Goal: Information Seeking & Learning: Learn about a topic

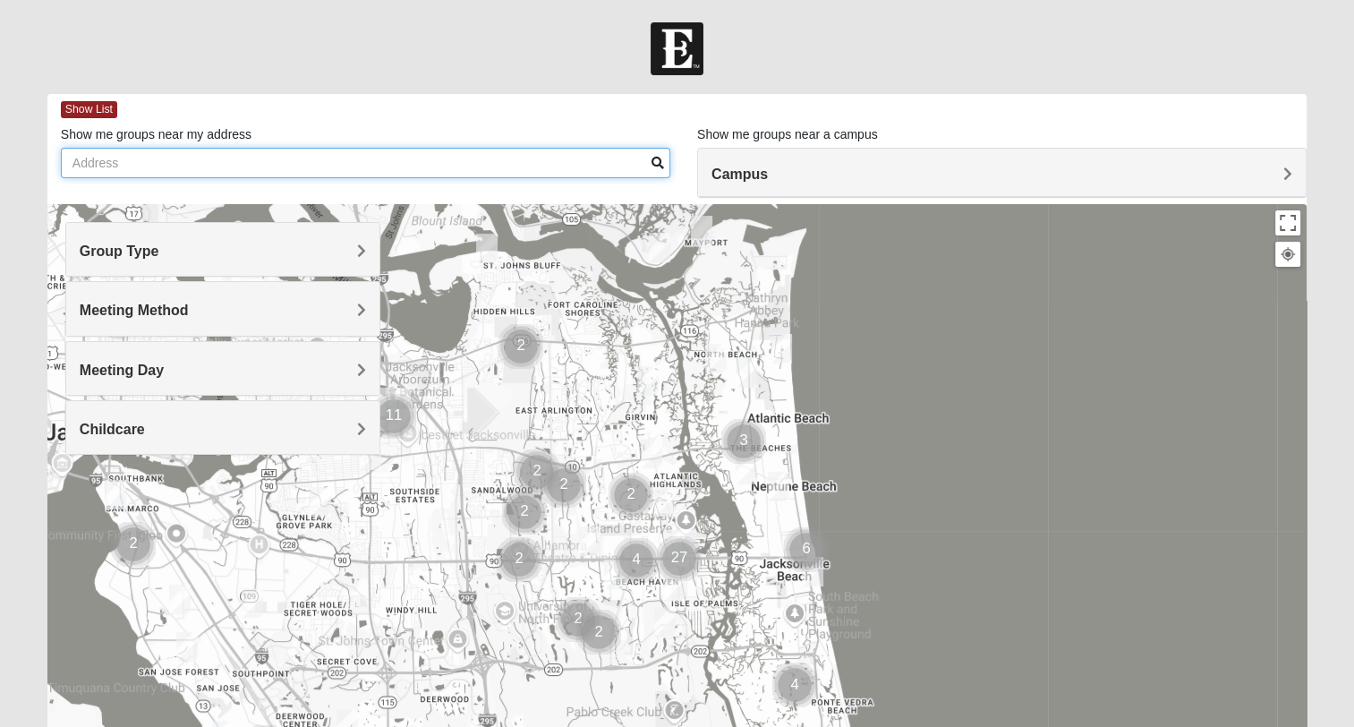
click at [527, 161] on input "Show me groups near my address" at bounding box center [366, 163] width 610 height 30
type input "67 pathway ct st johns, fl 32259"
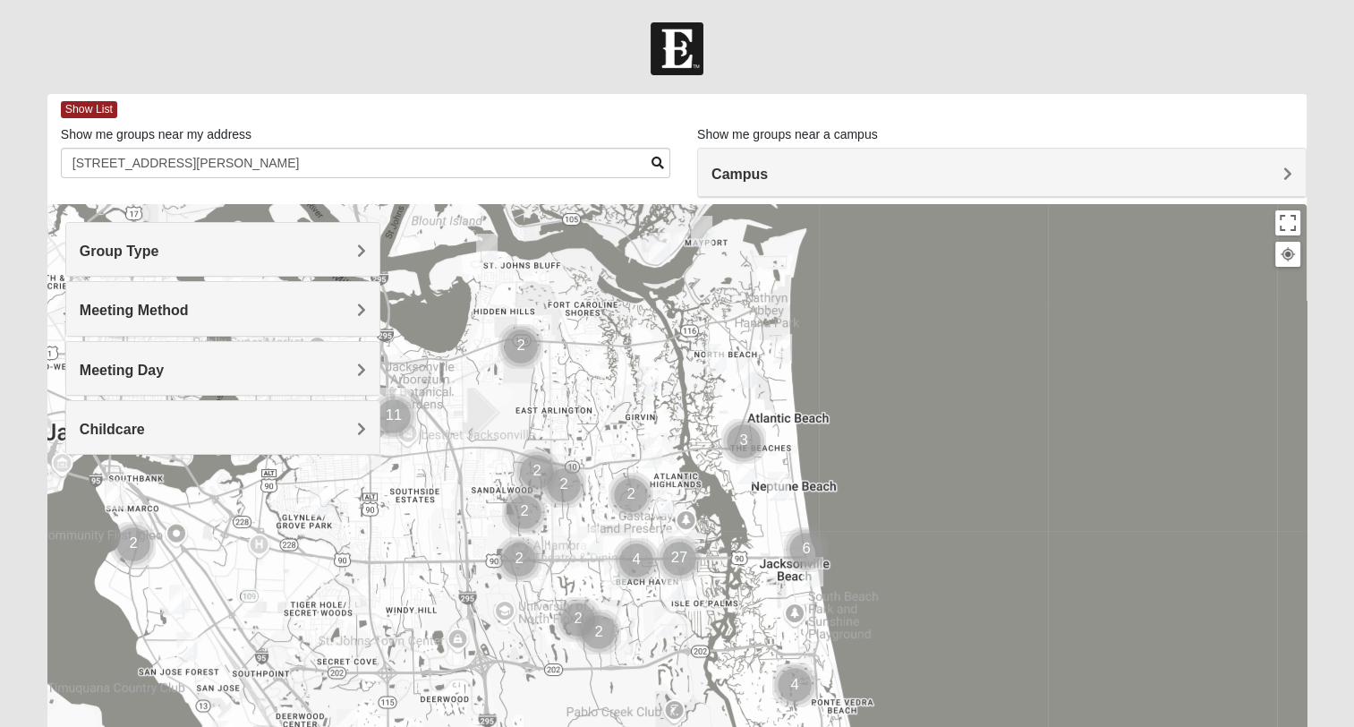
click at [655, 163] on span at bounding box center [658, 163] width 13 height 13
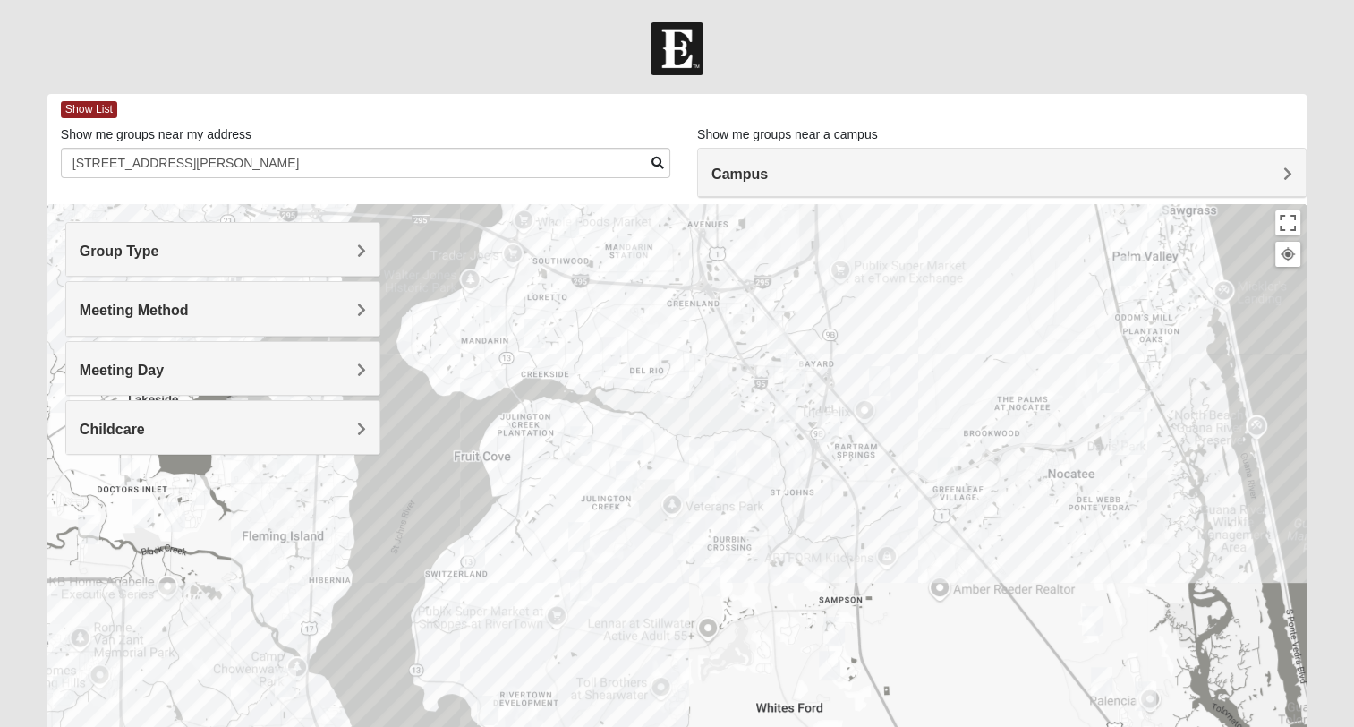
click at [711, 584] on img "Mens McClafferty 32095" at bounding box center [709, 582] width 21 height 30
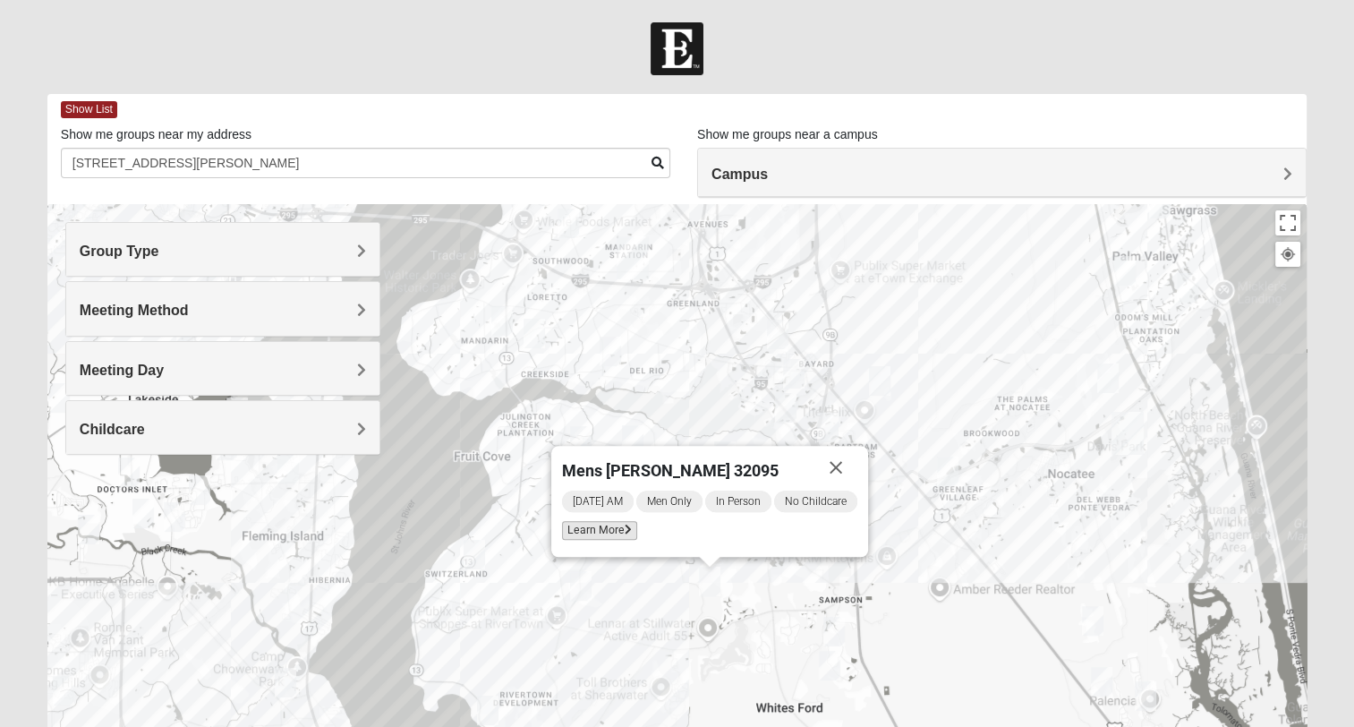
click at [627, 531] on icon at bounding box center [628, 529] width 7 height 11
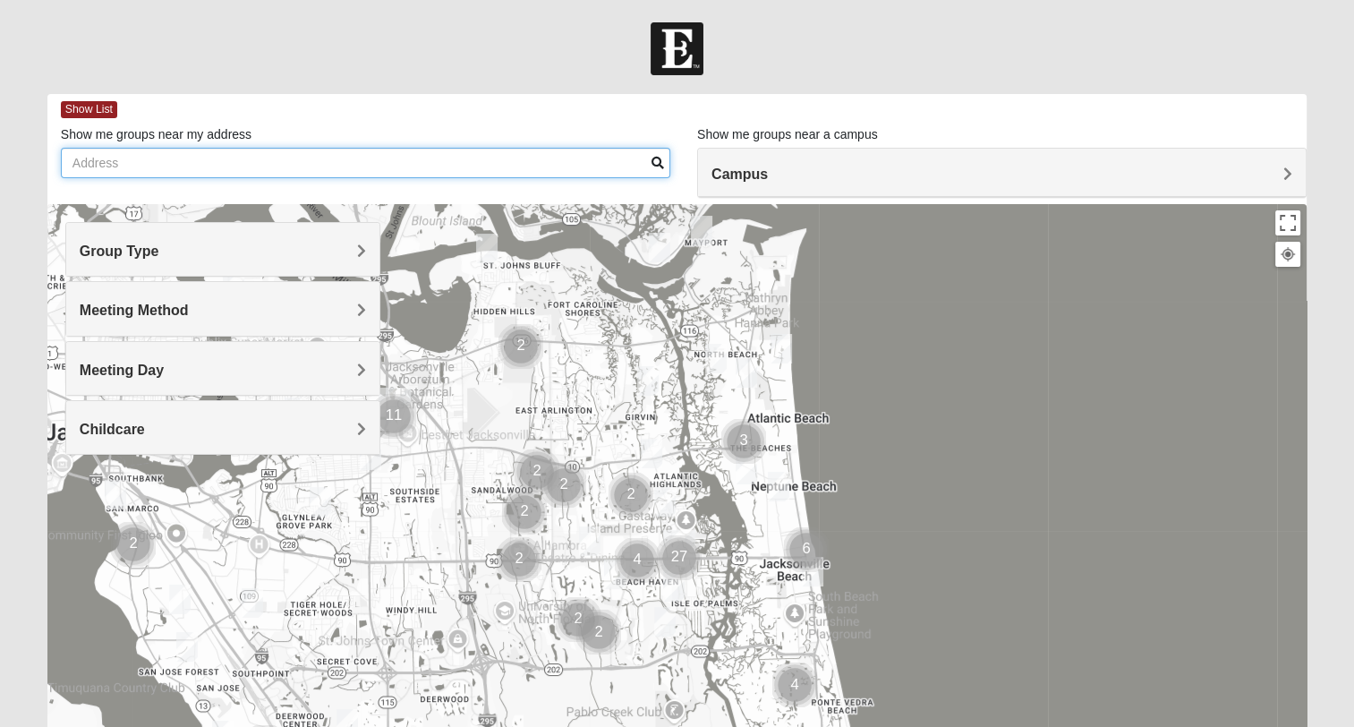
click at [345, 164] on input "Show me groups near my address" at bounding box center [366, 163] width 610 height 30
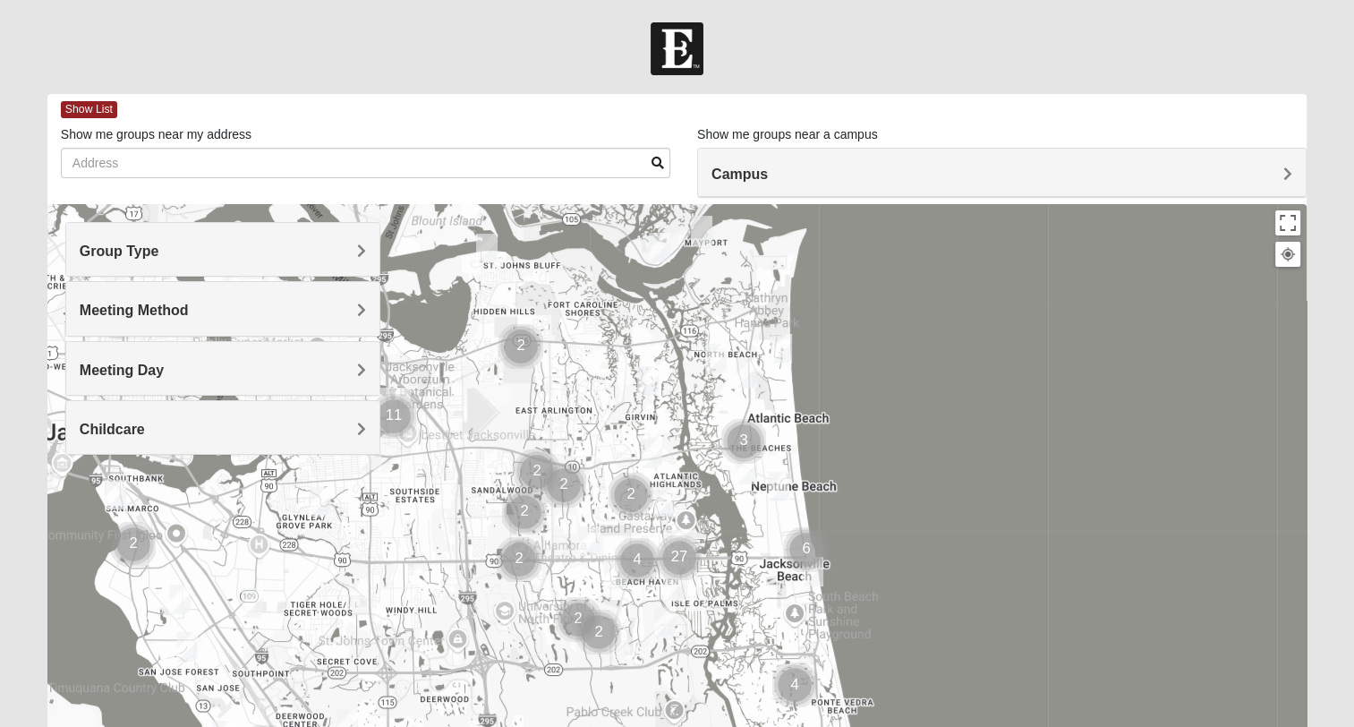
click at [159, 254] on span "Group Type" at bounding box center [120, 250] width 80 height 15
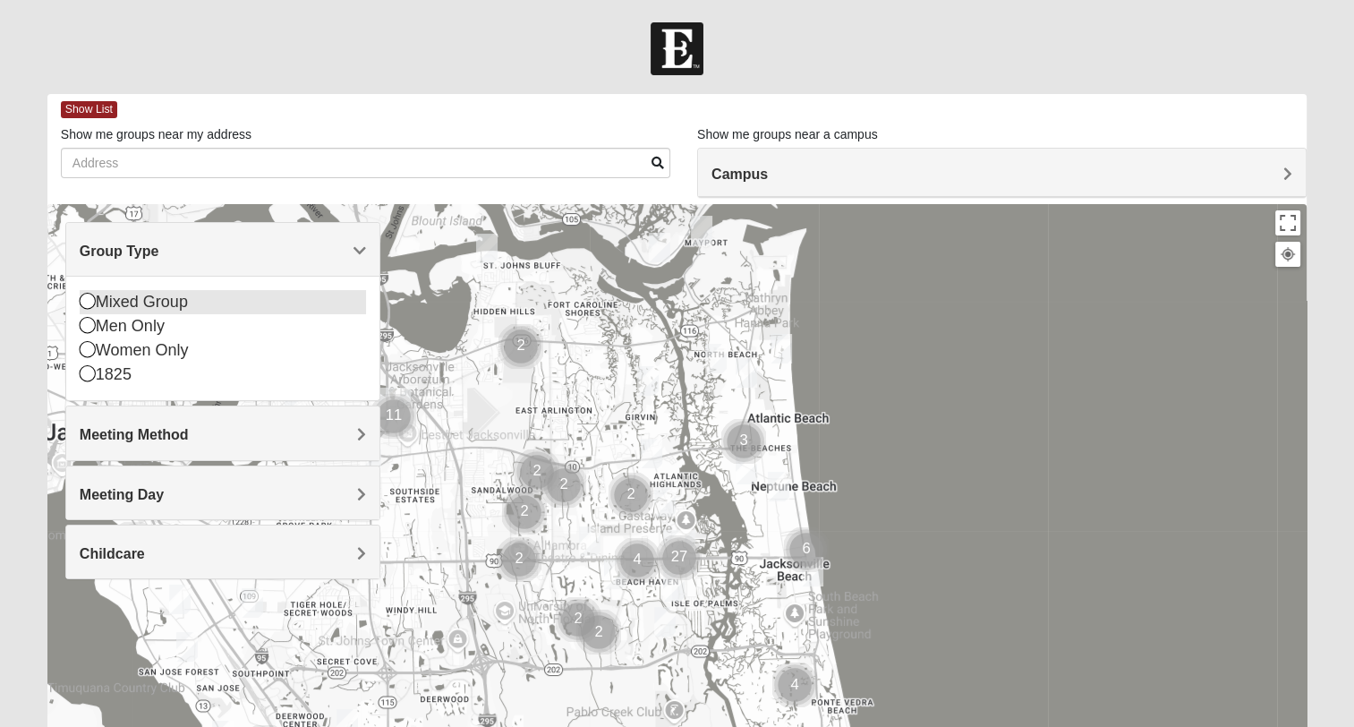
click at [89, 297] on icon at bounding box center [88, 301] width 16 height 16
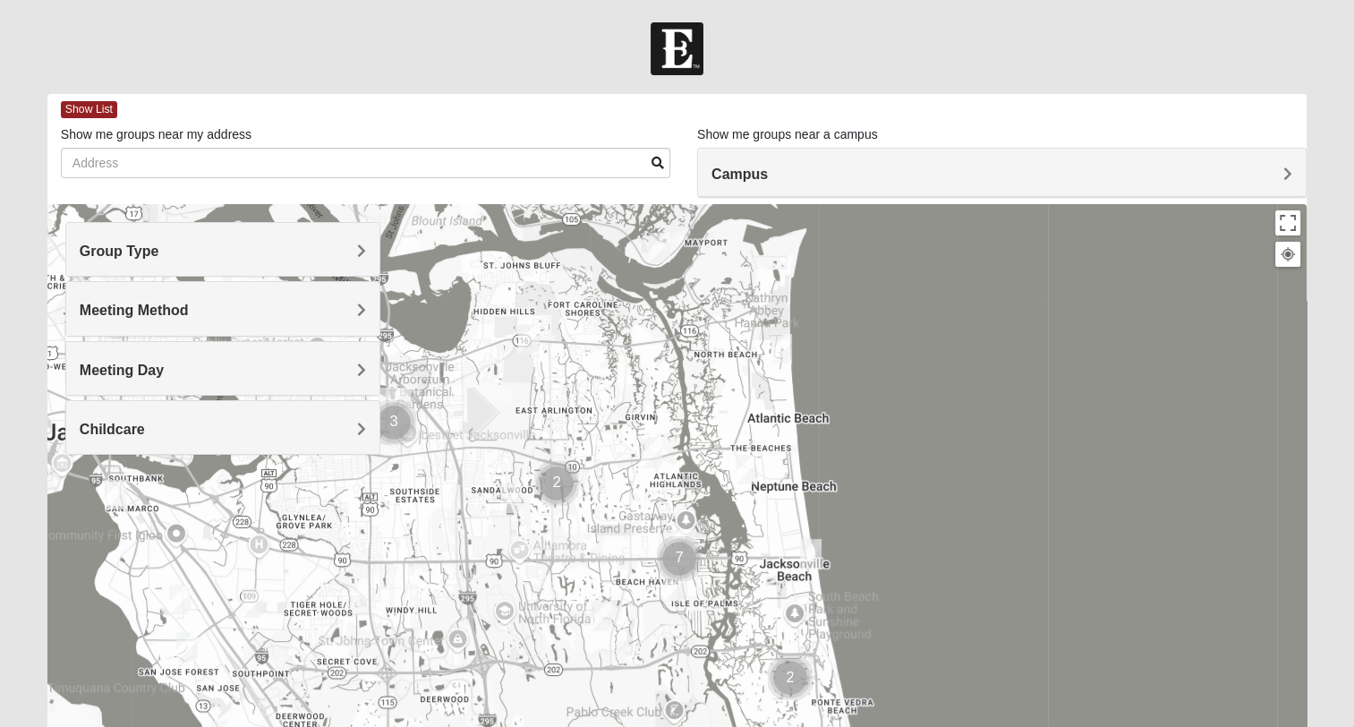
click at [189, 313] on span "Meeting Method" at bounding box center [134, 310] width 109 height 15
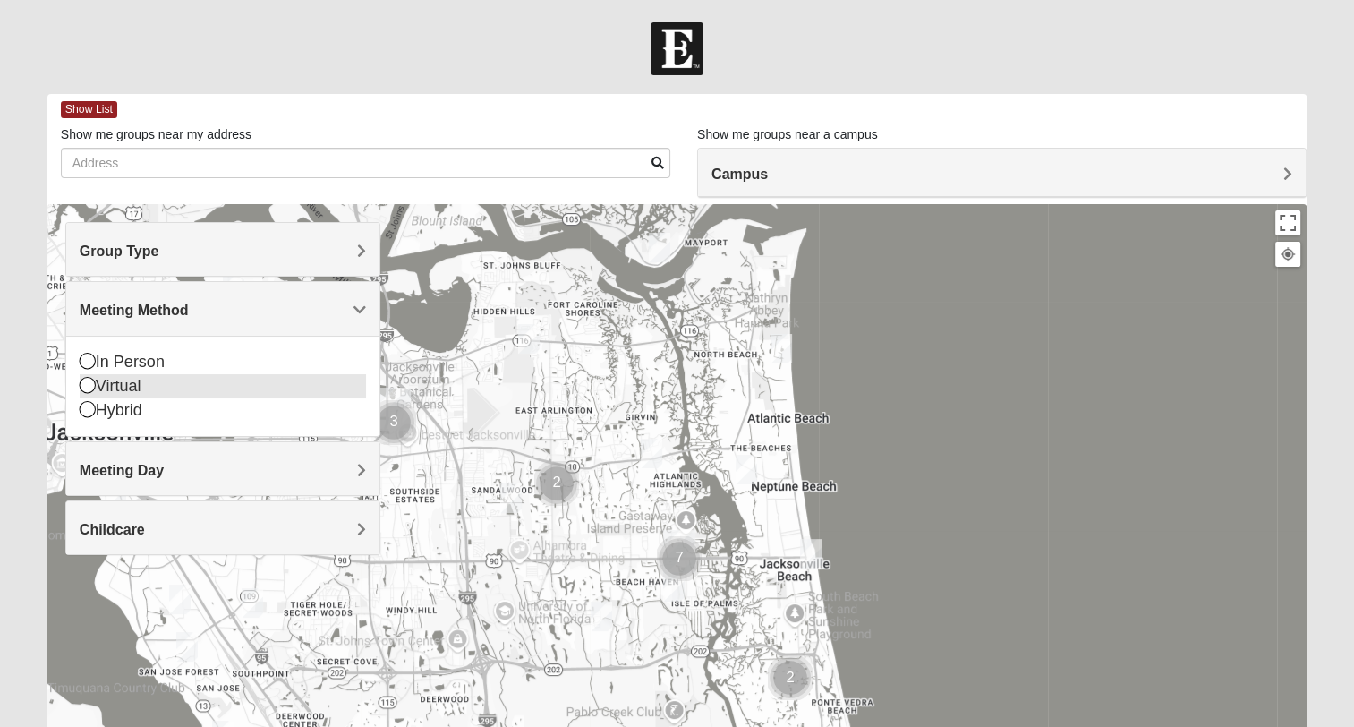
click at [87, 380] on icon at bounding box center [88, 385] width 16 height 16
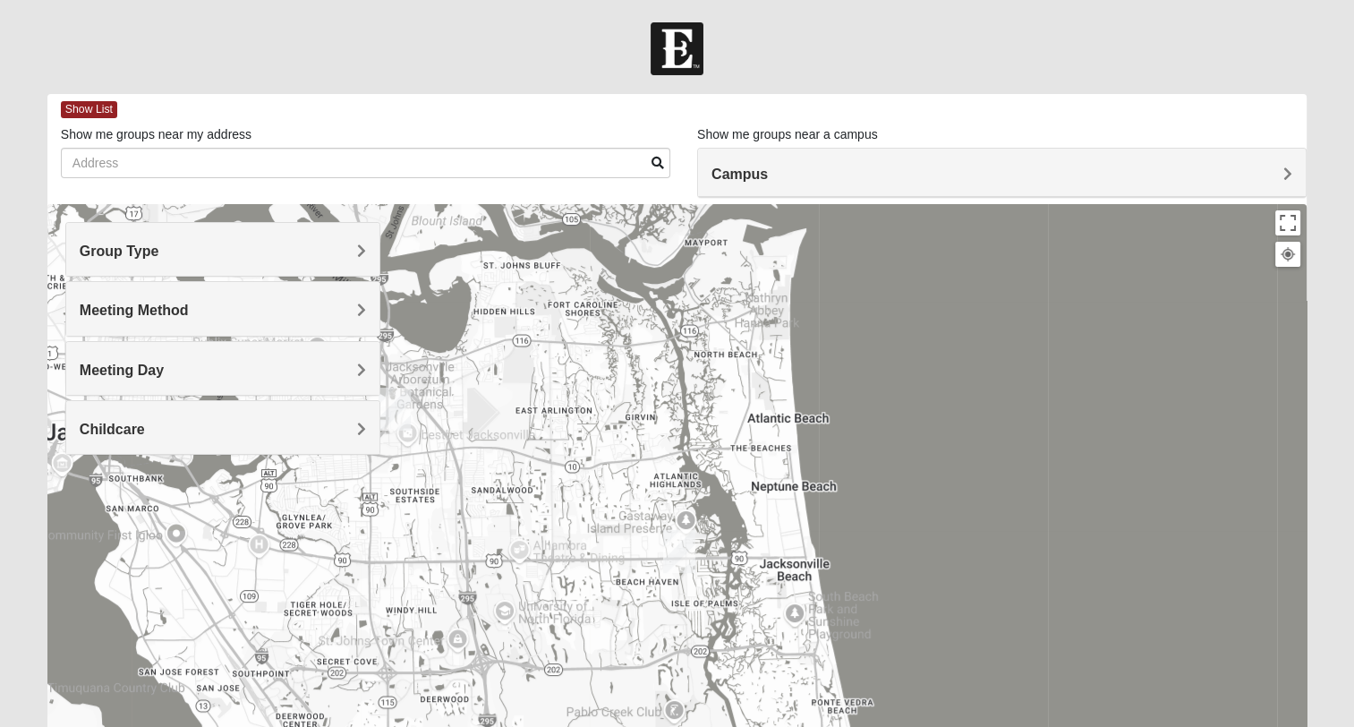
click at [164, 368] on span "Meeting Day" at bounding box center [122, 369] width 84 height 15
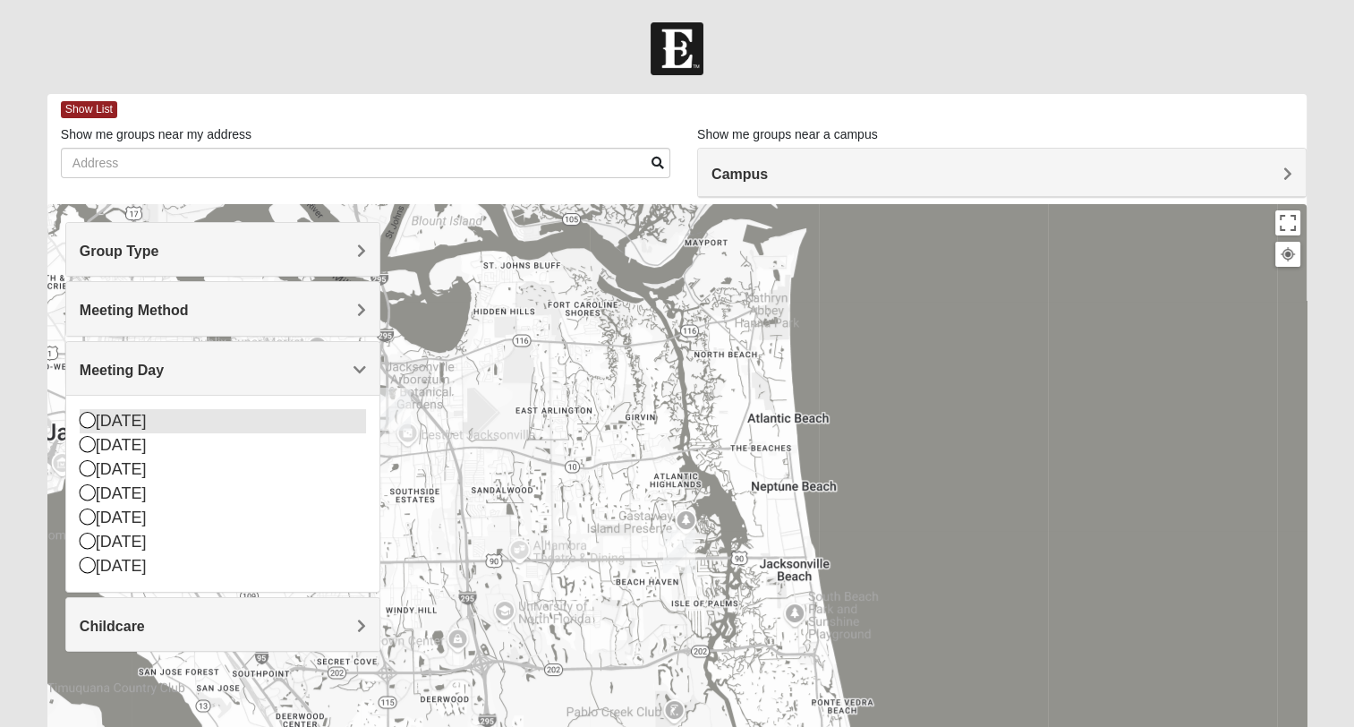
click at [87, 421] on icon at bounding box center [88, 420] width 16 height 16
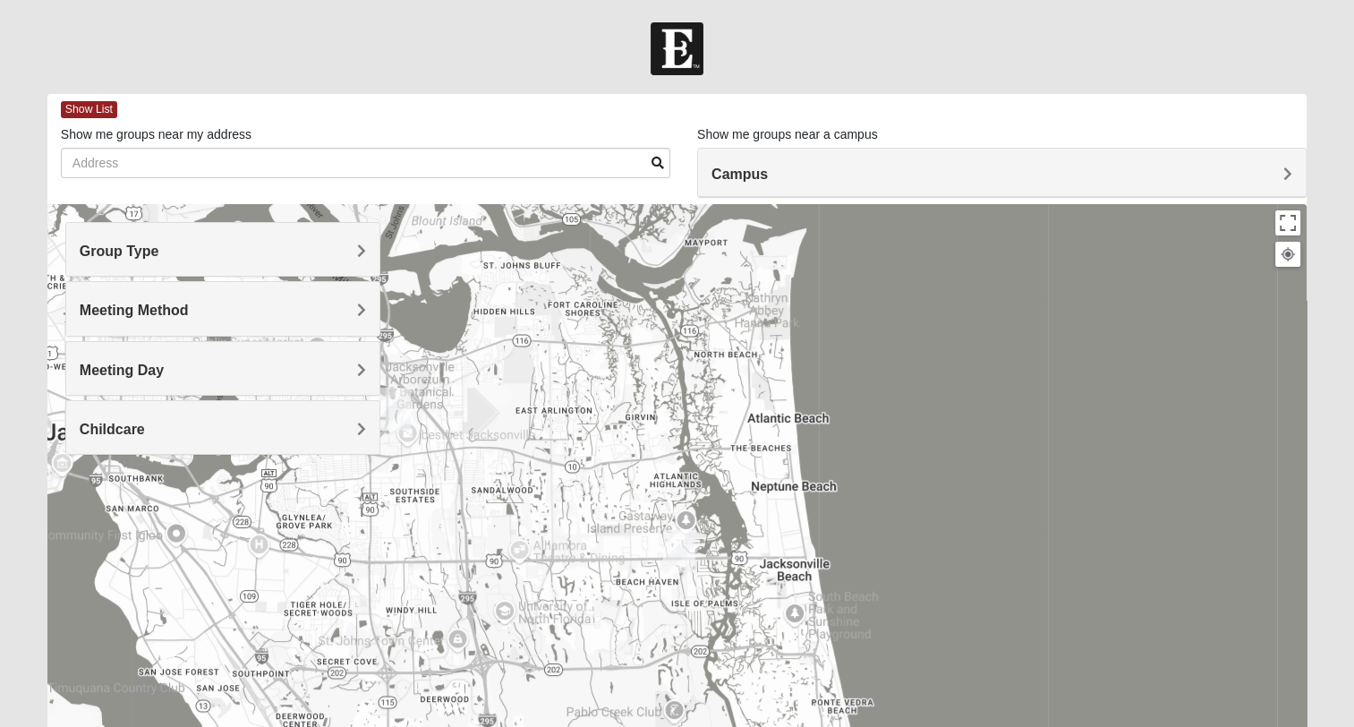
click at [343, 426] on h4 "Childcare" at bounding box center [223, 429] width 286 height 17
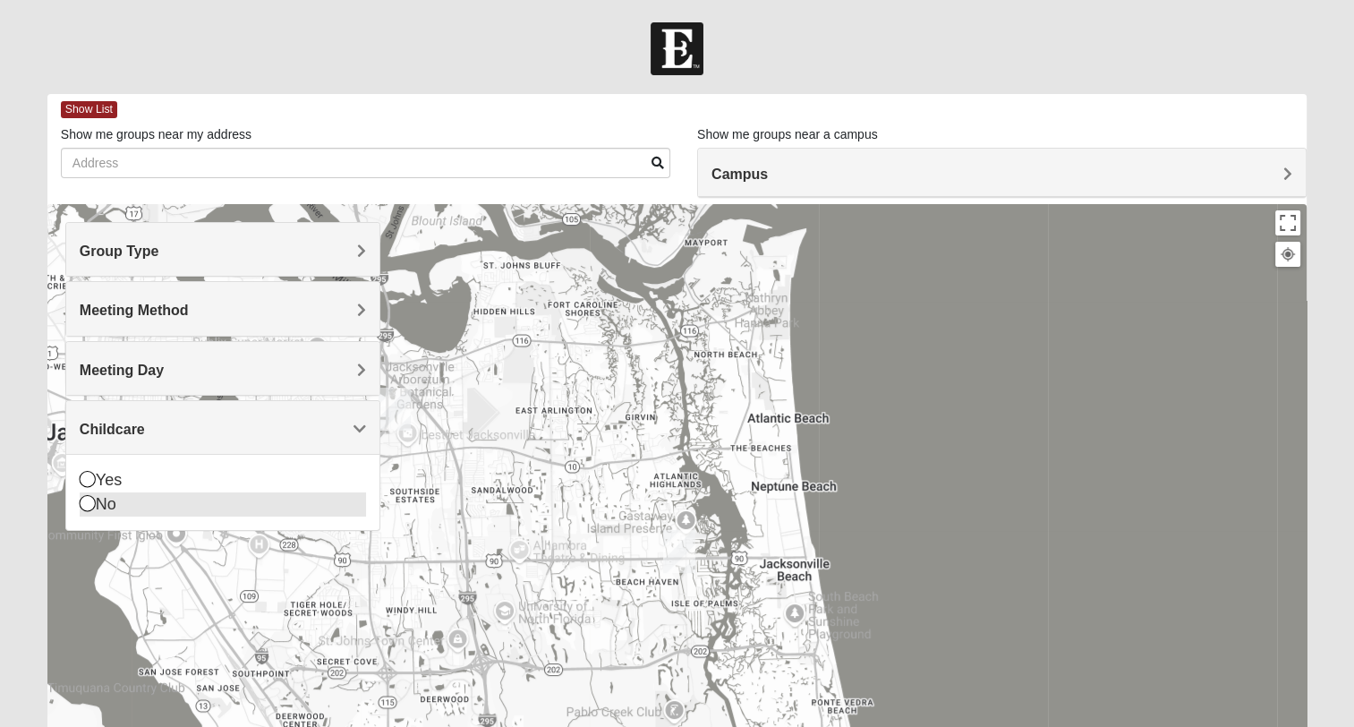
click at [82, 503] on icon at bounding box center [88, 503] width 16 height 16
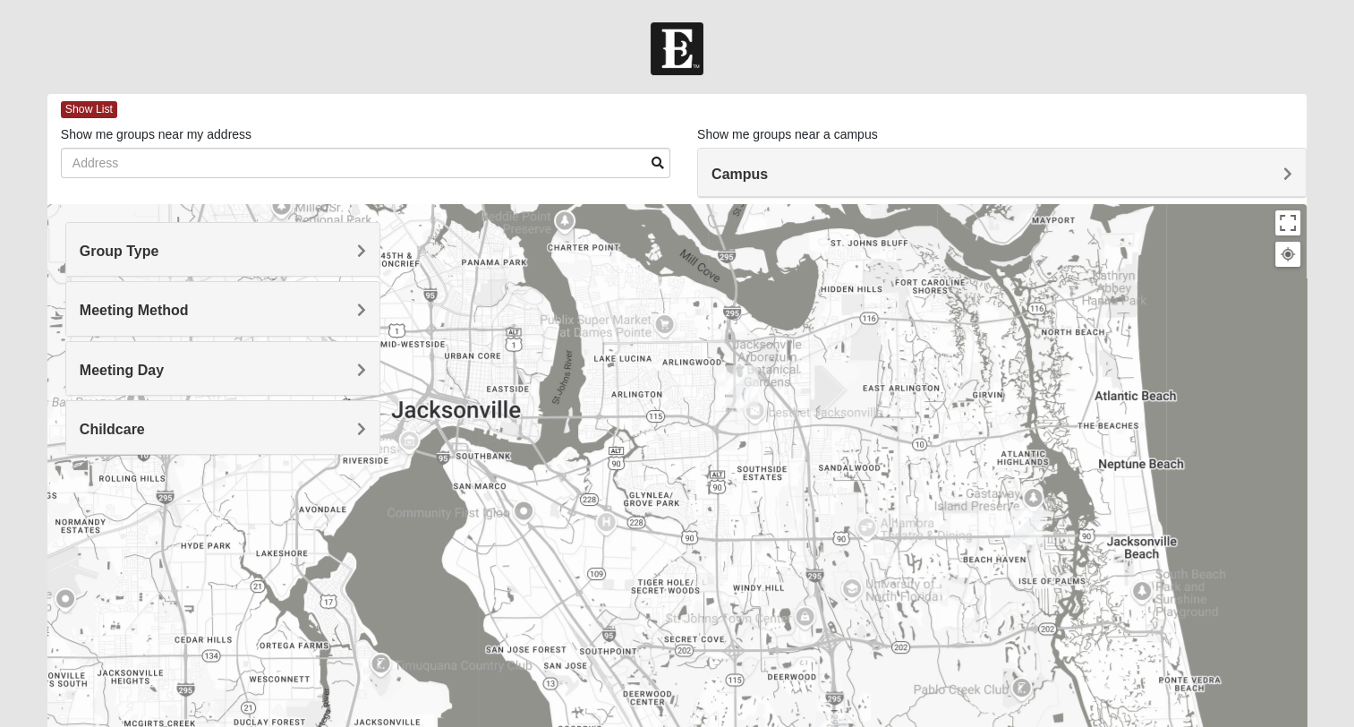
drag, startPoint x: 895, startPoint y: 452, endPoint x: 1161, endPoint y: 428, distance: 266.9
click at [1161, 428] on div at bounding box center [676, 562] width 1259 height 716
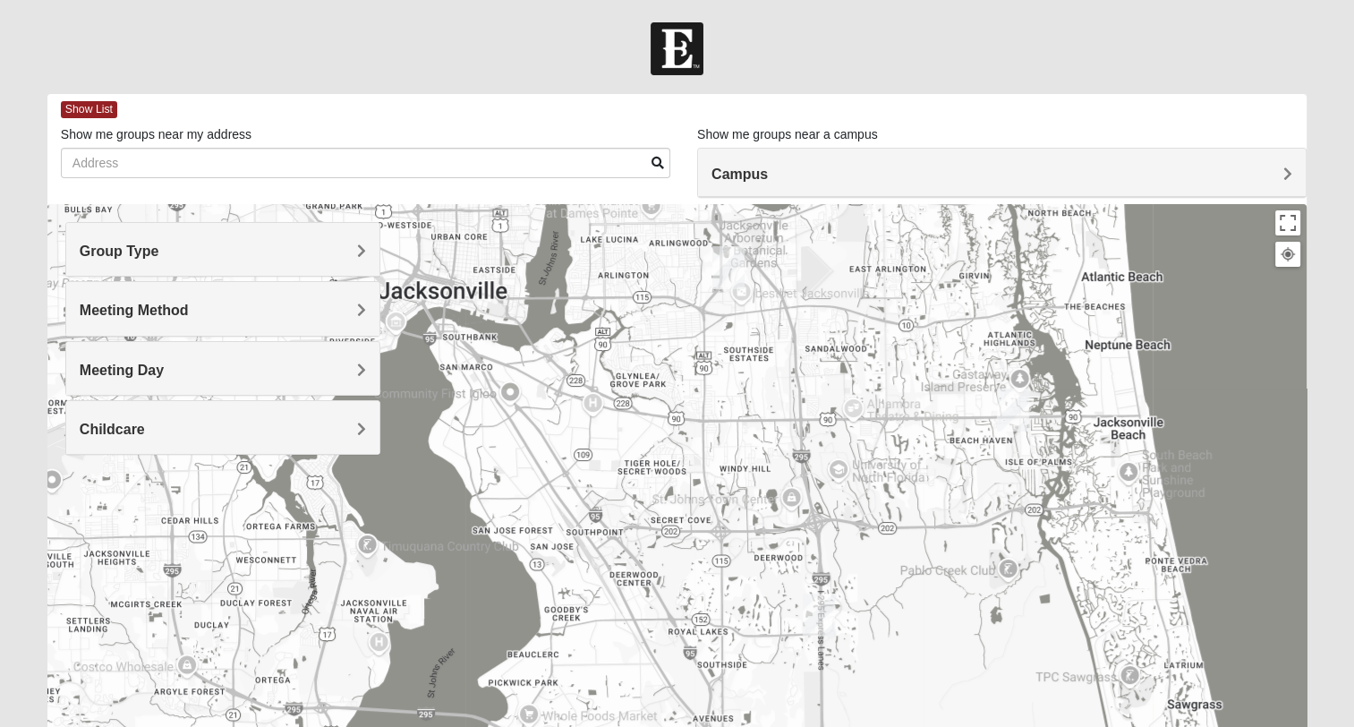
drag, startPoint x: 920, startPoint y: 459, endPoint x: 912, endPoint y: 266, distance: 193.5
click at [909, 269] on div at bounding box center [676, 562] width 1259 height 716
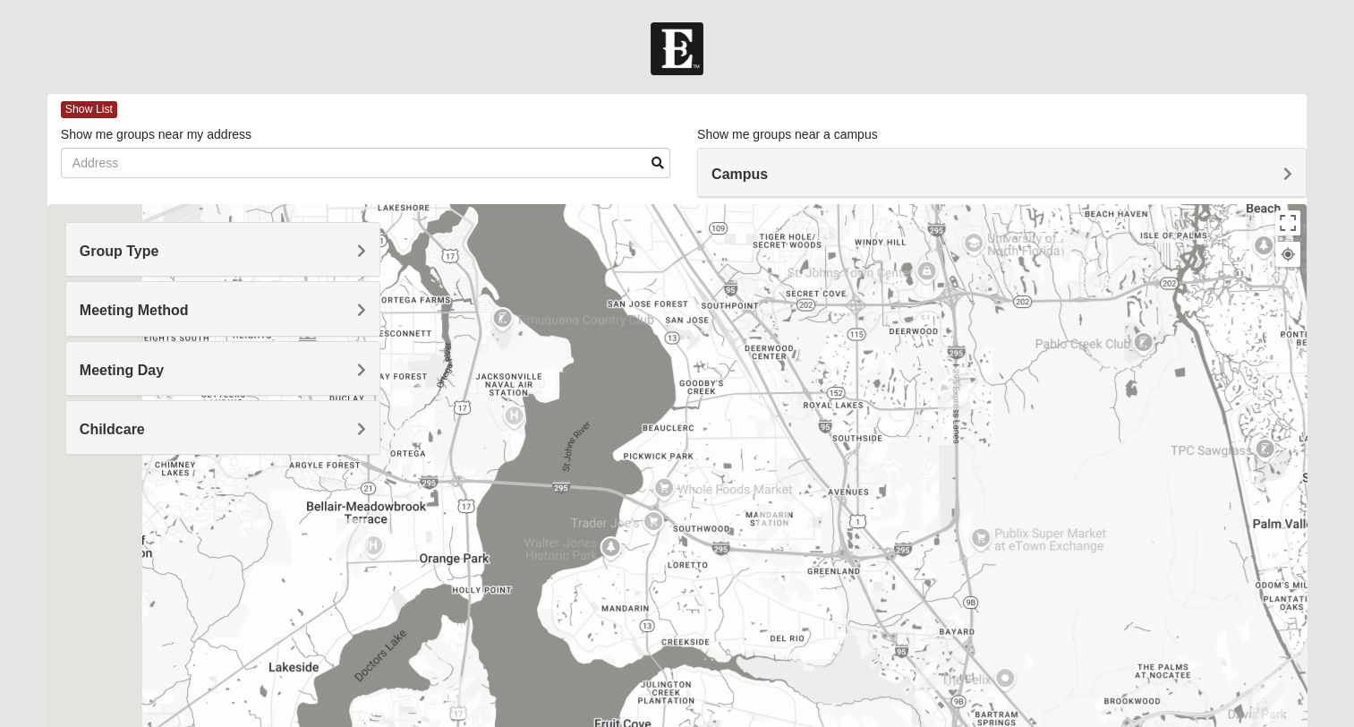
drag, startPoint x: 900, startPoint y: 397, endPoint x: 992, endPoint y: 354, distance: 102.1
click at [992, 354] on div at bounding box center [676, 562] width 1259 height 716
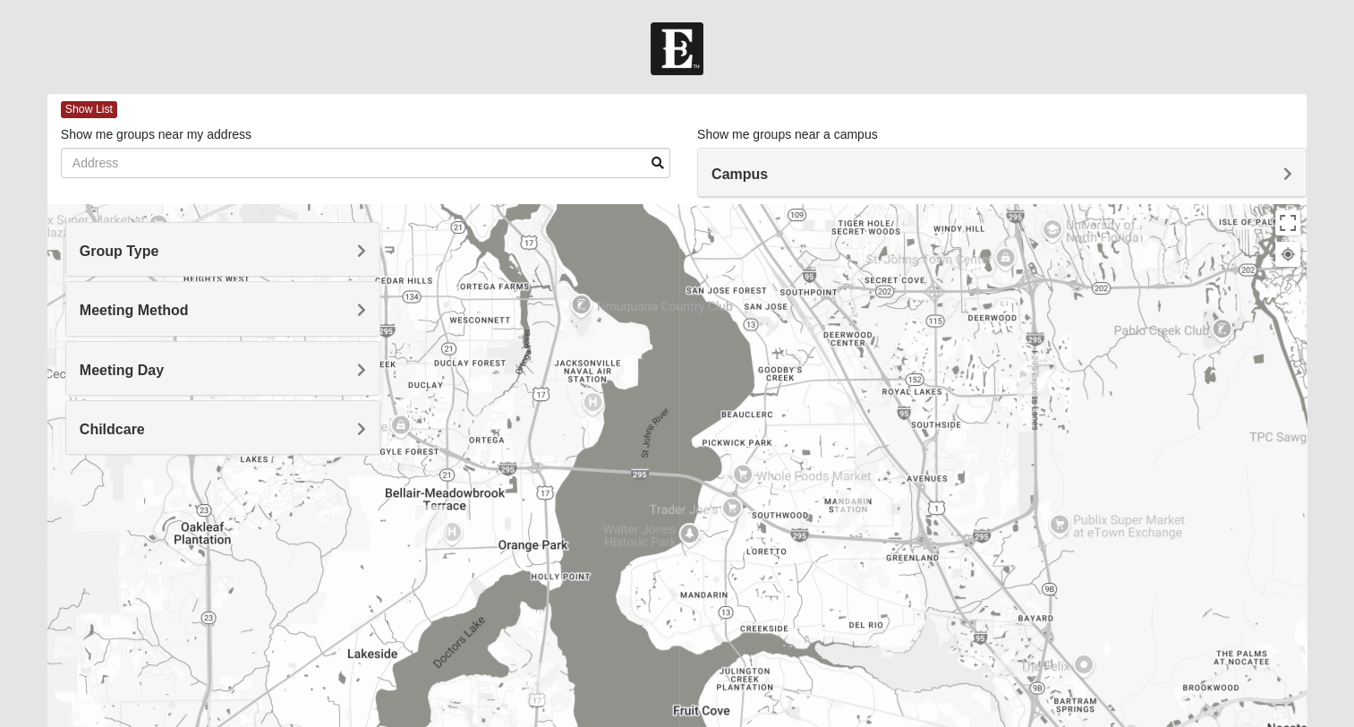
drag, startPoint x: 814, startPoint y: 383, endPoint x: 761, endPoint y: 433, distance: 72.8
click at [755, 425] on div at bounding box center [676, 562] width 1259 height 716
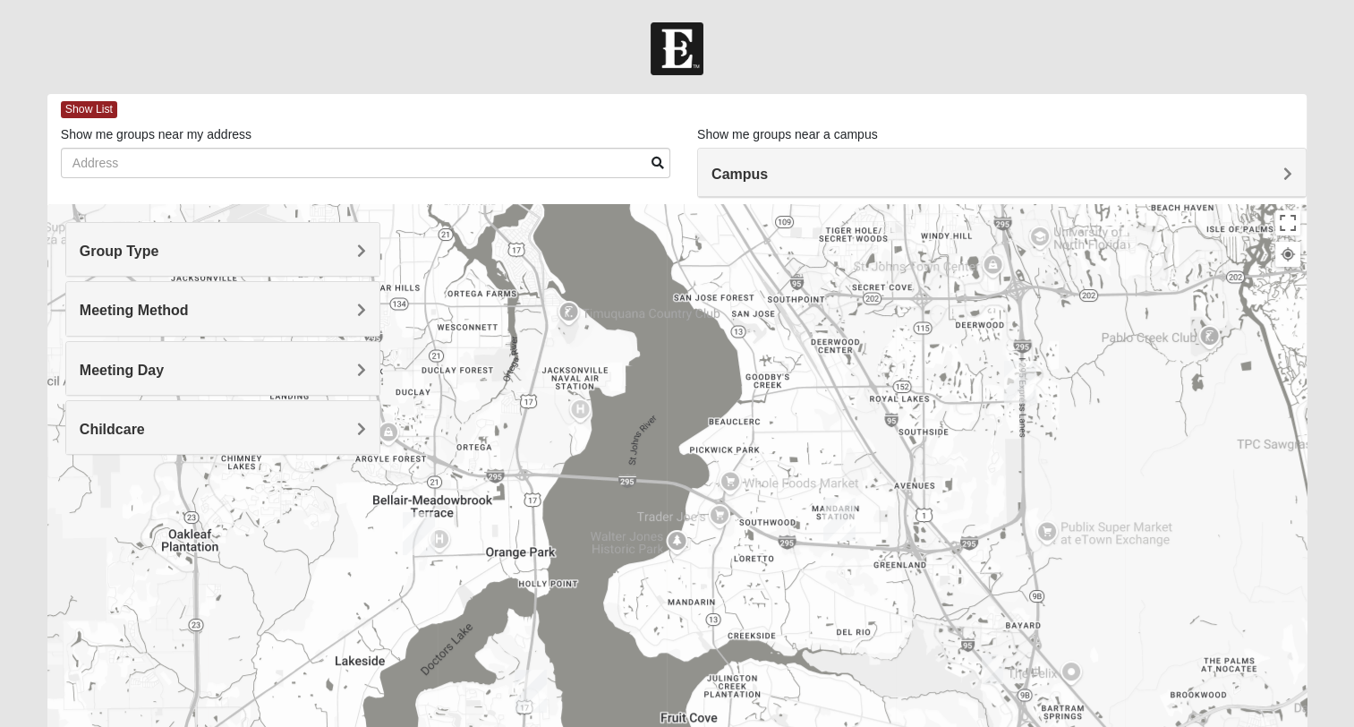
click at [992, 667] on img "Online Mixed Krause/Chasten 32258" at bounding box center [992, 669] width 21 height 30
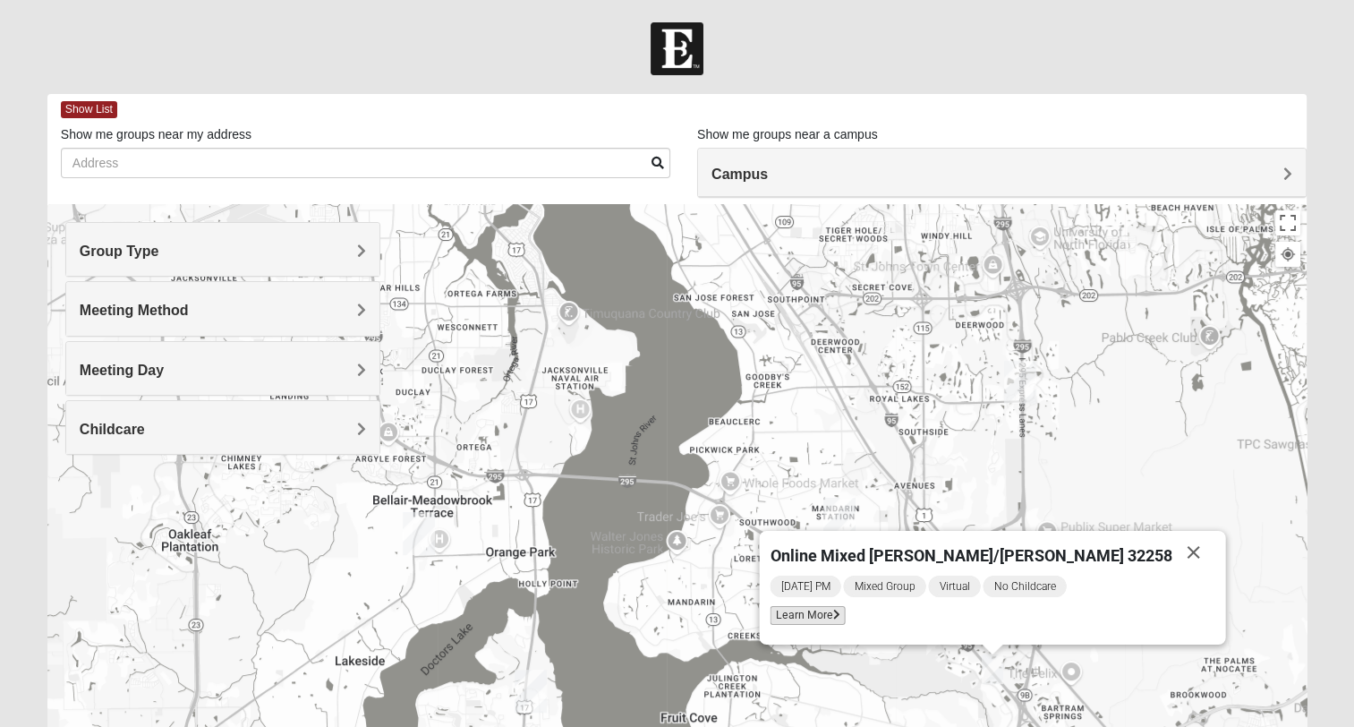
click at [845, 623] on span "Learn More" at bounding box center [807, 615] width 75 height 19
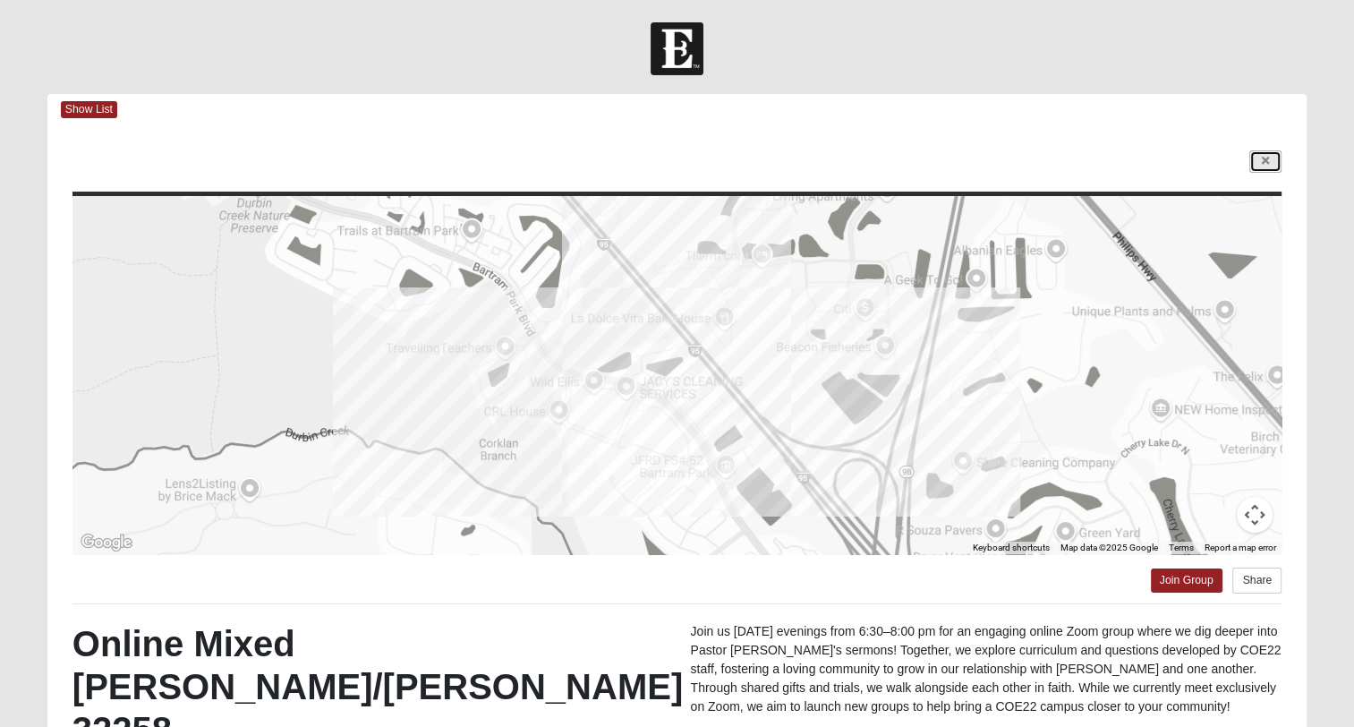
click at [1267, 161] on icon at bounding box center [1265, 161] width 7 height 11
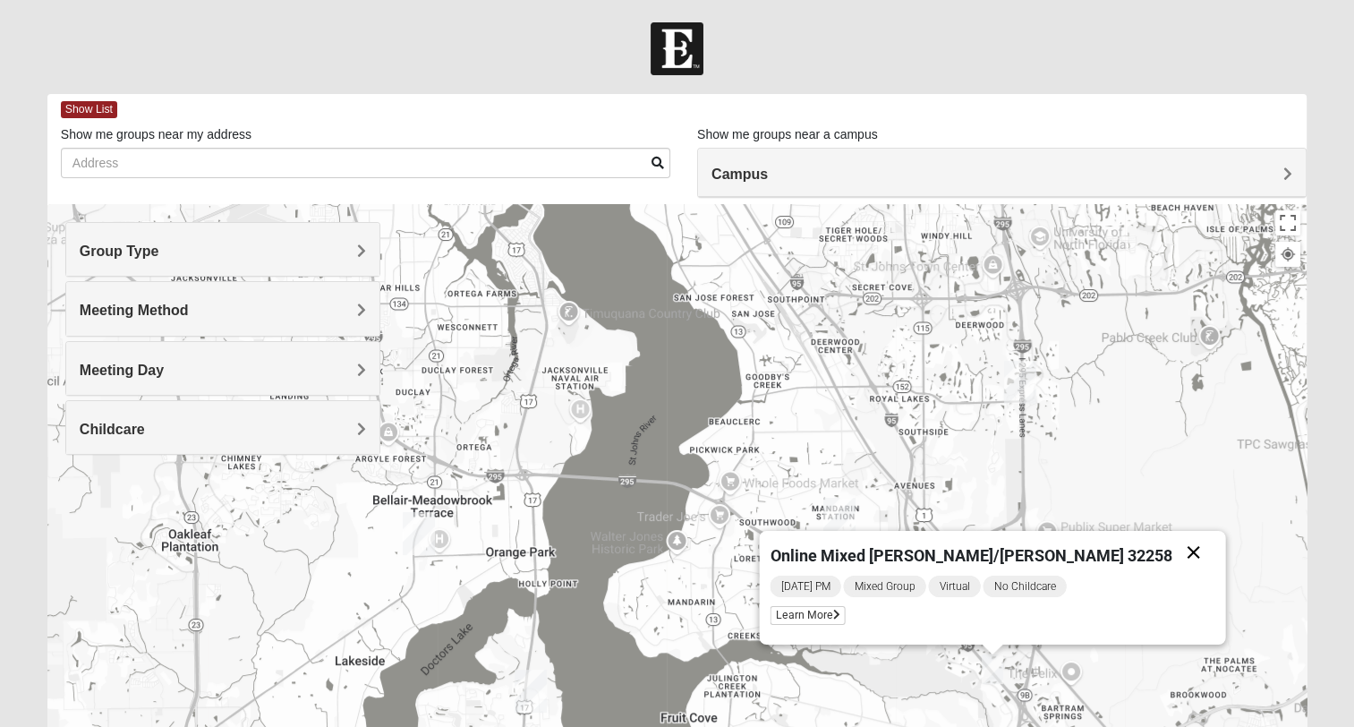
click at [1172, 550] on button "Close" at bounding box center [1193, 552] width 43 height 43
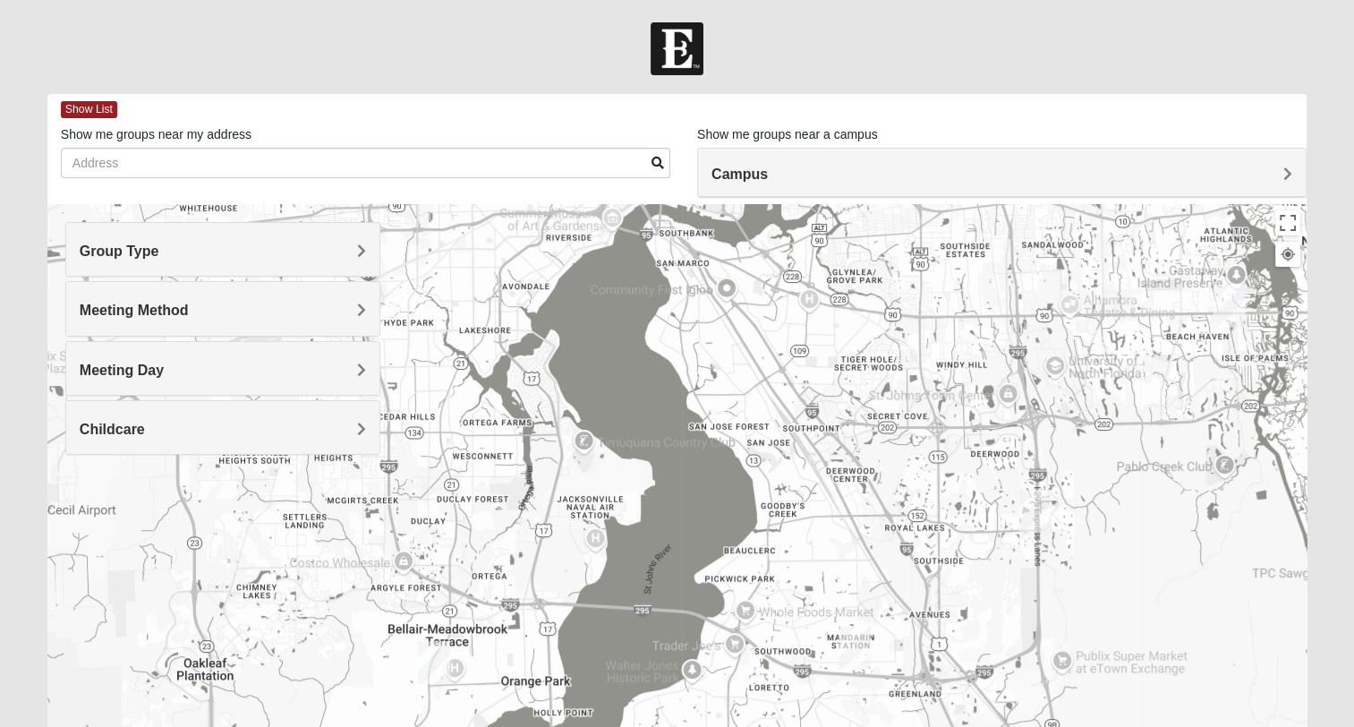
drag, startPoint x: 1116, startPoint y: 544, endPoint x: 1116, endPoint y: 602, distance: 58.2
click at [1116, 602] on div at bounding box center [676, 562] width 1259 height 716
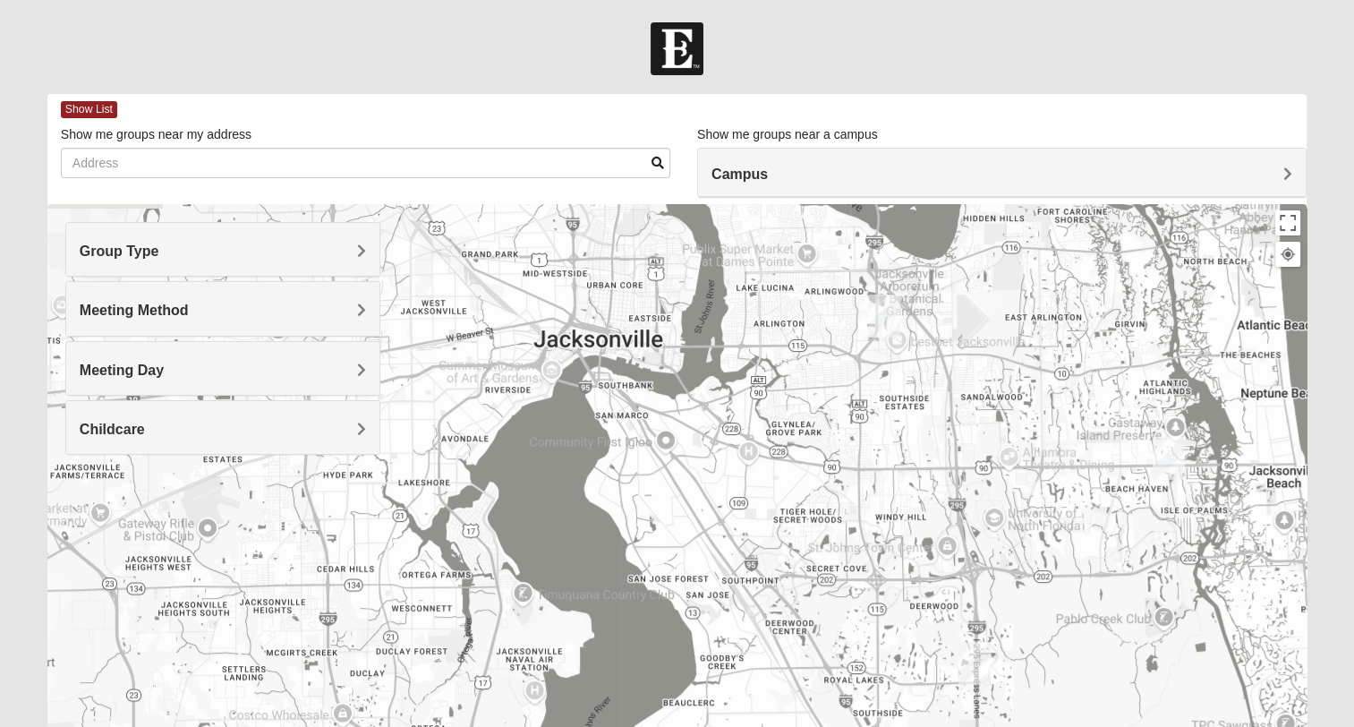
drag, startPoint x: 1110, startPoint y: 430, endPoint x: 1024, endPoint y: 519, distance: 124.1
click at [1042, 549] on div at bounding box center [676, 562] width 1259 height 716
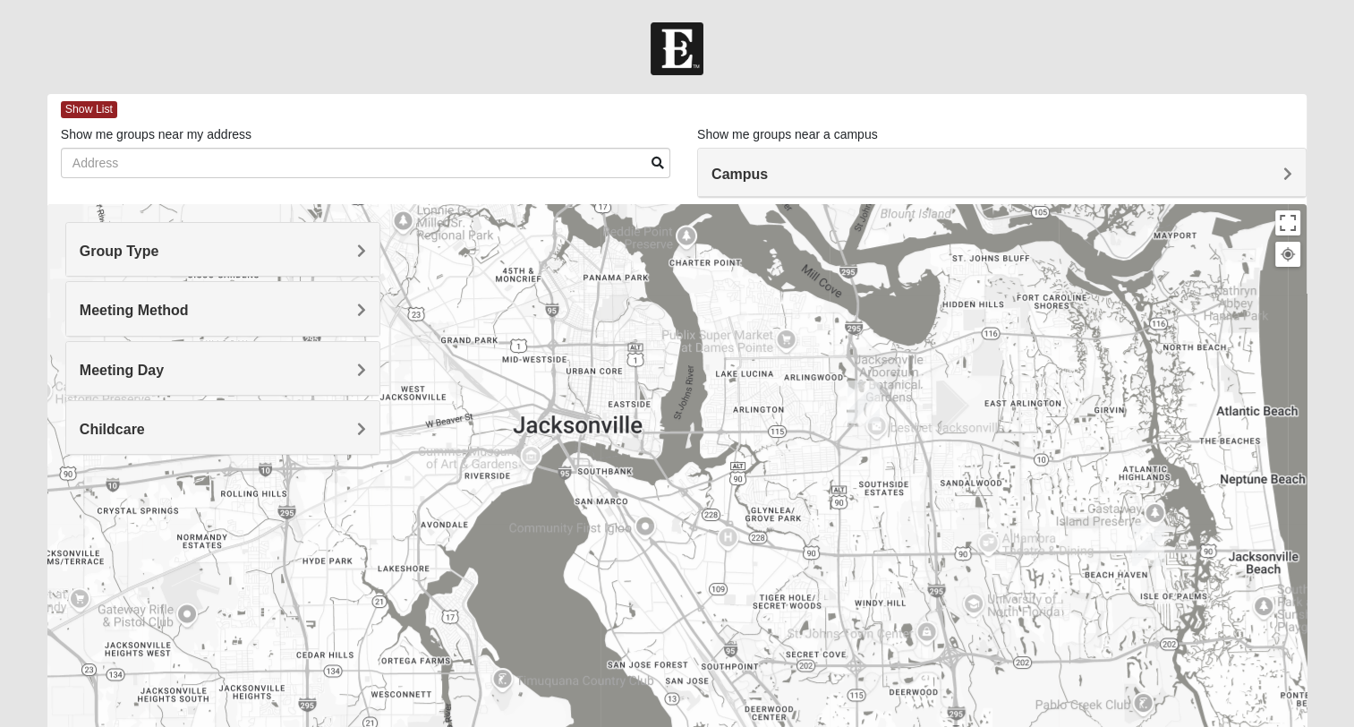
click at [164, 370] on span "Meeting Day" at bounding box center [122, 369] width 84 height 15
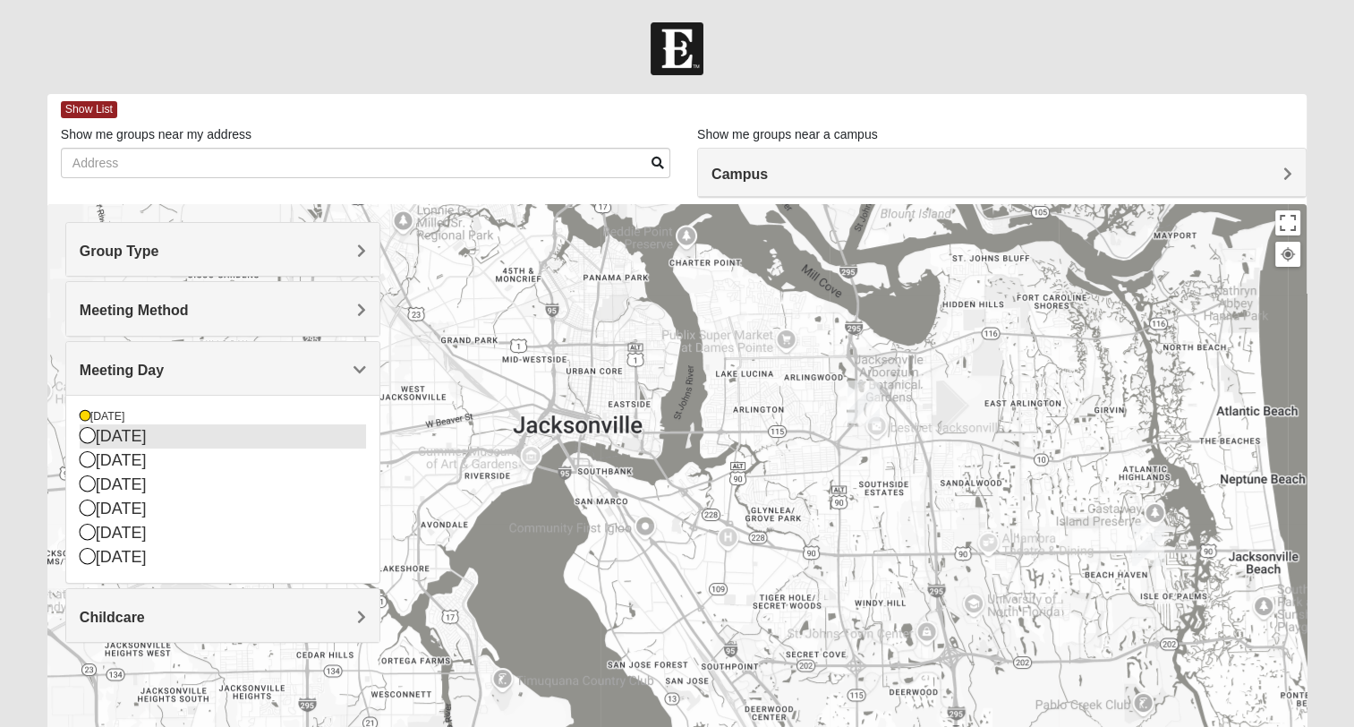
click at [89, 433] on icon at bounding box center [88, 435] width 16 height 16
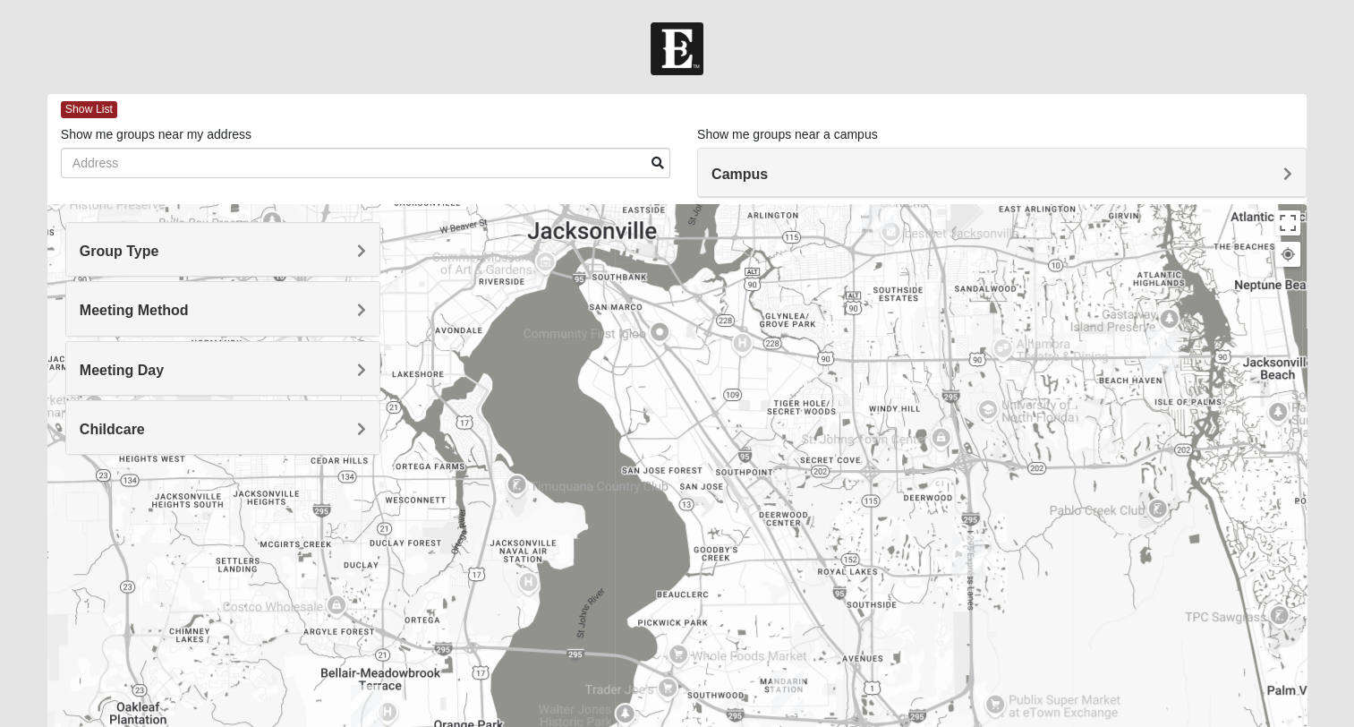
drag, startPoint x: 862, startPoint y: 522, endPoint x: 874, endPoint y: 333, distance: 189.2
click at [874, 333] on div at bounding box center [676, 562] width 1259 height 716
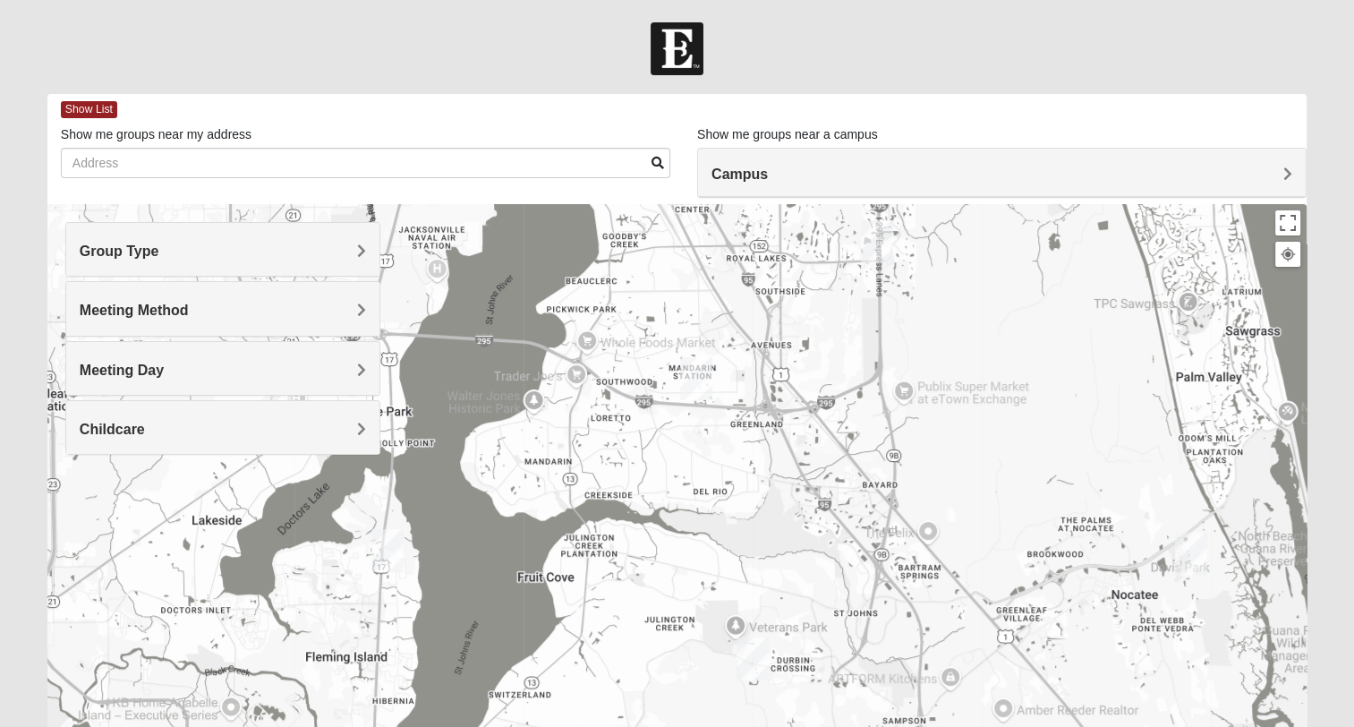
drag, startPoint x: 850, startPoint y: 501, endPoint x: 832, endPoint y: 225, distance: 277.1
click at [763, 182] on div "Show List Loading Groups Keywords Filter Additional Filters Campus [GEOGRAPHIC_…" at bounding box center [676, 507] width 1259 height 826
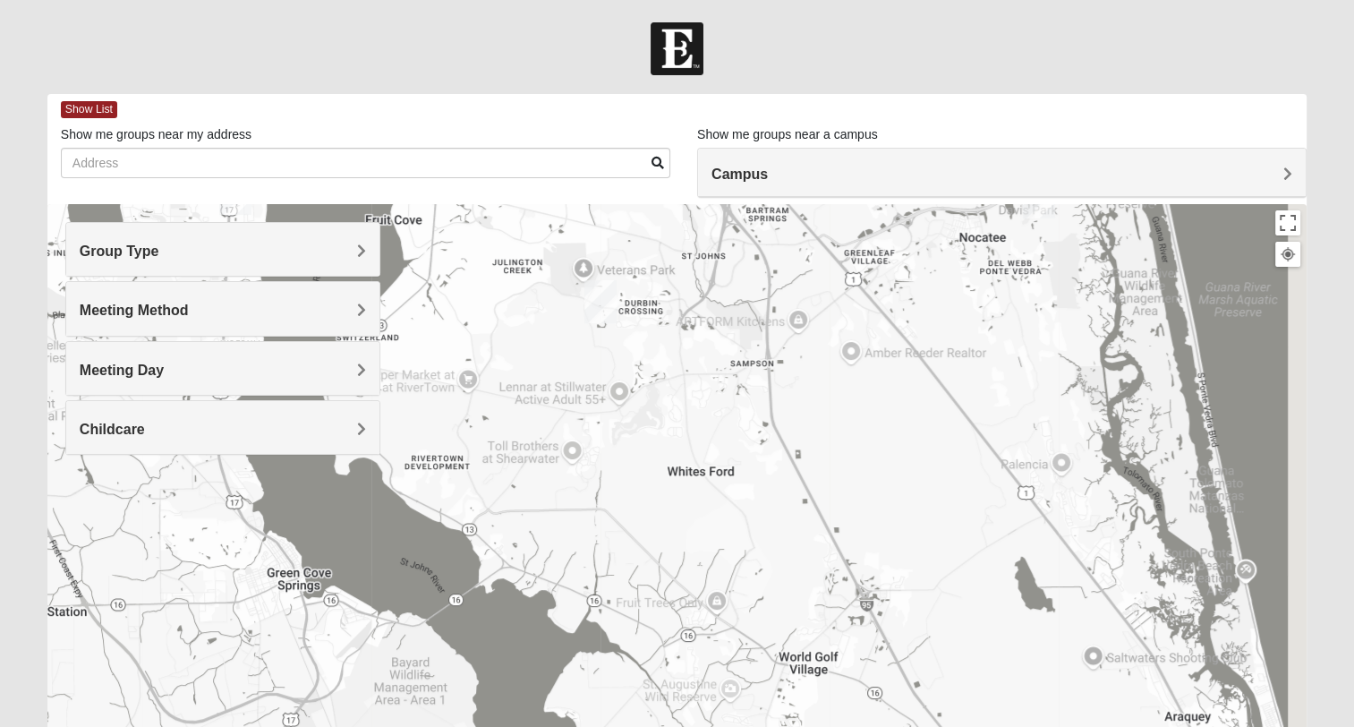
drag, startPoint x: 964, startPoint y: 404, endPoint x: 770, endPoint y: 218, distance: 268.4
click at [770, 218] on div at bounding box center [676, 562] width 1259 height 716
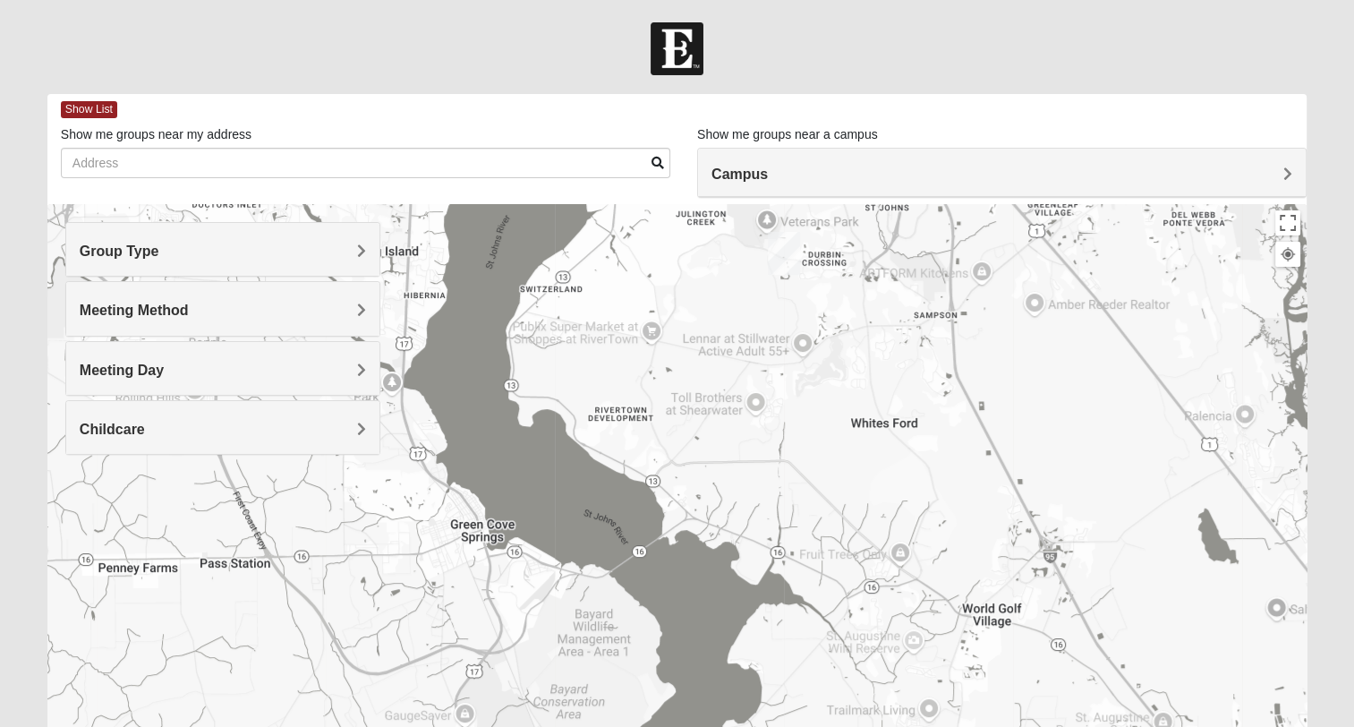
click at [1011, 333] on div at bounding box center [676, 562] width 1259 height 716
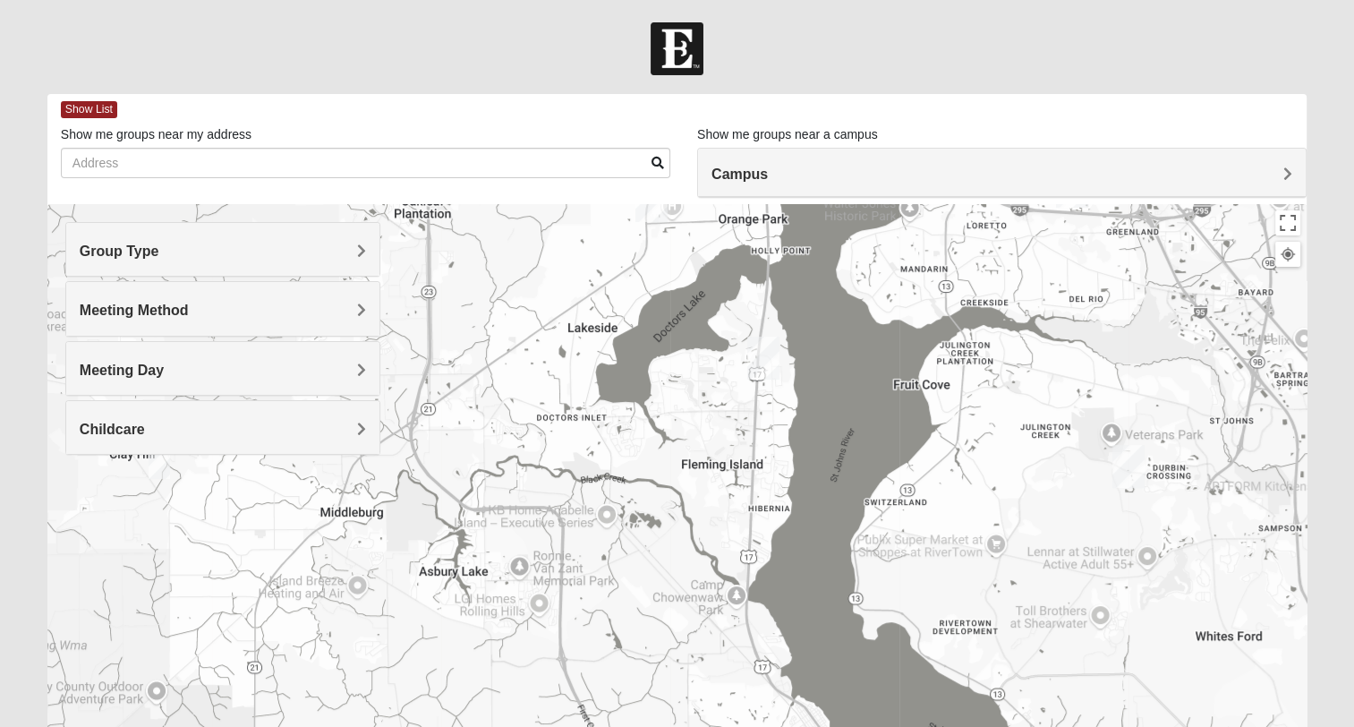
drag, startPoint x: 994, startPoint y: 555, endPoint x: 1116, endPoint y: 621, distance: 139.4
click at [1118, 624] on div at bounding box center [676, 562] width 1259 height 716
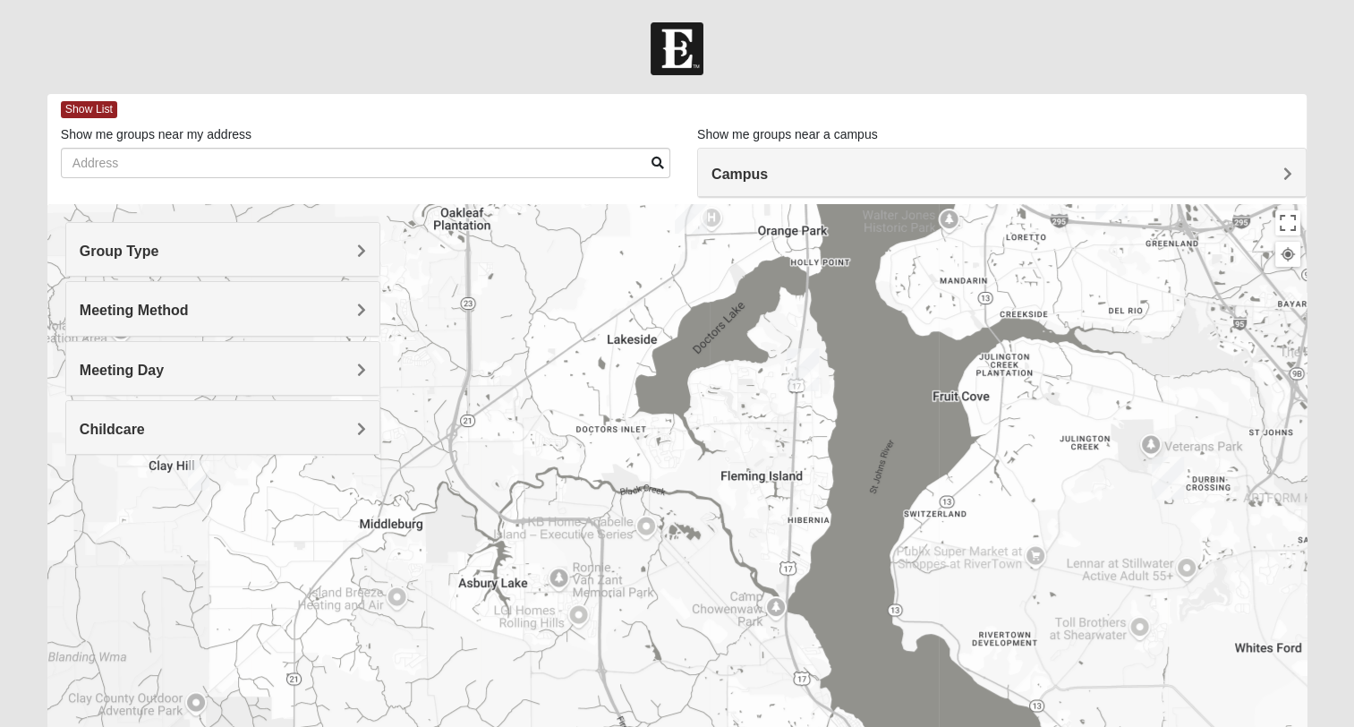
click at [201, 475] on img "Online Mixed Hodges 32068" at bounding box center [198, 476] width 21 height 30
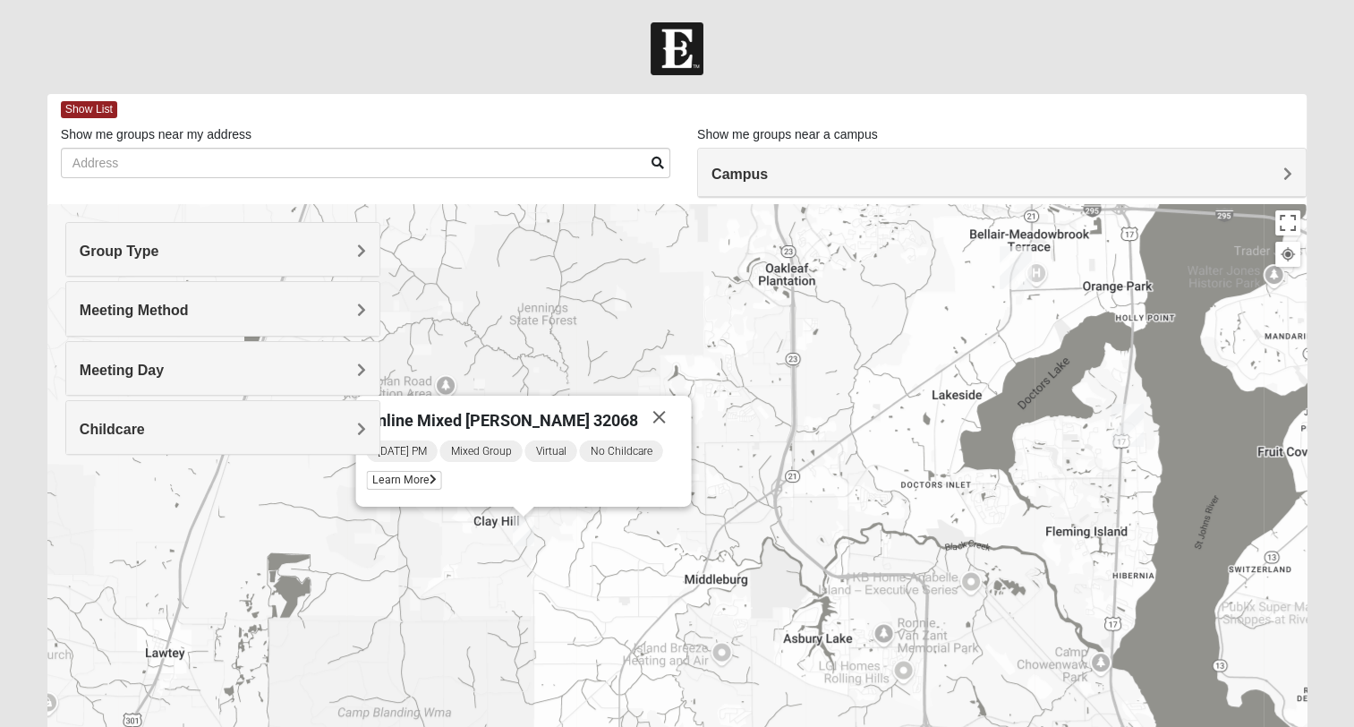
drag, startPoint x: 584, startPoint y: 372, endPoint x: 853, endPoint y: 427, distance: 274.0
click at [853, 427] on div "Online Mixed [PERSON_NAME] 32068 [DATE] PM Mixed Group Virtual No Childcare Lea…" at bounding box center [676, 562] width 1259 height 716
click at [430, 480] on span "Learn More" at bounding box center [403, 480] width 75 height 19
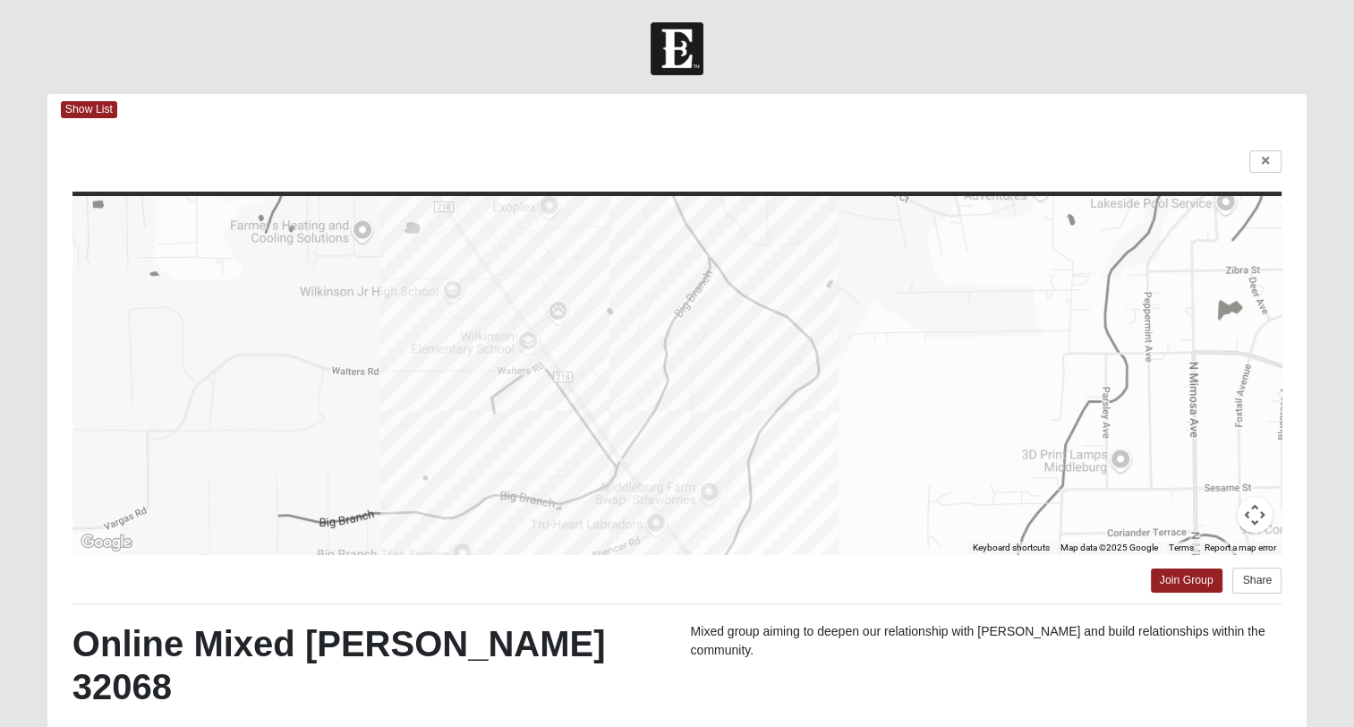
scroll to position [90, 0]
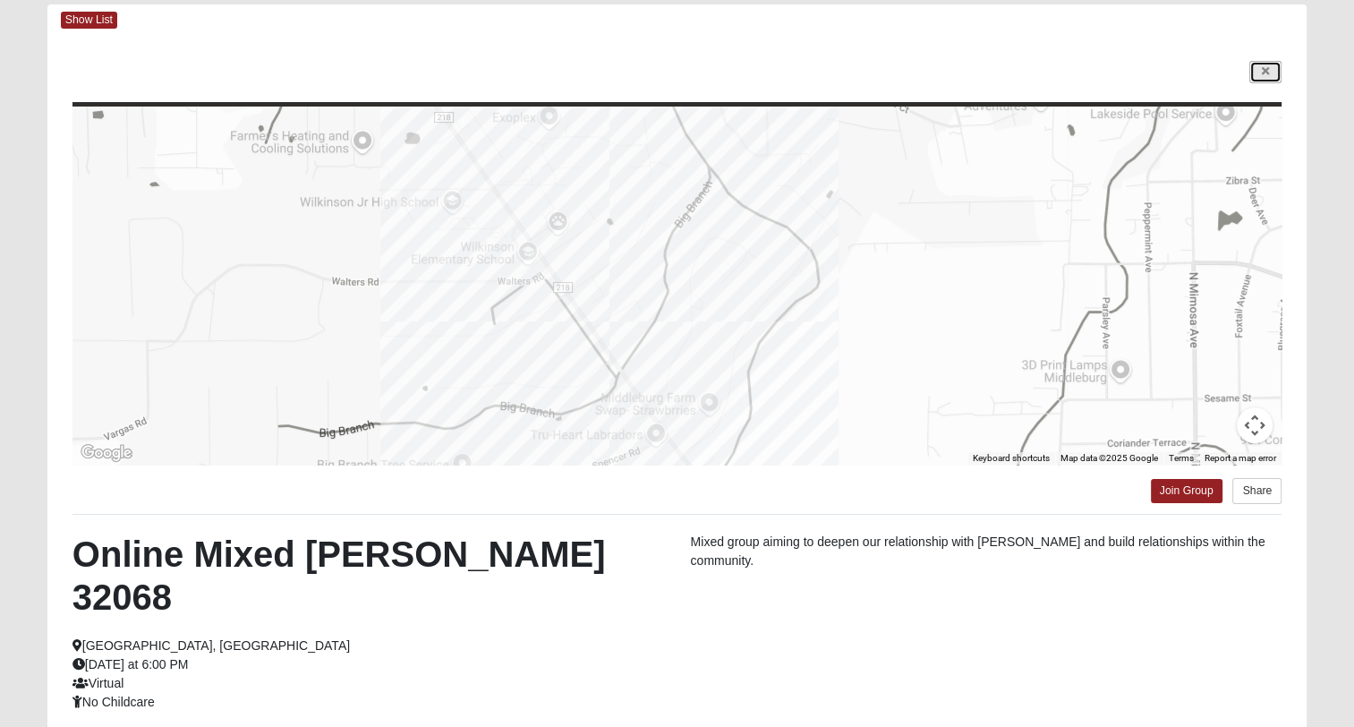
click at [1270, 72] on link at bounding box center [1265, 72] width 32 height 22
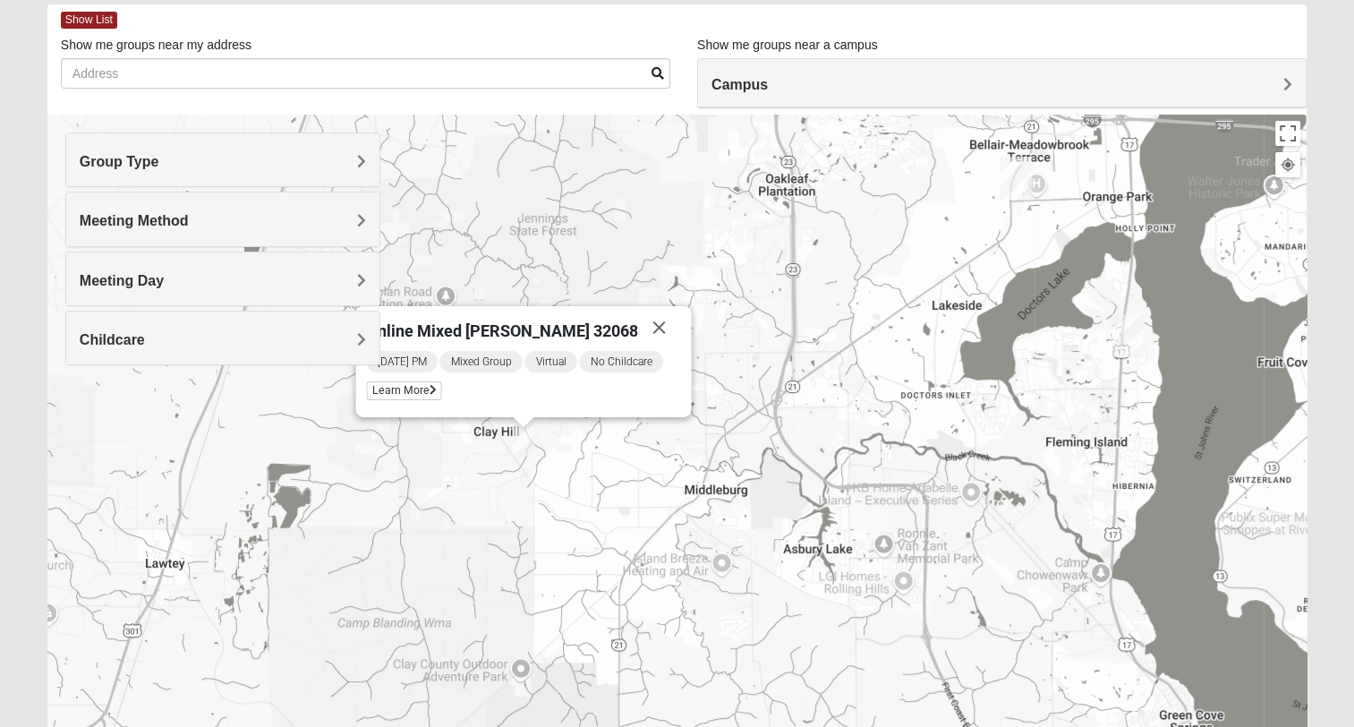
click at [354, 283] on h4 "Meeting Day" at bounding box center [223, 280] width 286 height 17
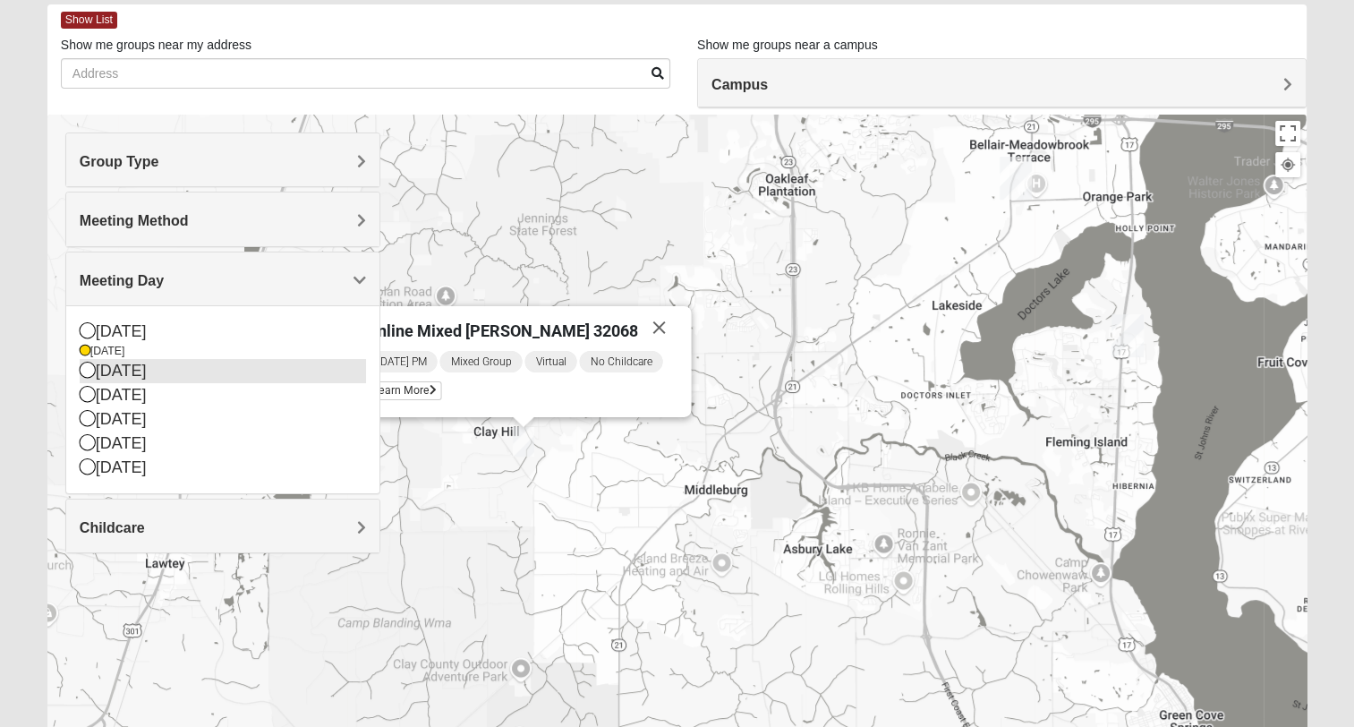
click at [86, 370] on icon at bounding box center [88, 370] width 16 height 16
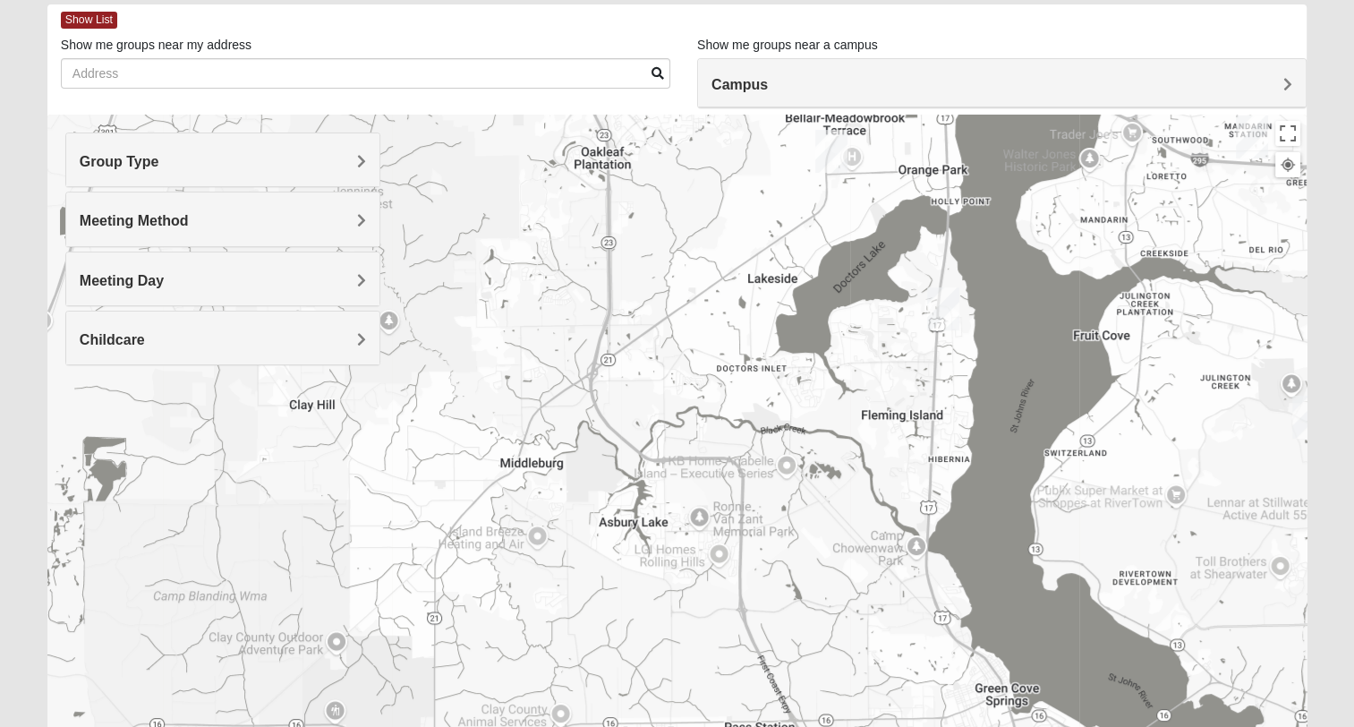
drag, startPoint x: 662, startPoint y: 407, endPoint x: 64, endPoint y: 376, distance: 598.7
click at [64, 376] on div at bounding box center [676, 473] width 1259 height 716
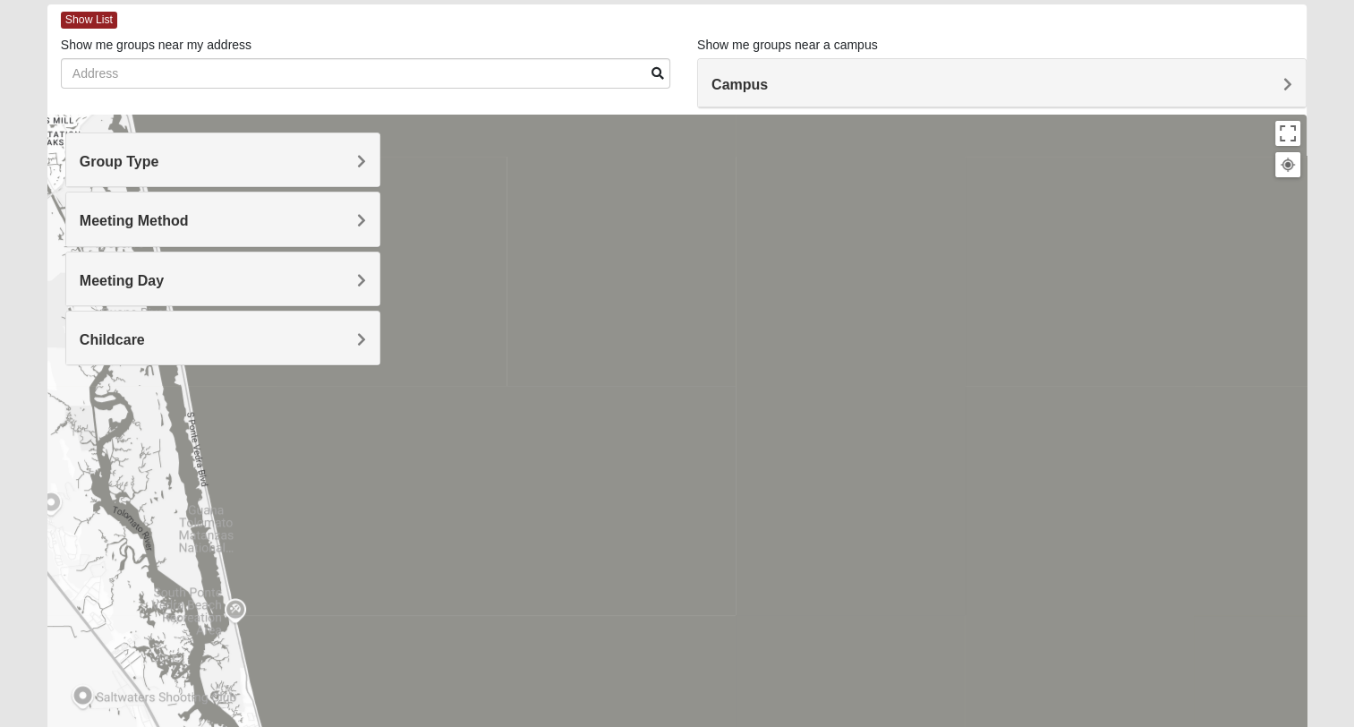
drag, startPoint x: 364, startPoint y: 414, endPoint x: 983, endPoint y: 422, distance: 618.5
click at [985, 424] on div at bounding box center [676, 473] width 1259 height 716
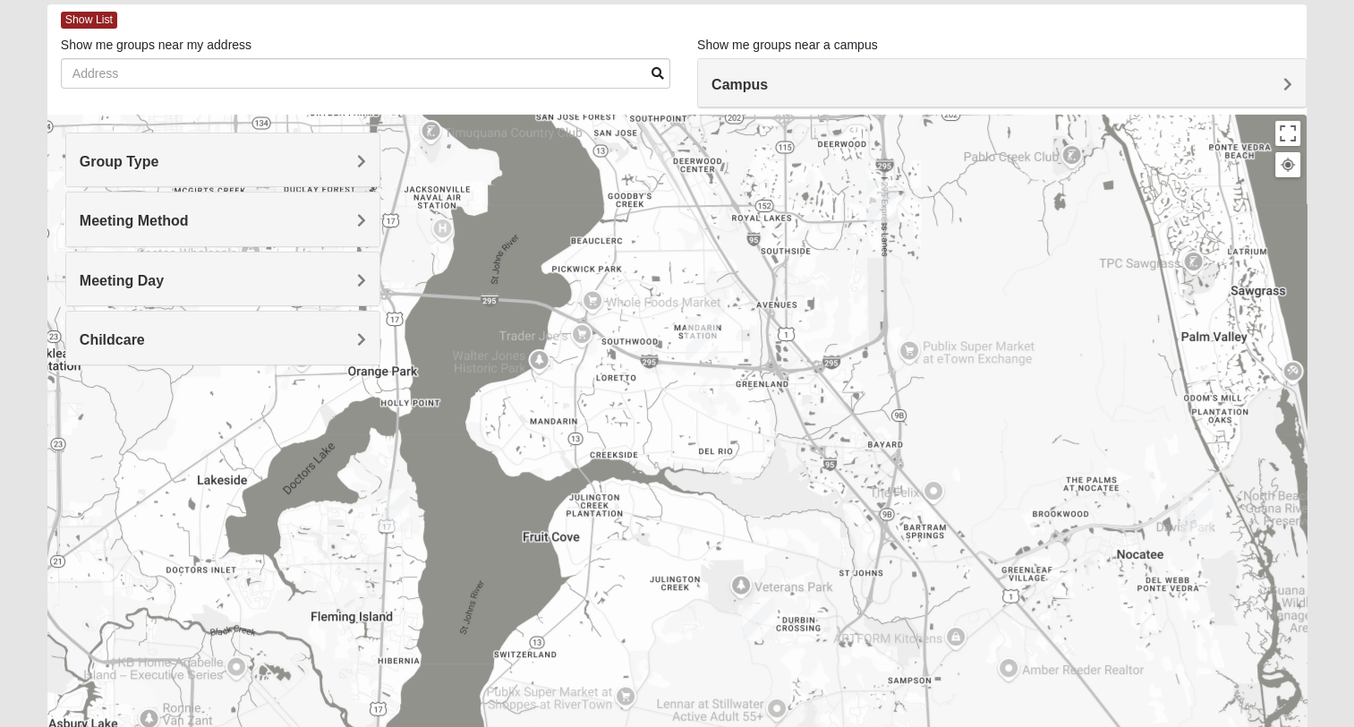
drag, startPoint x: 691, startPoint y: 449, endPoint x: 885, endPoint y: 637, distance: 270.3
click at [885, 637] on div at bounding box center [676, 473] width 1259 height 716
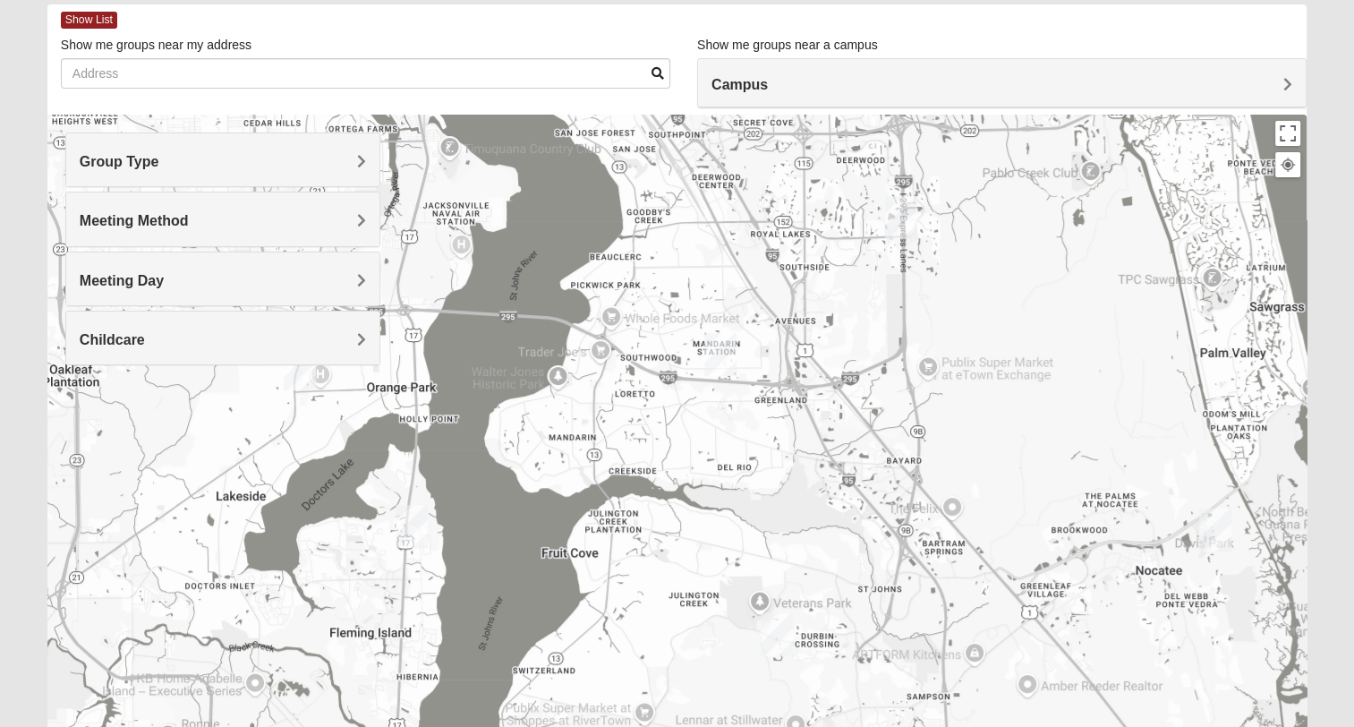
click at [164, 276] on span "Meeting Day" at bounding box center [122, 280] width 84 height 15
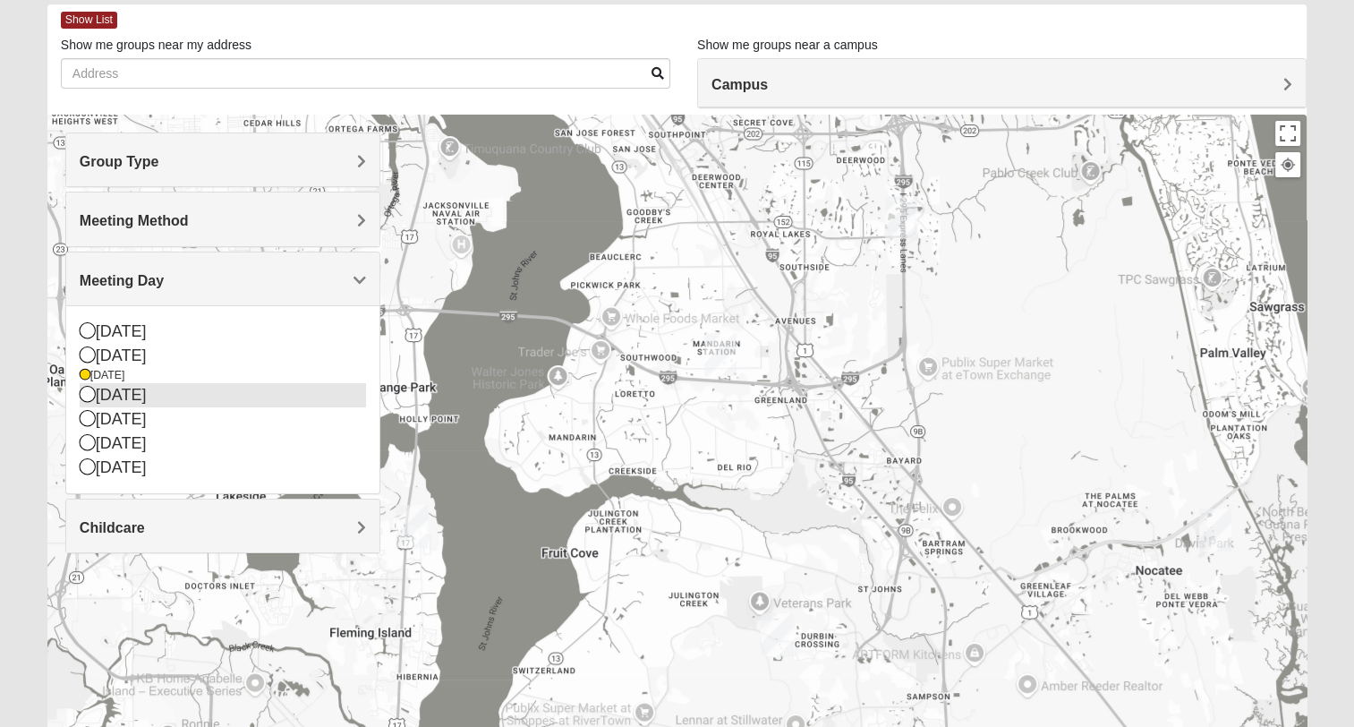
click at [86, 394] on icon at bounding box center [88, 394] width 16 height 16
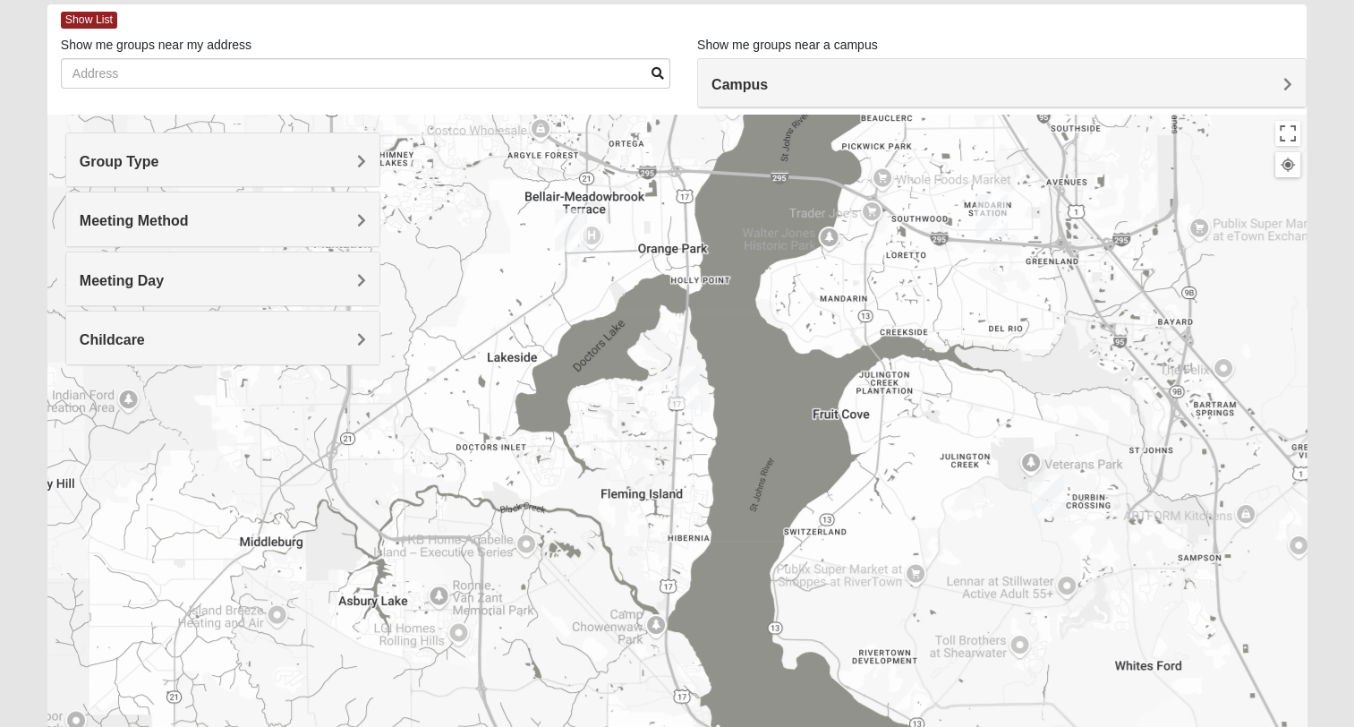
drag, startPoint x: 673, startPoint y: 439, endPoint x: 945, endPoint y: 300, distance: 305.8
click at [944, 300] on div at bounding box center [676, 473] width 1259 height 716
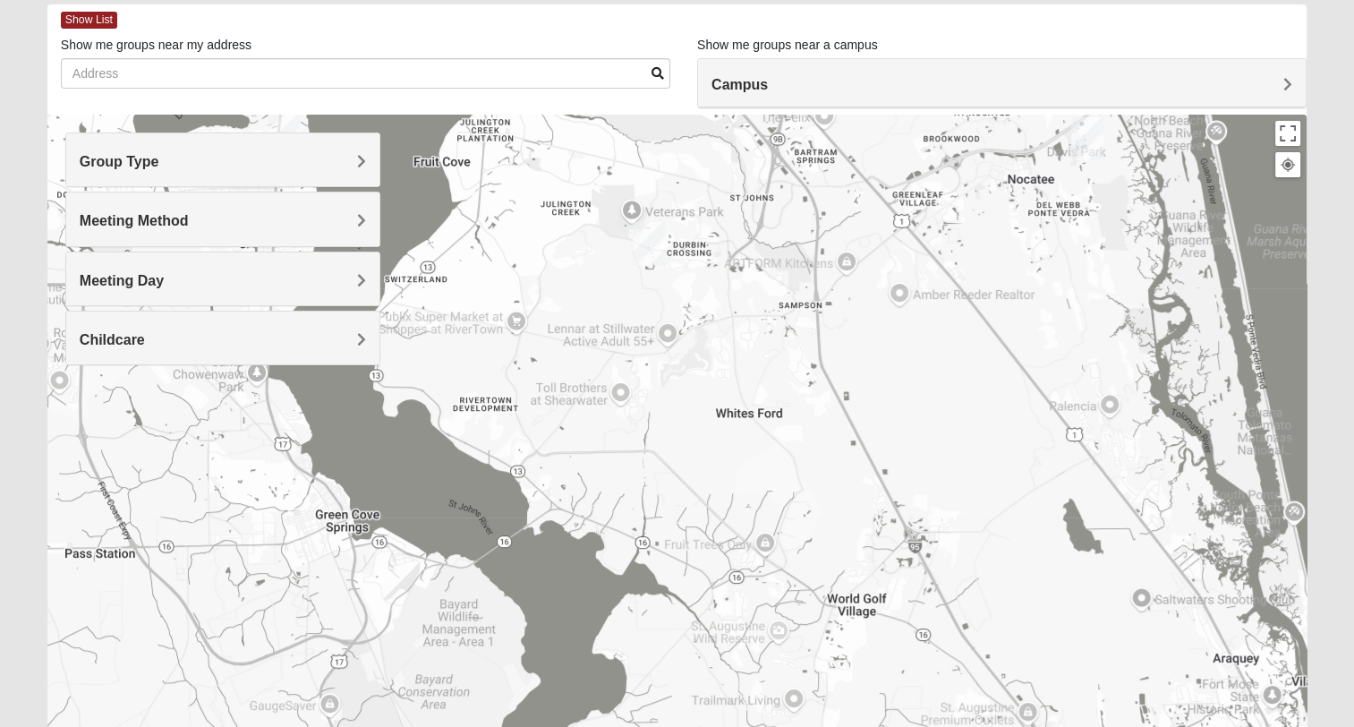
drag, startPoint x: 952, startPoint y: 424, endPoint x: 576, endPoint y: 246, distance: 416.0
click at [576, 246] on div at bounding box center [676, 473] width 1259 height 716
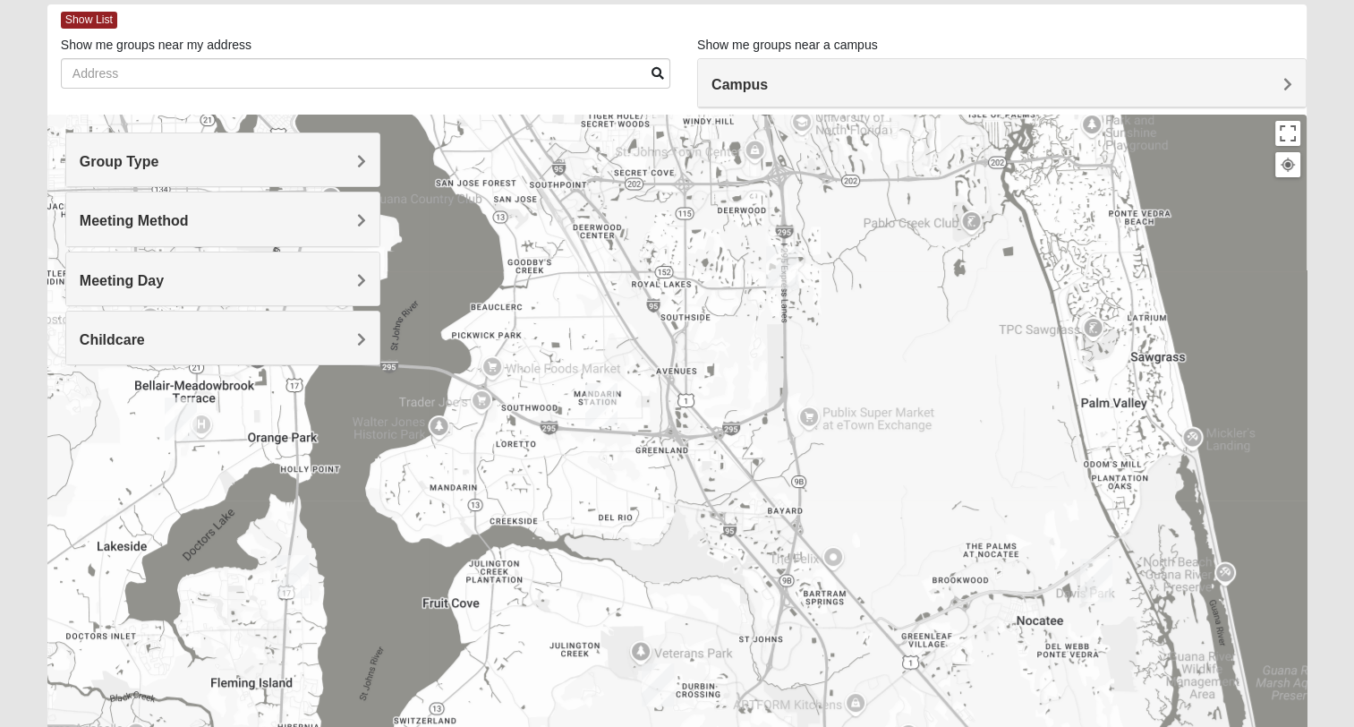
drag, startPoint x: 764, startPoint y: 369, endPoint x: 863, endPoint y: 765, distance: 408.5
click at [863, 726] on html "Log In Find A Group Error Show List Loading Groups" at bounding box center [677, 402] width 1354 height 985
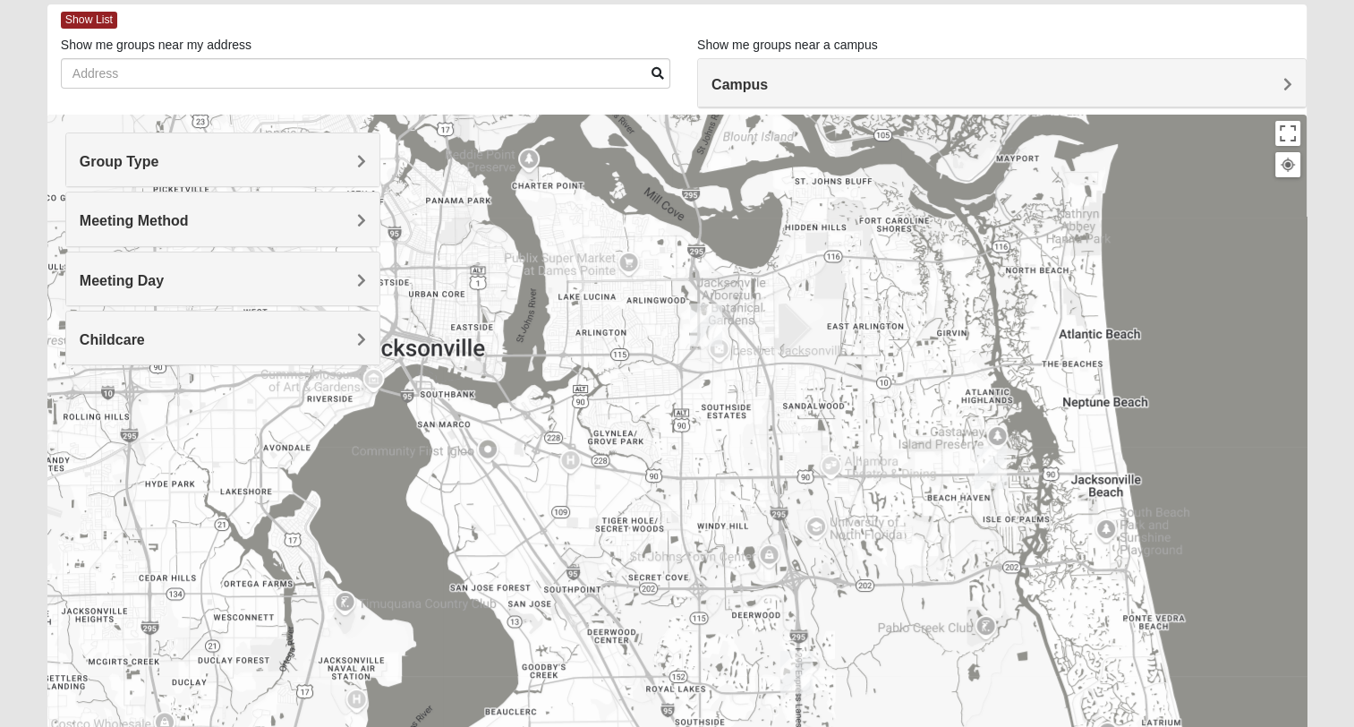
drag, startPoint x: 738, startPoint y: 461, endPoint x: 755, endPoint y: 739, distance: 278.9
click at [755, 726] on html "Log In Find A Group Error Show List Loading Groups" at bounding box center [677, 402] width 1354 height 985
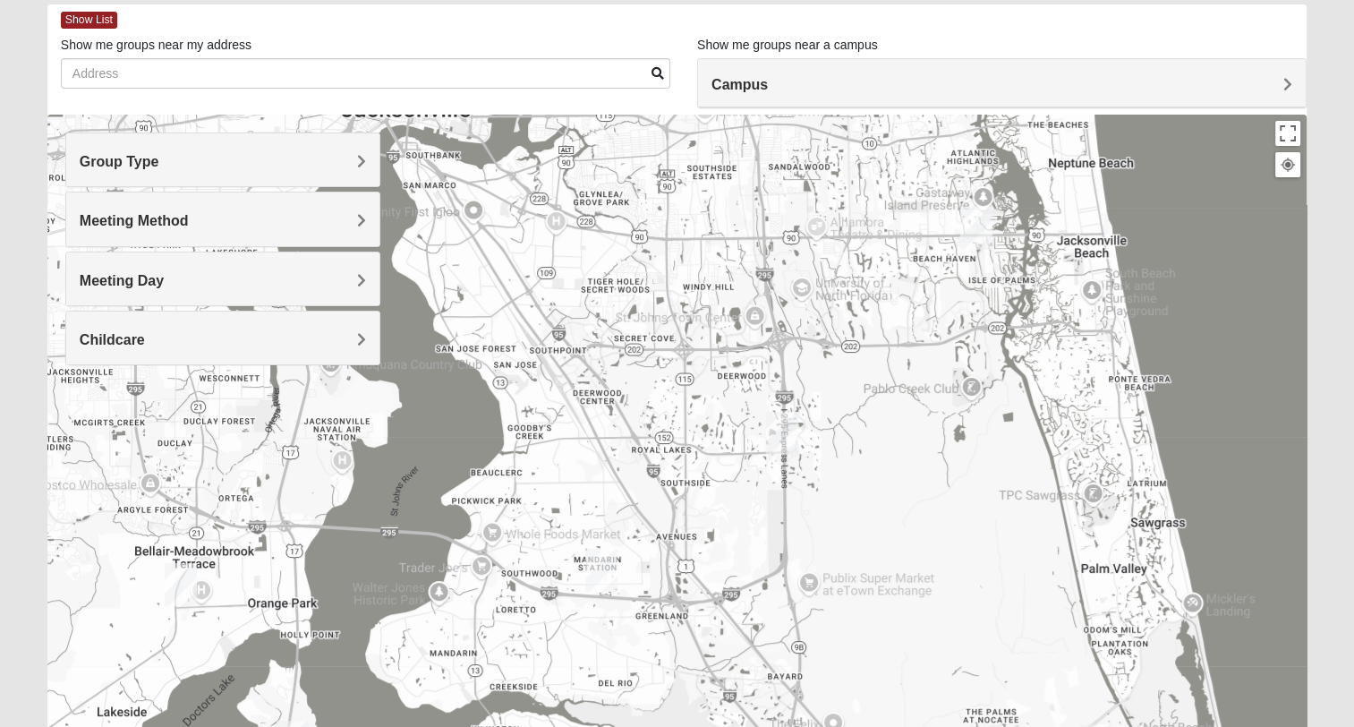
drag, startPoint x: 748, startPoint y: 628, endPoint x: 746, endPoint y: 421, distance: 207.7
click at [745, 422] on div at bounding box center [676, 473] width 1259 height 716
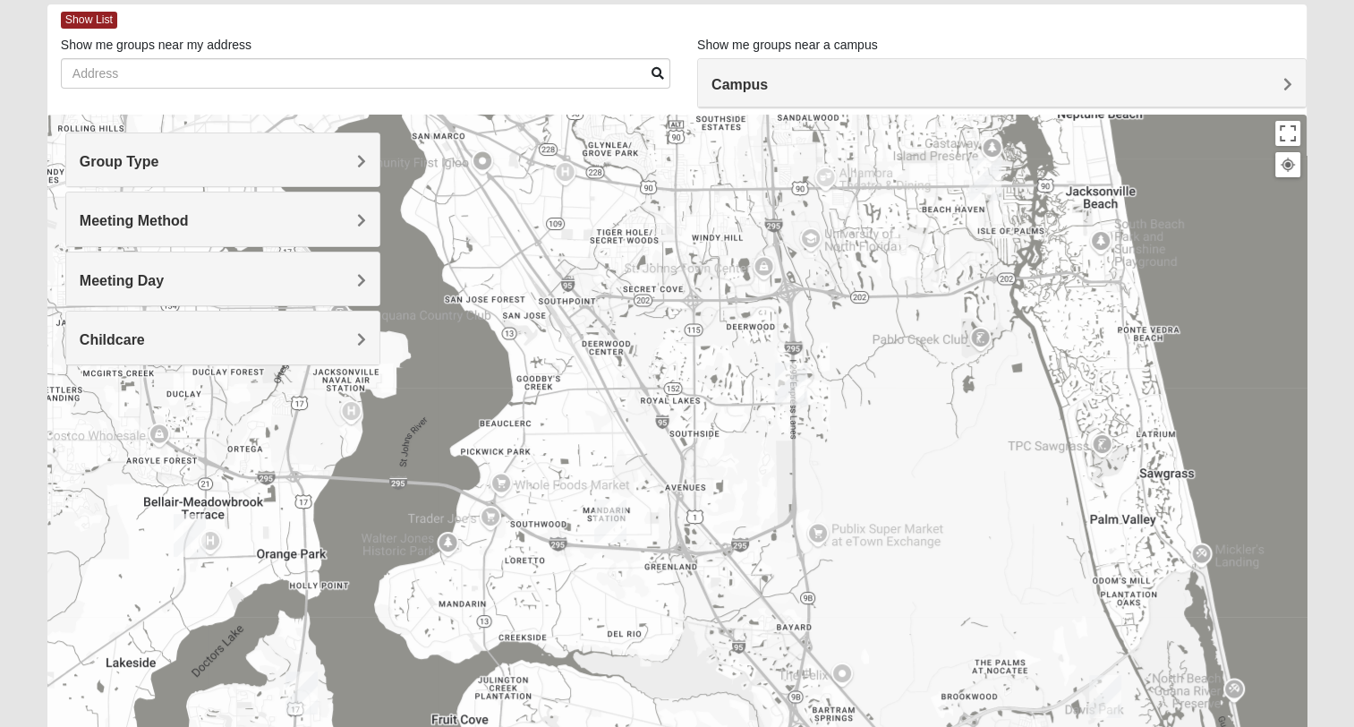
click at [164, 277] on span "Meeting Day" at bounding box center [122, 280] width 84 height 15
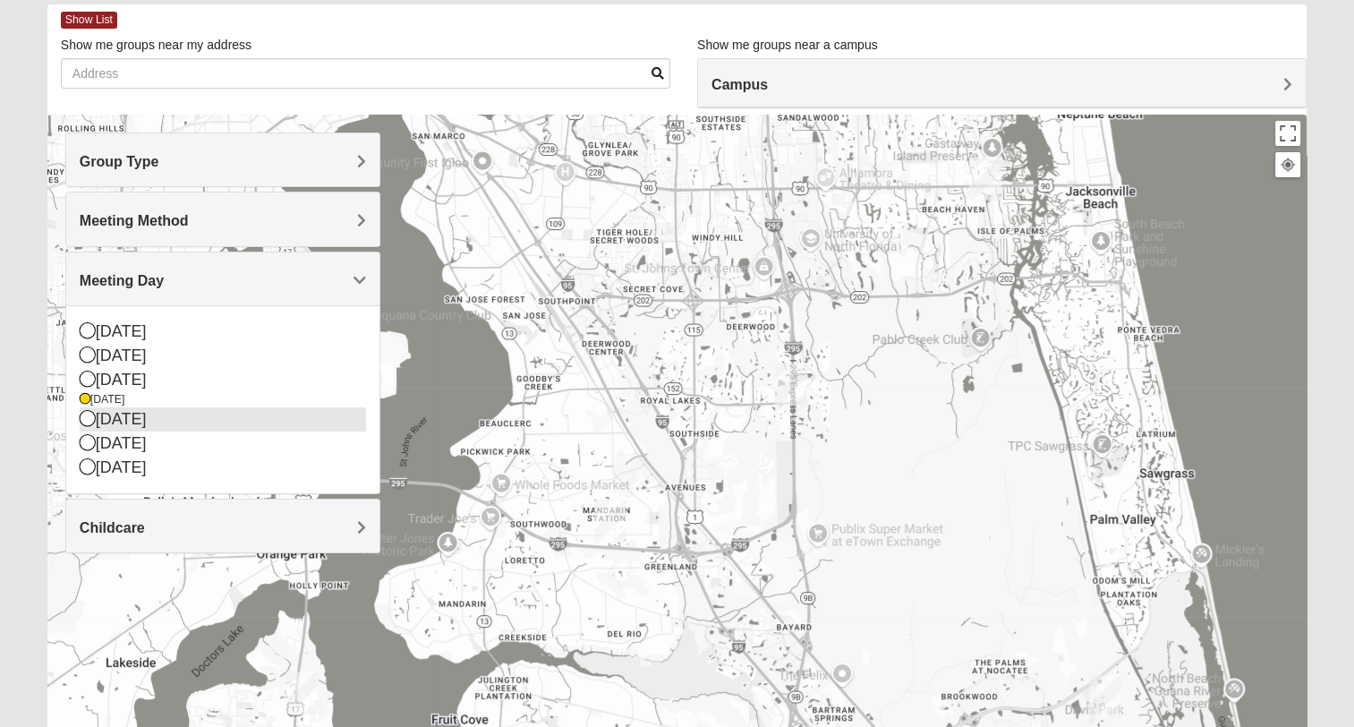
click at [90, 418] on icon at bounding box center [88, 418] width 16 height 16
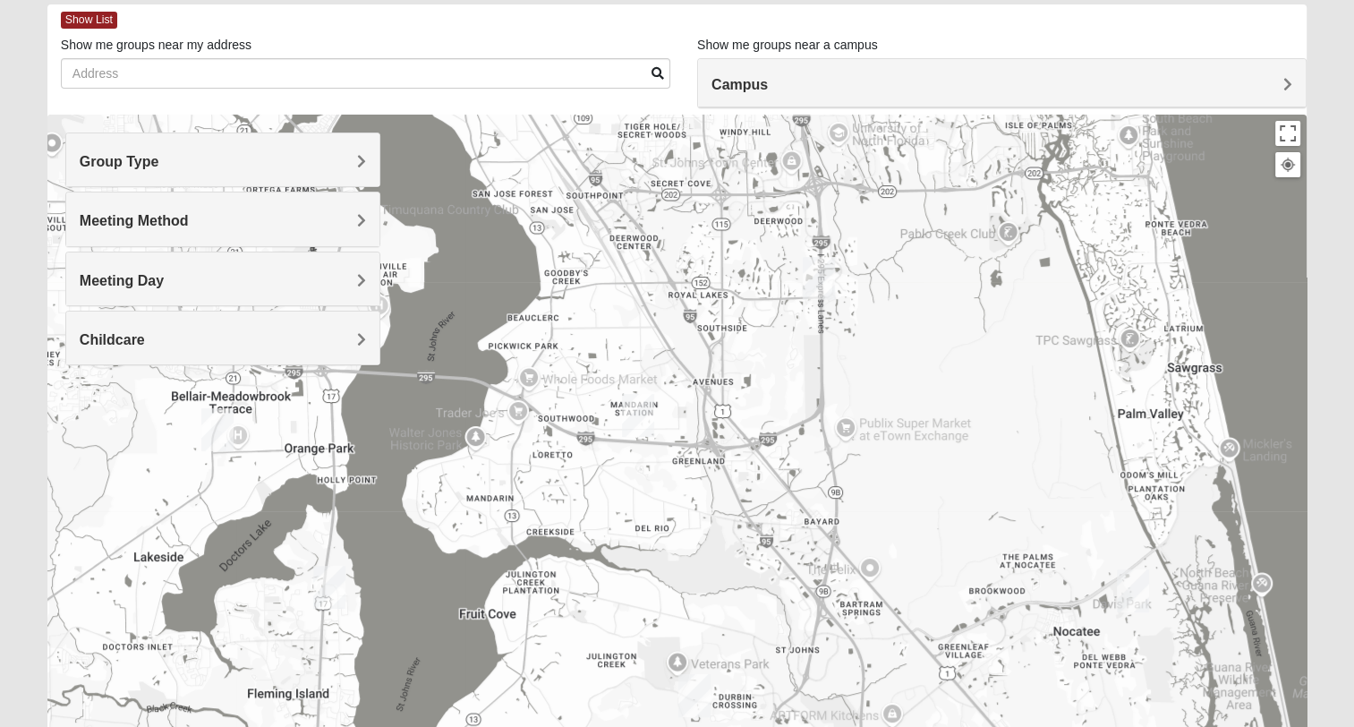
drag, startPoint x: 666, startPoint y: 326, endPoint x: 755, endPoint y: 190, distance: 162.4
click at [748, 191] on div at bounding box center [676, 473] width 1259 height 716
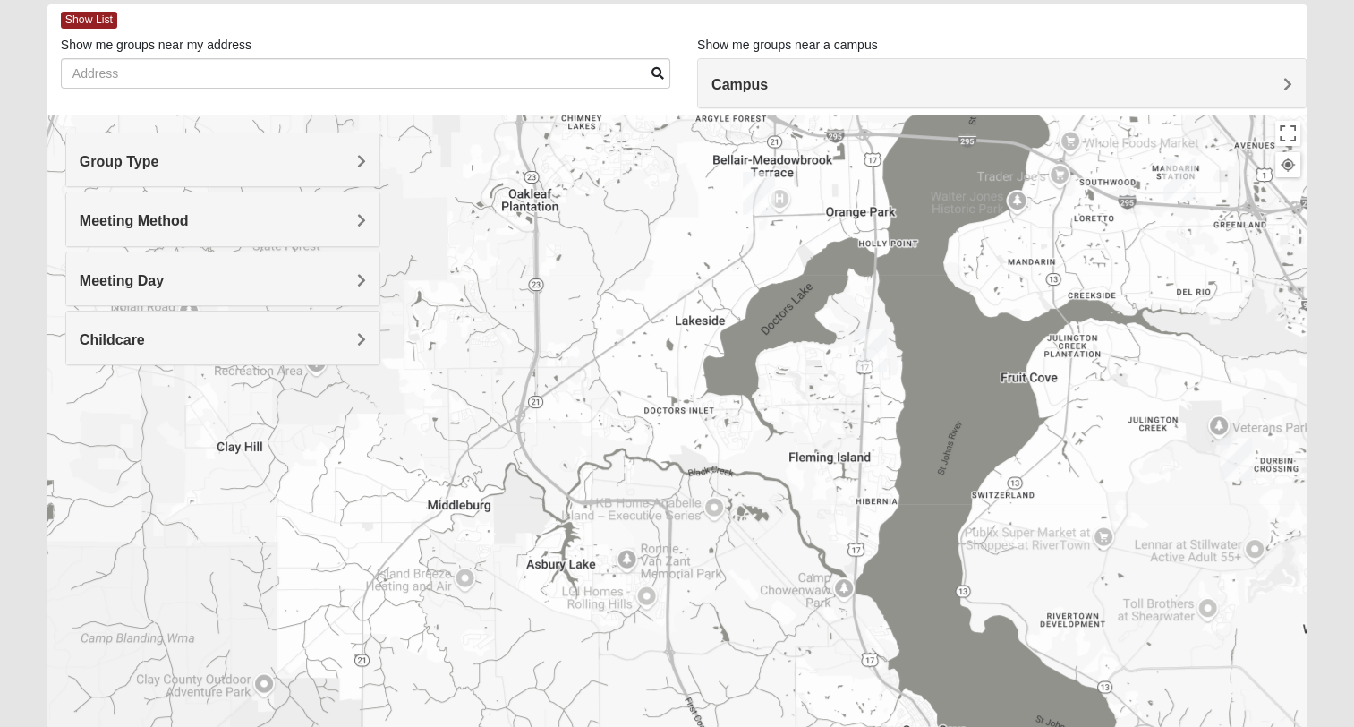
drag, startPoint x: 895, startPoint y: 290, endPoint x: 1121, endPoint y: 289, distance: 225.6
click at [1137, 277] on div at bounding box center [676, 473] width 1259 height 716
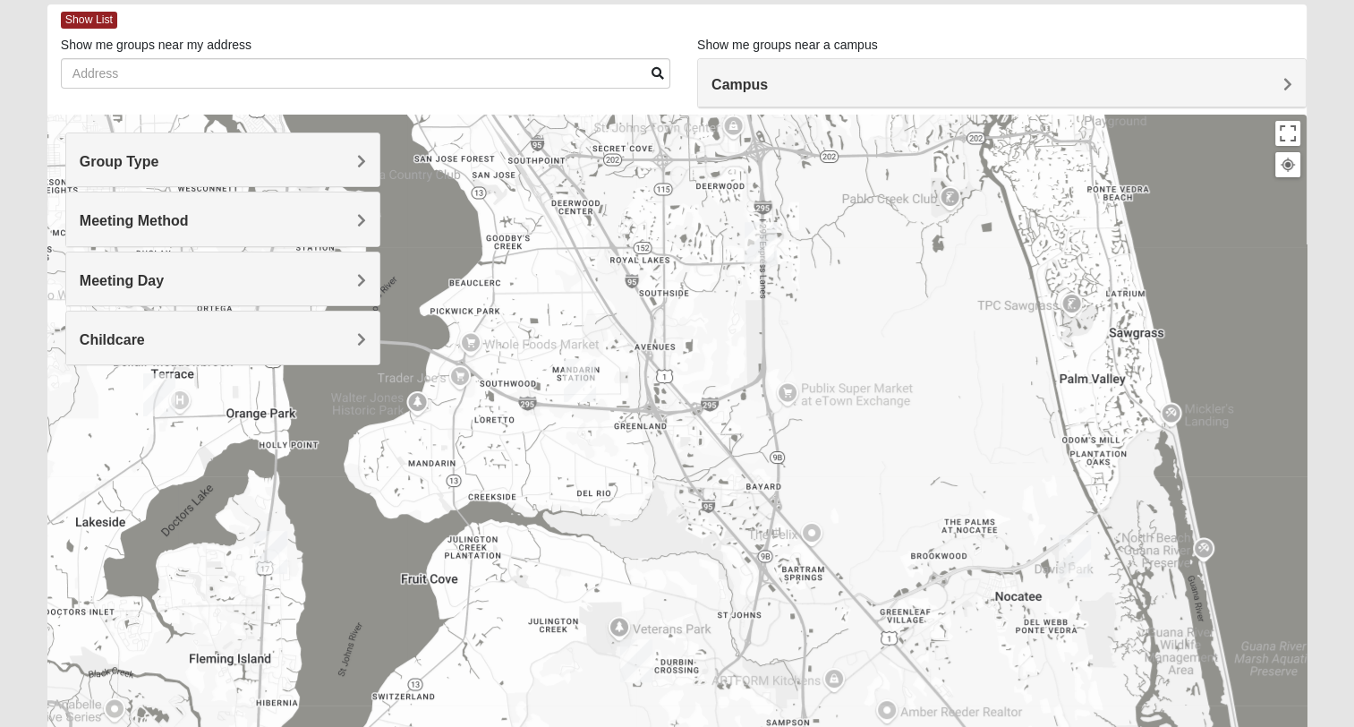
drag, startPoint x: 1103, startPoint y: 326, endPoint x: 391, endPoint y: 524, distance: 738.8
click at [390, 528] on div at bounding box center [676, 473] width 1259 height 716
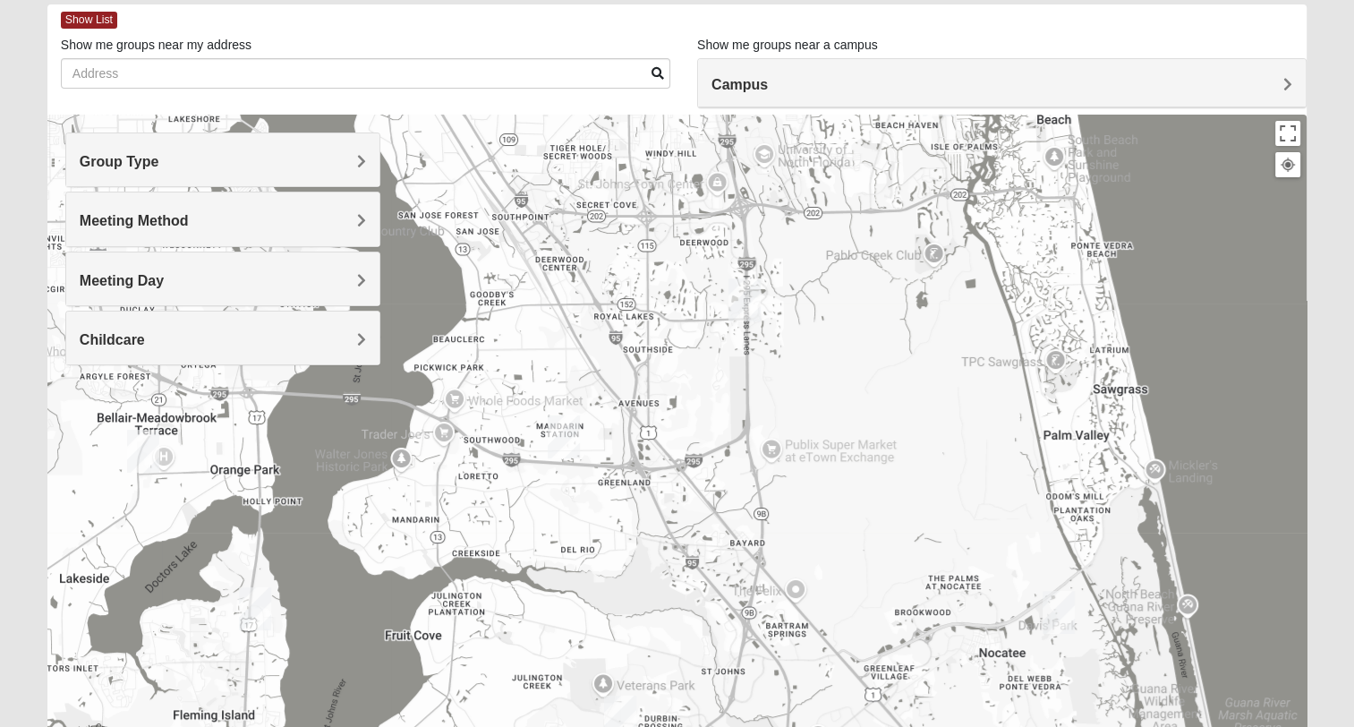
drag, startPoint x: 604, startPoint y: 561, endPoint x: 771, endPoint y: 612, distance: 174.1
click at [784, 624] on div at bounding box center [676, 473] width 1259 height 716
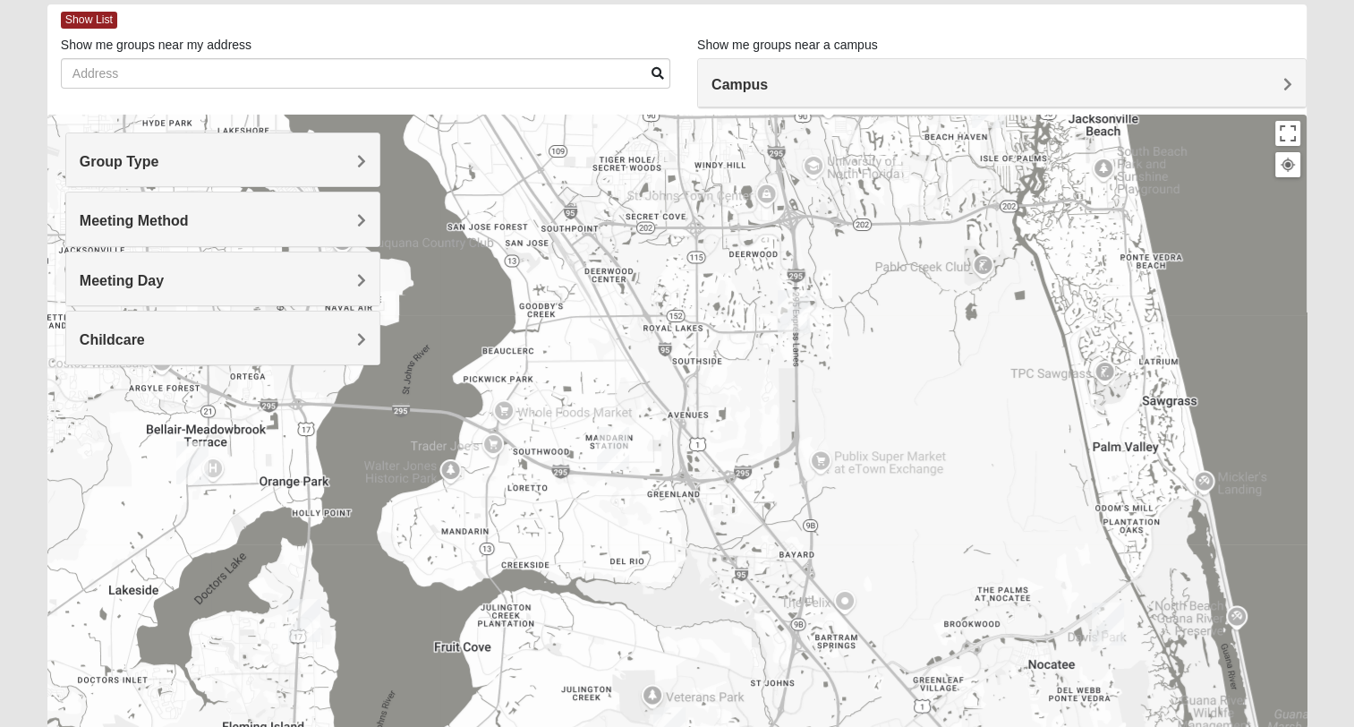
click at [164, 278] on span "Meeting Day" at bounding box center [122, 280] width 84 height 15
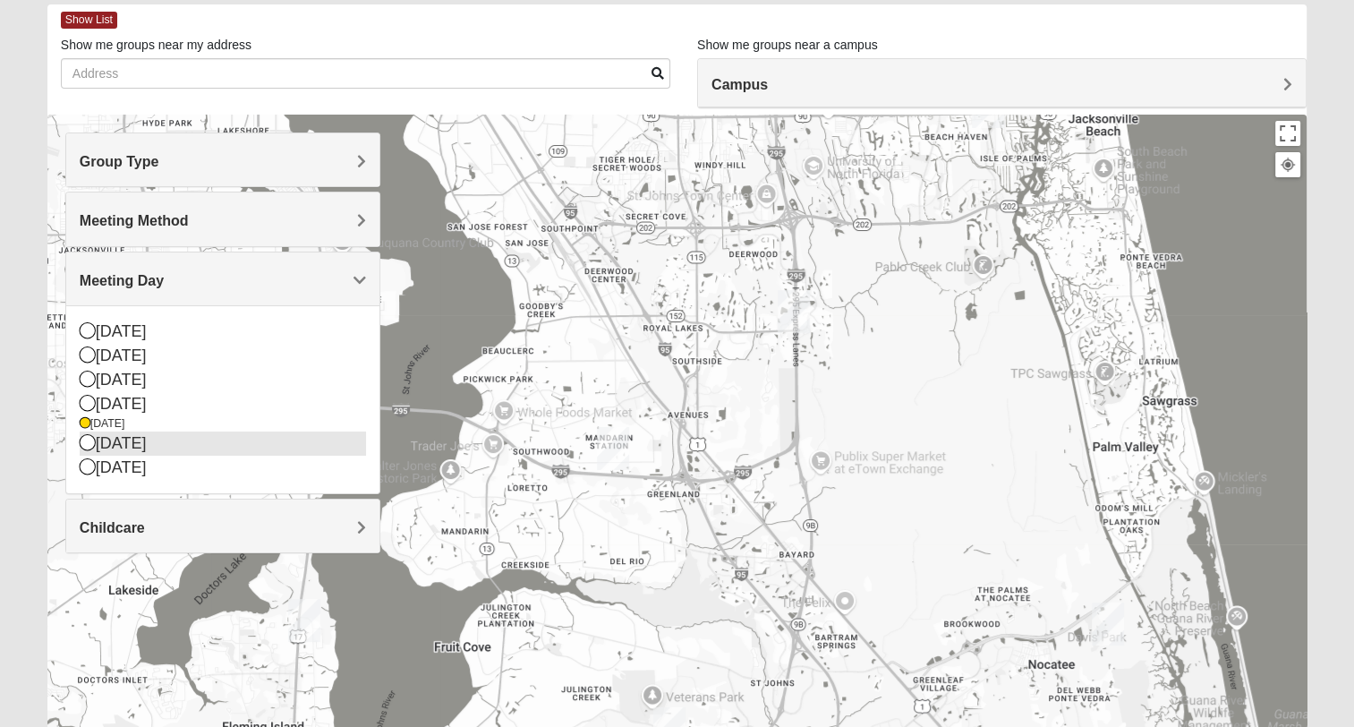
click at [88, 441] on icon at bounding box center [88, 442] width 16 height 16
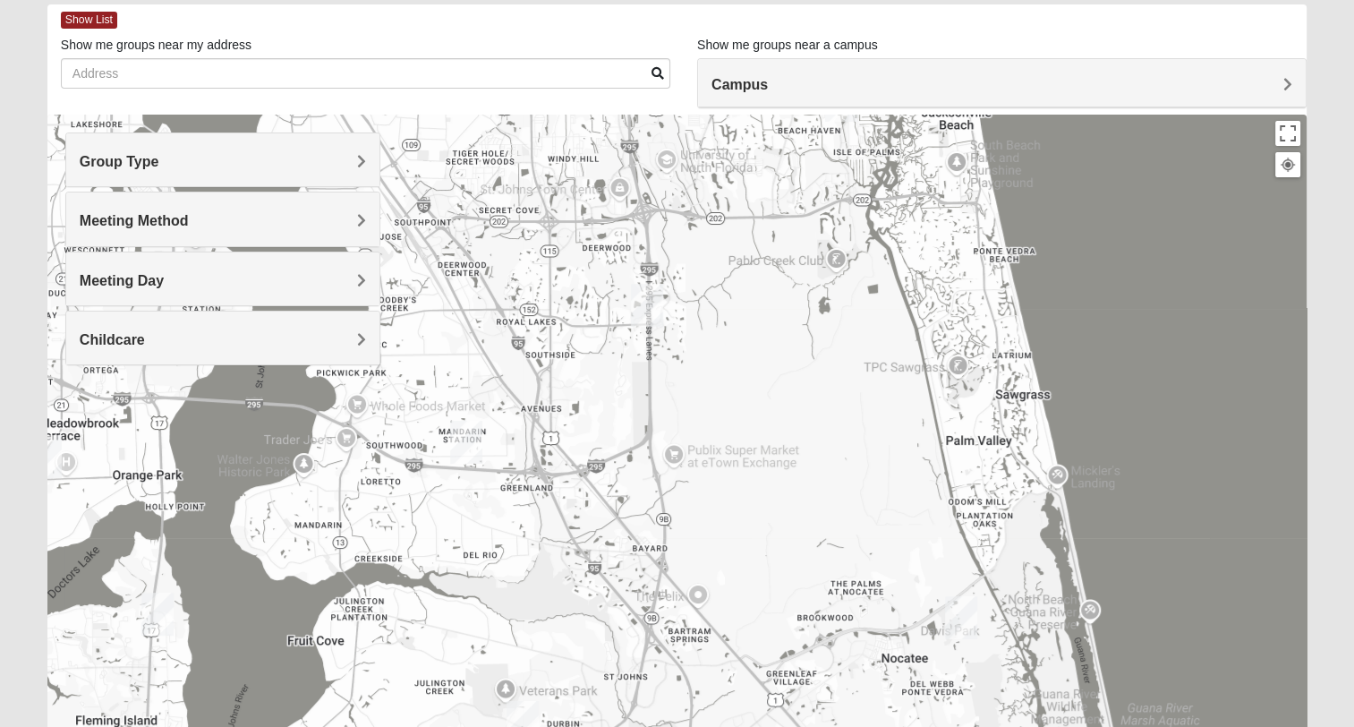
drag, startPoint x: 613, startPoint y: 486, endPoint x: 465, endPoint y: 474, distance: 148.1
click at [468, 480] on div at bounding box center [676, 473] width 1259 height 716
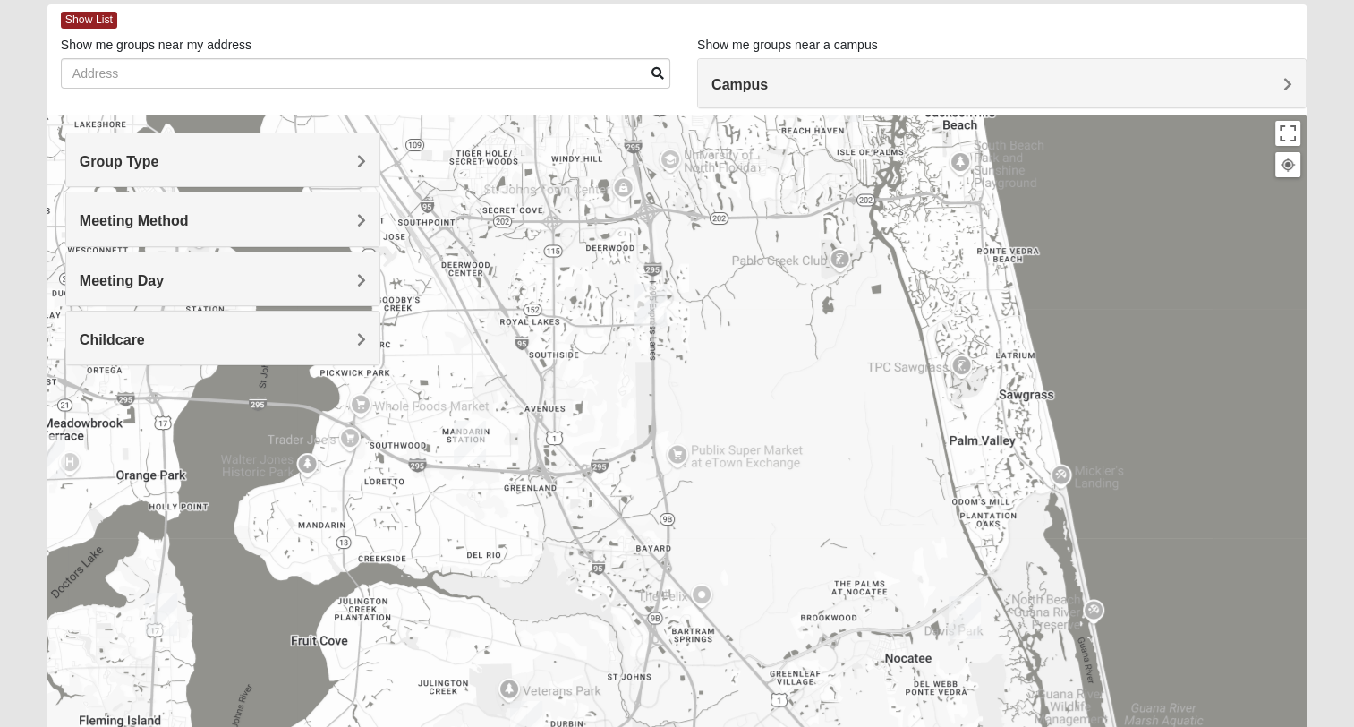
click at [164, 274] on span "Meeting Day" at bounding box center [122, 280] width 84 height 15
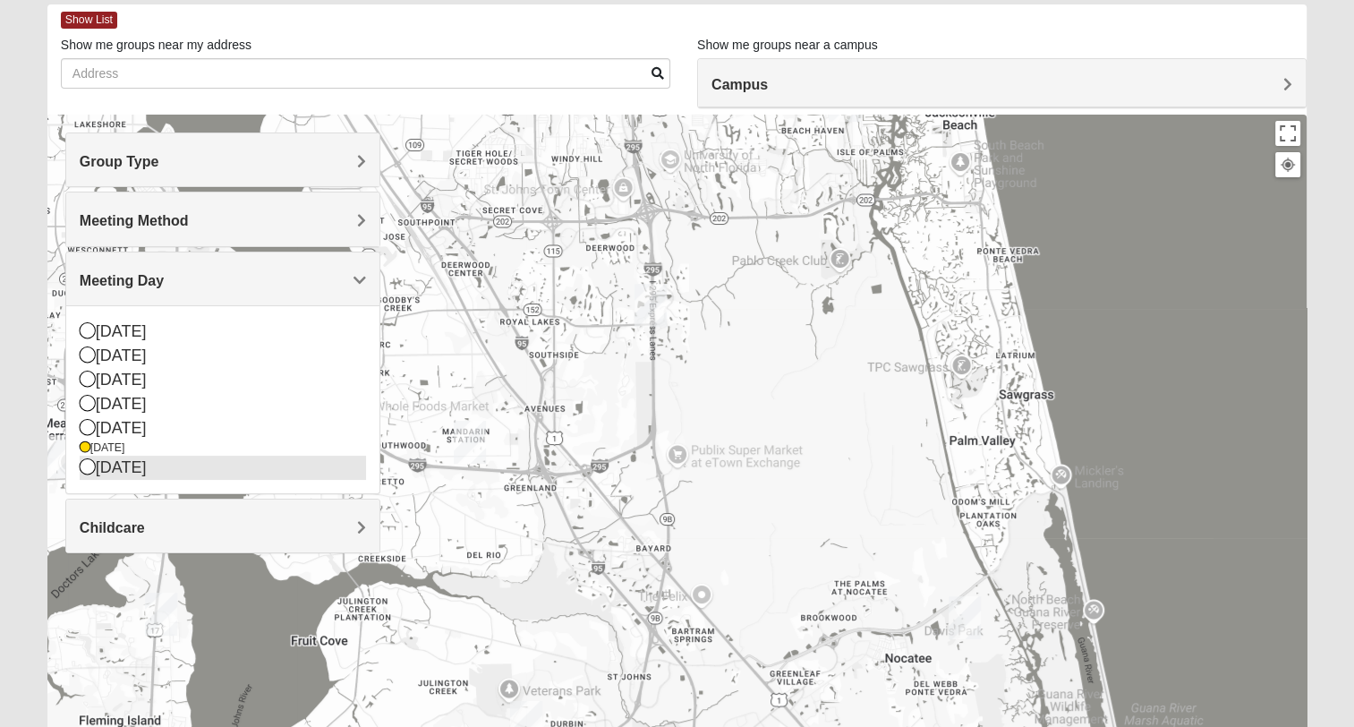
click at [81, 466] on icon at bounding box center [88, 466] width 16 height 16
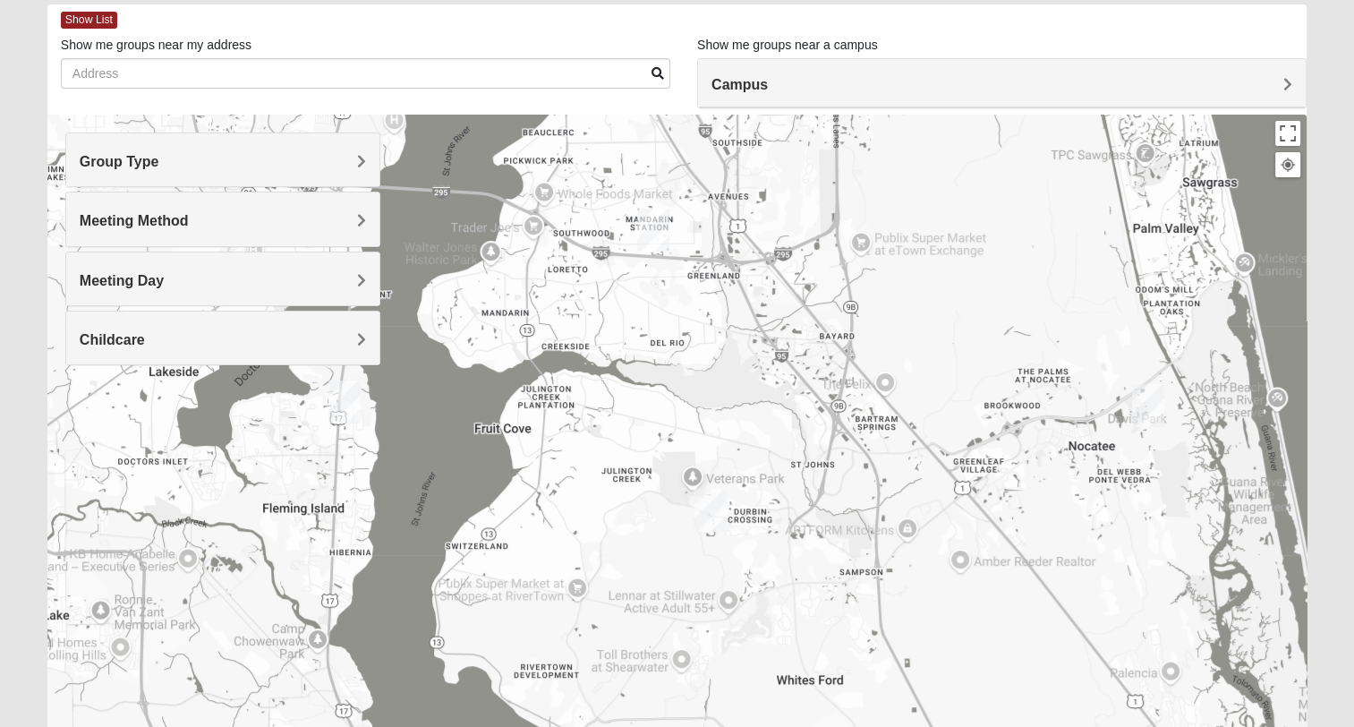
drag, startPoint x: 881, startPoint y: 358, endPoint x: 984, endPoint y: 260, distance: 142.4
click at [984, 261] on div at bounding box center [676, 473] width 1259 height 716
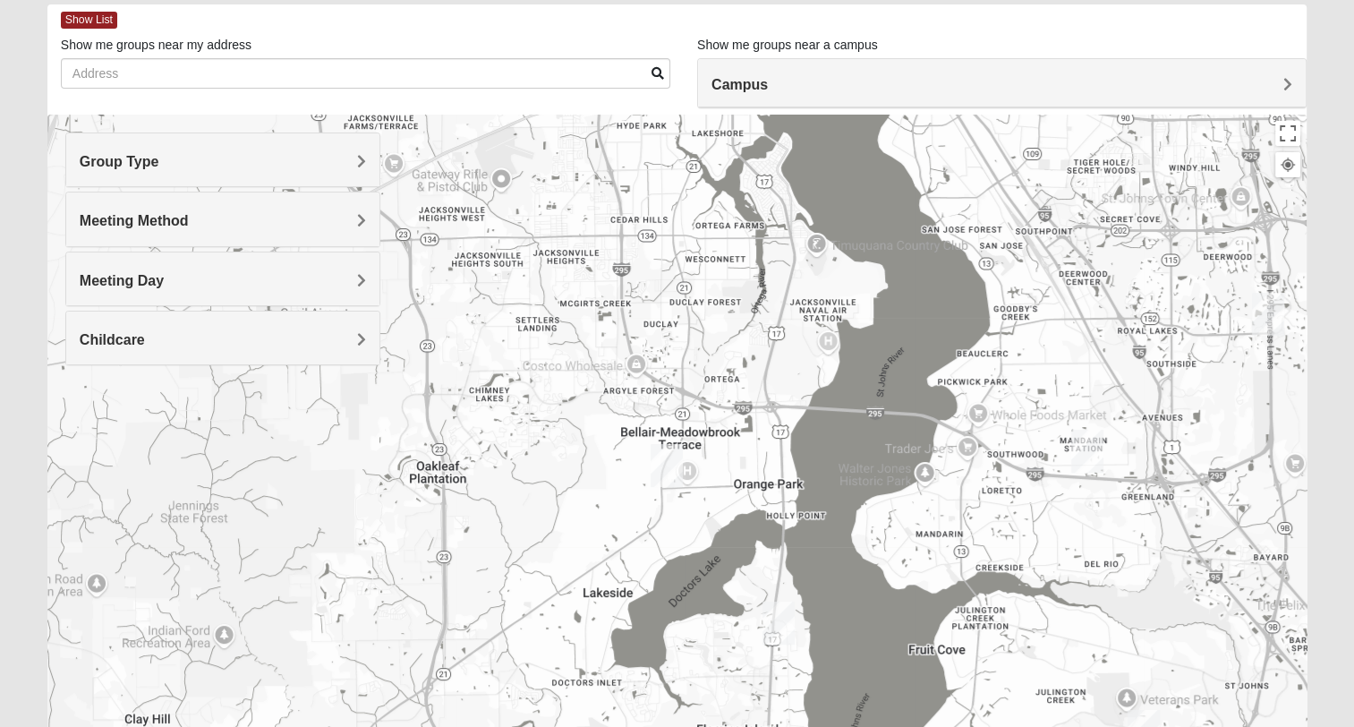
drag, startPoint x: 1070, startPoint y: 524, endPoint x: 1239, endPoint y: 718, distance: 257.0
click at [1242, 723] on div at bounding box center [676, 473] width 1259 height 716
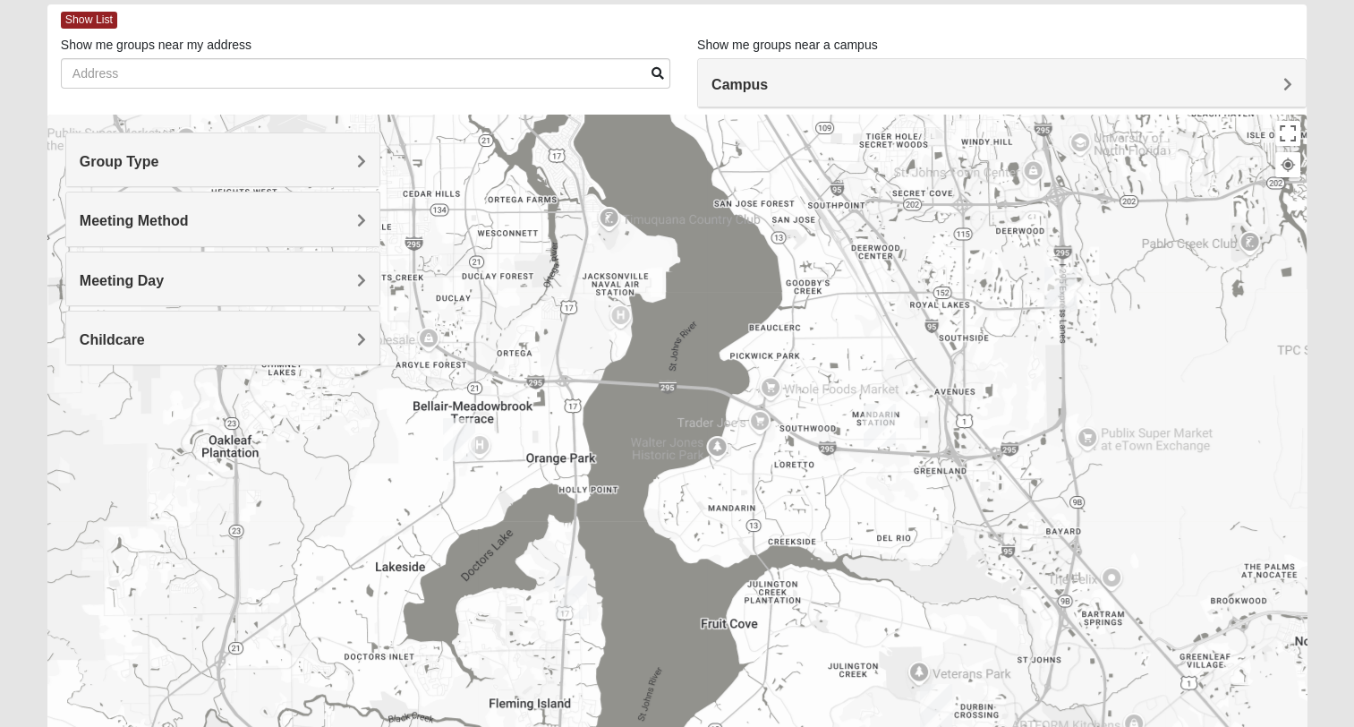
drag, startPoint x: 1140, startPoint y: 490, endPoint x: 960, endPoint y: 440, distance: 186.8
click at [920, 431] on div at bounding box center [676, 473] width 1259 height 716
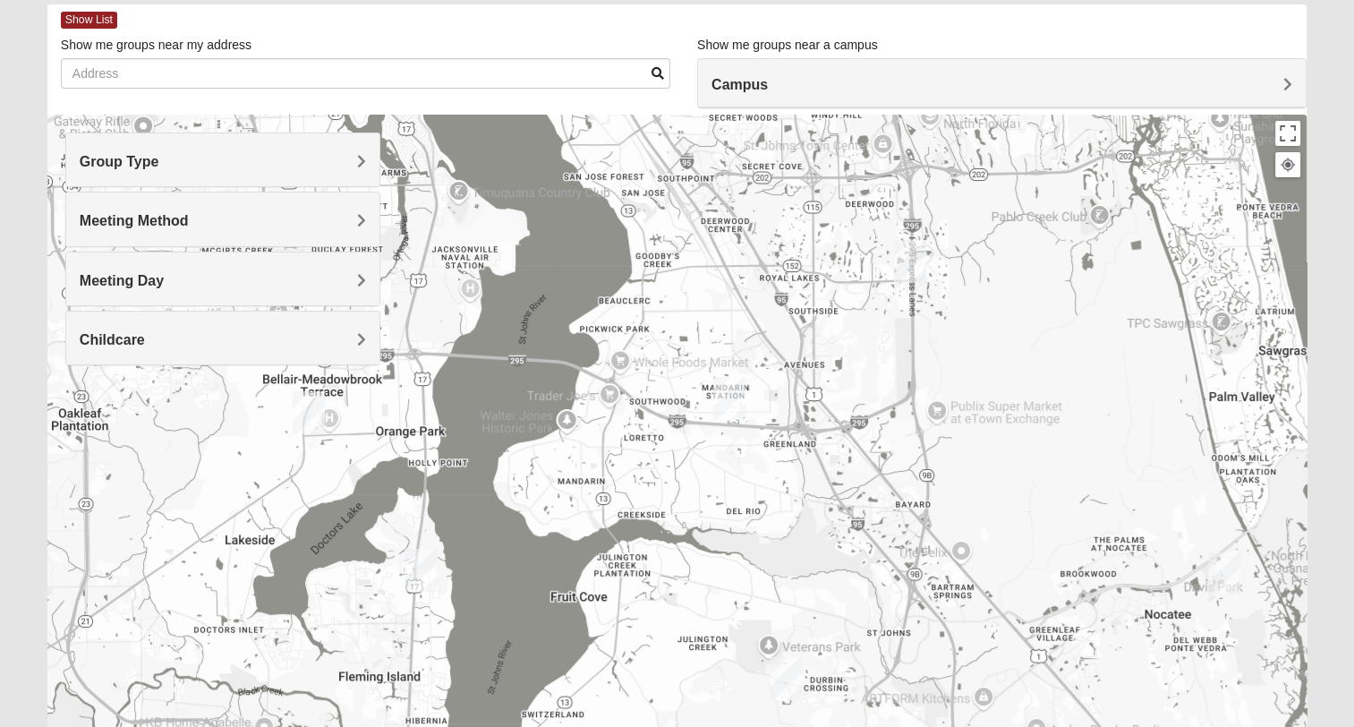
click at [189, 217] on span "Meeting Method" at bounding box center [134, 220] width 109 height 15
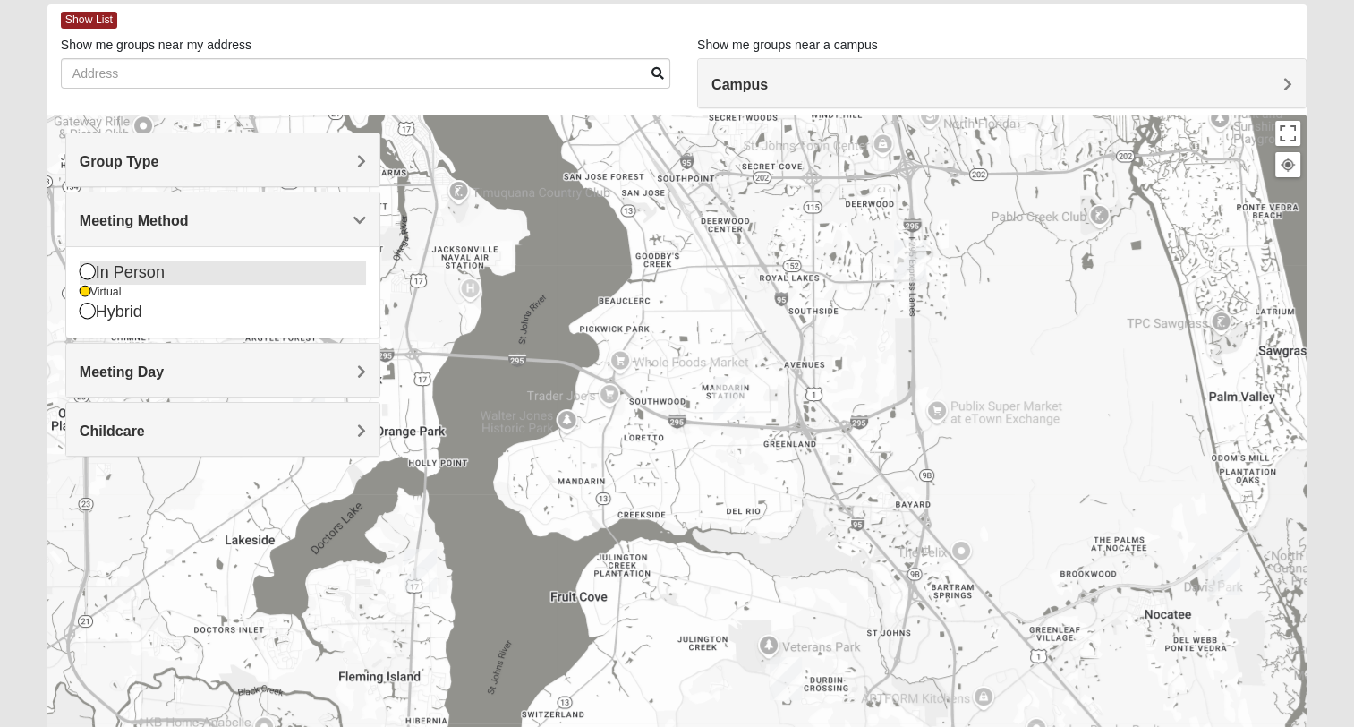
click at [86, 272] on icon at bounding box center [88, 271] width 16 height 16
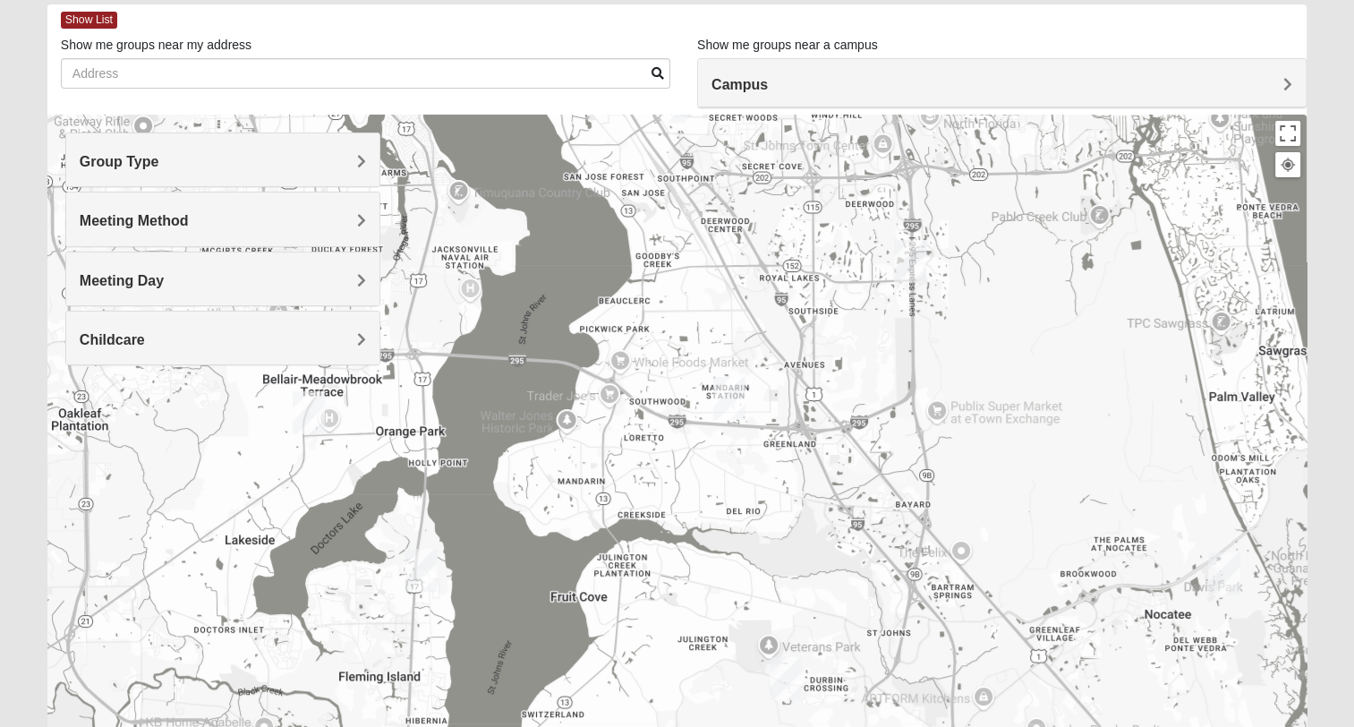
click at [159, 159] on span "Group Type" at bounding box center [120, 161] width 80 height 15
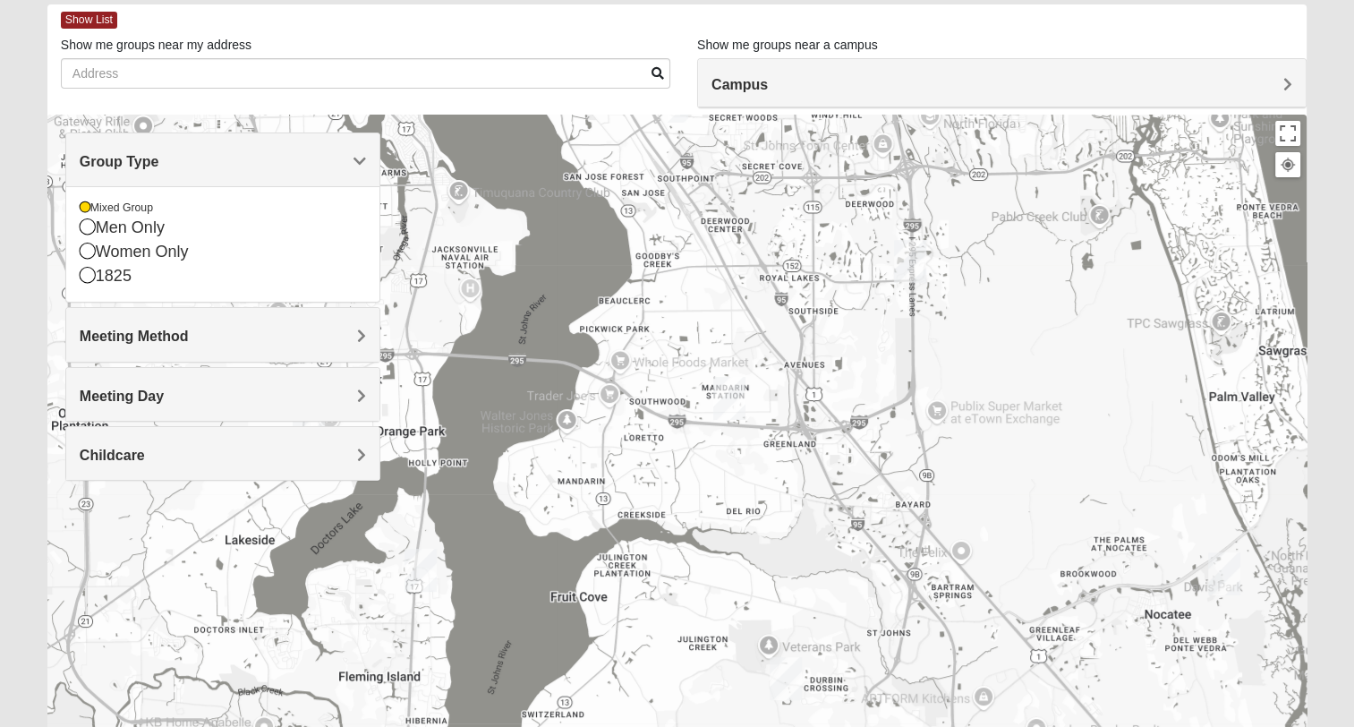
click at [159, 158] on span "Group Type" at bounding box center [120, 161] width 80 height 15
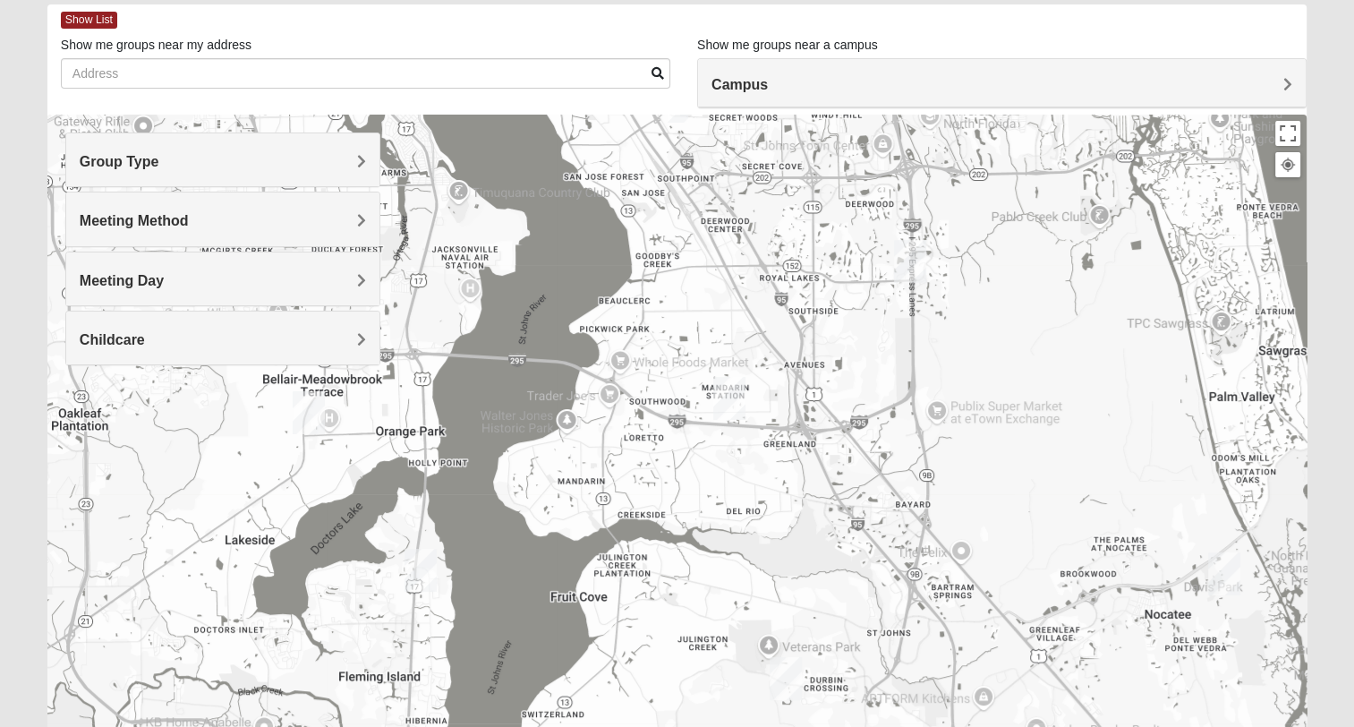
click at [189, 213] on span "Meeting Method" at bounding box center [134, 220] width 109 height 15
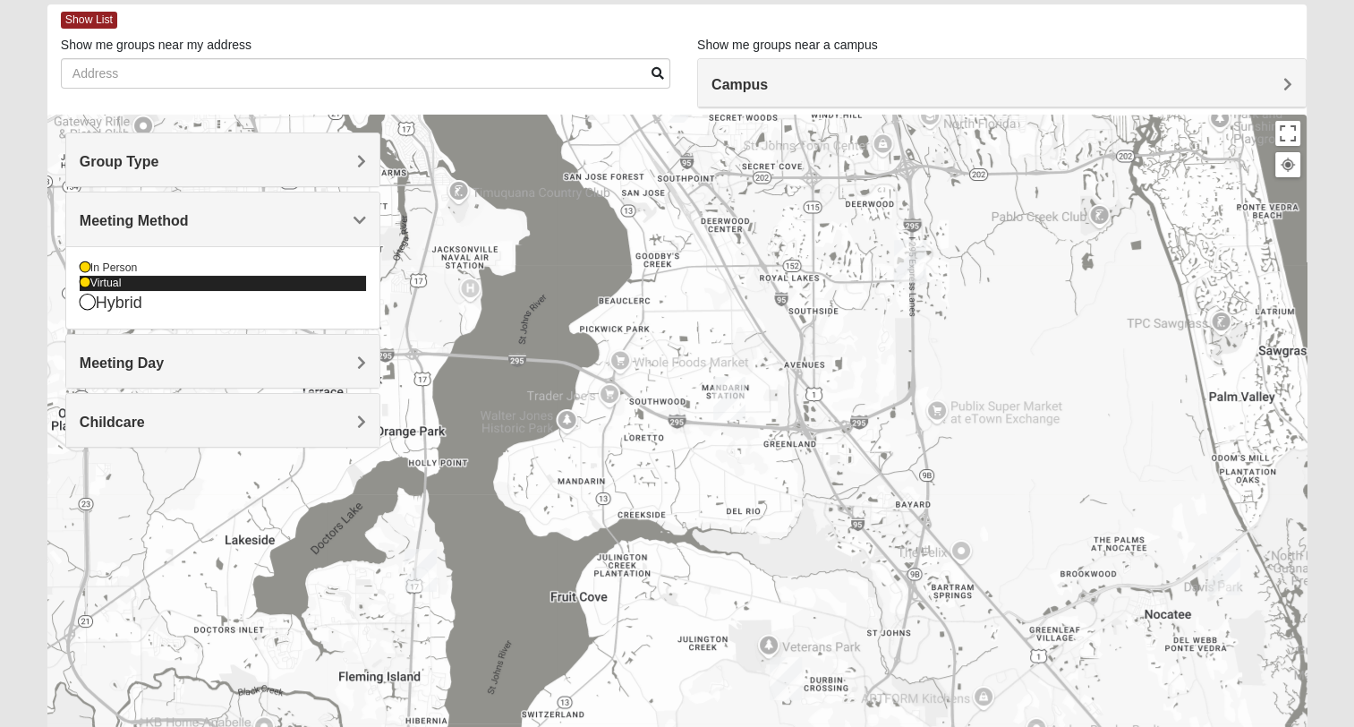
click at [87, 284] on icon at bounding box center [85, 282] width 11 height 11
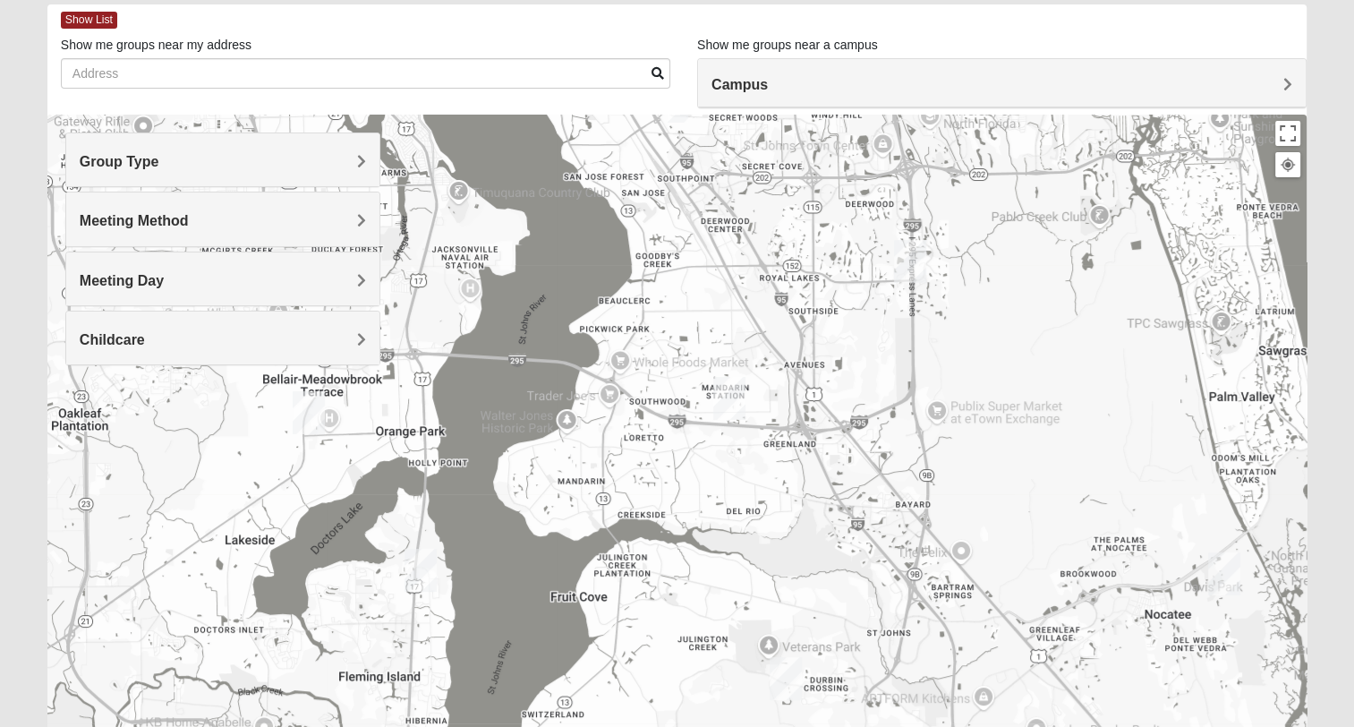
click at [189, 215] on span "Meeting Method" at bounding box center [134, 220] width 109 height 15
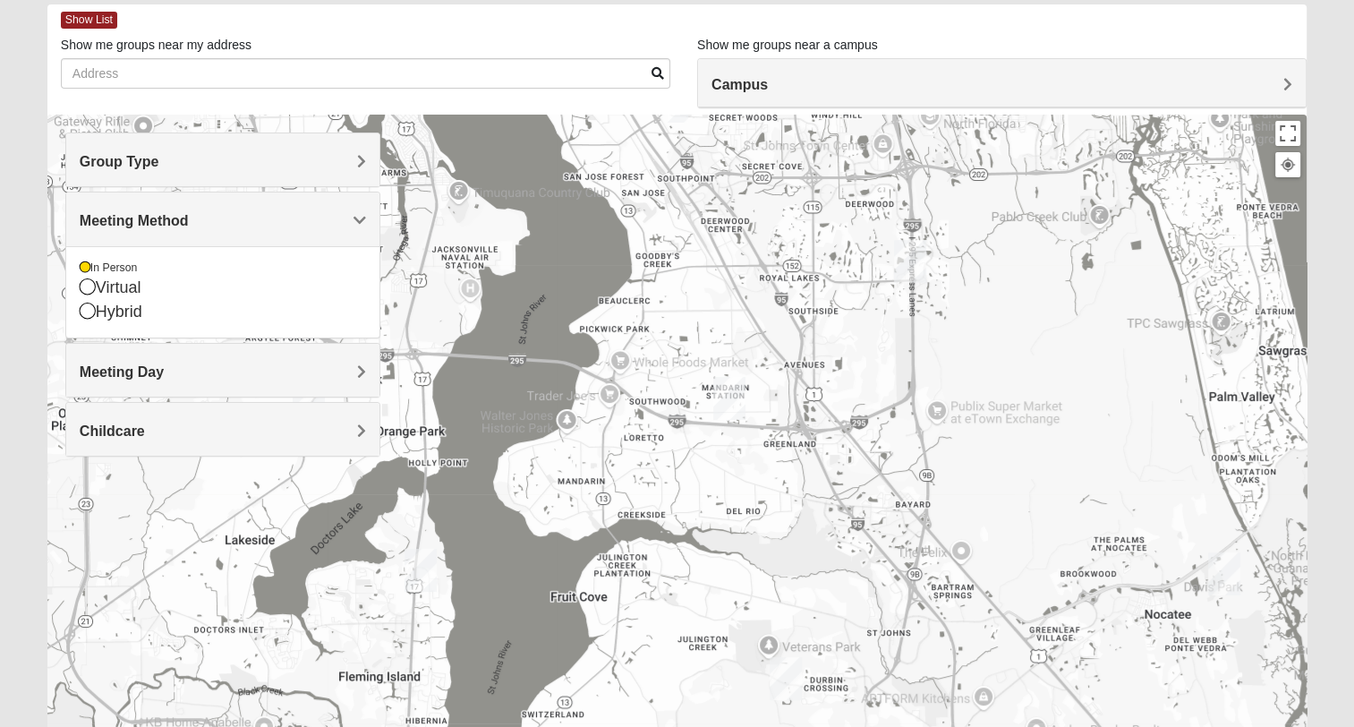
click at [189, 215] on span "Meeting Method" at bounding box center [134, 220] width 109 height 15
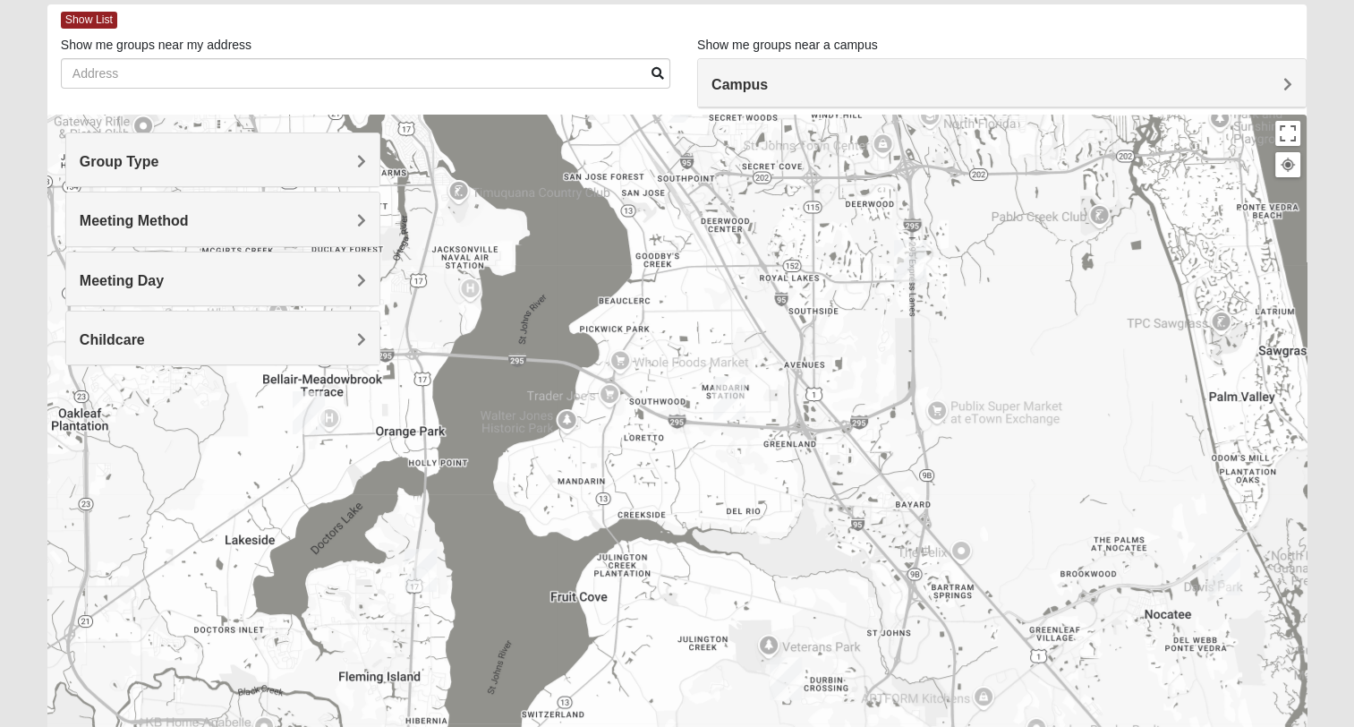
click at [354, 280] on h4 "Meeting Day" at bounding box center [223, 280] width 286 height 17
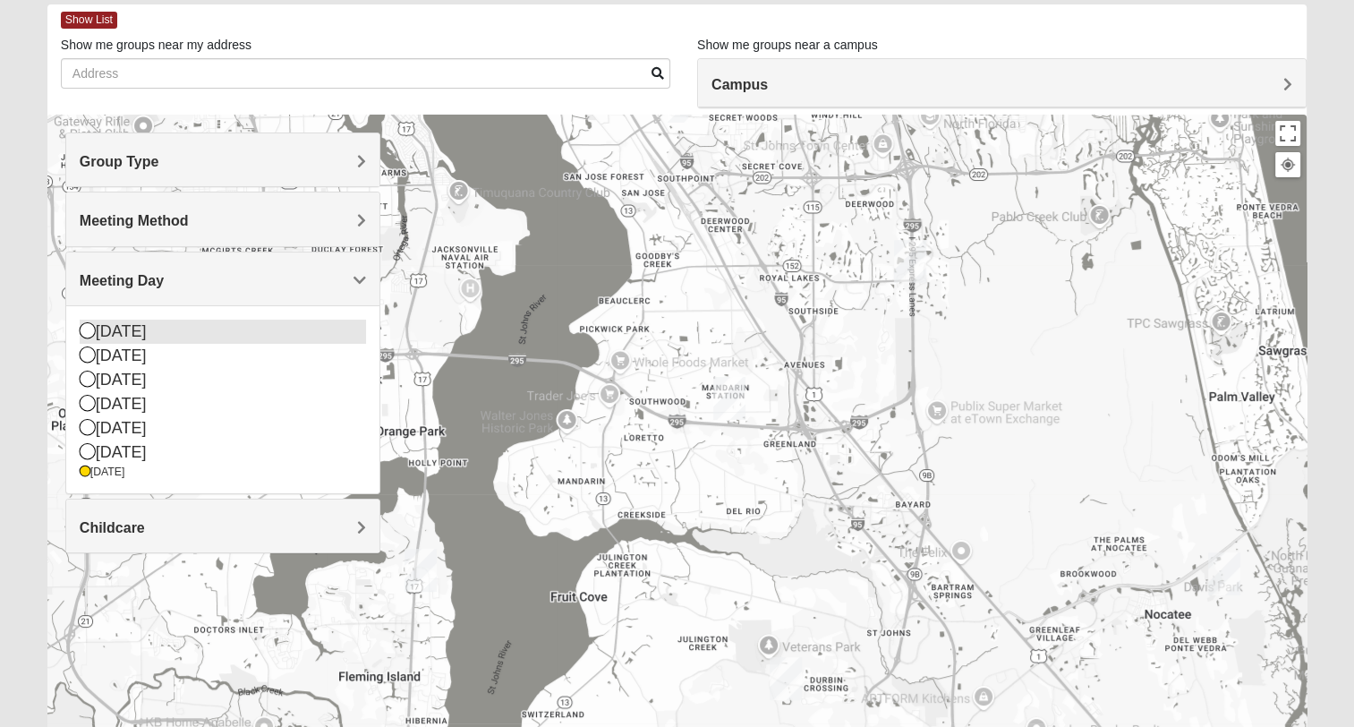
click at [87, 329] on icon at bounding box center [88, 330] width 16 height 16
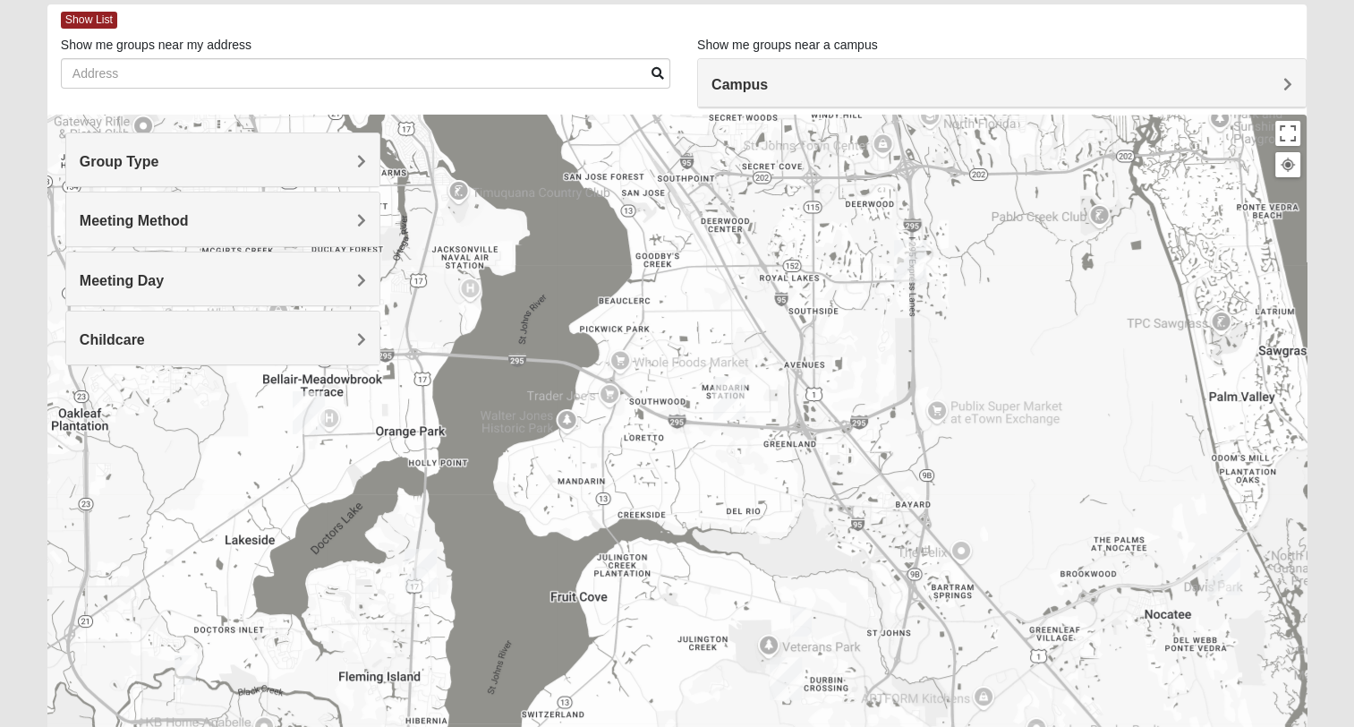
click at [798, 619] on img "Mixed Chung 32259" at bounding box center [800, 622] width 21 height 30
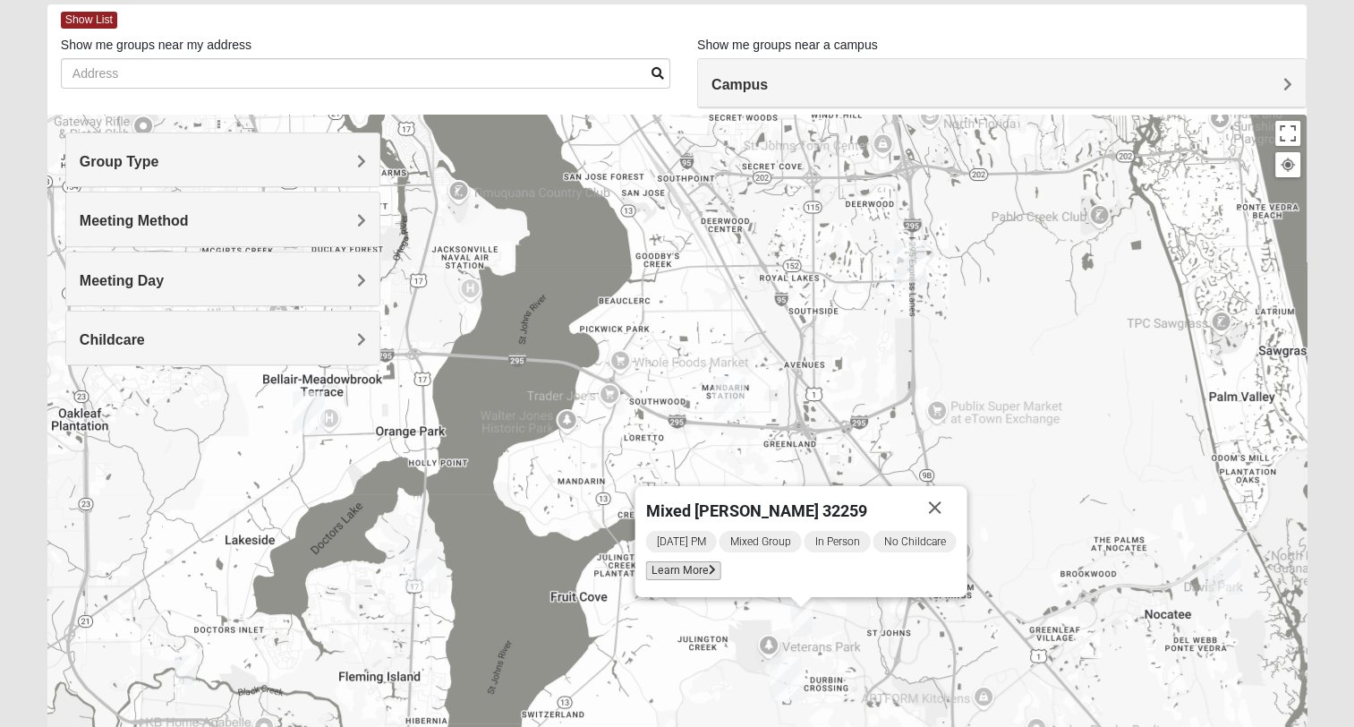
click at [697, 574] on span "Learn More" at bounding box center [682, 570] width 75 height 19
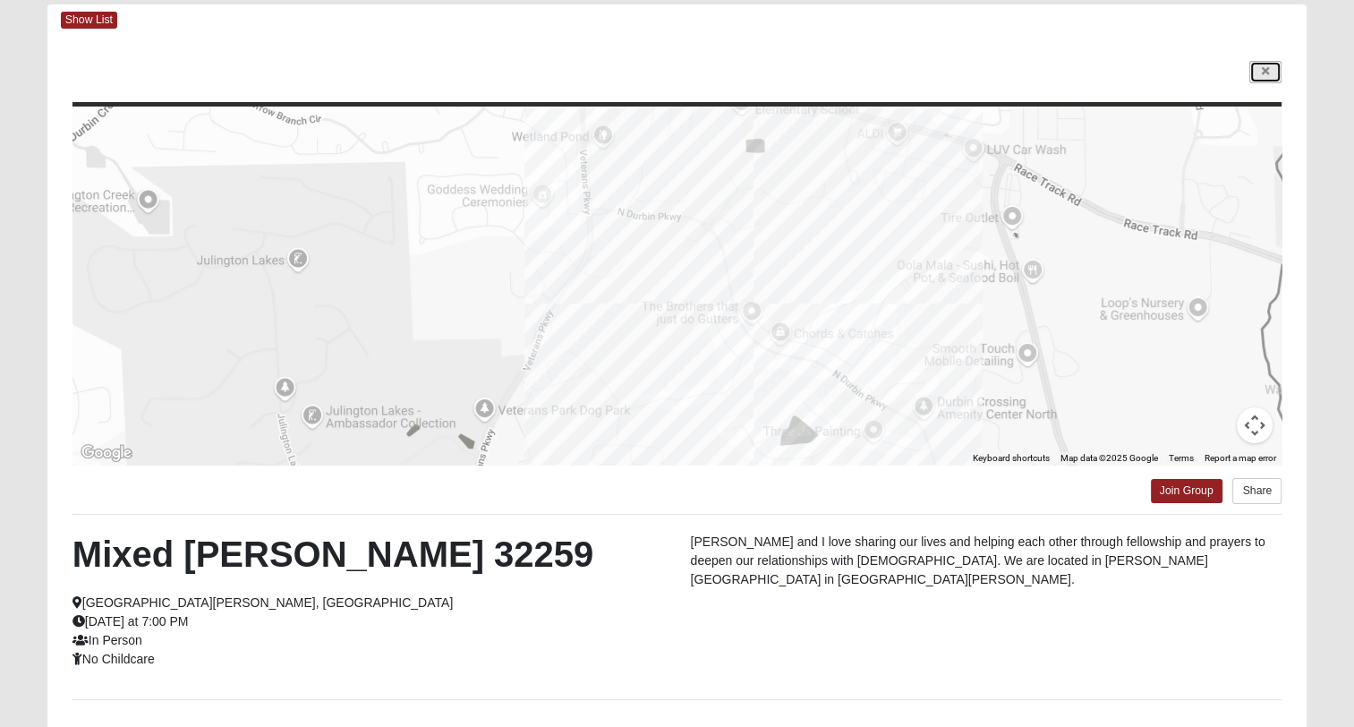
click at [1270, 73] on link at bounding box center [1265, 72] width 32 height 22
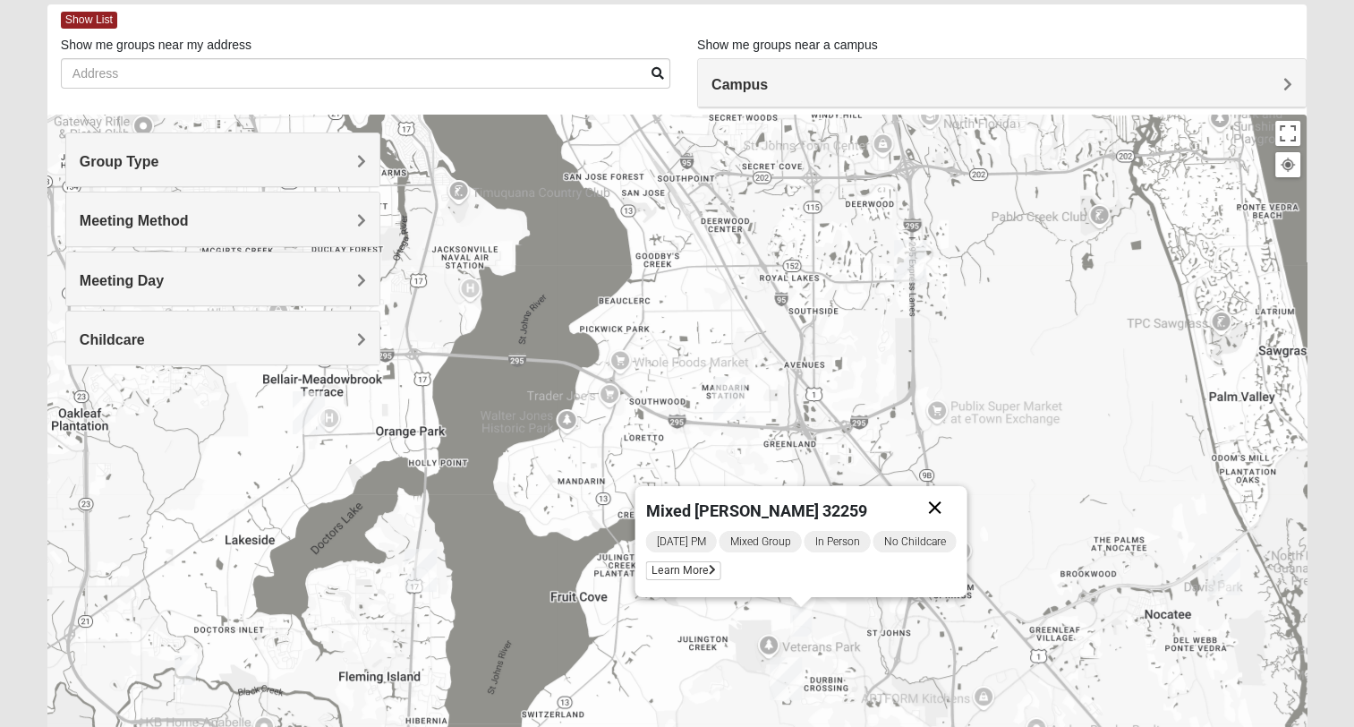
click at [932, 508] on button "Close" at bounding box center [934, 507] width 43 height 43
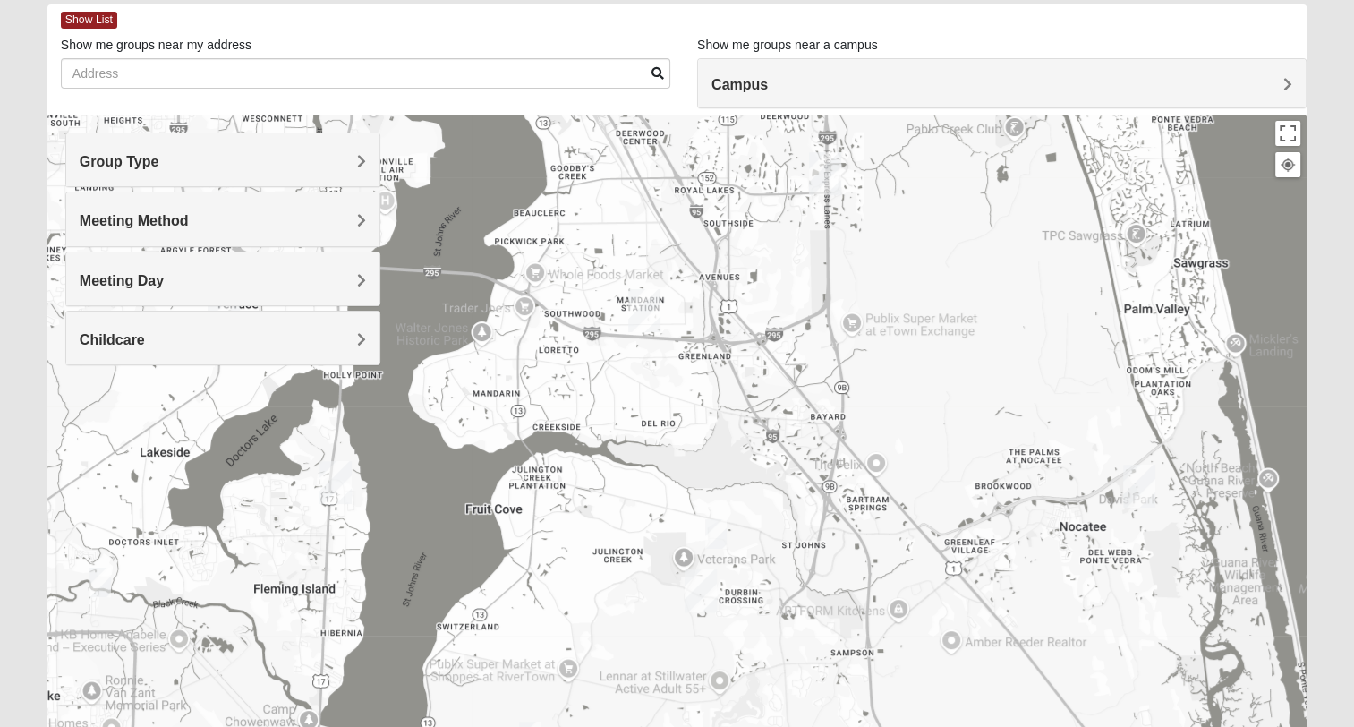
drag, startPoint x: 897, startPoint y: 566, endPoint x: 828, endPoint y: 491, distance: 101.3
click at [828, 491] on div at bounding box center [676, 473] width 1259 height 716
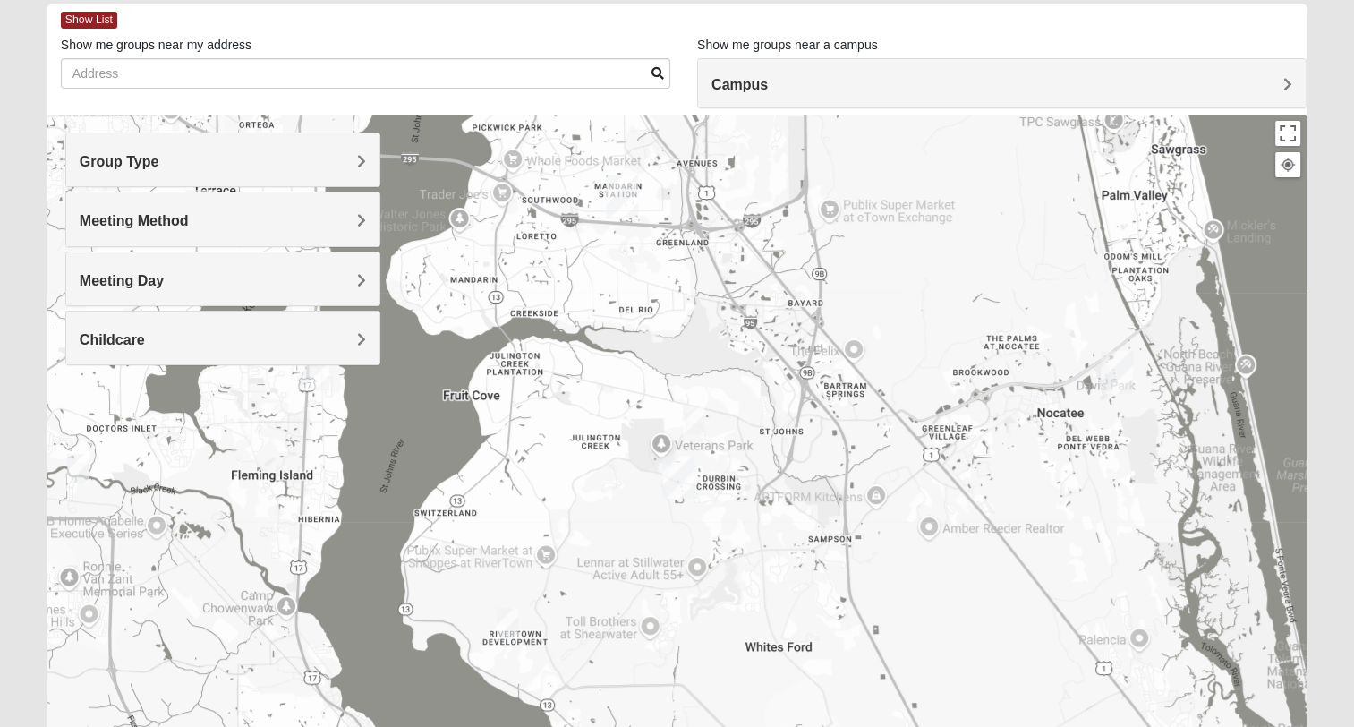
drag, startPoint x: 860, startPoint y: 492, endPoint x: 859, endPoint y: 451, distance: 41.2
click at [859, 451] on div at bounding box center [676, 473] width 1259 height 716
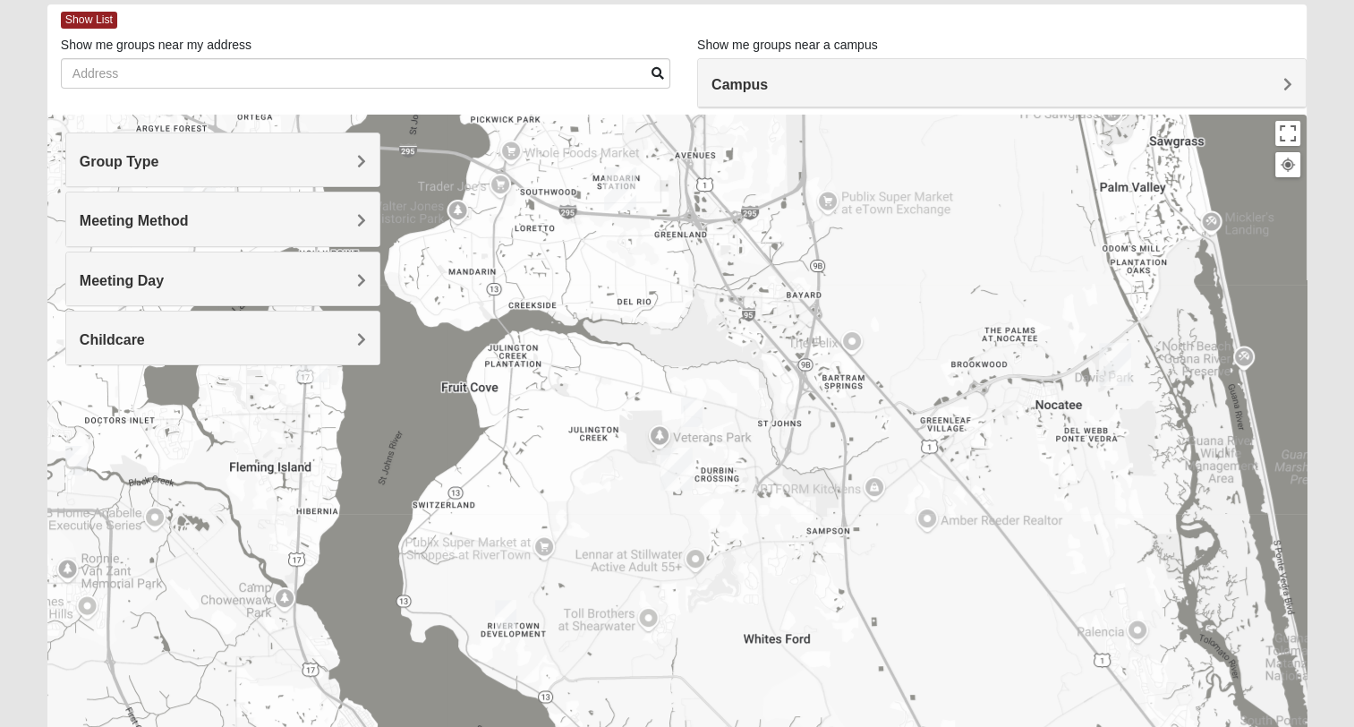
click at [503, 613] on img "Mixed Hunt 32259" at bounding box center [505, 615] width 21 height 30
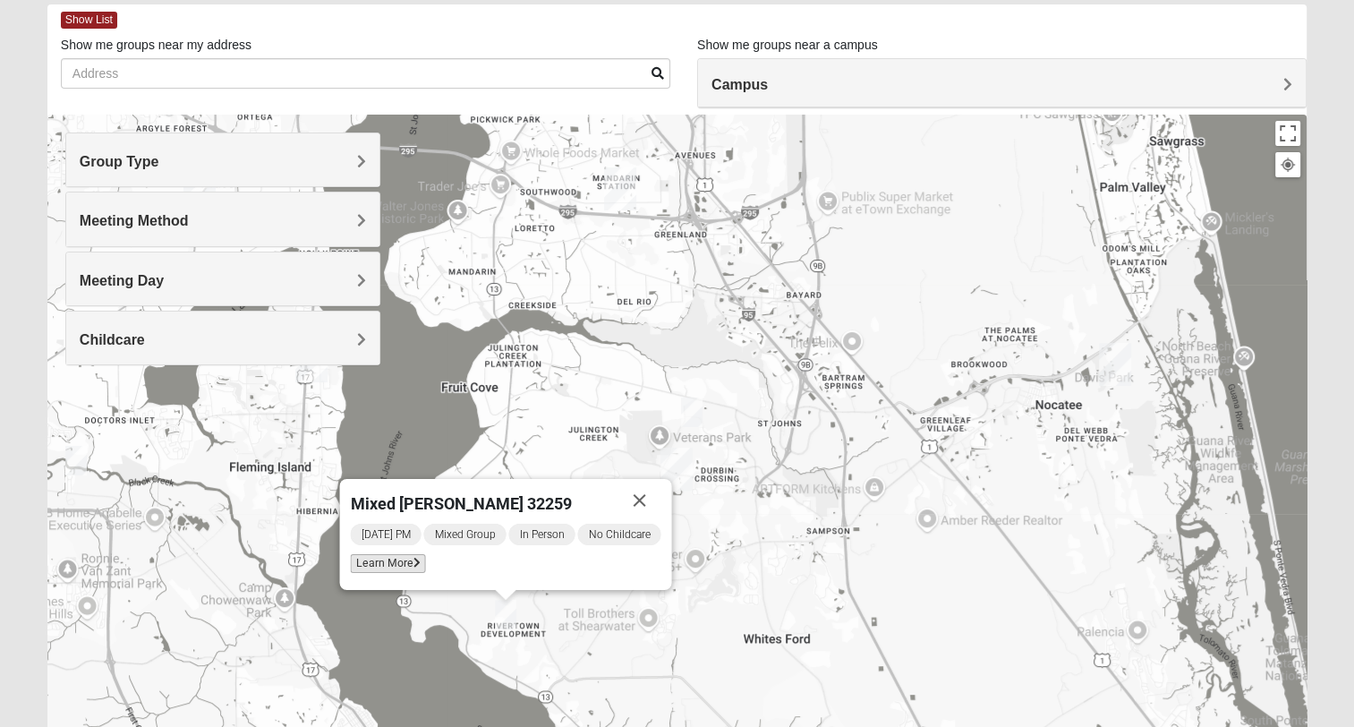
click at [408, 565] on span "Learn More" at bounding box center [387, 563] width 75 height 19
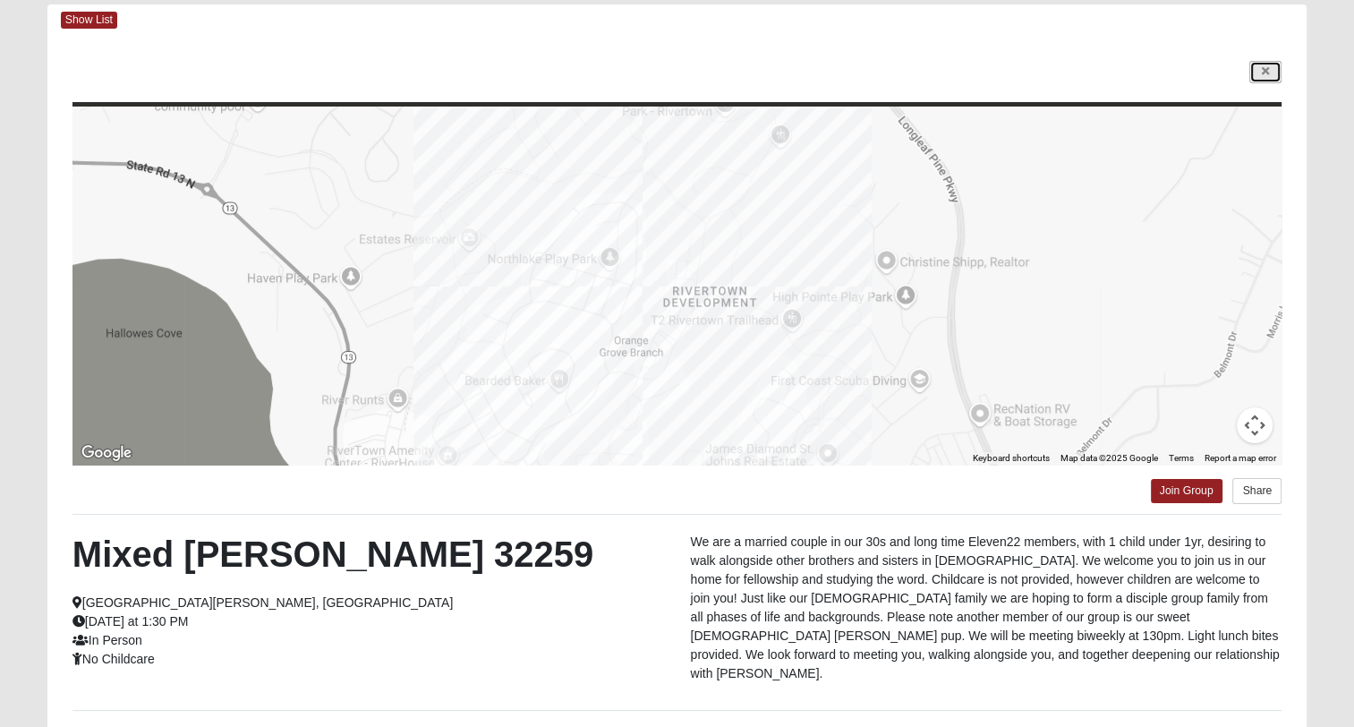
click at [1274, 70] on link at bounding box center [1265, 72] width 32 height 22
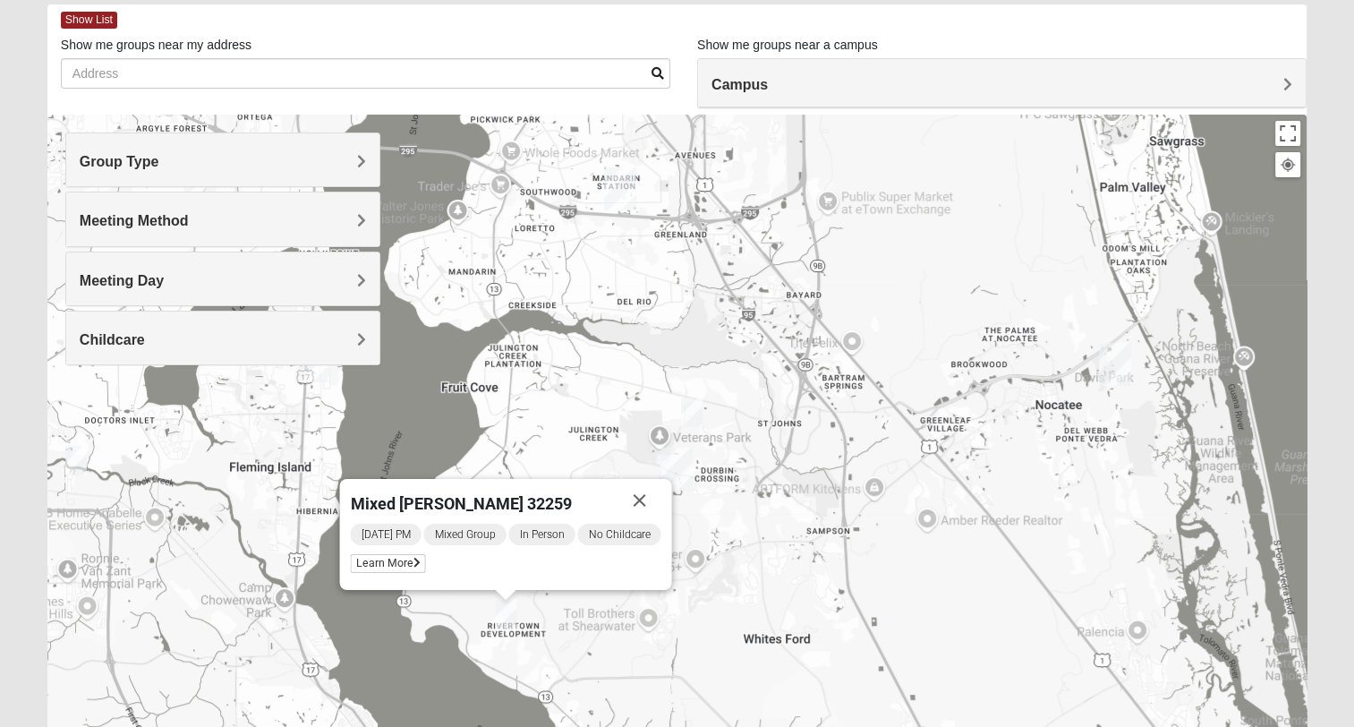
click at [635, 501] on button "Close" at bounding box center [639, 500] width 43 height 43
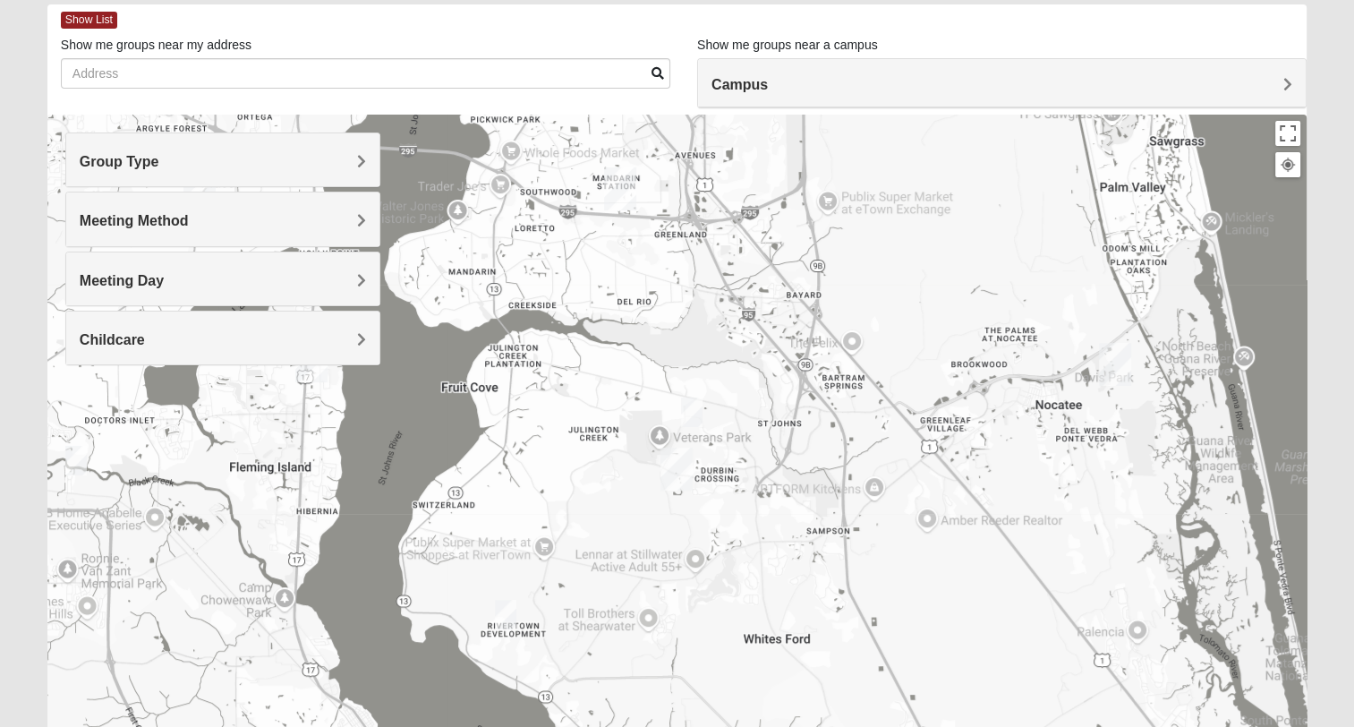
click at [164, 285] on span "Meeting Day" at bounding box center [122, 280] width 84 height 15
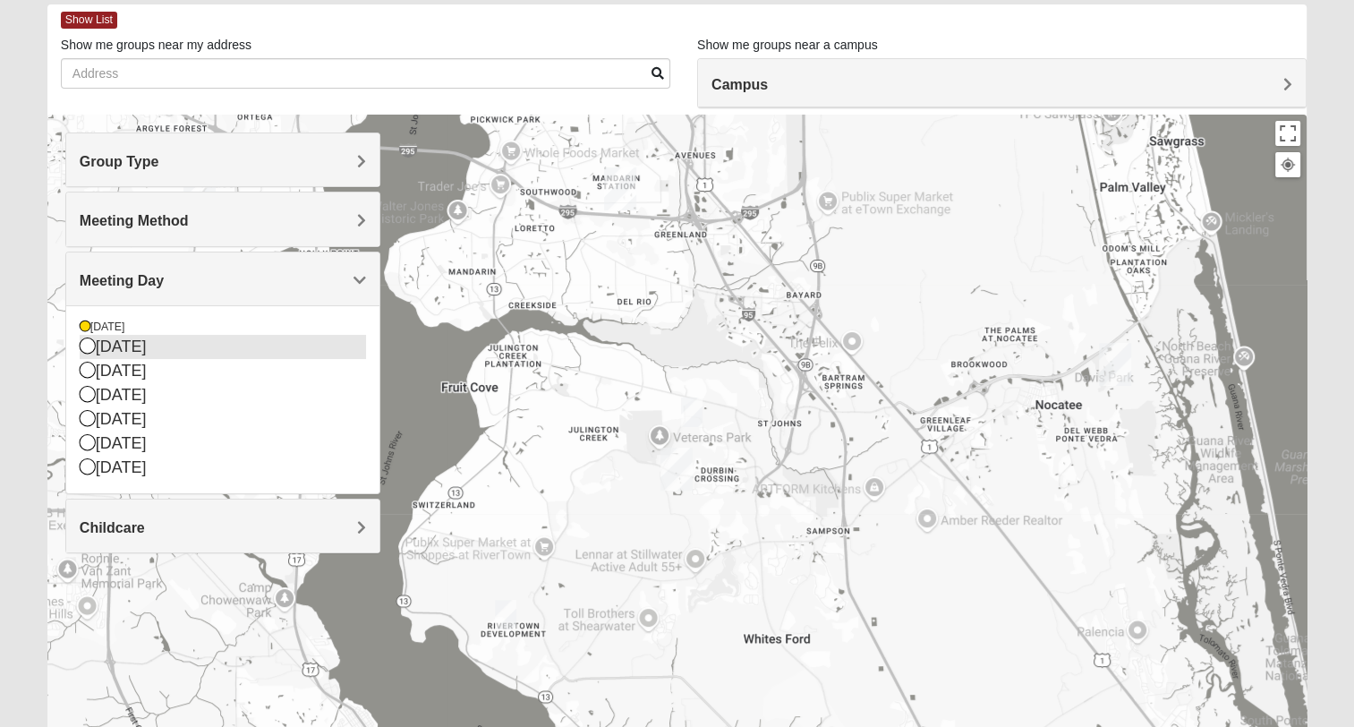
click at [89, 345] on icon at bounding box center [88, 345] width 16 height 16
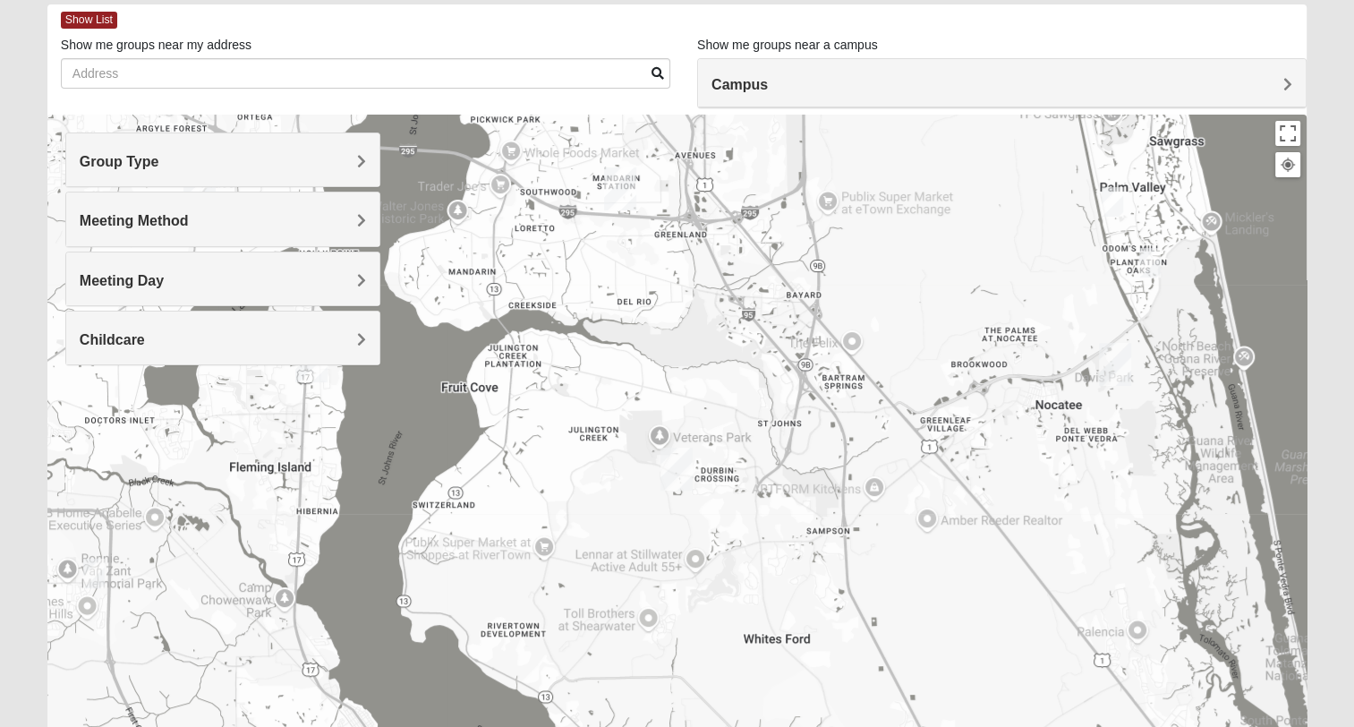
click at [350, 278] on h4 "Meeting Day" at bounding box center [223, 280] width 286 height 17
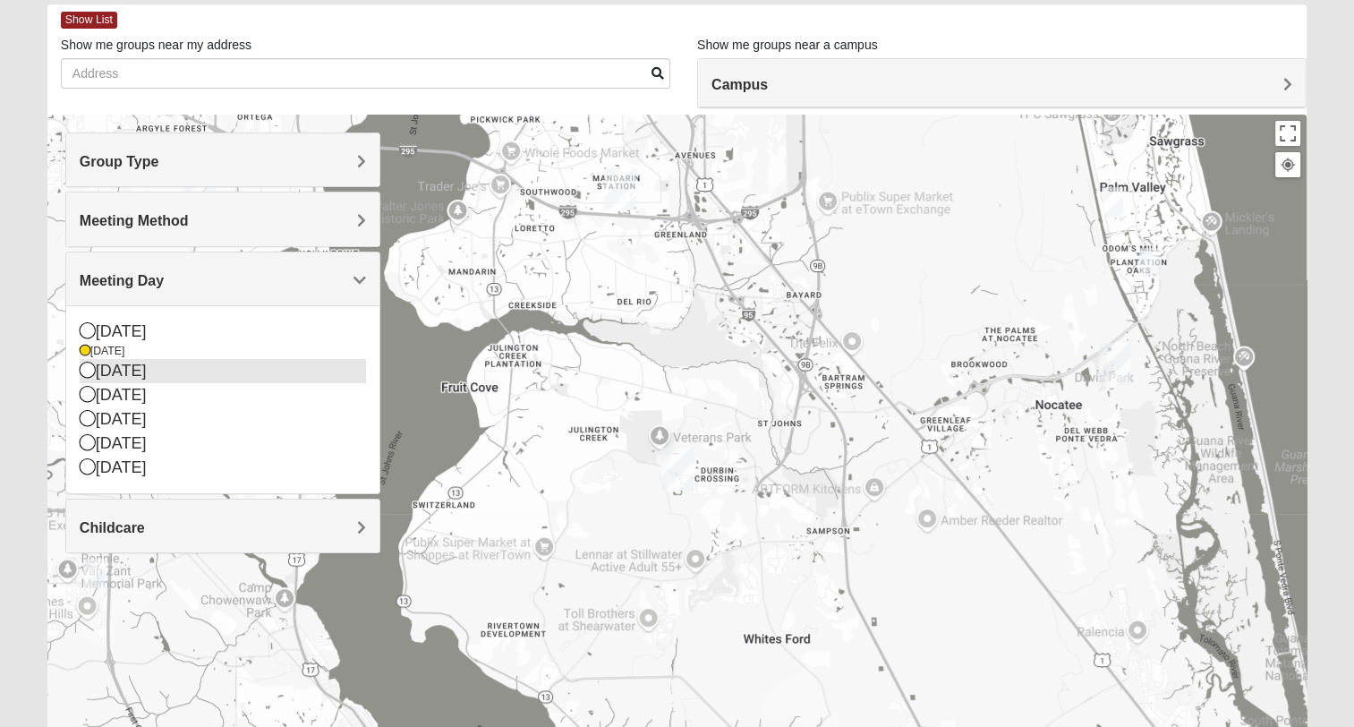
click at [87, 371] on icon at bounding box center [88, 370] width 16 height 16
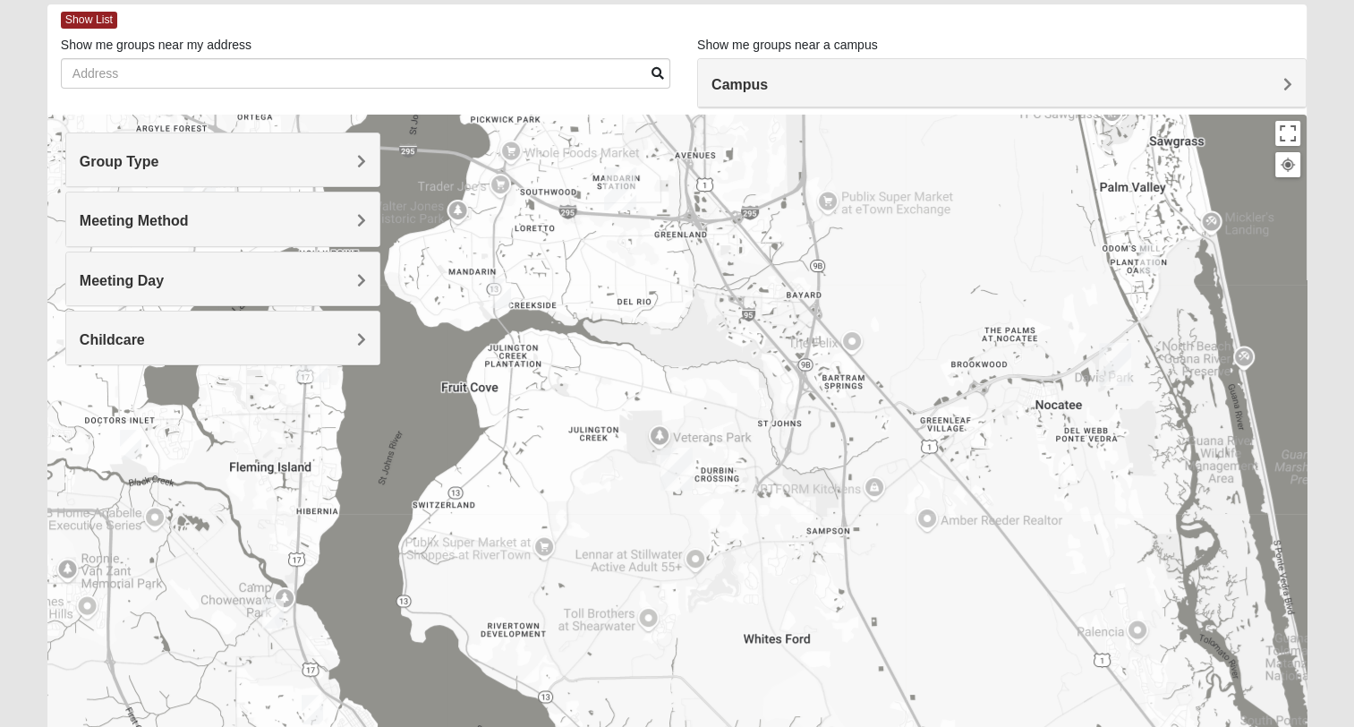
click at [502, 294] on img "Mixed VonNieda 32223" at bounding box center [500, 293] width 21 height 30
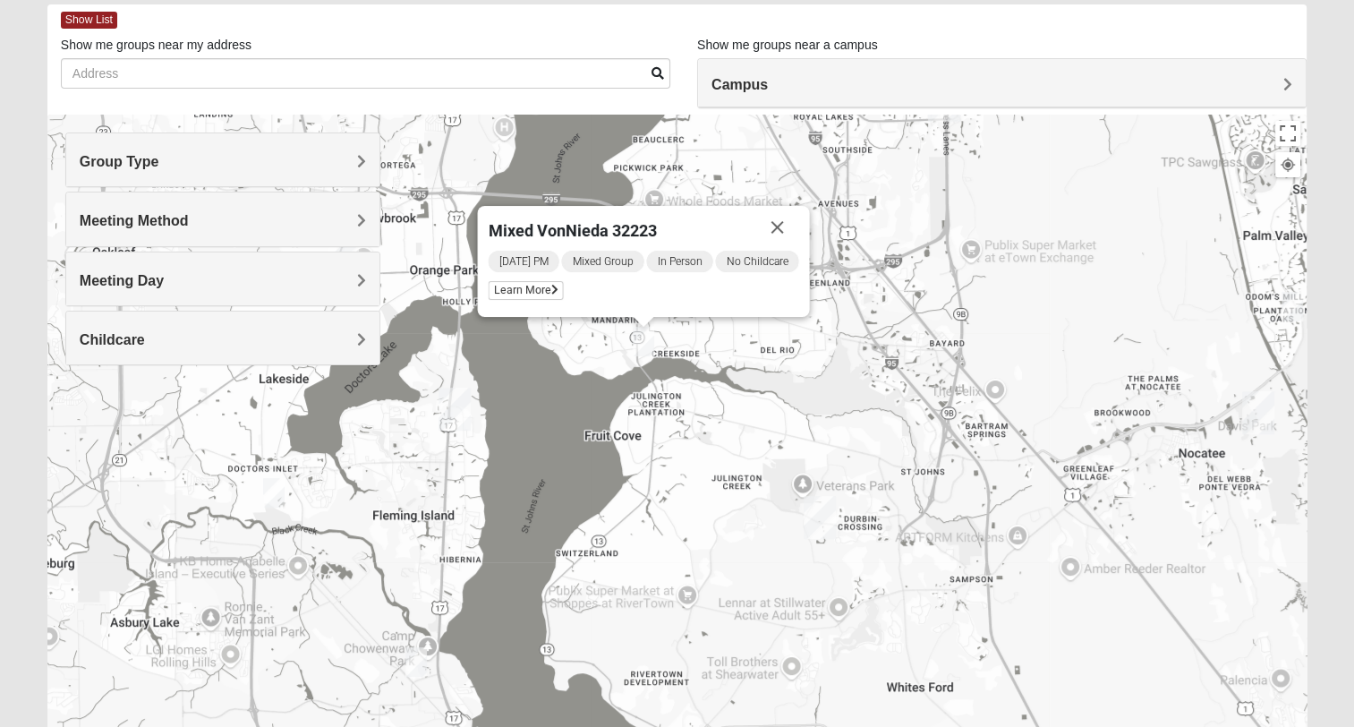
drag, startPoint x: 831, startPoint y: 258, endPoint x: 953, endPoint y: 290, distance: 125.9
click at [953, 290] on div "Mixed VonNieda 32223 [DATE] PM Mixed Group In Person No Childcare Learn More" at bounding box center [676, 473] width 1259 height 716
click at [538, 291] on span "Learn More" at bounding box center [527, 290] width 75 height 19
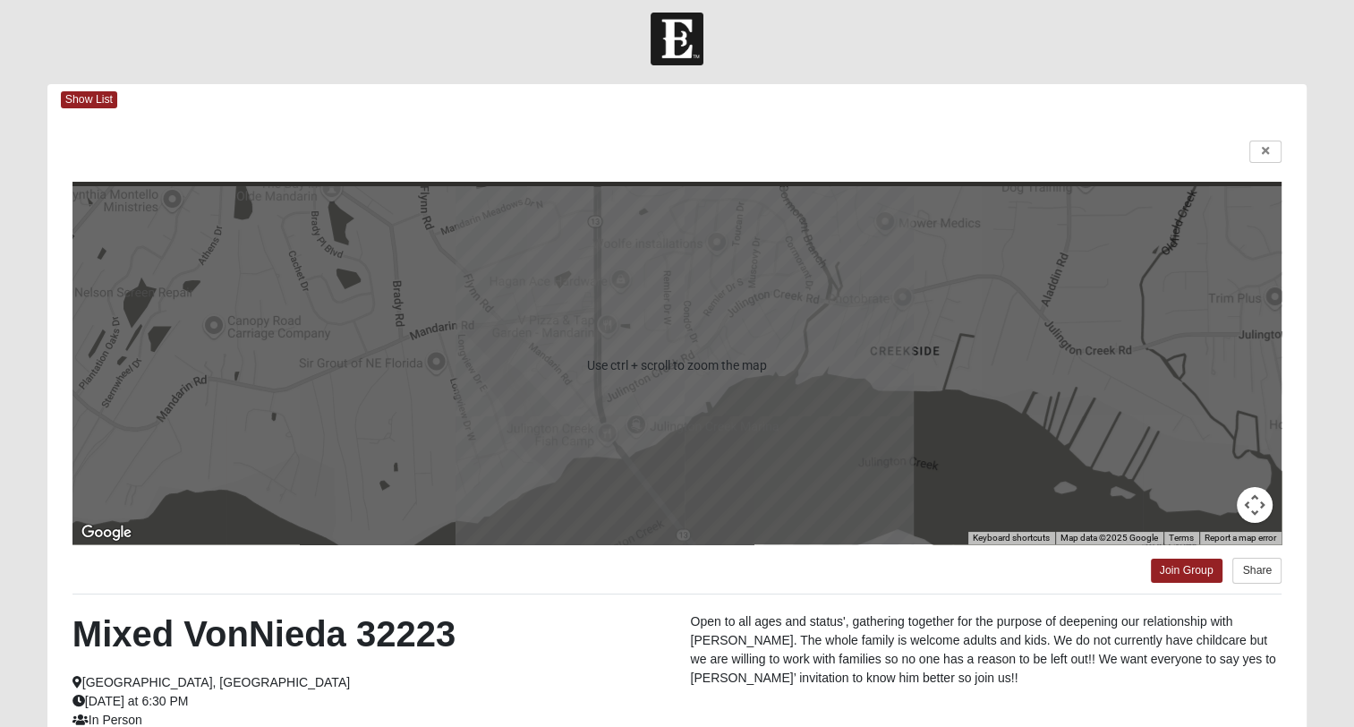
scroll to position [0, 0]
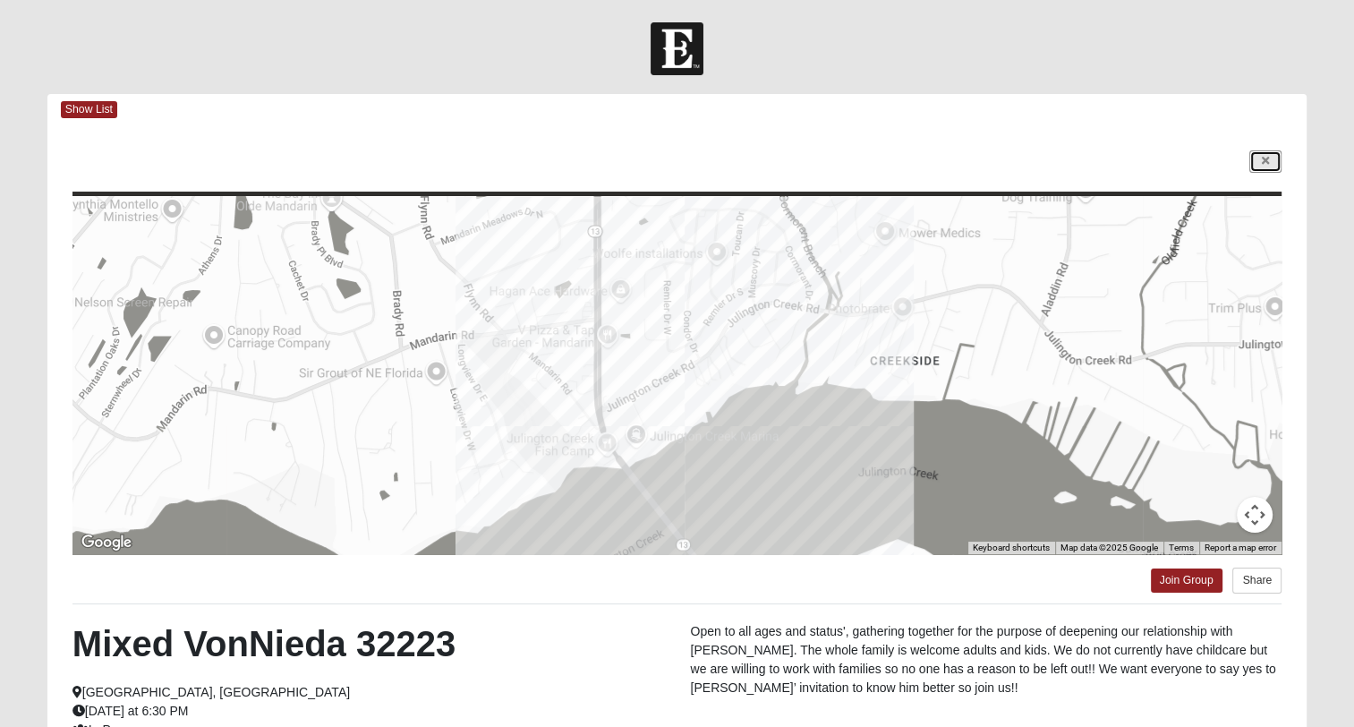
click at [1260, 158] on link at bounding box center [1265, 161] width 32 height 22
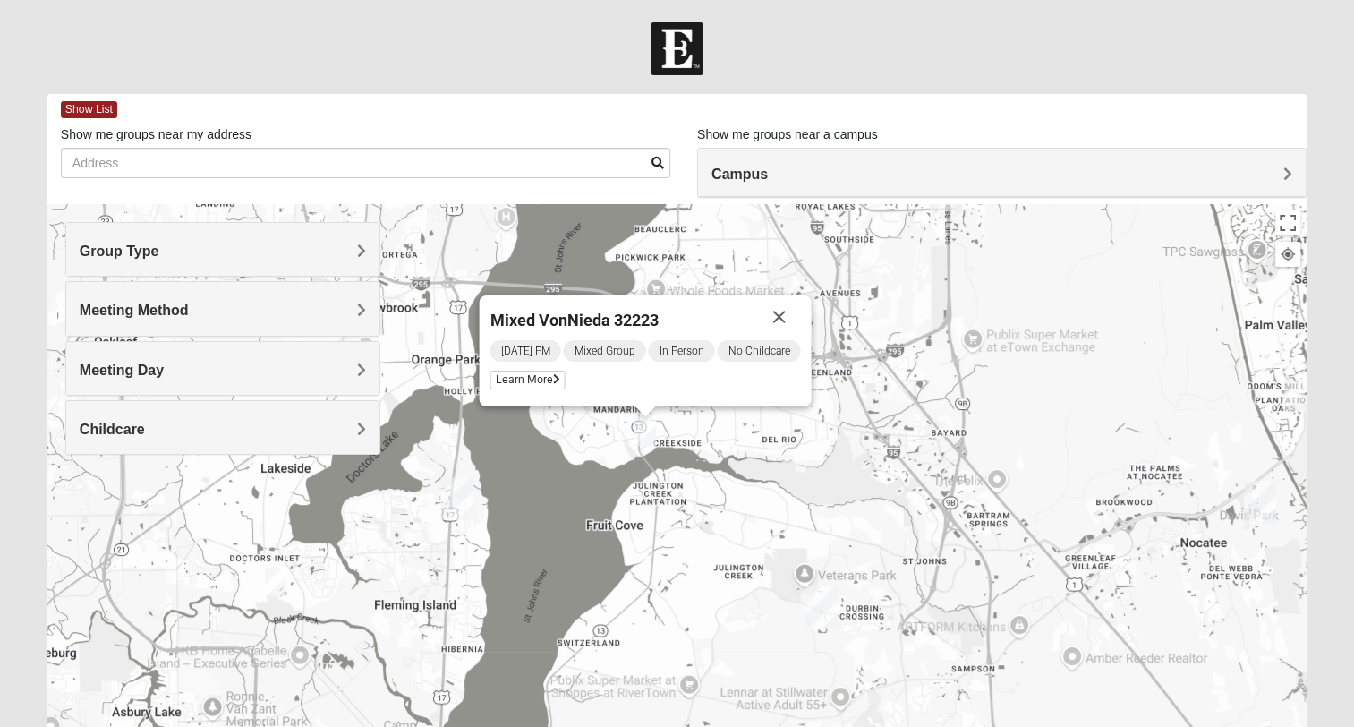
click at [164, 373] on span "Meeting Day" at bounding box center [122, 369] width 84 height 15
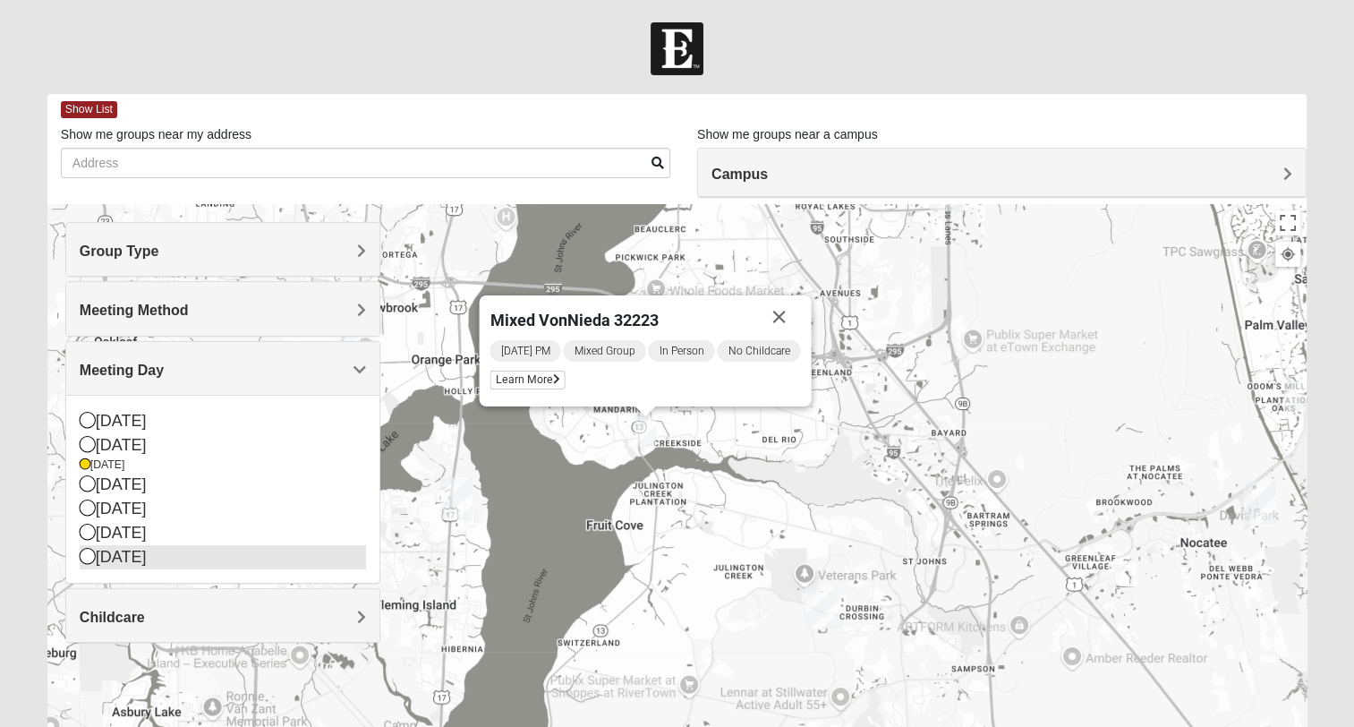
click at [81, 558] on icon at bounding box center [88, 556] width 16 height 16
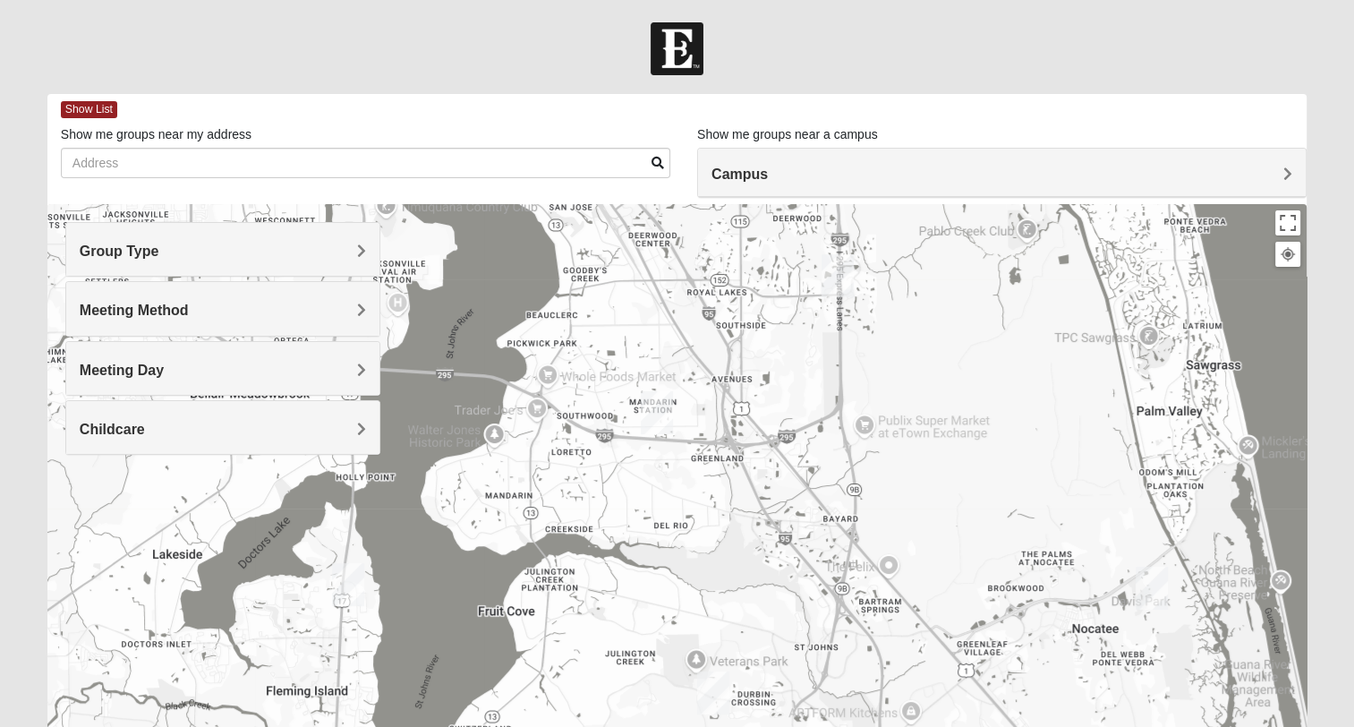
drag, startPoint x: 826, startPoint y: 408, endPoint x: 712, endPoint y: 487, distance: 139.0
click at [712, 490] on div at bounding box center [676, 562] width 1259 height 716
click at [164, 365] on span "Meeting Day" at bounding box center [122, 369] width 84 height 15
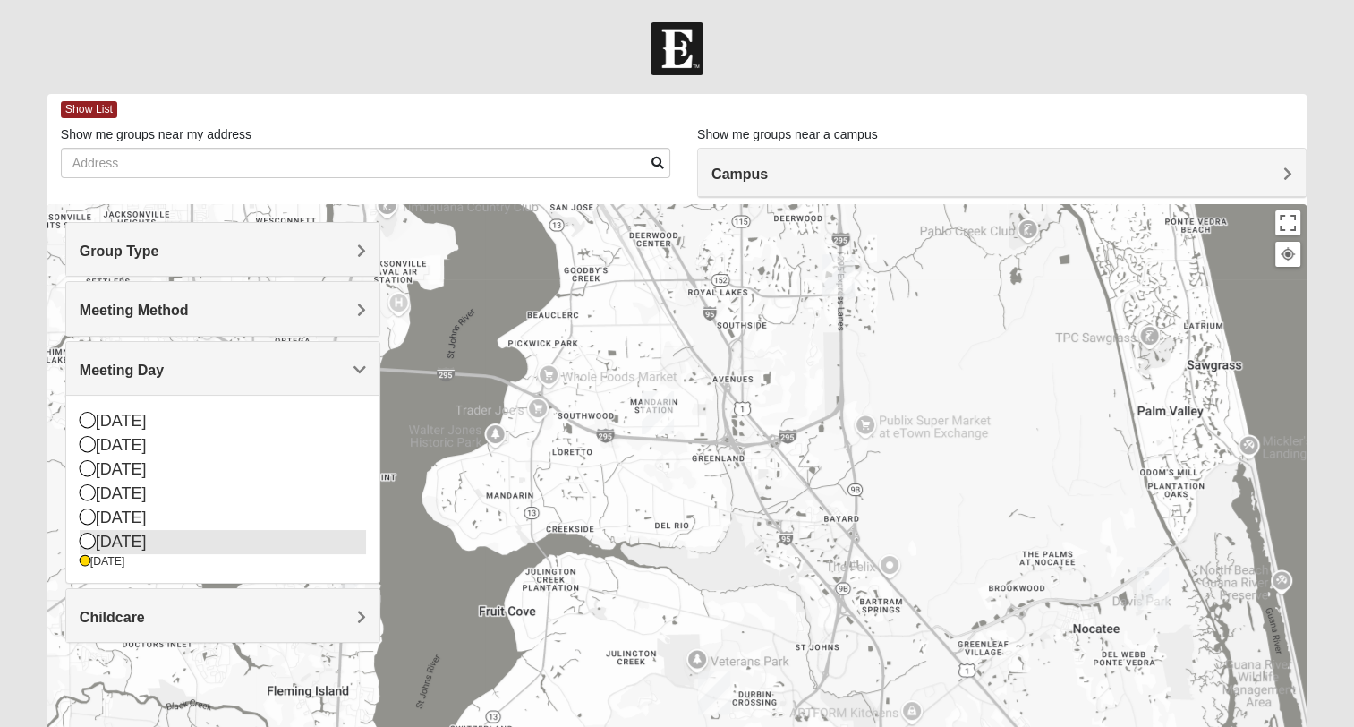
click at [88, 534] on icon at bounding box center [88, 541] width 16 height 16
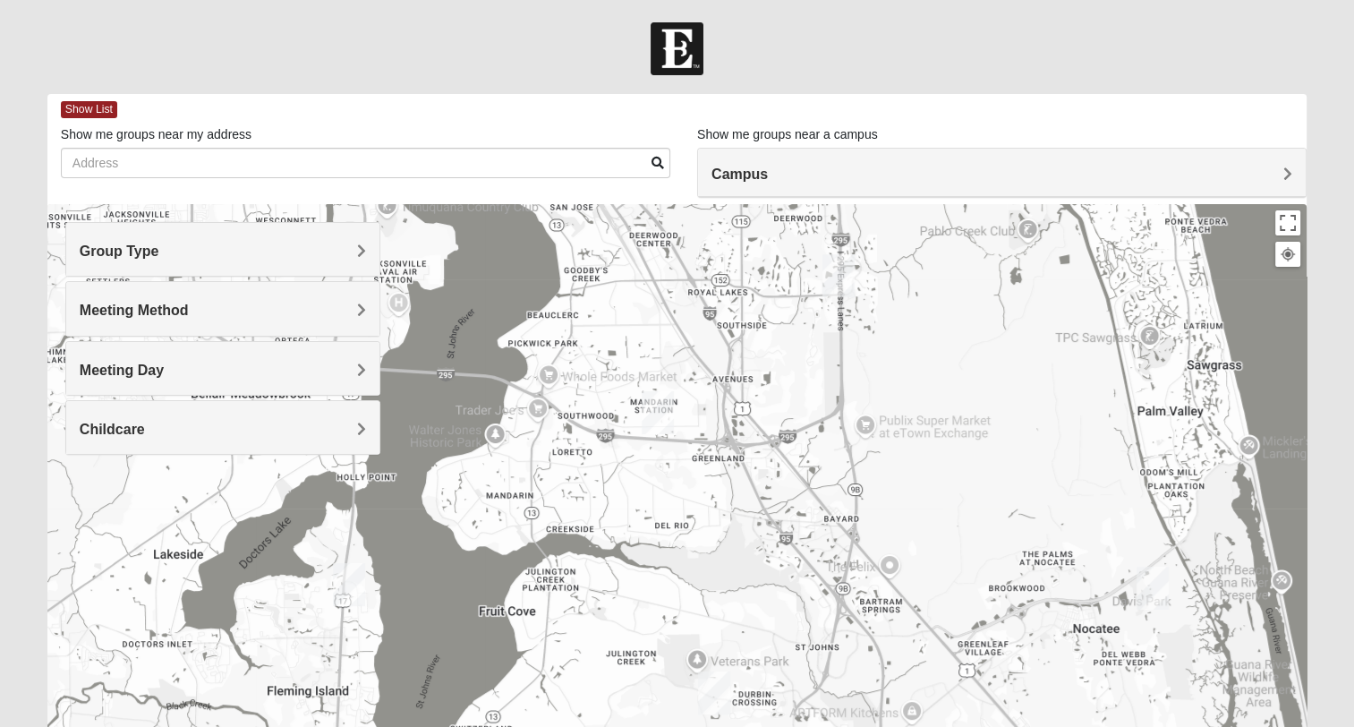
click at [354, 372] on h4 "Meeting Day" at bounding box center [223, 370] width 286 height 17
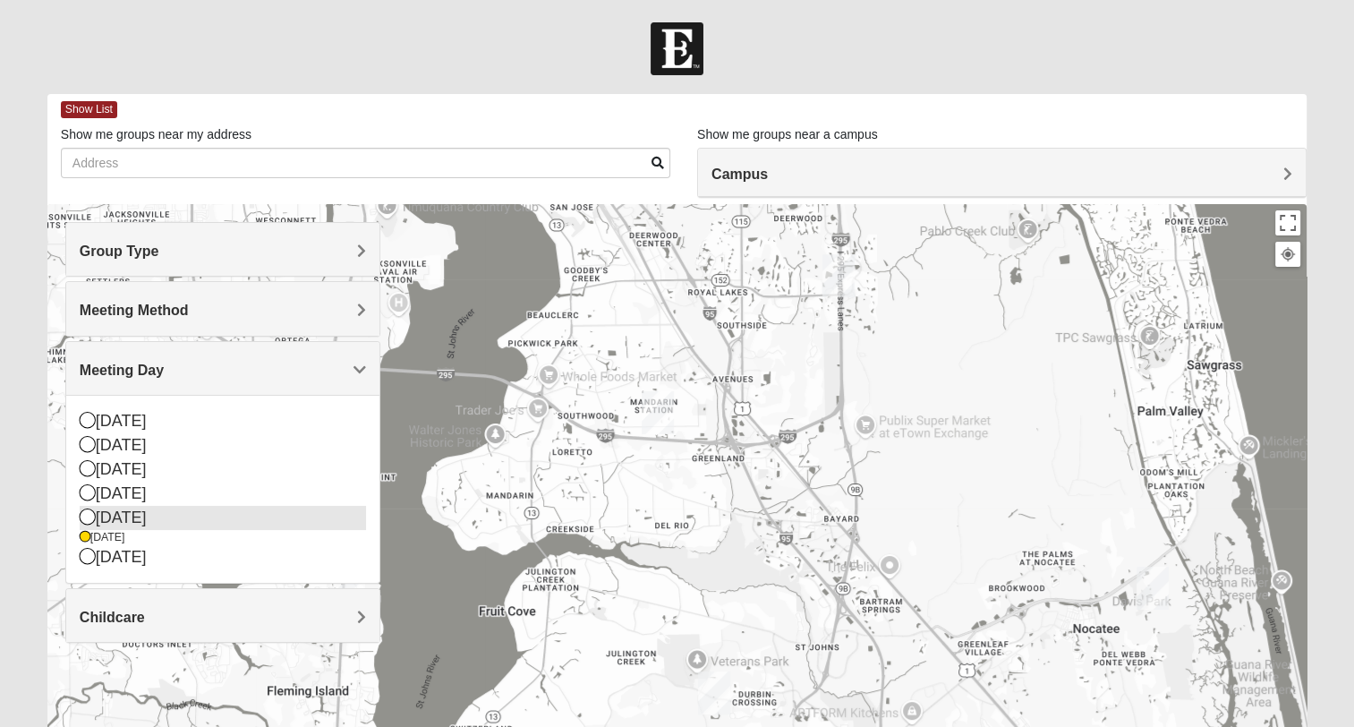
click at [90, 514] on icon at bounding box center [88, 516] width 16 height 16
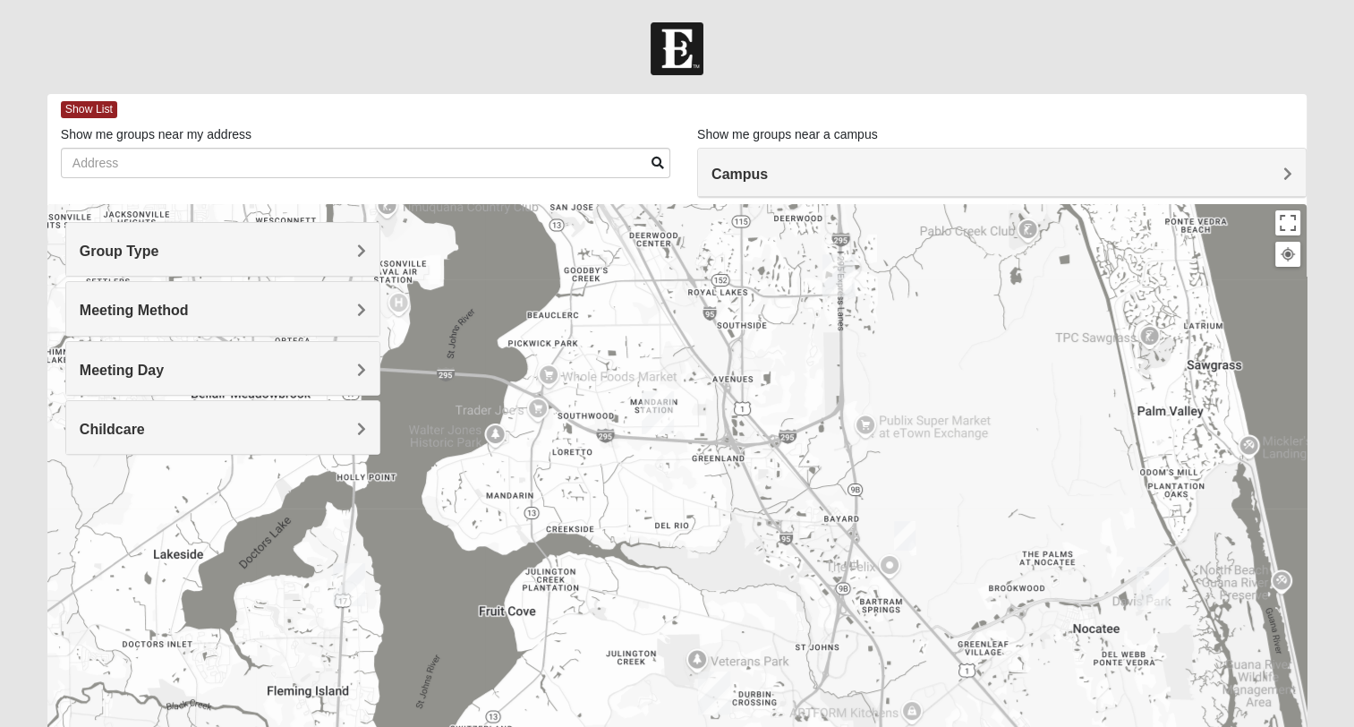
click at [902, 537] on img "Mixed Remley 32081" at bounding box center [904, 536] width 21 height 30
click at [799, 486] on span "Learn More" at bounding box center [786, 484] width 75 height 19
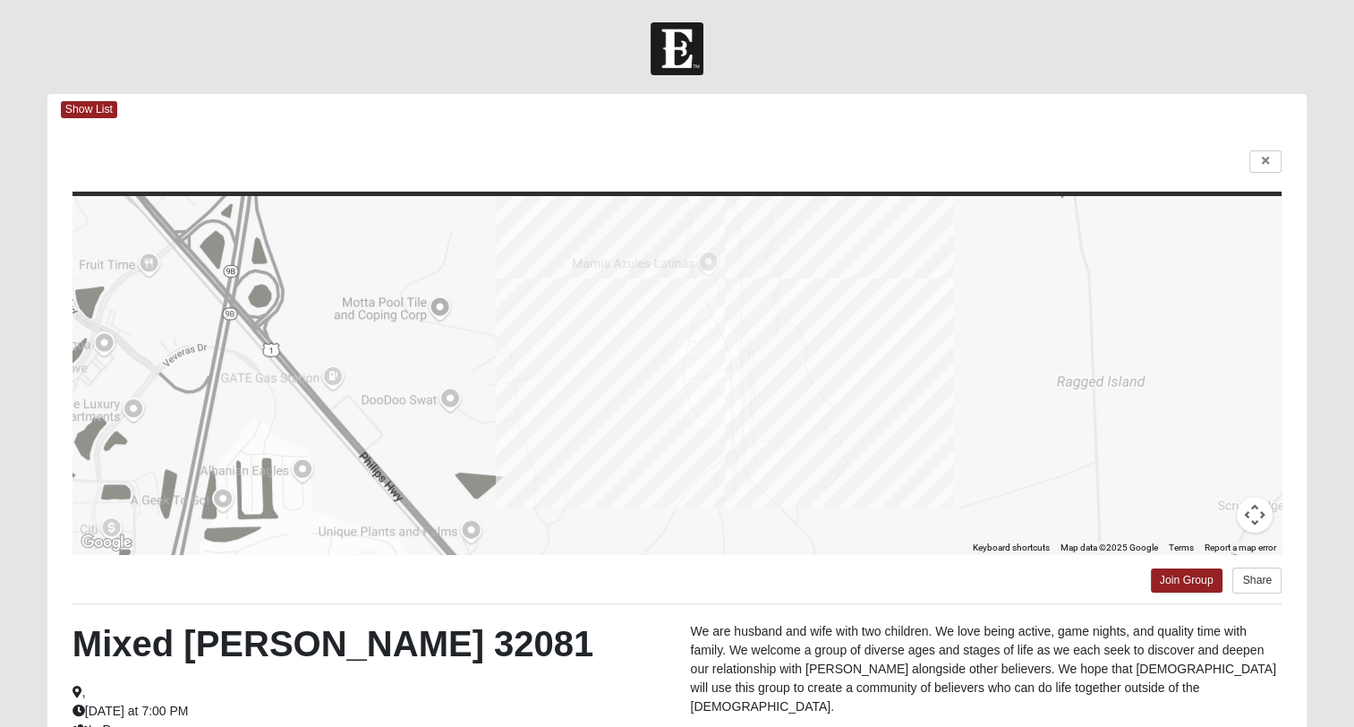
scroll to position [90, 0]
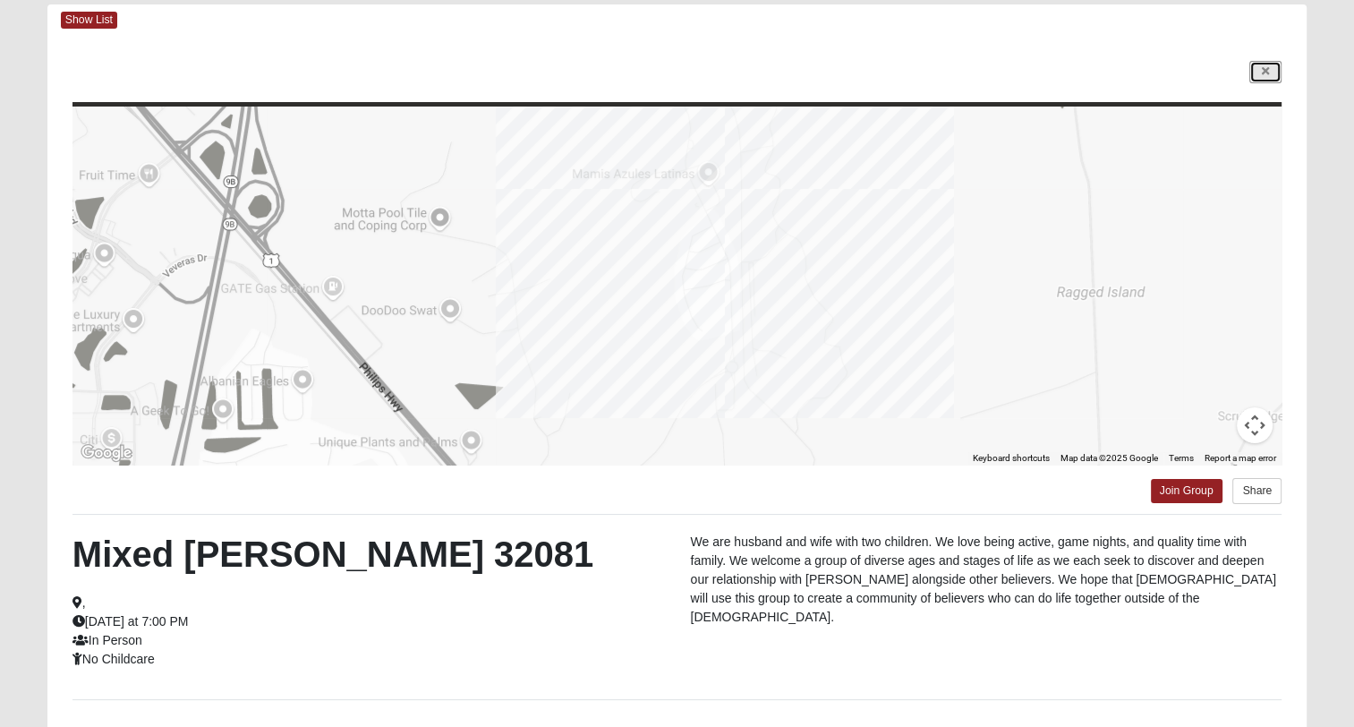
drag, startPoint x: 1270, startPoint y: 72, endPoint x: 1254, endPoint y: 74, distance: 16.2
click at [1270, 72] on link at bounding box center [1265, 72] width 32 height 22
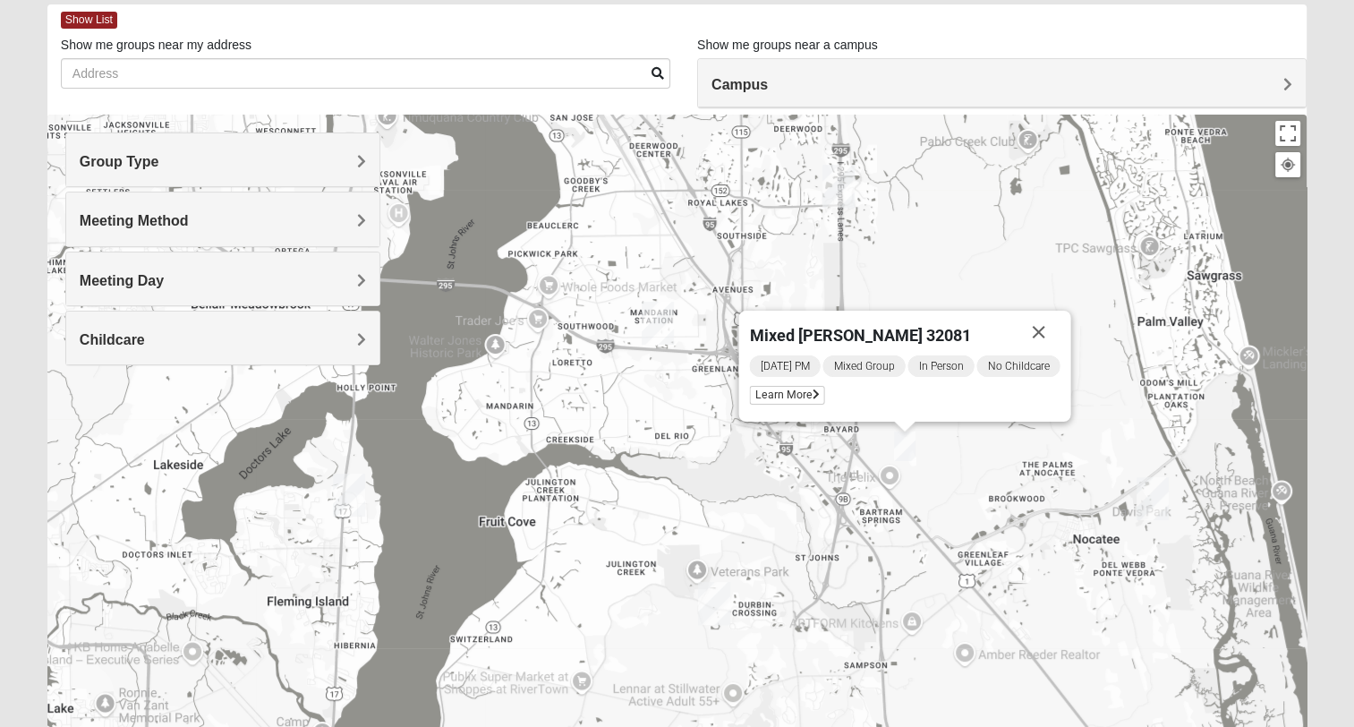
click at [366, 275] on div "Meeting Day" at bounding box center [222, 278] width 313 height 53
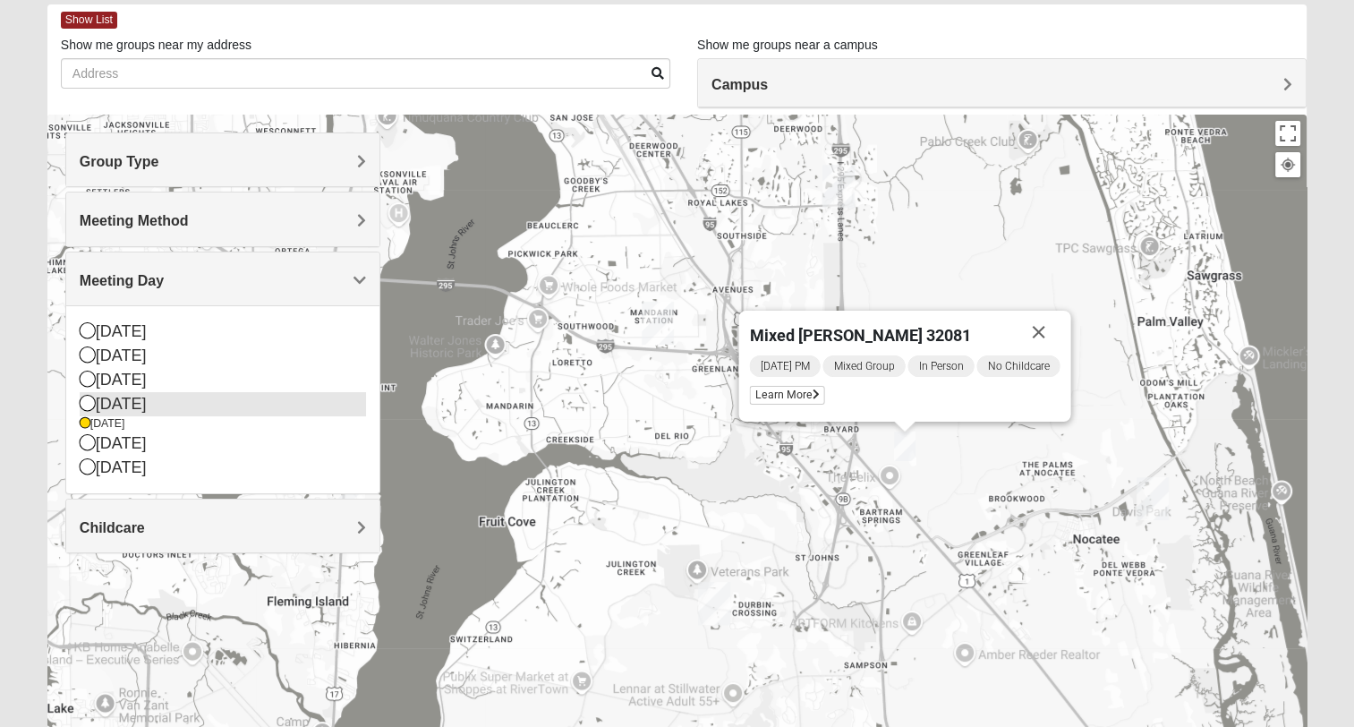
click at [91, 401] on icon at bounding box center [88, 403] width 16 height 16
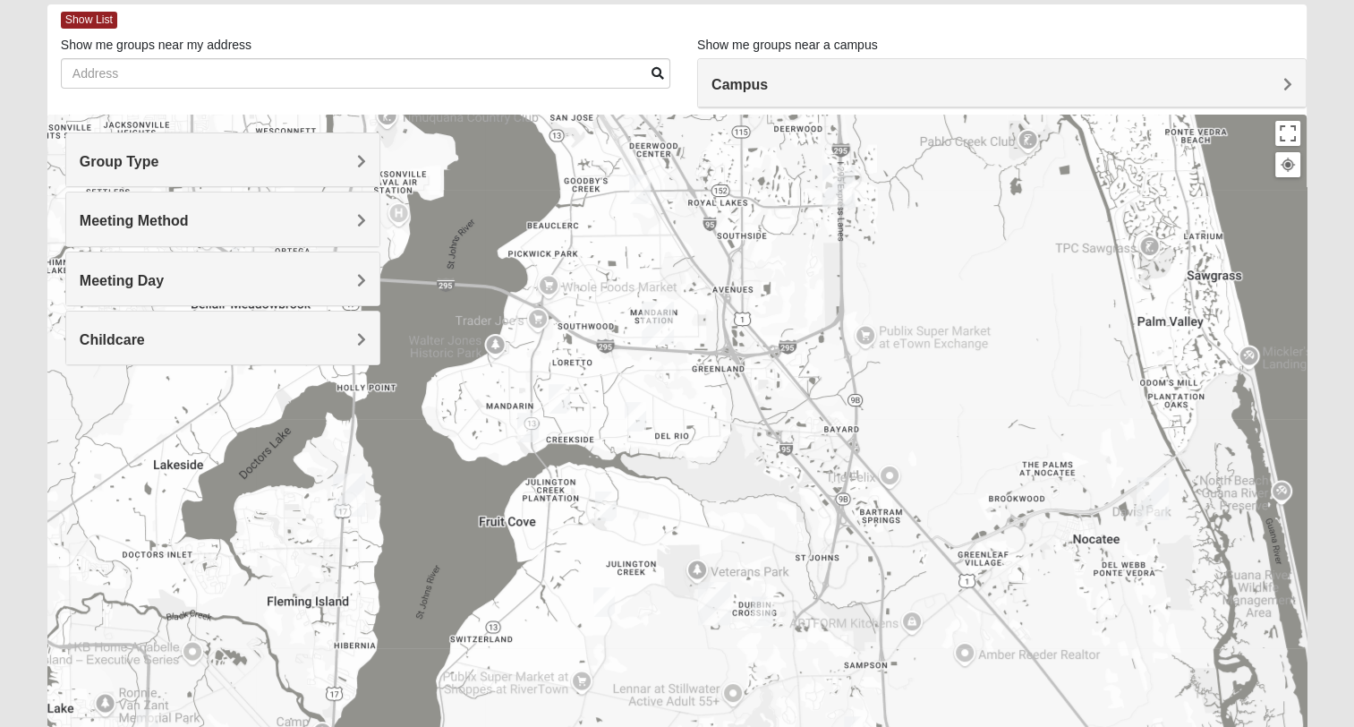
click at [525, 430] on img "Mixed RE/MAX 32223" at bounding box center [527, 428] width 21 height 30
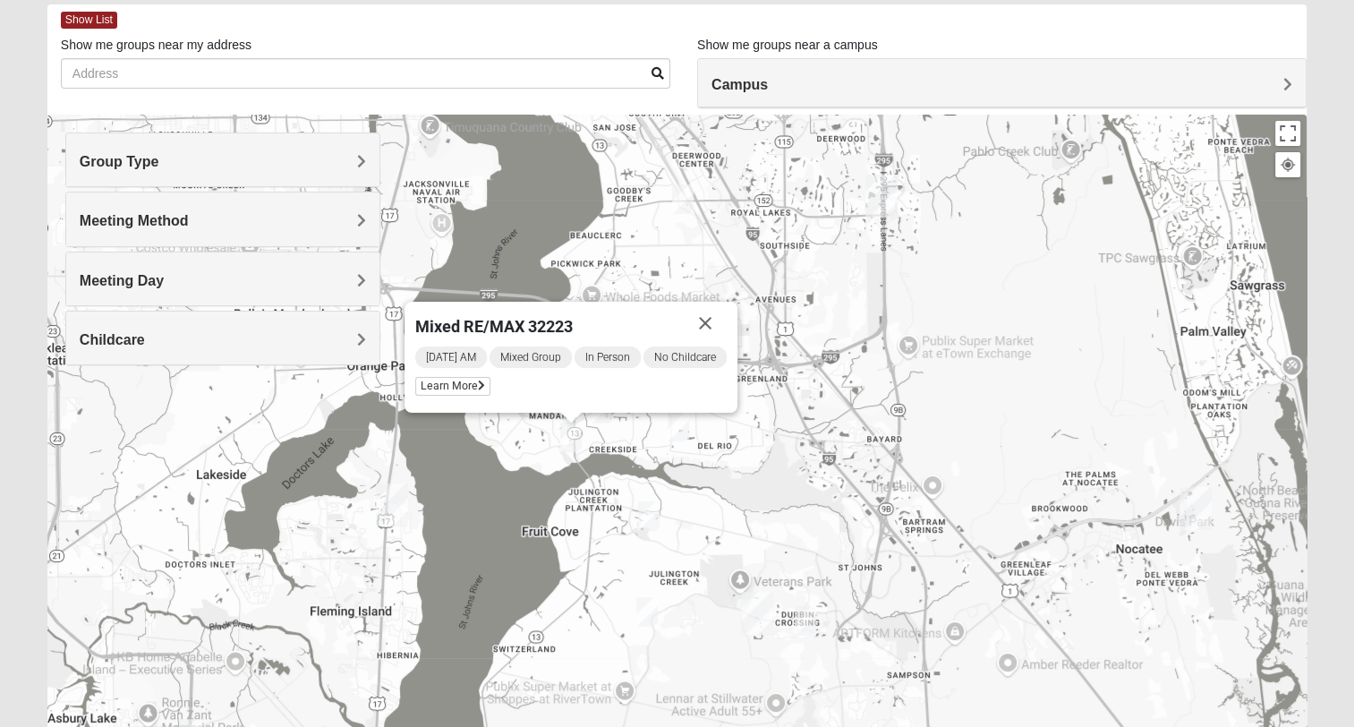
drag, startPoint x: 655, startPoint y: 450, endPoint x: 664, endPoint y: 451, distance: 9.0
click at [664, 451] on div "Mixed RE/MAX 32223 [DATE] AM Mixed Group In Person No Childcare Learn More" at bounding box center [676, 473] width 1259 height 716
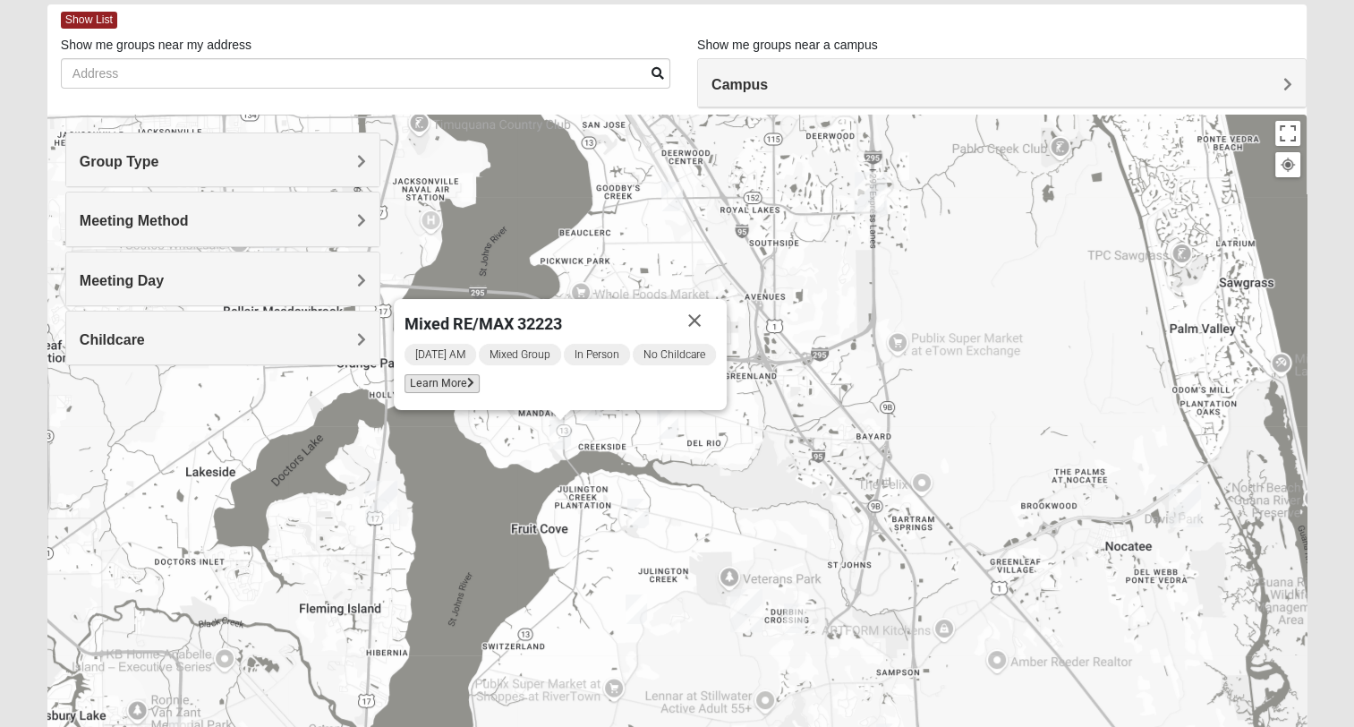
click at [467, 380] on icon at bounding box center [470, 383] width 7 height 11
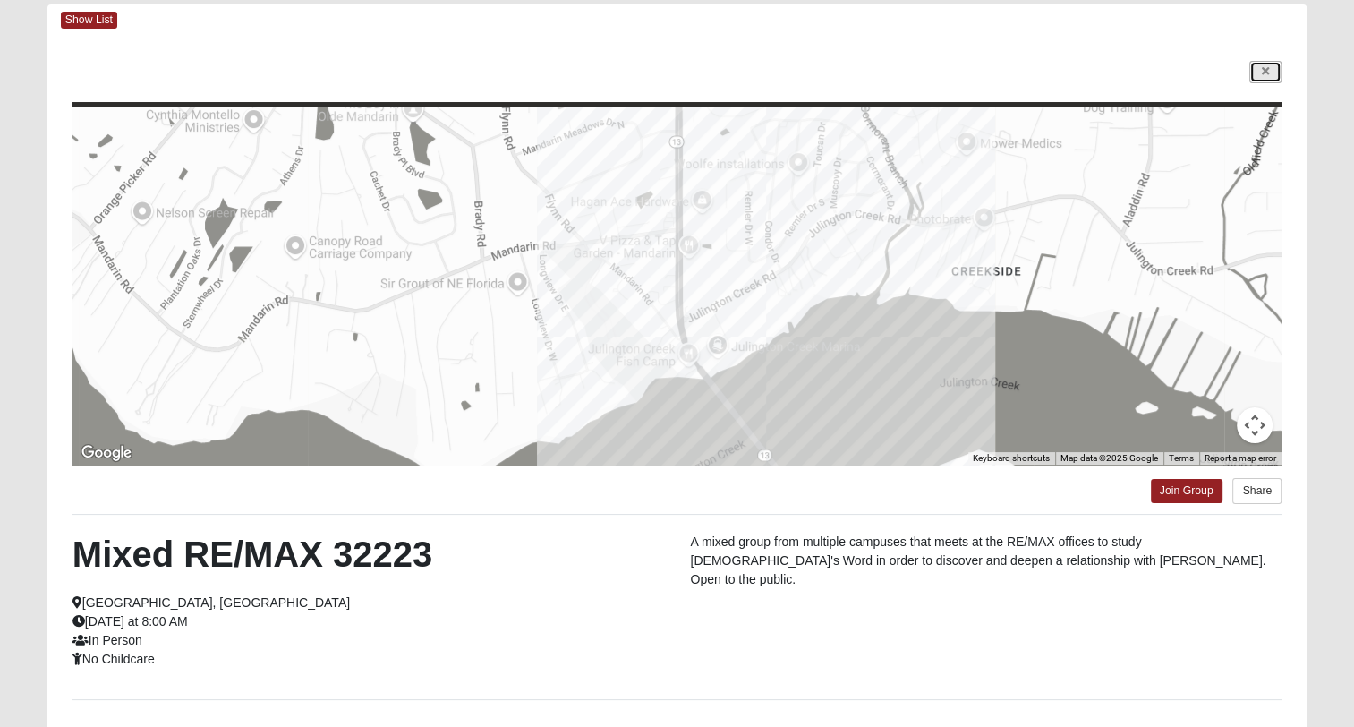
click at [1272, 72] on link at bounding box center [1265, 72] width 32 height 22
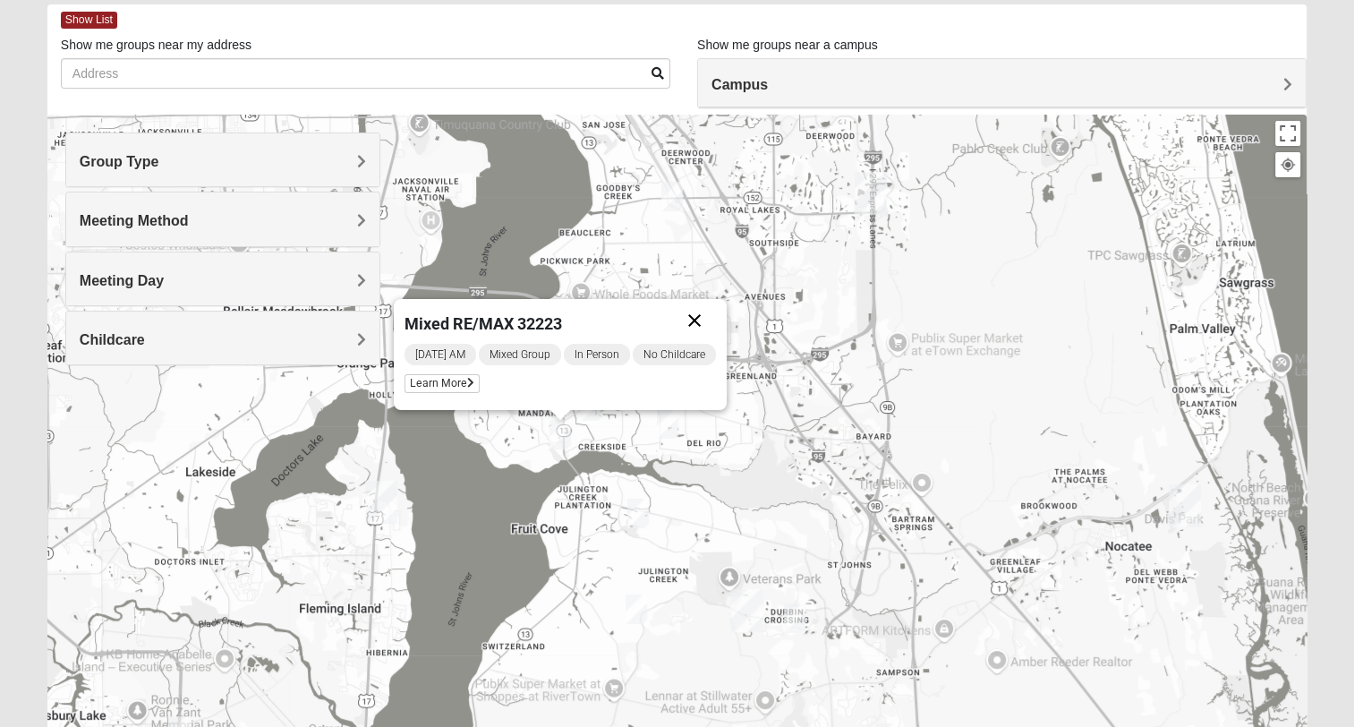
click at [703, 315] on button "Close" at bounding box center [694, 320] width 43 height 43
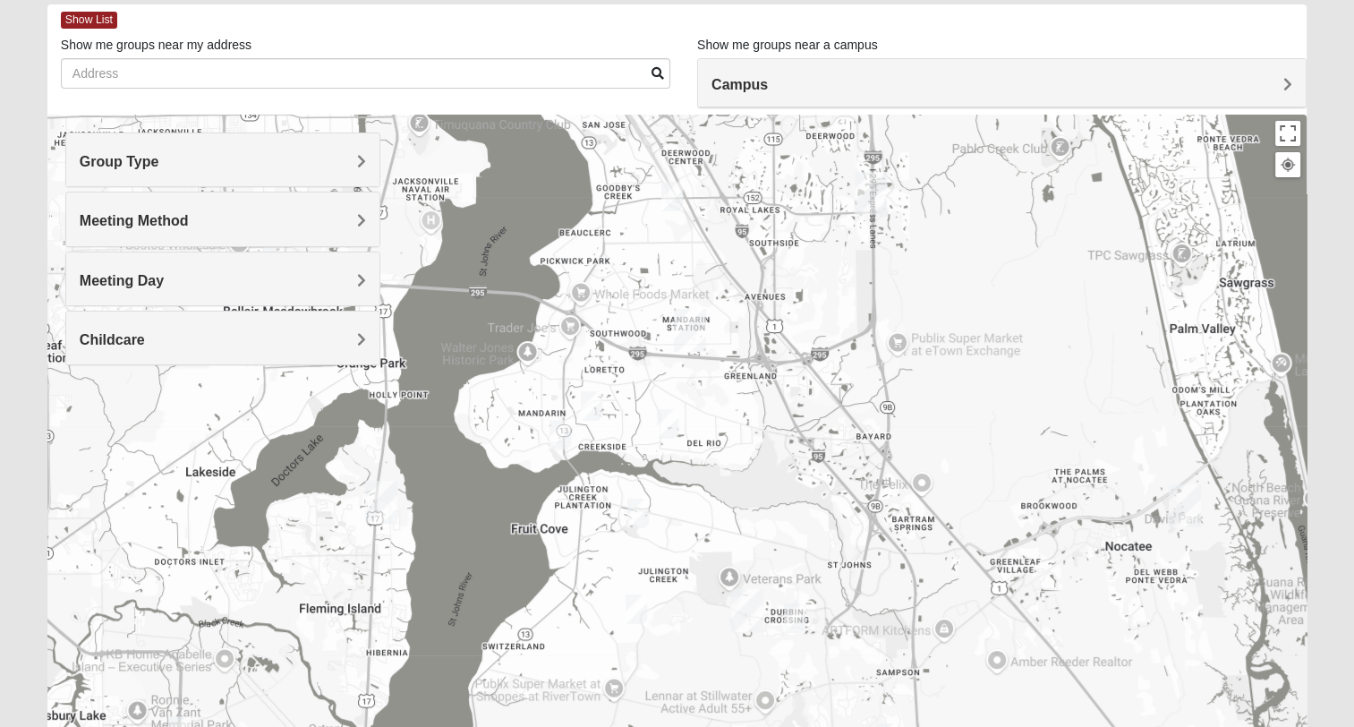
click at [594, 408] on img "Mixed Saavedra 32223" at bounding box center [591, 406] width 21 height 30
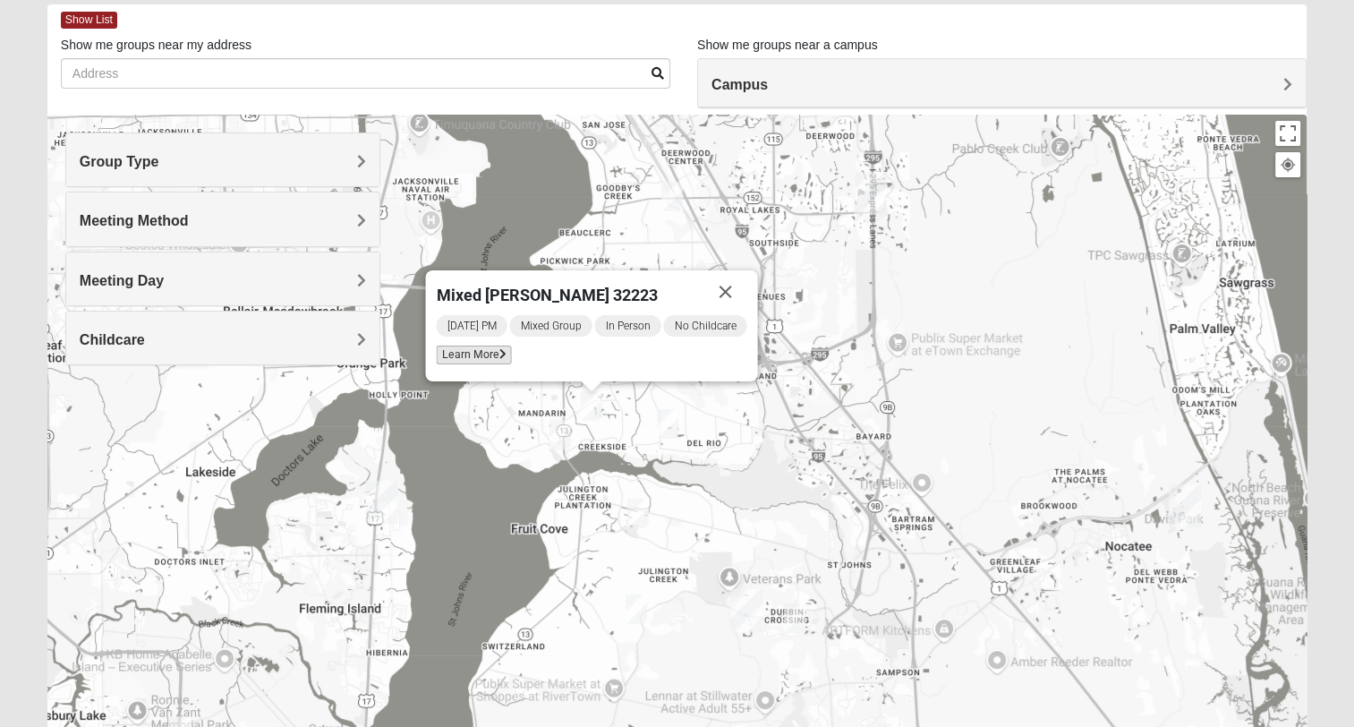
click at [471, 351] on span "Learn More" at bounding box center [473, 354] width 75 height 19
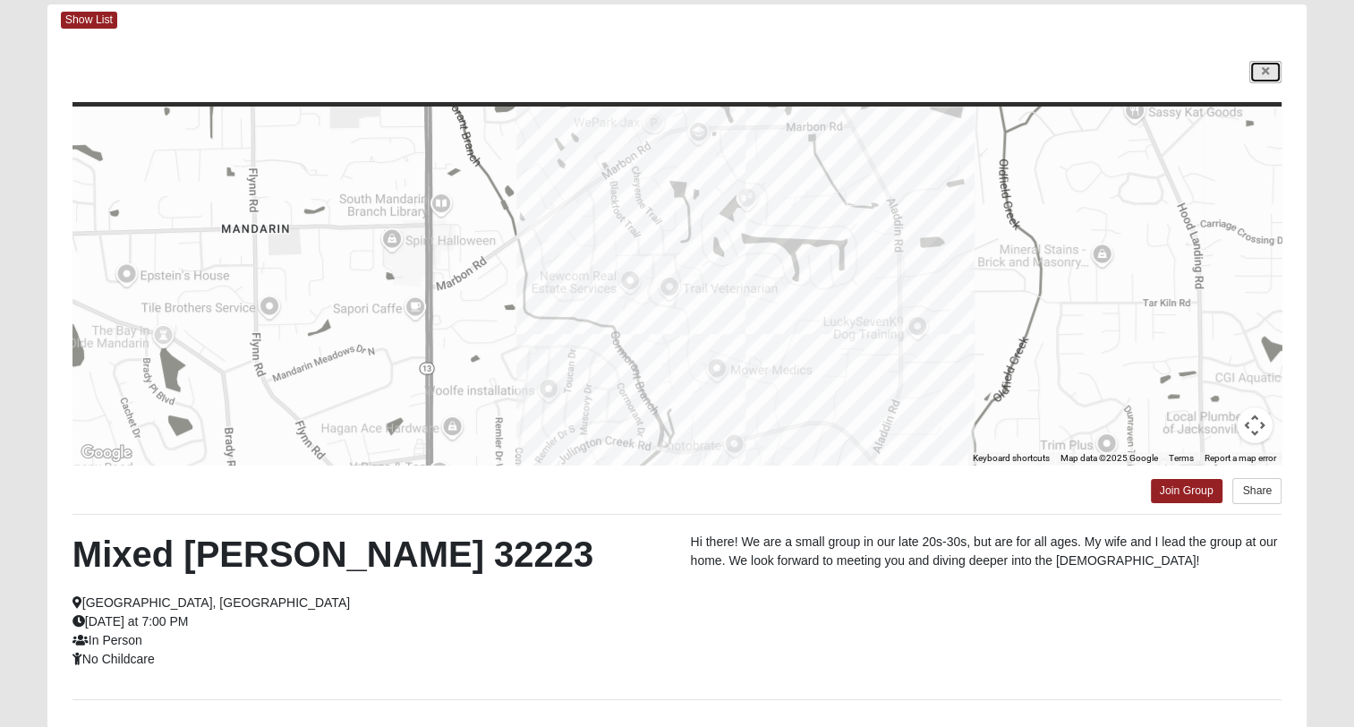
click at [1267, 71] on icon at bounding box center [1265, 71] width 7 height 11
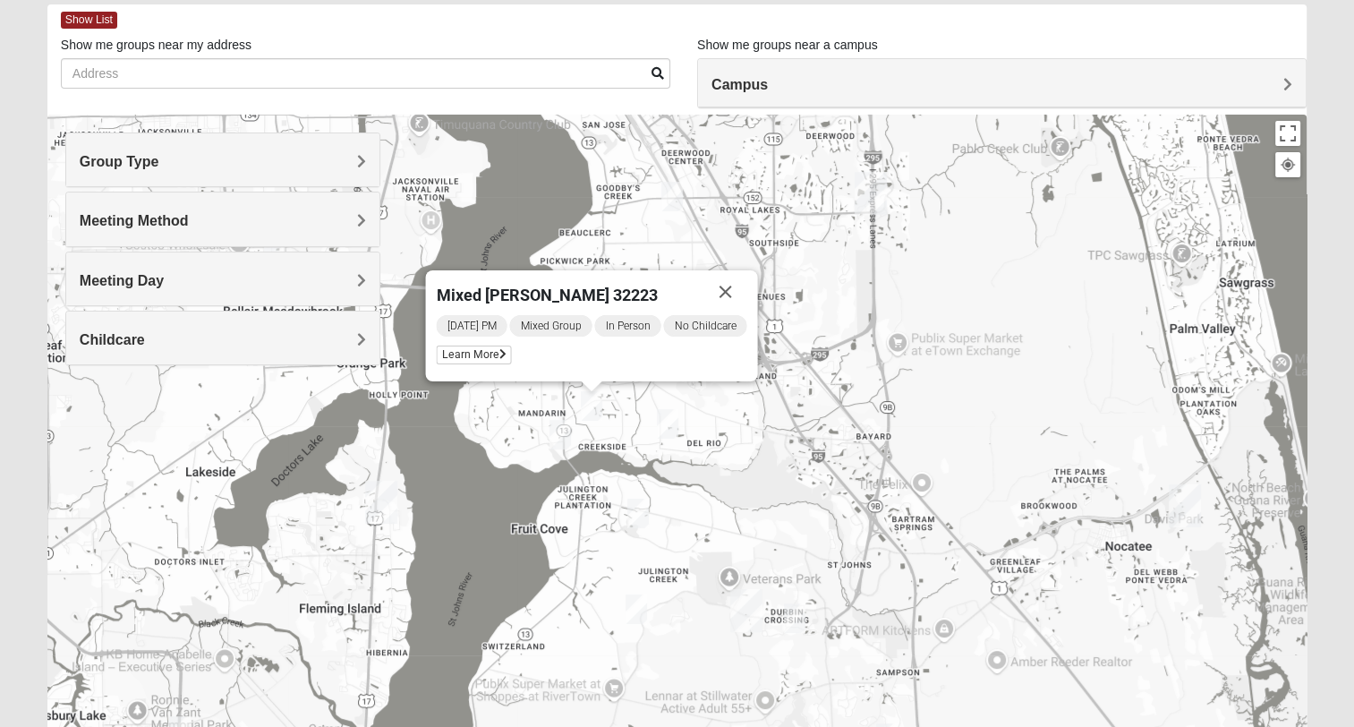
click at [741, 288] on button "Close" at bounding box center [725, 291] width 43 height 43
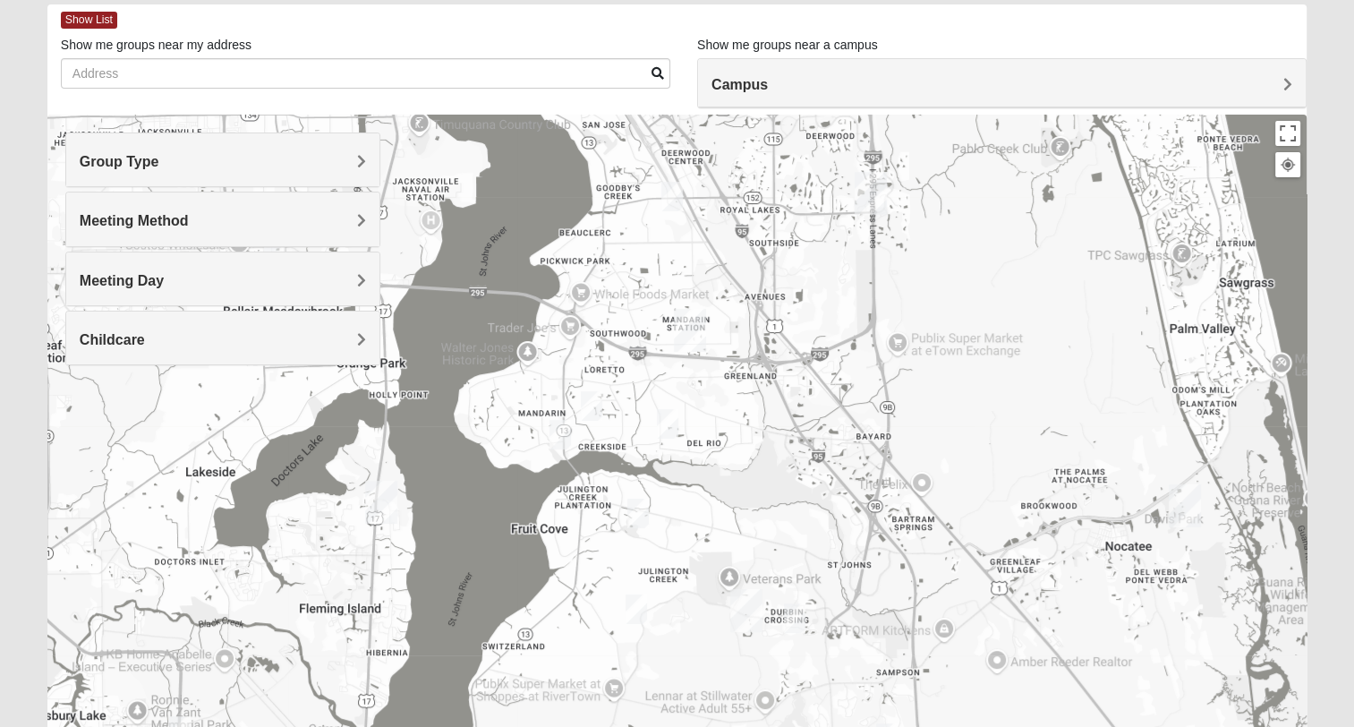
click at [669, 420] on img "Mixed Eler 32258" at bounding box center [667, 424] width 21 height 30
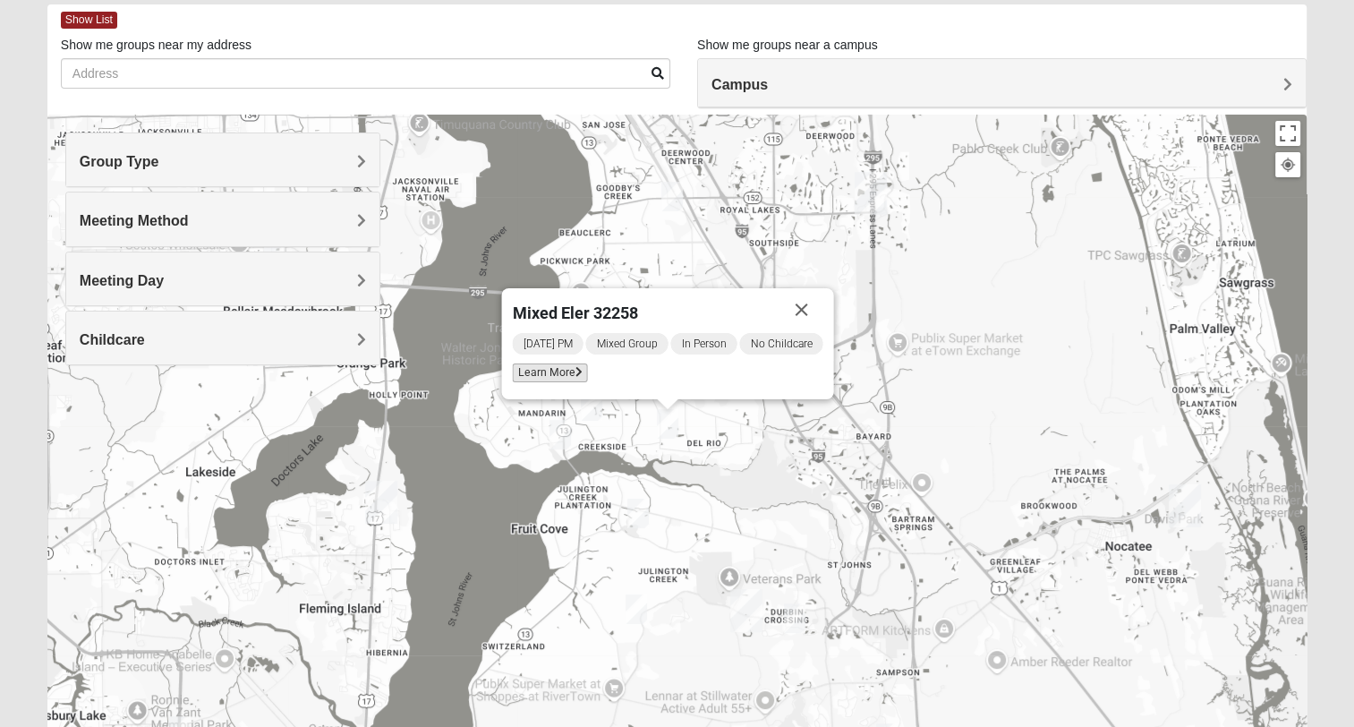
click at [544, 372] on span "Learn More" at bounding box center [549, 372] width 75 height 19
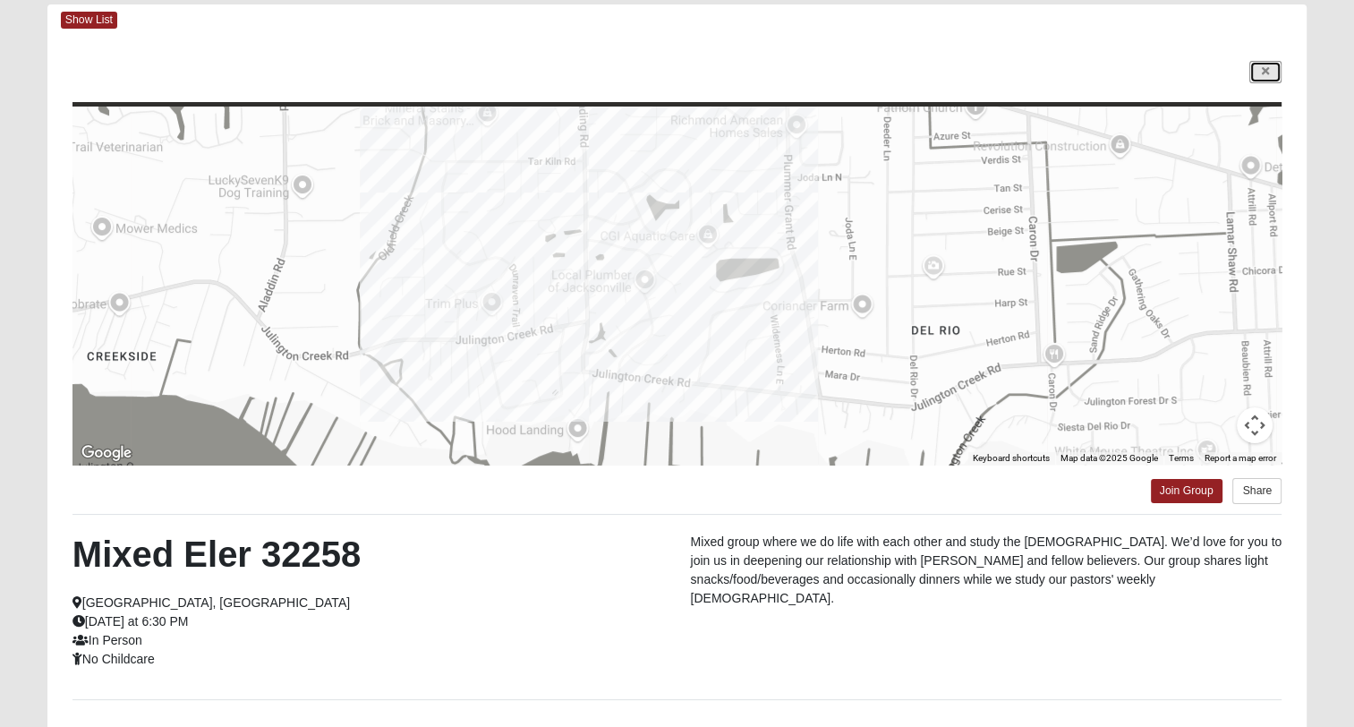
click at [1257, 72] on link at bounding box center [1265, 72] width 32 height 22
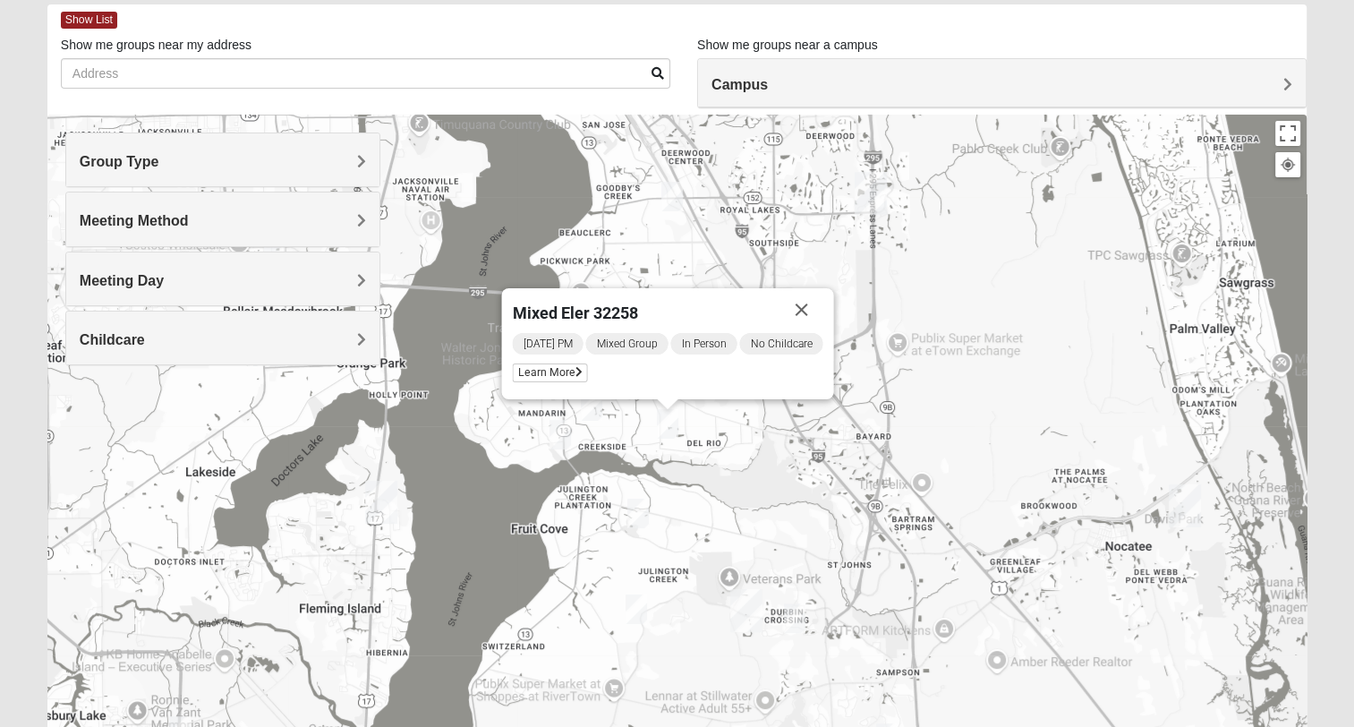
click at [634, 606] on img "Mixed Hayes 32259" at bounding box center [636, 609] width 21 height 30
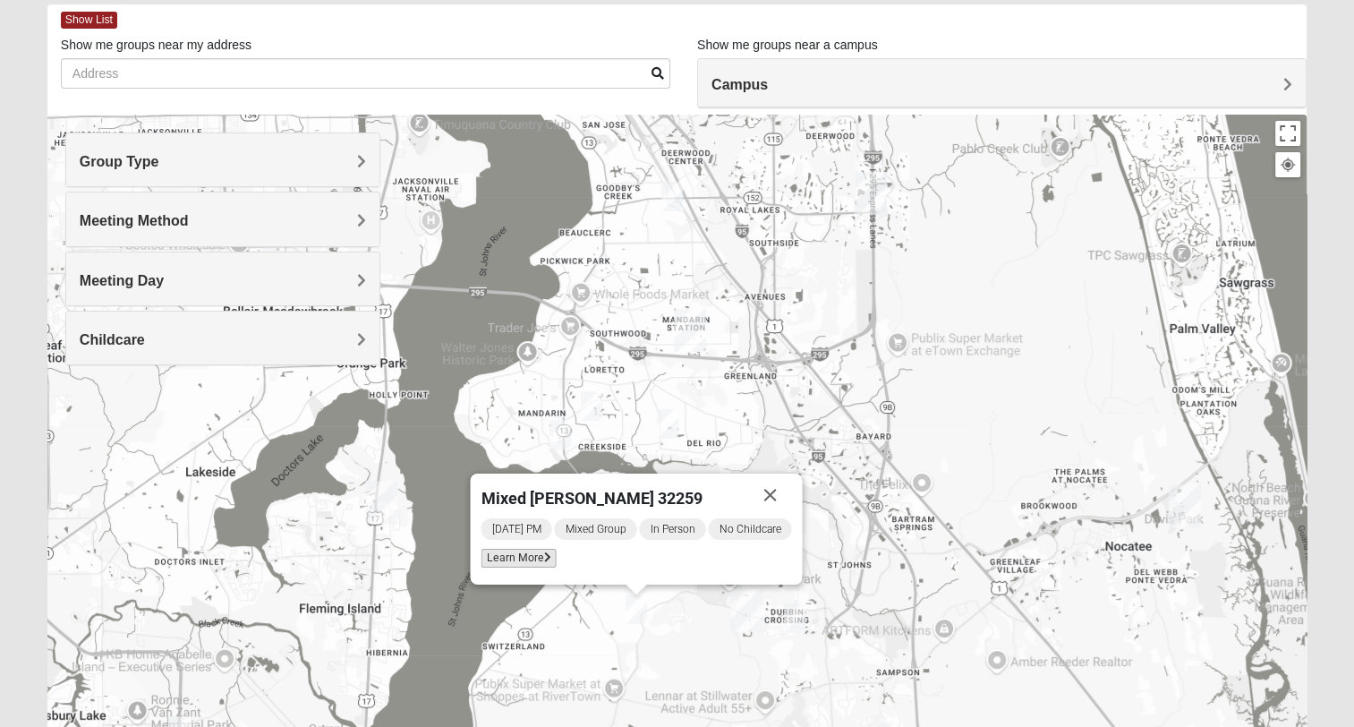
click at [507, 559] on span "Learn More" at bounding box center [518, 558] width 75 height 19
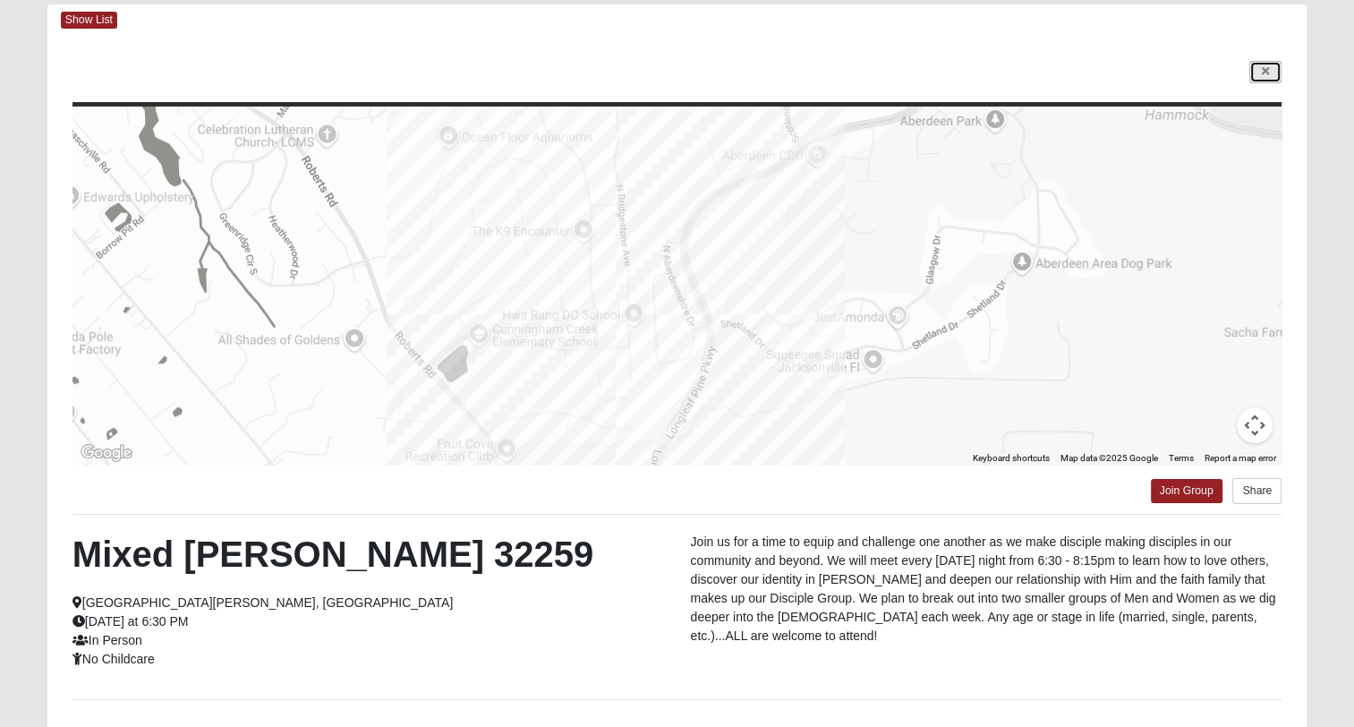
click at [1268, 66] on icon at bounding box center [1265, 71] width 7 height 11
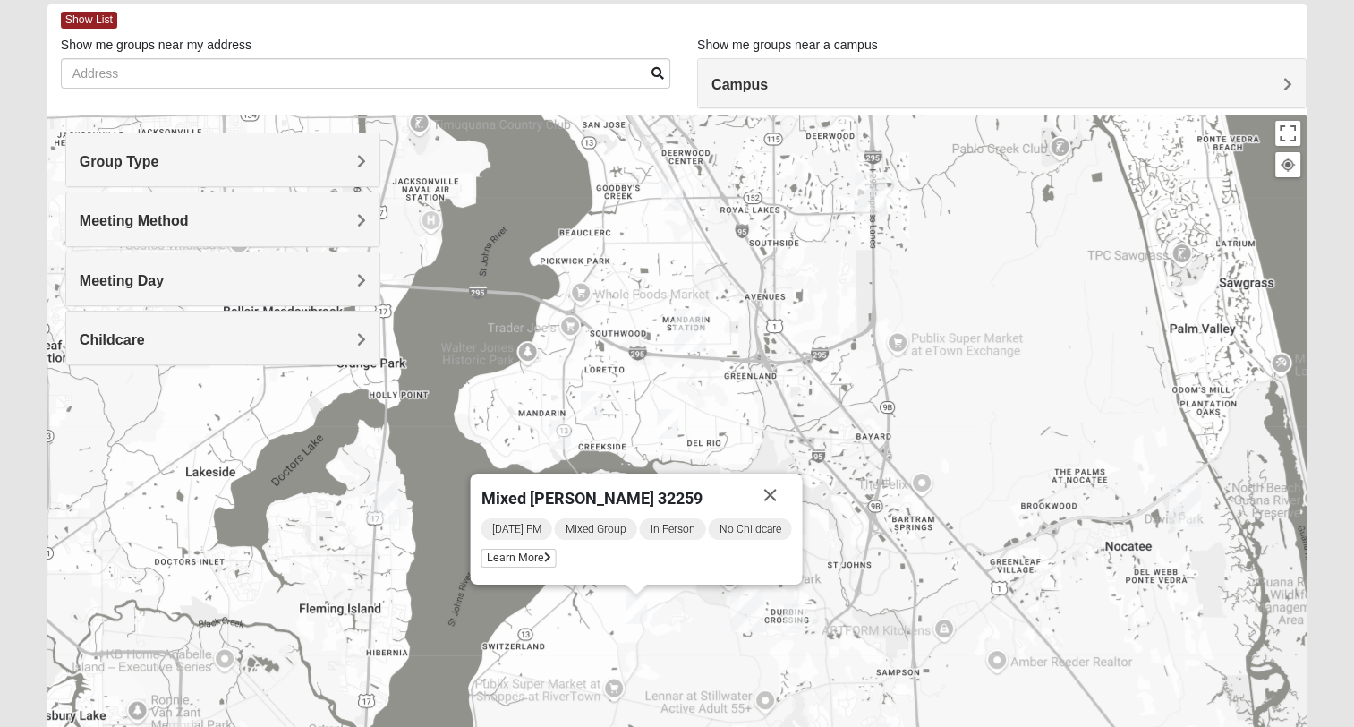
click at [800, 613] on img "Mixed Pline/Wednesday 32259" at bounding box center [794, 618] width 21 height 30
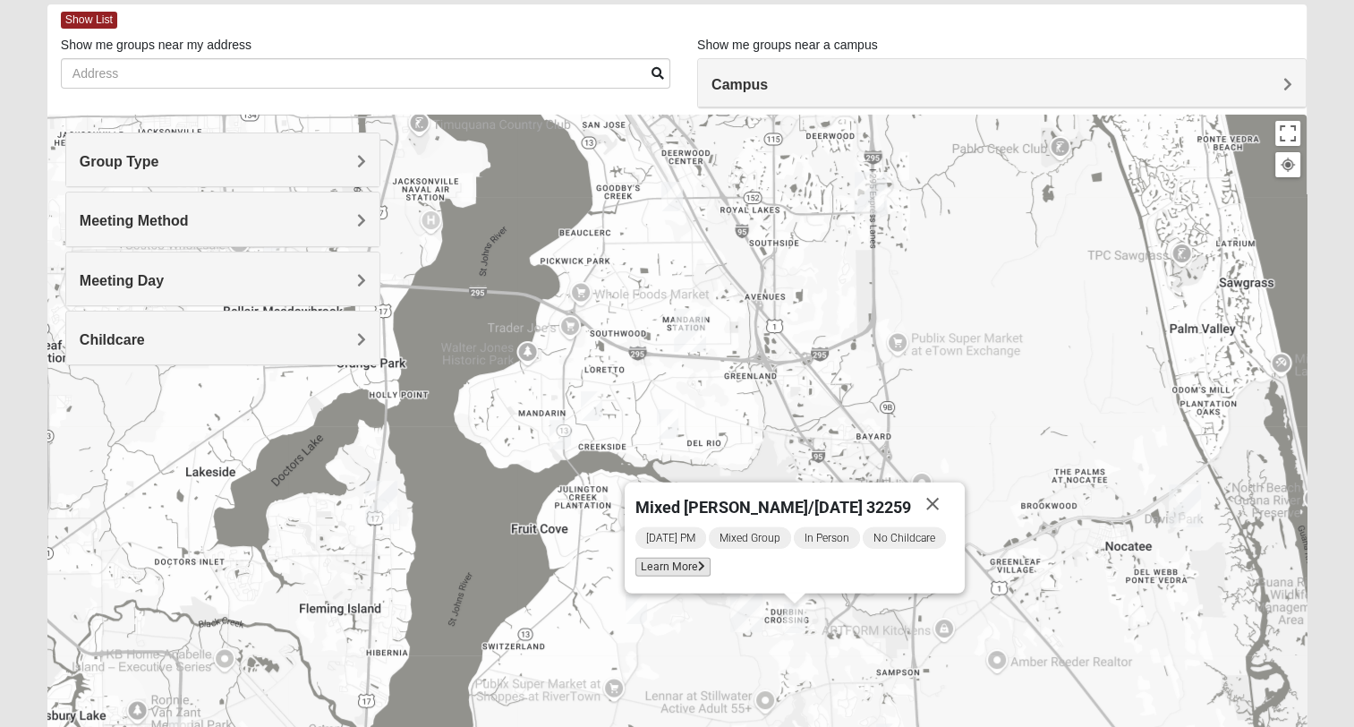
click at [686, 566] on span "Learn More" at bounding box center [672, 567] width 75 height 19
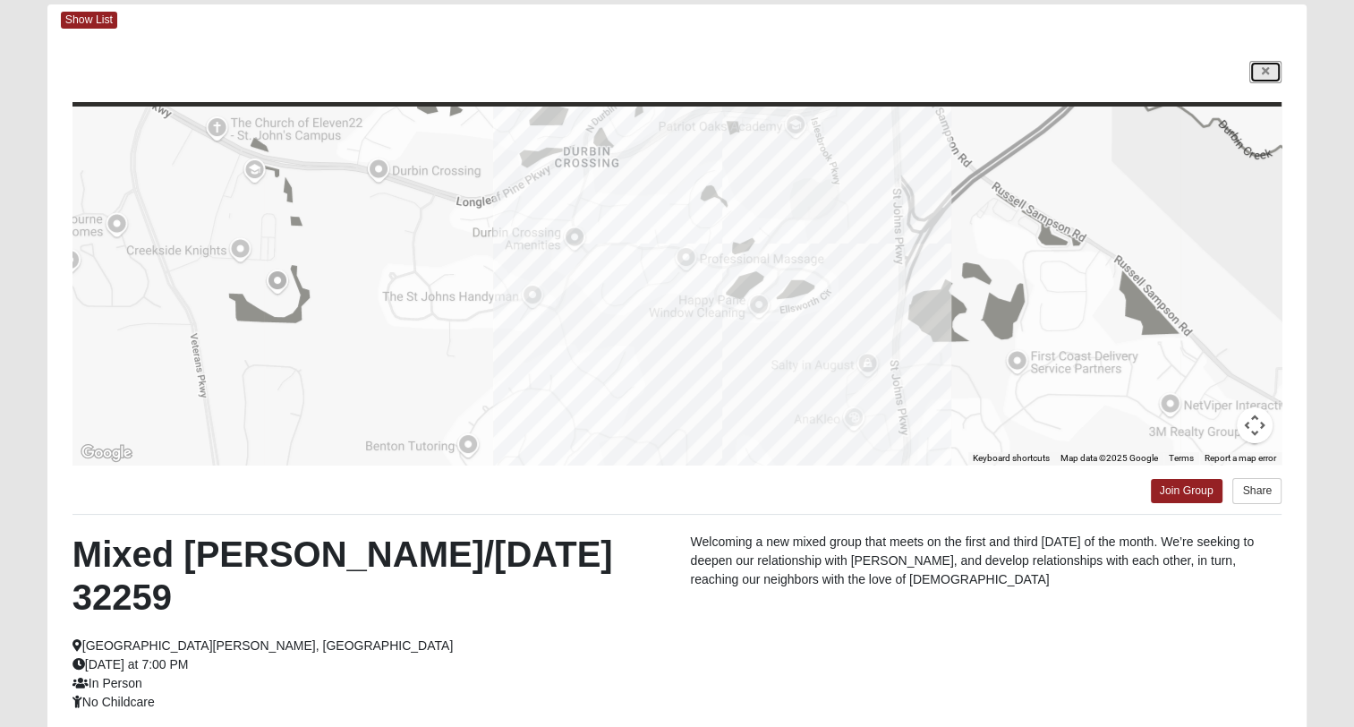
click at [1268, 72] on icon at bounding box center [1265, 71] width 7 height 11
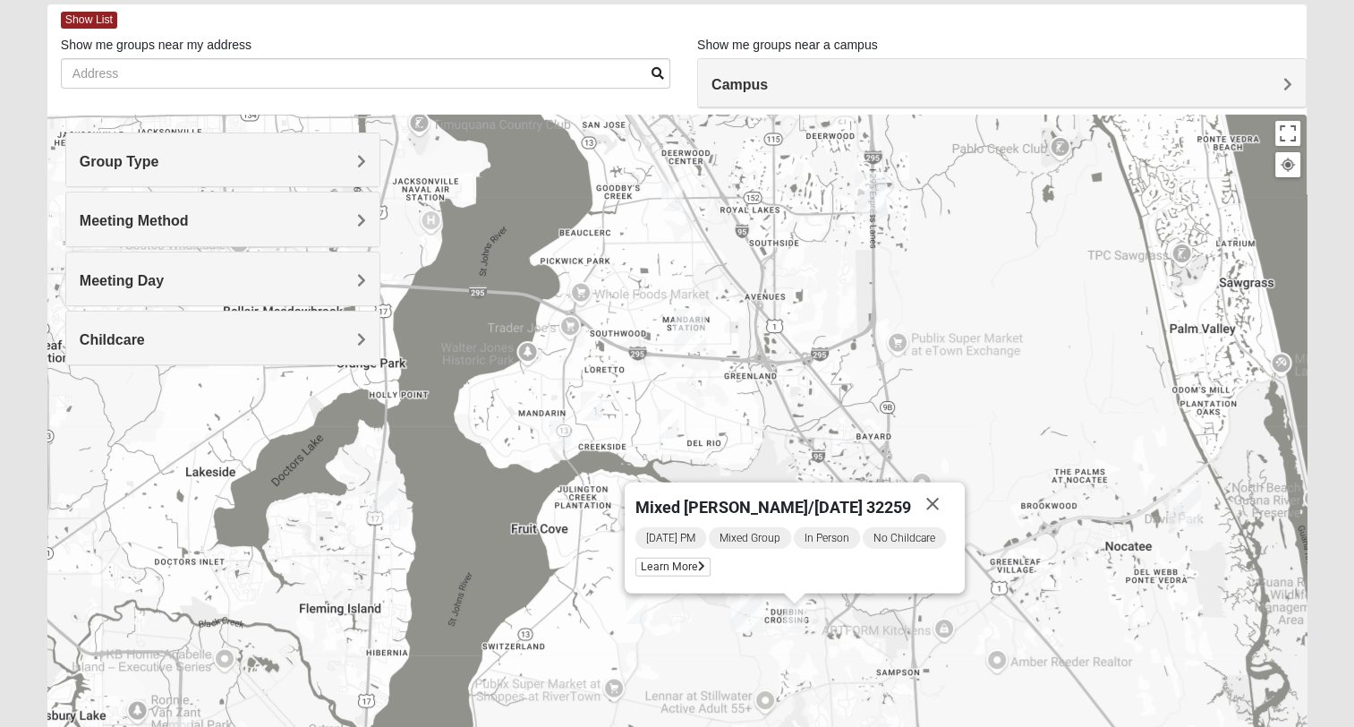
click at [159, 158] on span "Group Type" at bounding box center [120, 161] width 80 height 15
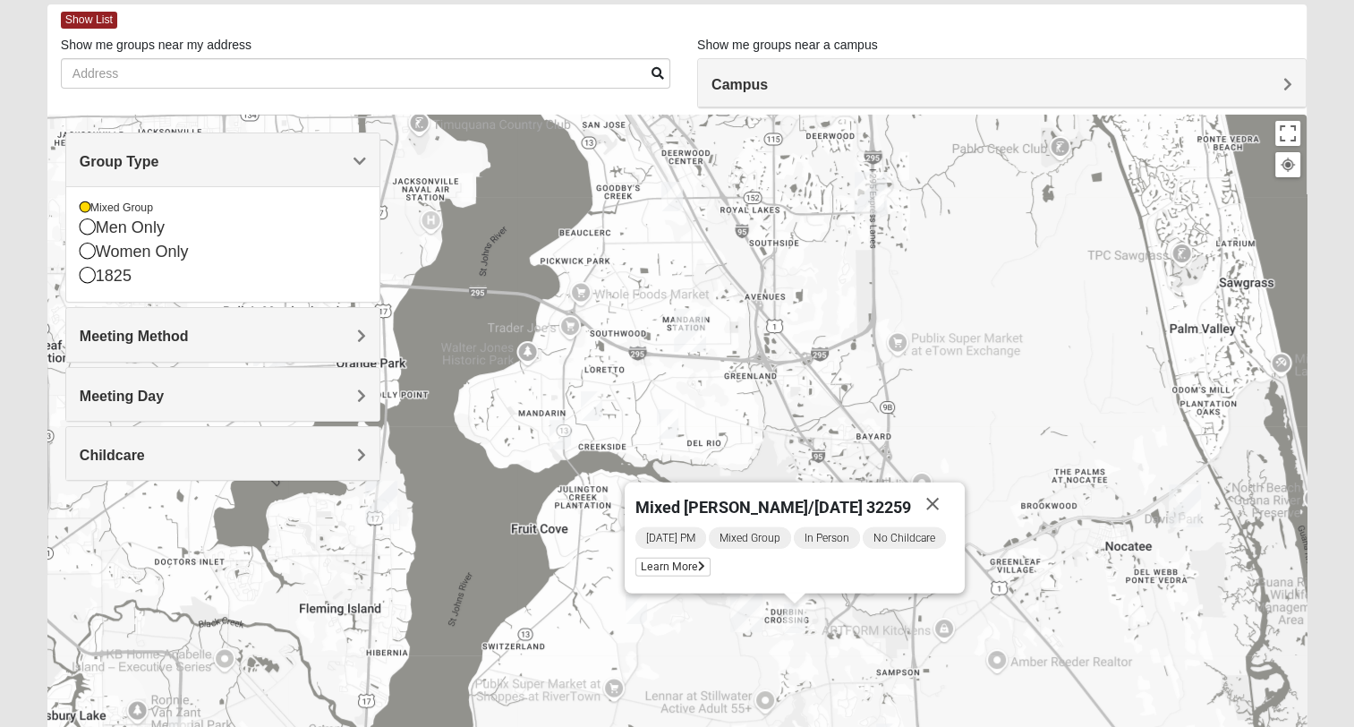
click at [159, 158] on span "Group Type" at bounding box center [120, 161] width 80 height 15
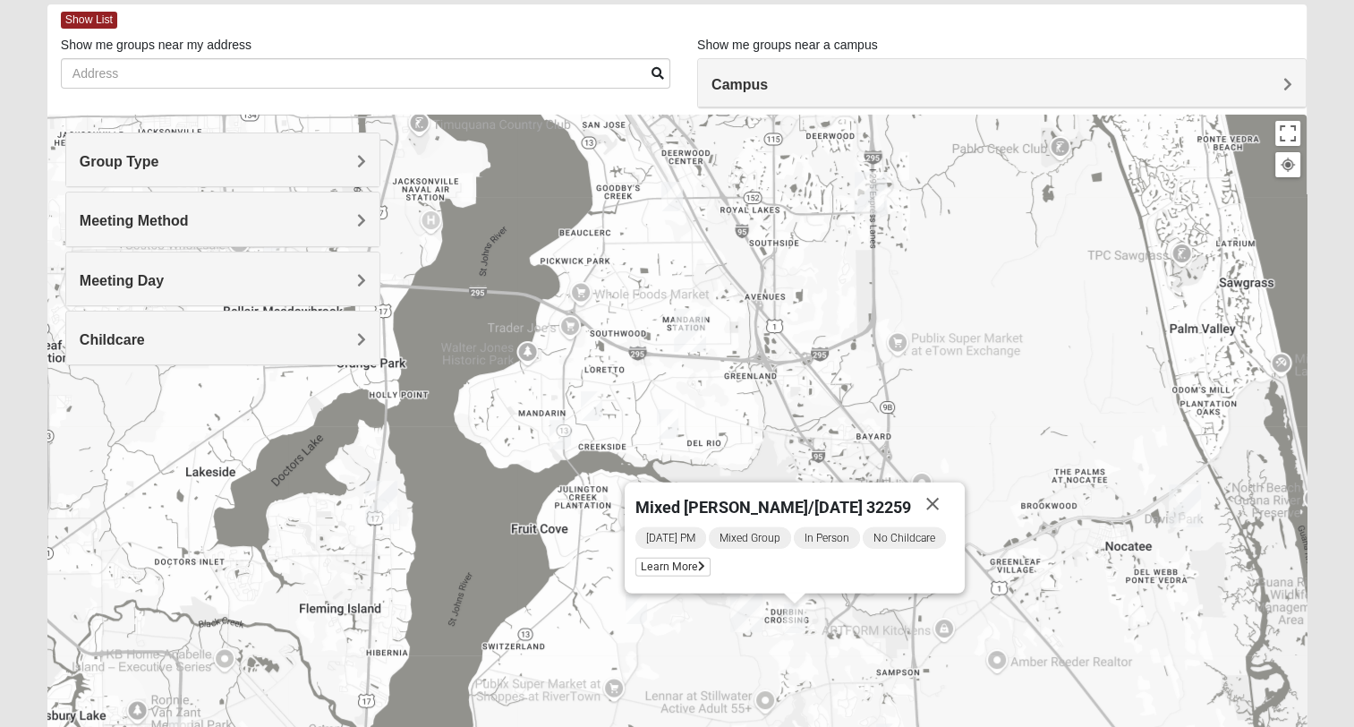
click at [164, 277] on span "Meeting Day" at bounding box center [122, 280] width 84 height 15
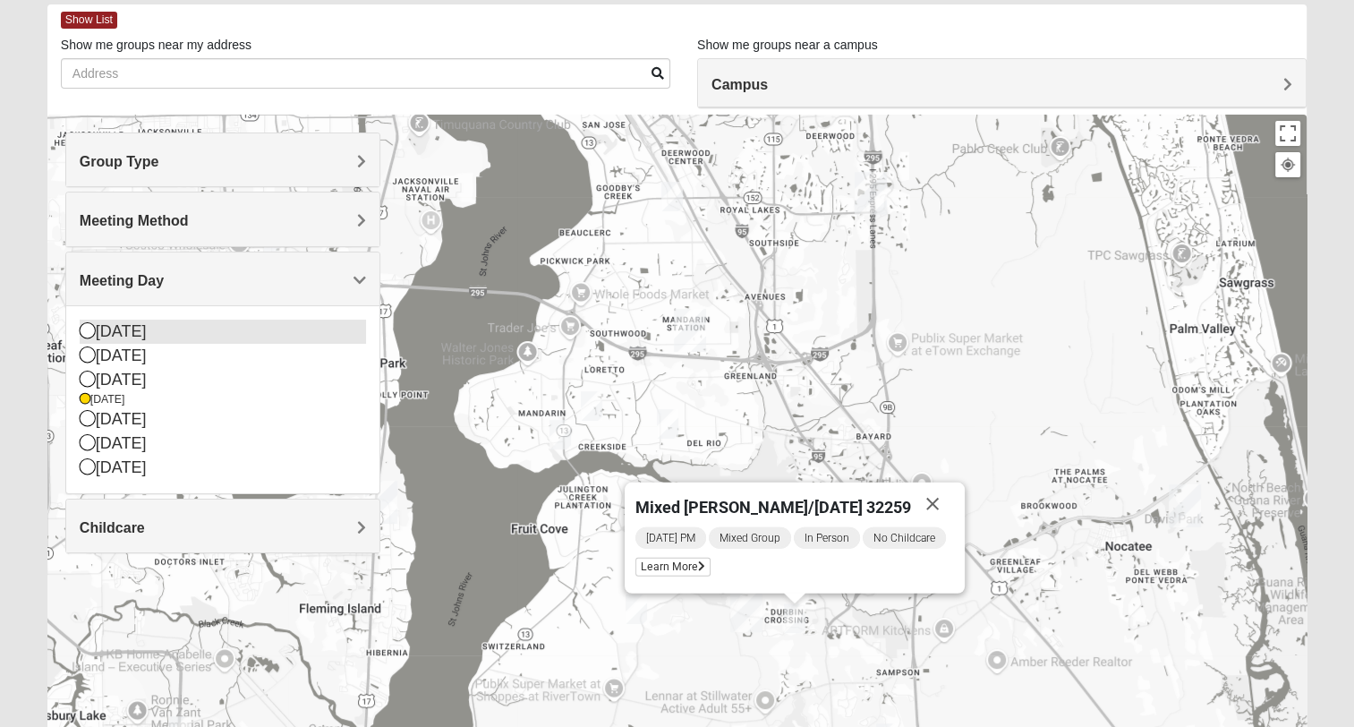
click at [85, 326] on icon at bounding box center [88, 330] width 16 height 16
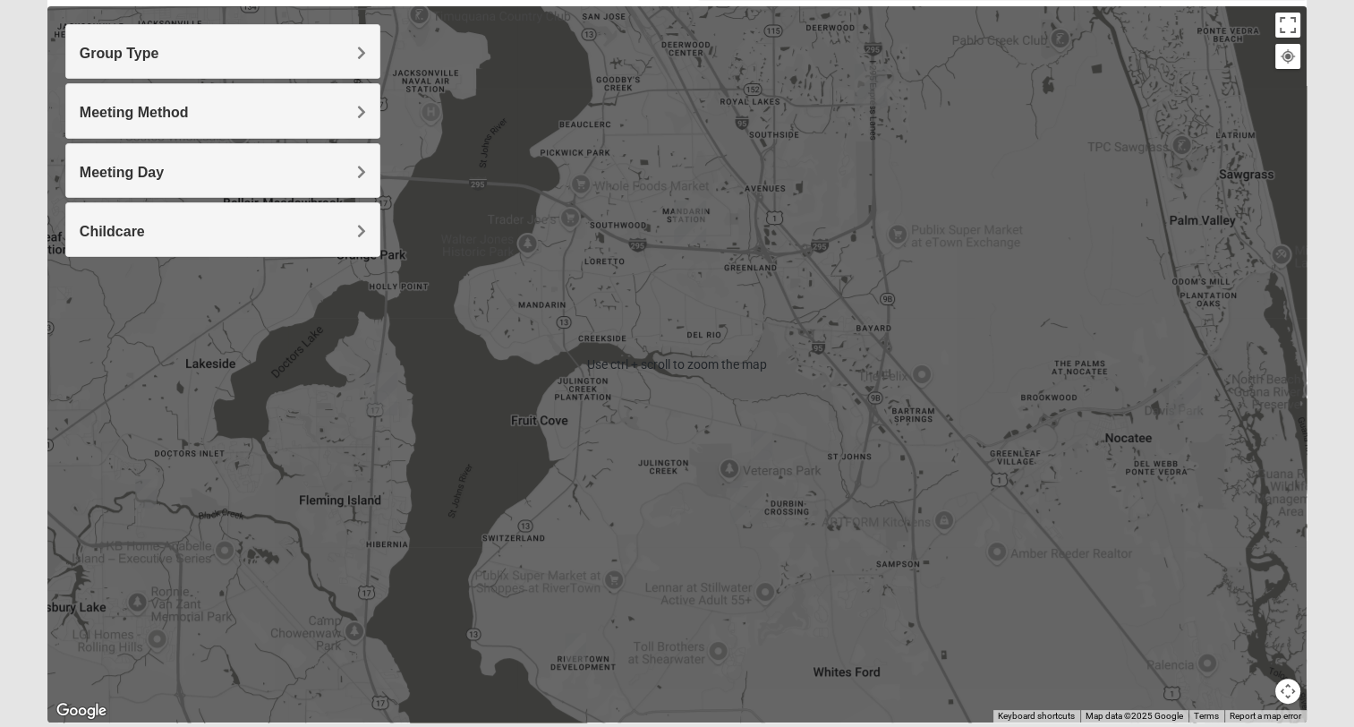
scroll to position [168, 0]
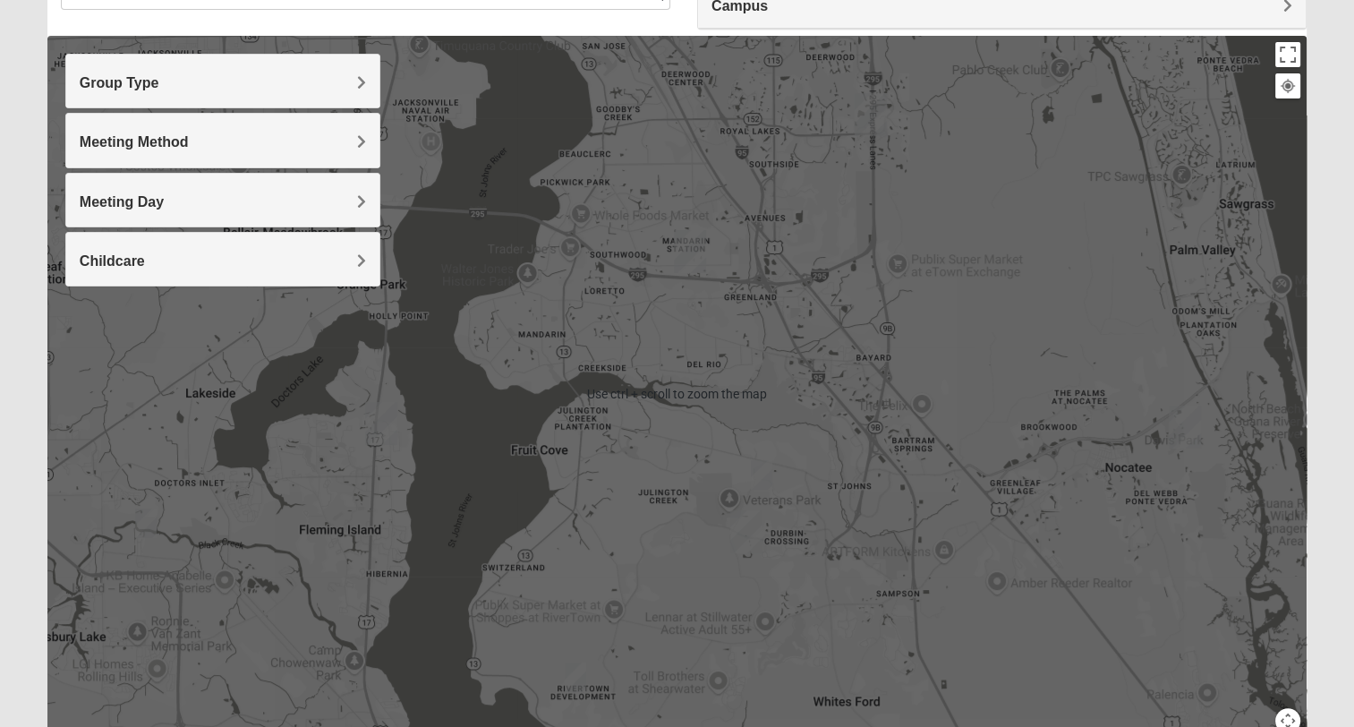
click at [576, 658] on div at bounding box center [676, 394] width 1259 height 716
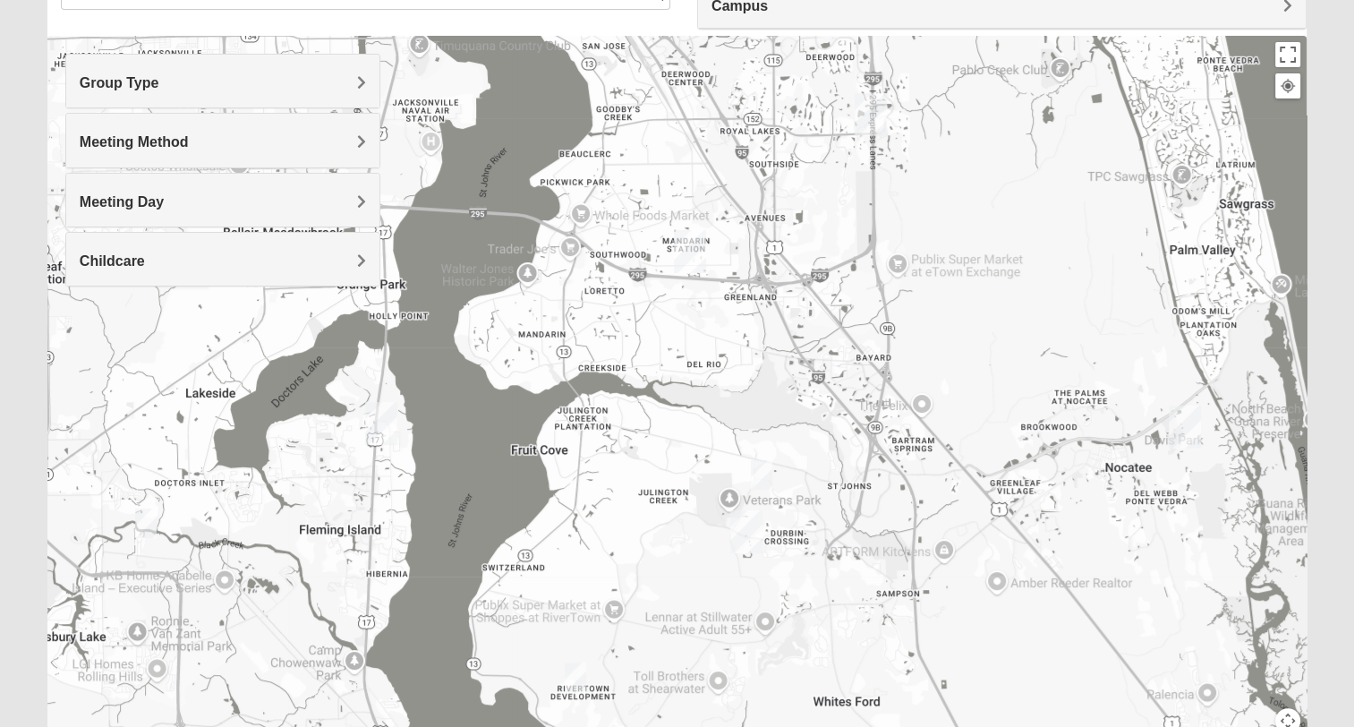
click at [164, 196] on span "Meeting Day" at bounding box center [122, 201] width 84 height 15
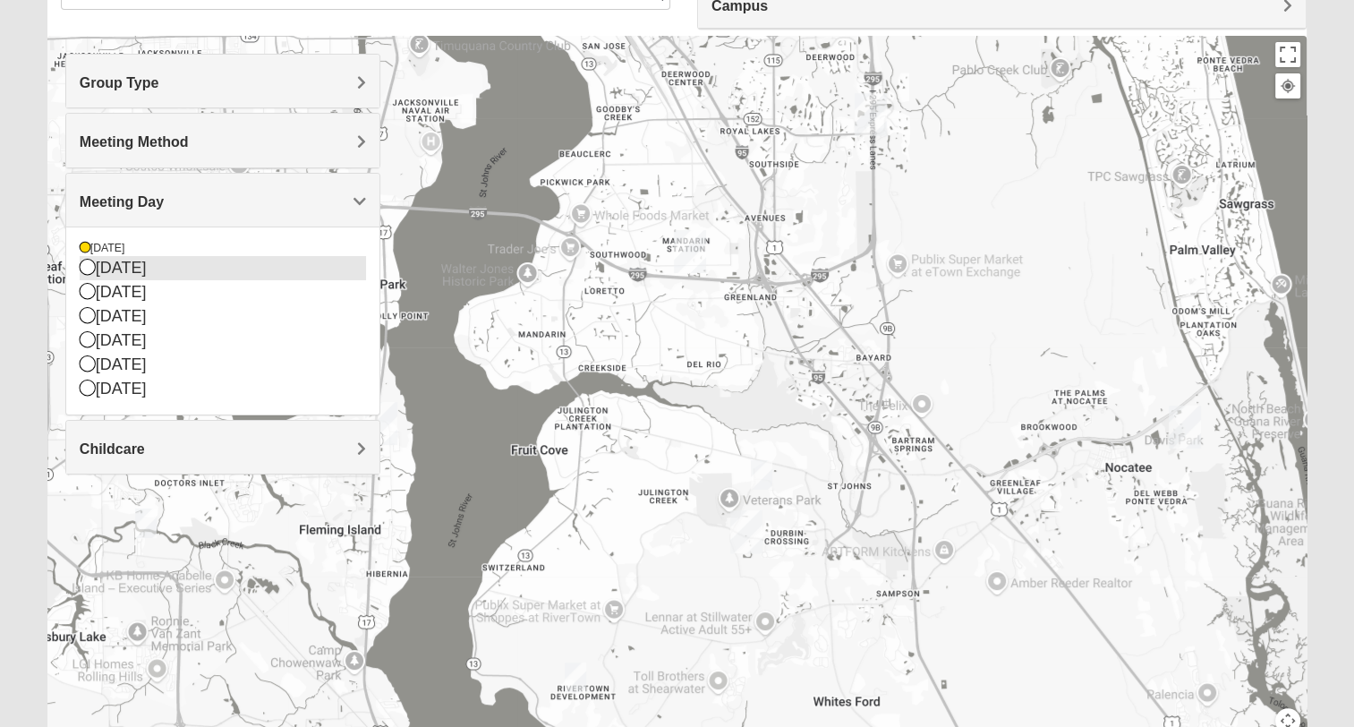
click at [90, 267] on icon at bounding box center [88, 267] width 16 height 16
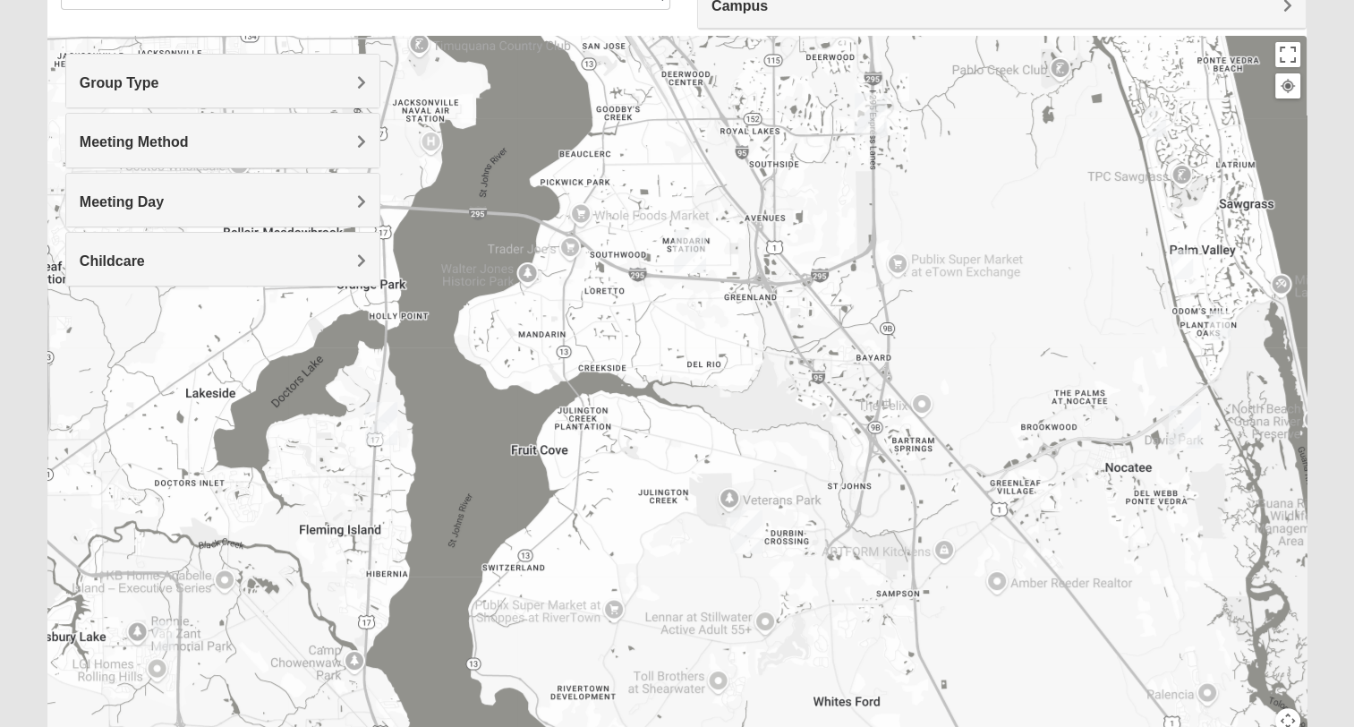
drag, startPoint x: 369, startPoint y: 204, endPoint x: 354, endPoint y: 202, distance: 14.4
click at [369, 203] on div "Meeting Day" at bounding box center [222, 200] width 313 height 53
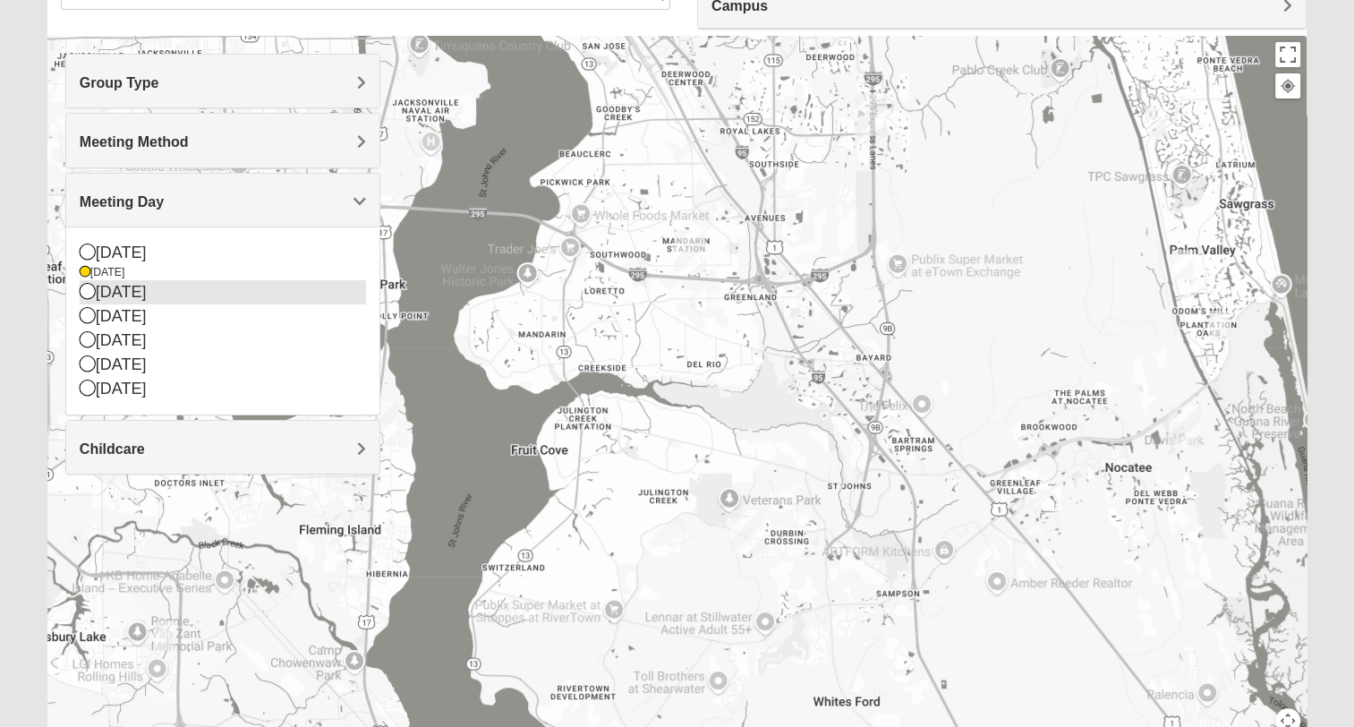
click at [92, 288] on icon at bounding box center [88, 291] width 16 height 16
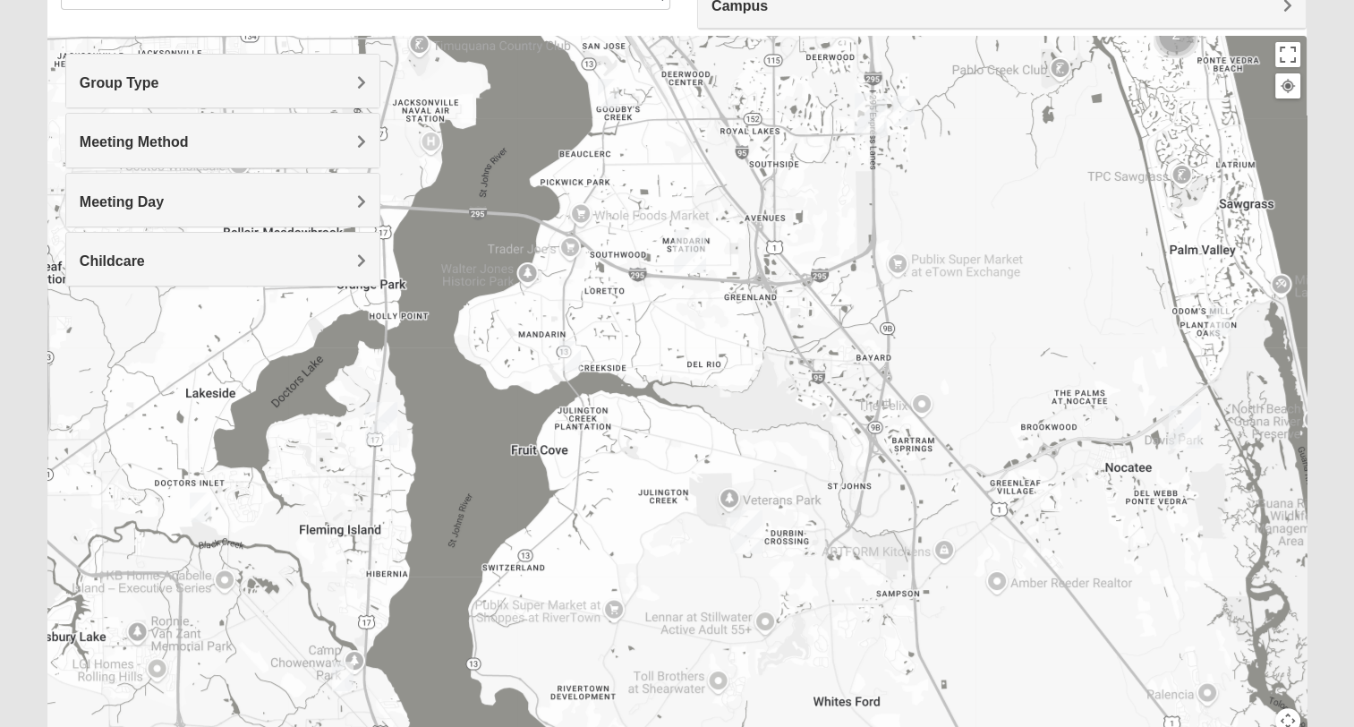
click at [564, 351] on img "Mixed VonNieda 32223" at bounding box center [569, 356] width 21 height 30
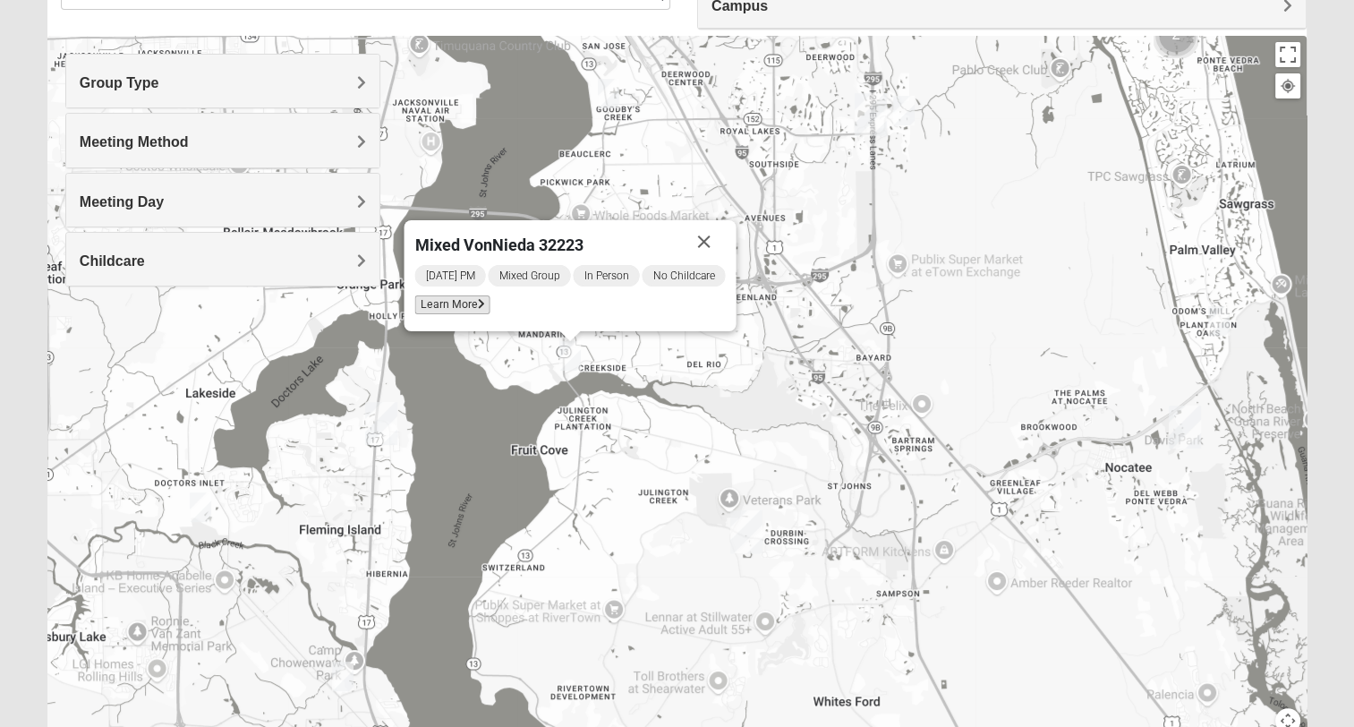
click at [465, 308] on span "Learn More" at bounding box center [451, 304] width 75 height 19
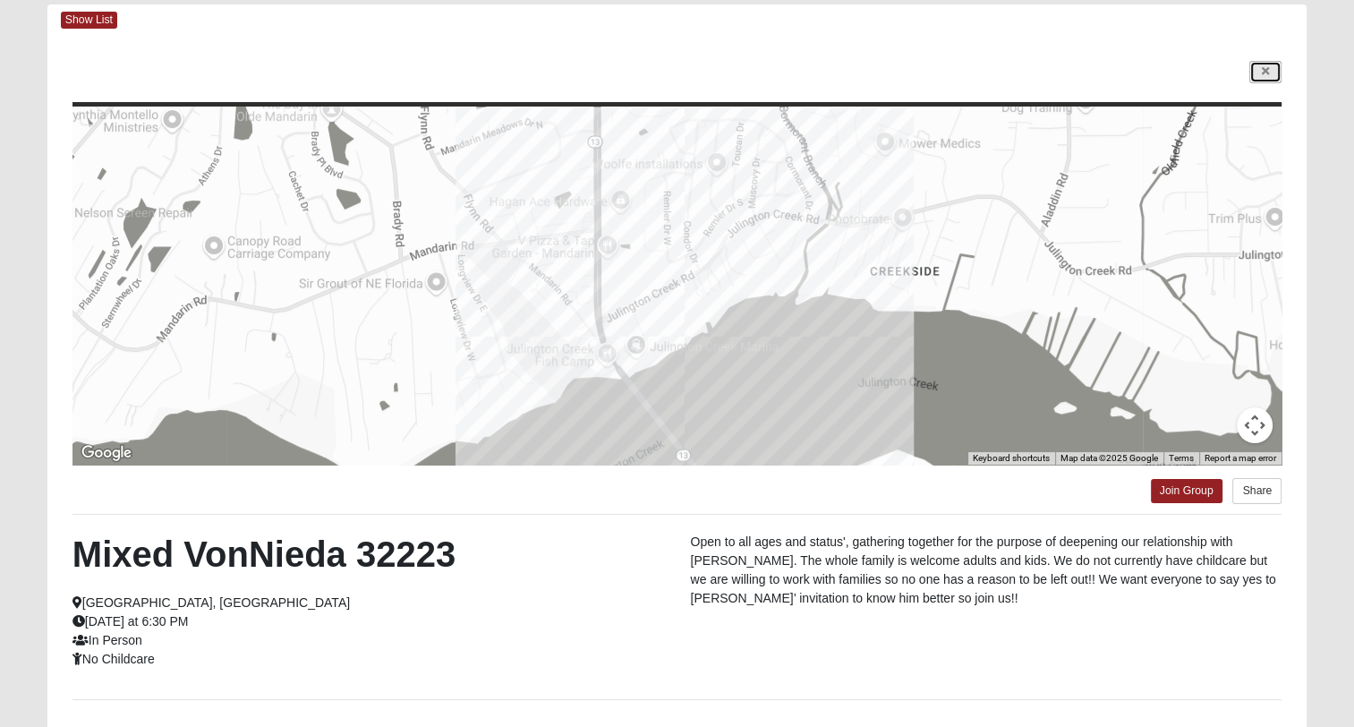
click at [1263, 63] on link at bounding box center [1265, 72] width 32 height 22
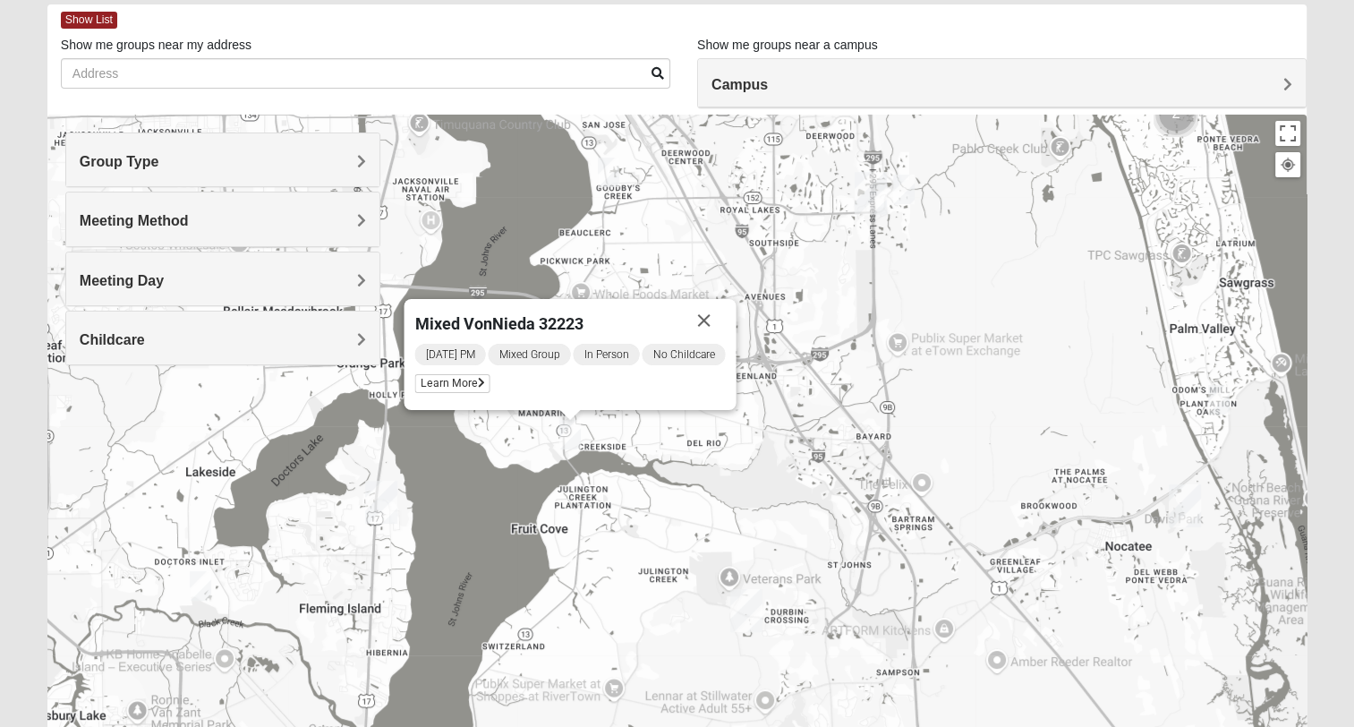
click at [706, 320] on button "Close" at bounding box center [703, 320] width 43 height 43
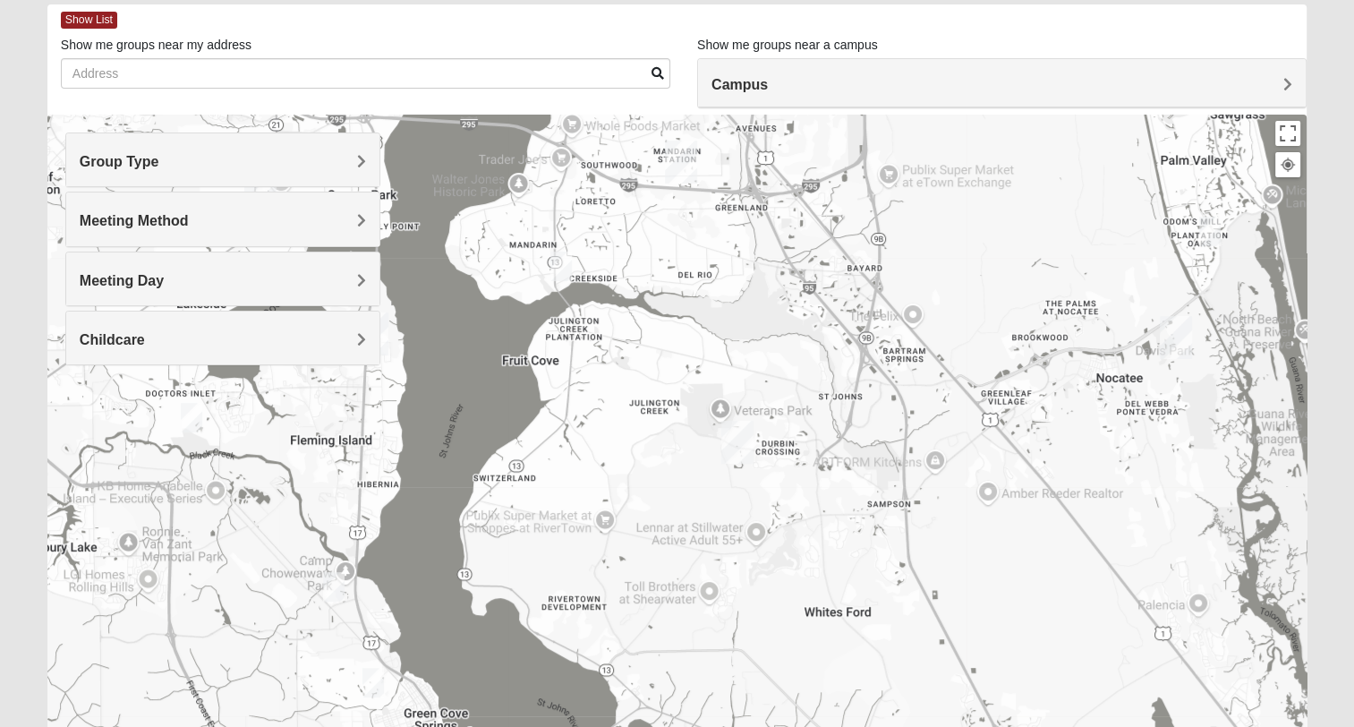
drag, startPoint x: 789, startPoint y: 436, endPoint x: 788, endPoint y: 358, distance: 77.9
click at [797, 354] on div at bounding box center [676, 473] width 1259 height 716
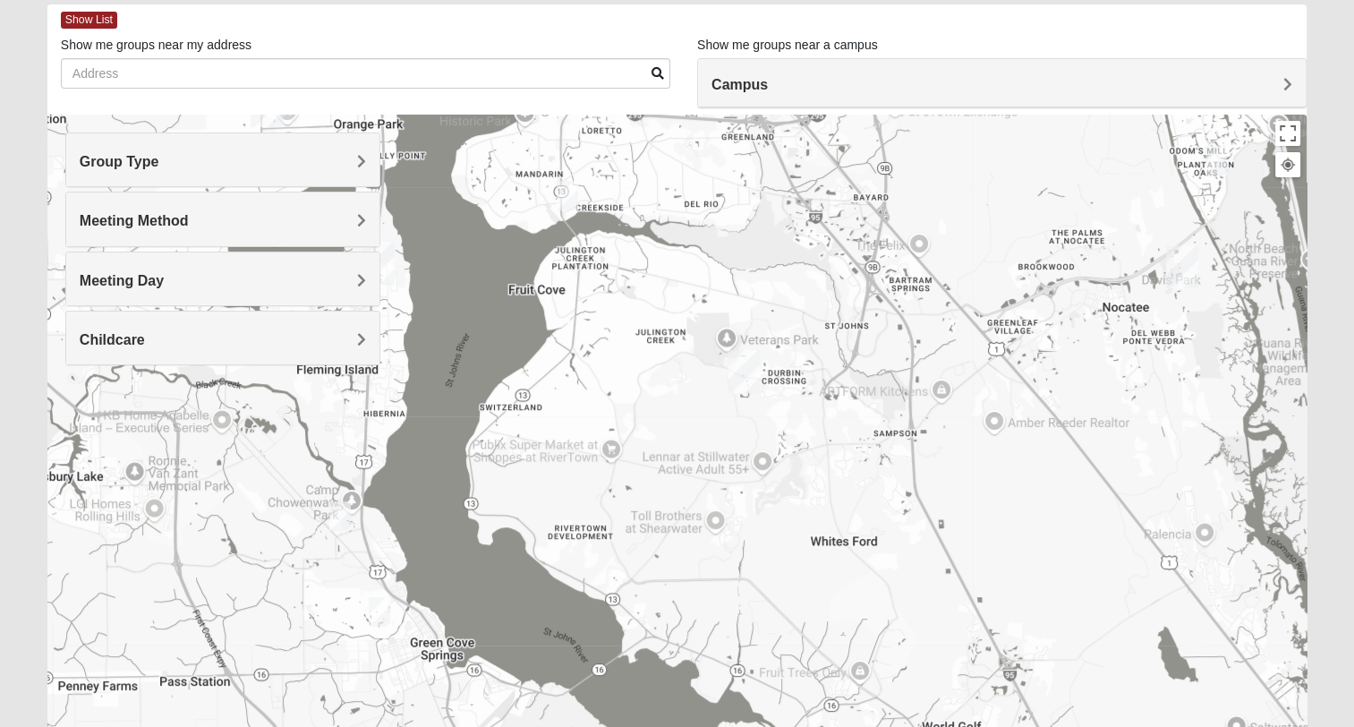
drag, startPoint x: 731, startPoint y: 402, endPoint x: 738, endPoint y: 362, distance: 40.8
click at [738, 362] on img "St. Johns" at bounding box center [744, 371] width 32 height 43
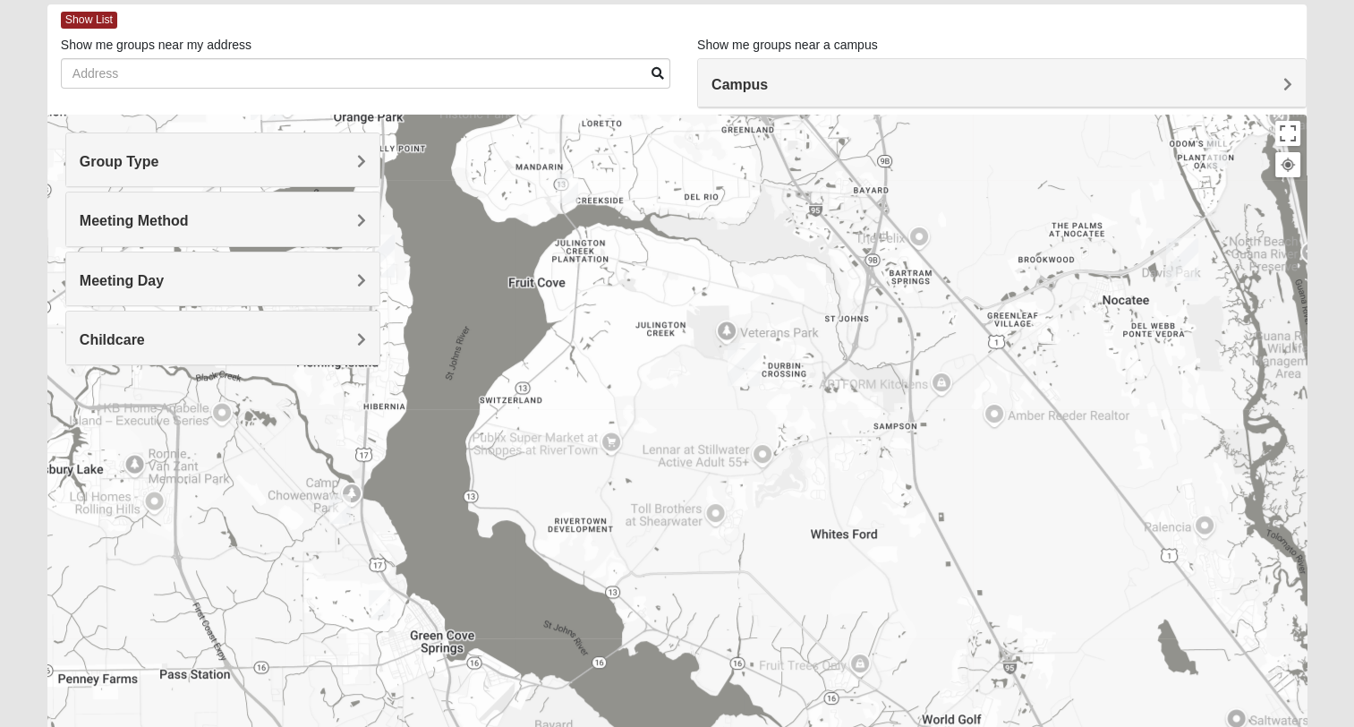
click at [164, 285] on span "Meeting Day" at bounding box center [122, 280] width 84 height 15
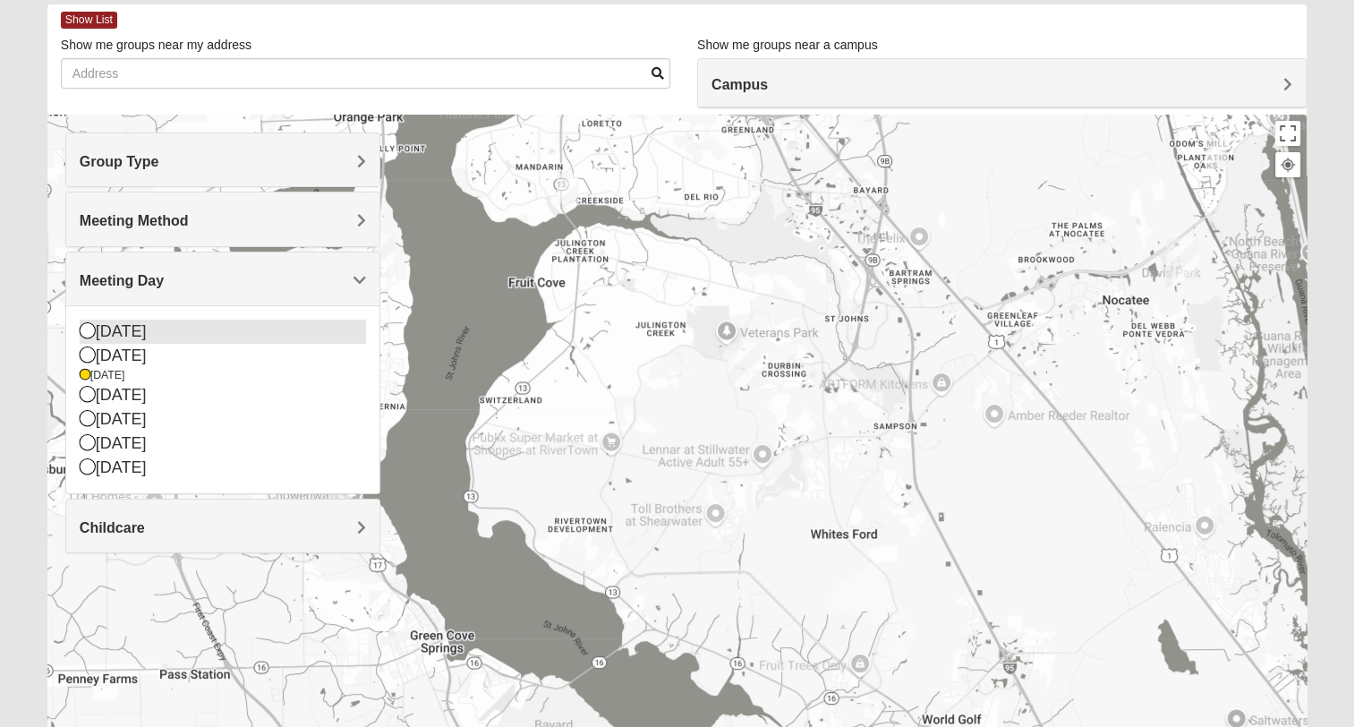
click at [94, 329] on icon at bounding box center [88, 330] width 16 height 16
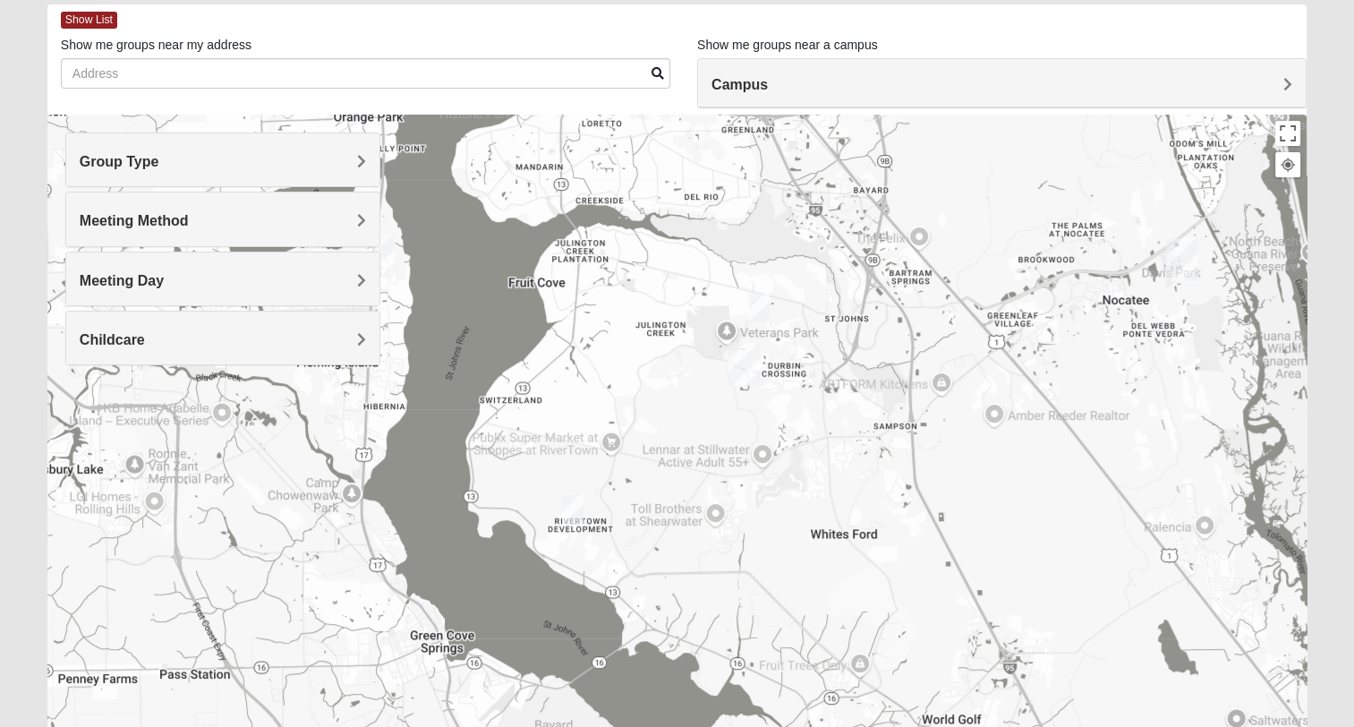
click at [757, 311] on img "Mixed Chung 32259" at bounding box center [758, 308] width 21 height 30
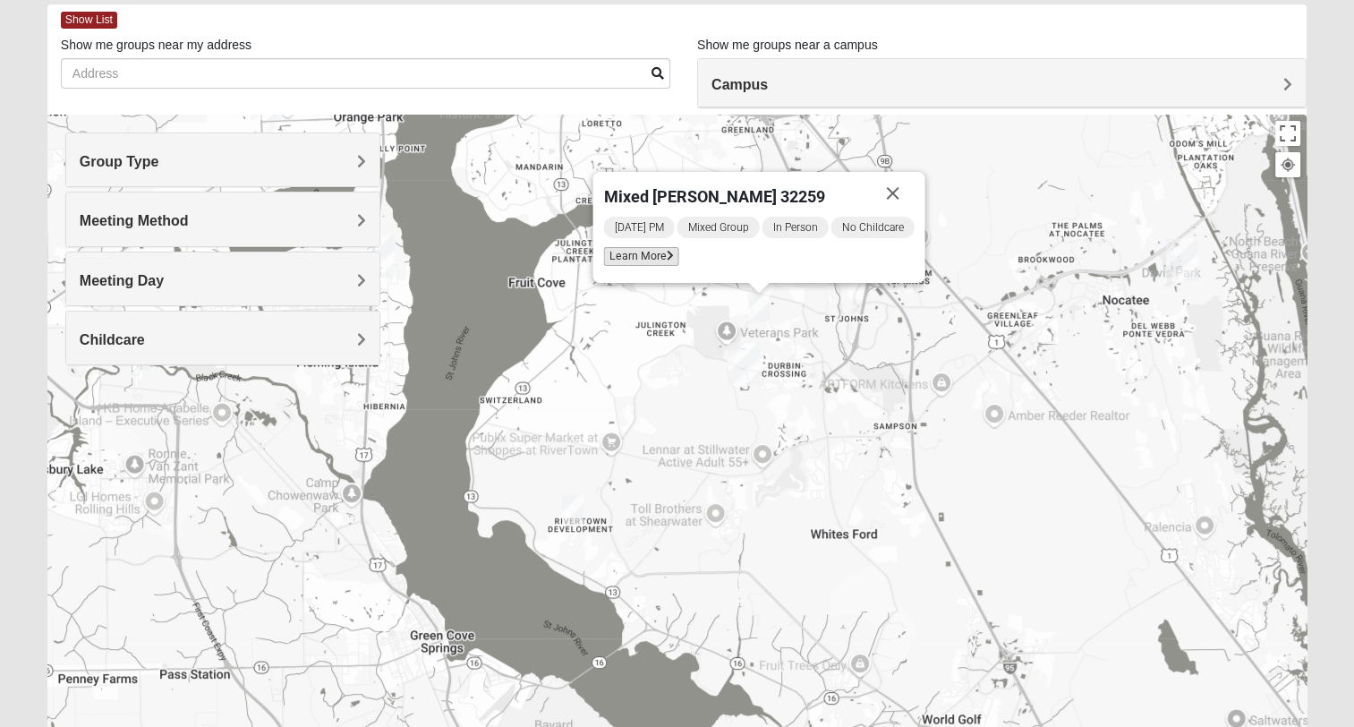
click at [644, 256] on span "Learn More" at bounding box center [640, 256] width 75 height 19
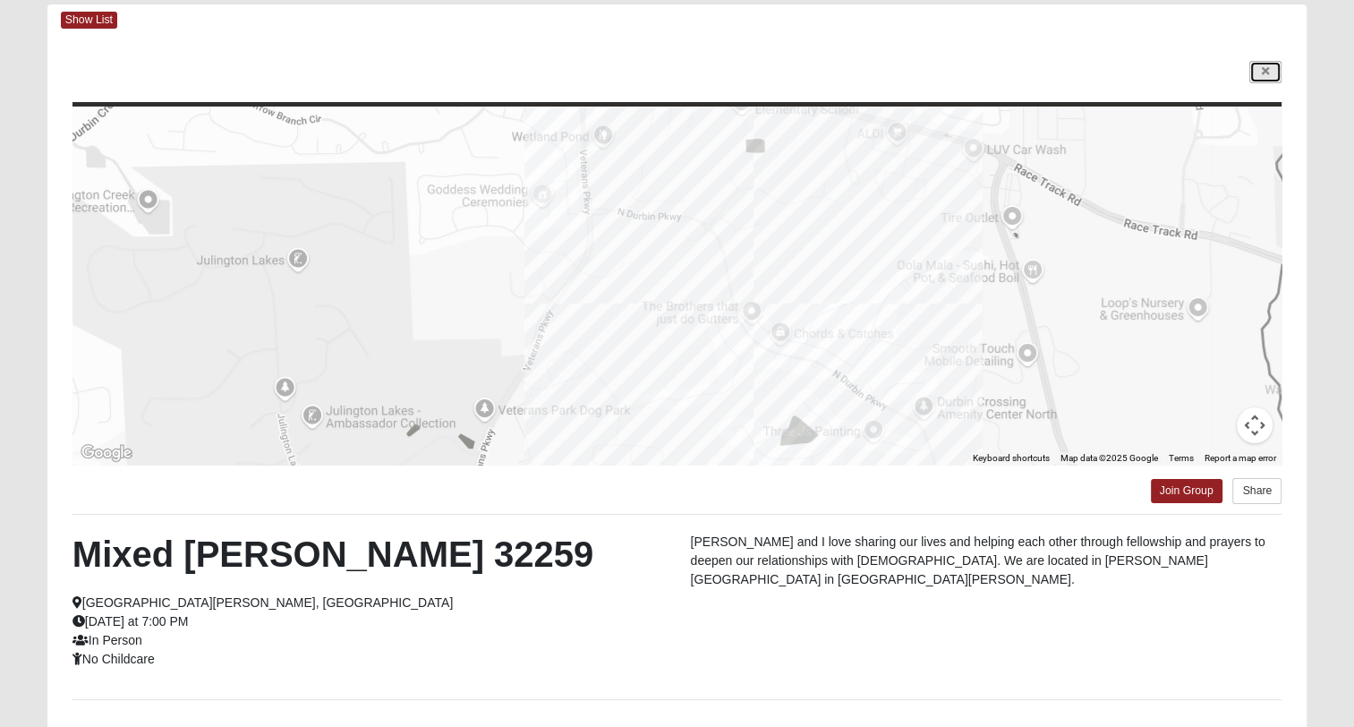
click at [1271, 72] on link at bounding box center [1265, 72] width 32 height 22
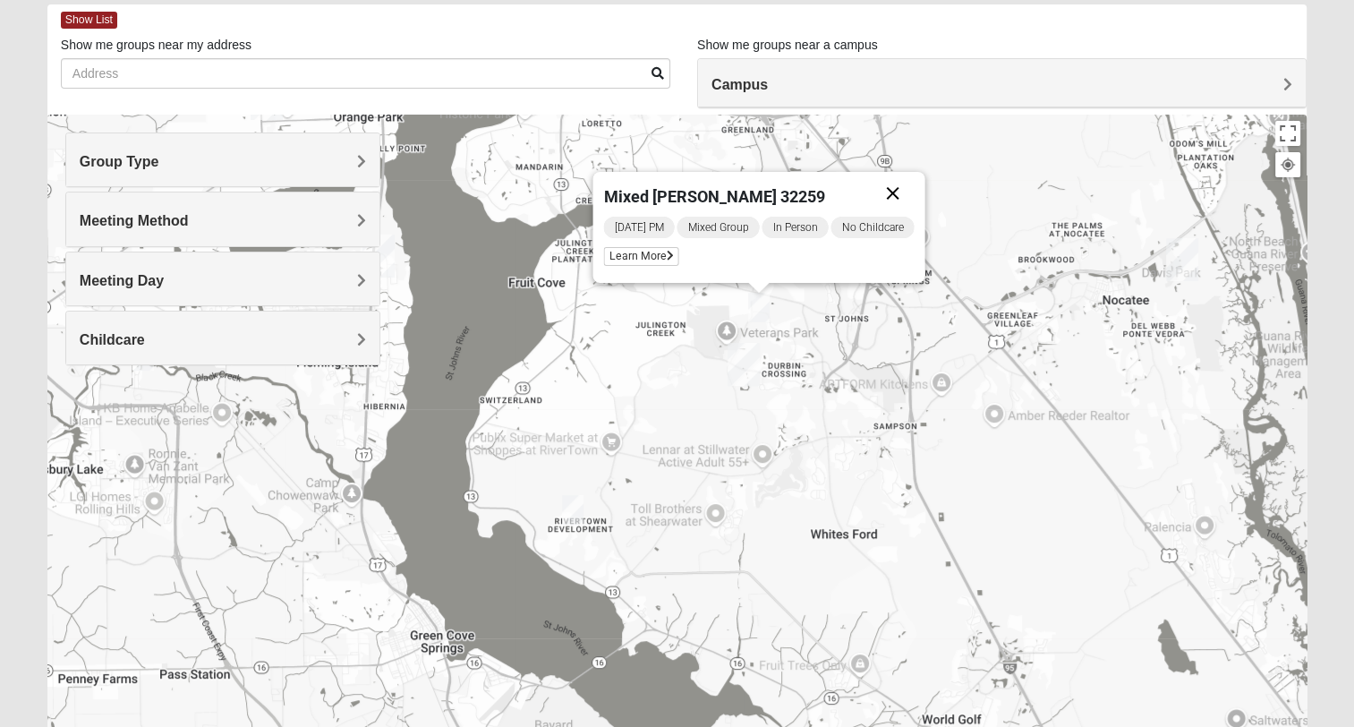
click at [895, 190] on button "Close" at bounding box center [892, 193] width 43 height 43
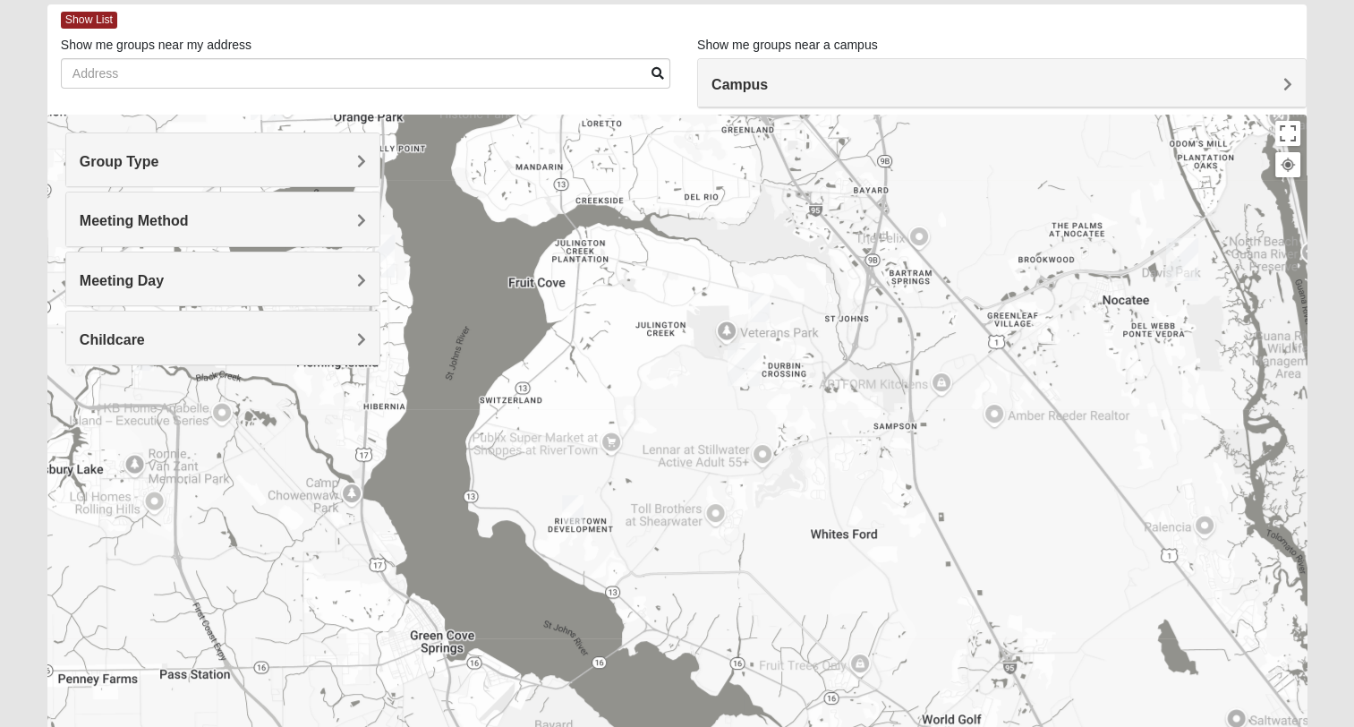
click at [164, 276] on span "Meeting Day" at bounding box center [122, 280] width 84 height 15
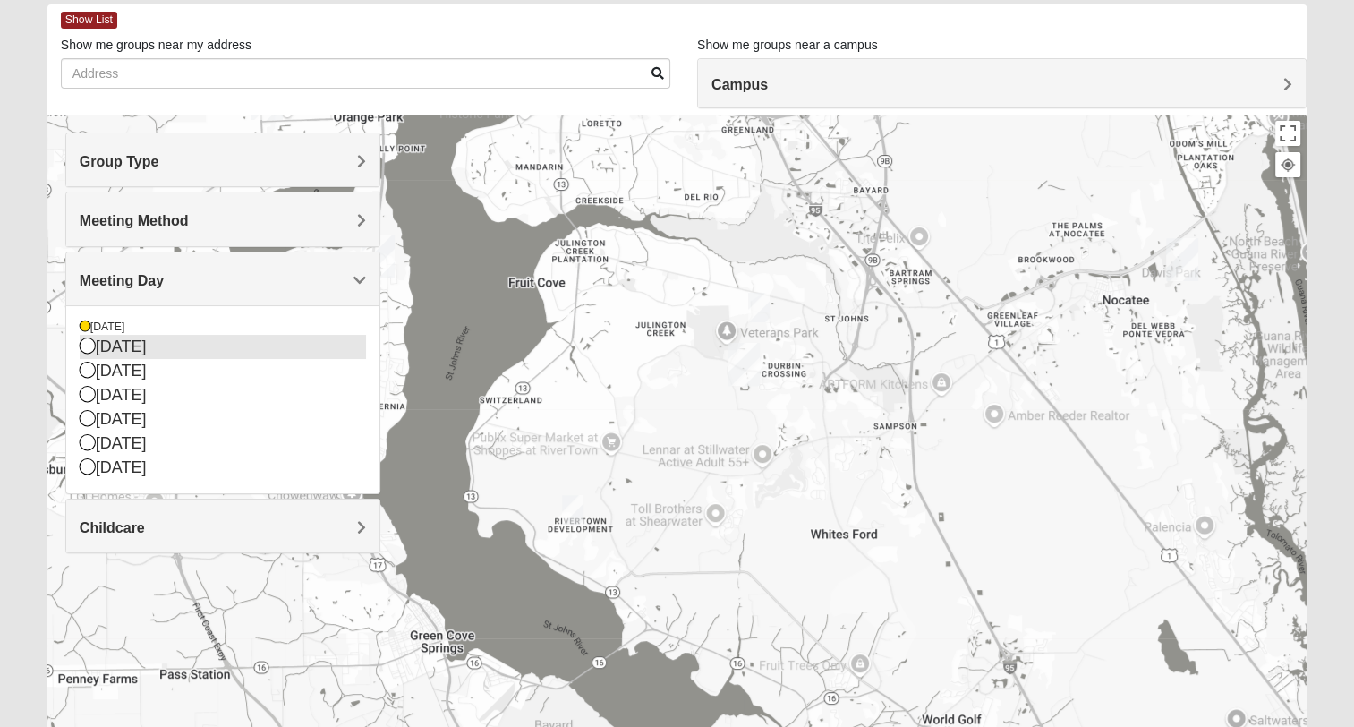
click at [83, 342] on icon at bounding box center [88, 345] width 16 height 16
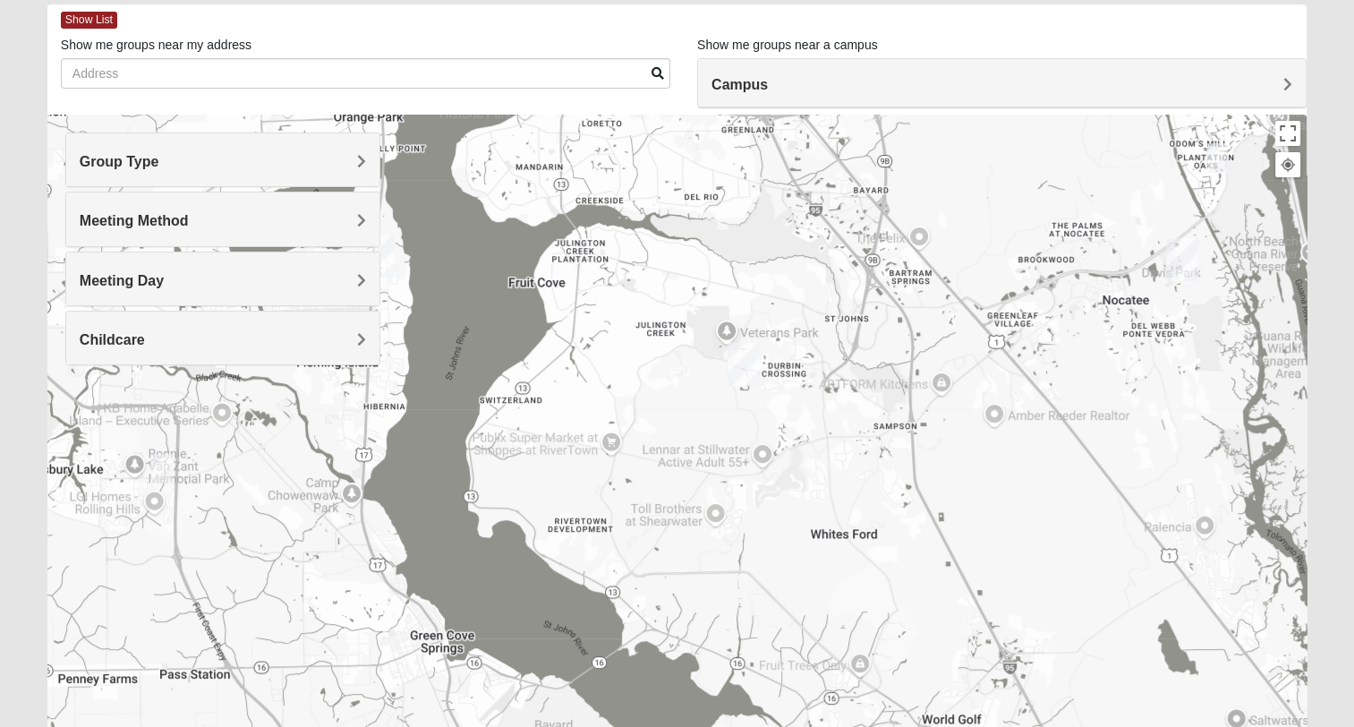
click at [164, 279] on span "Meeting Day" at bounding box center [122, 280] width 84 height 15
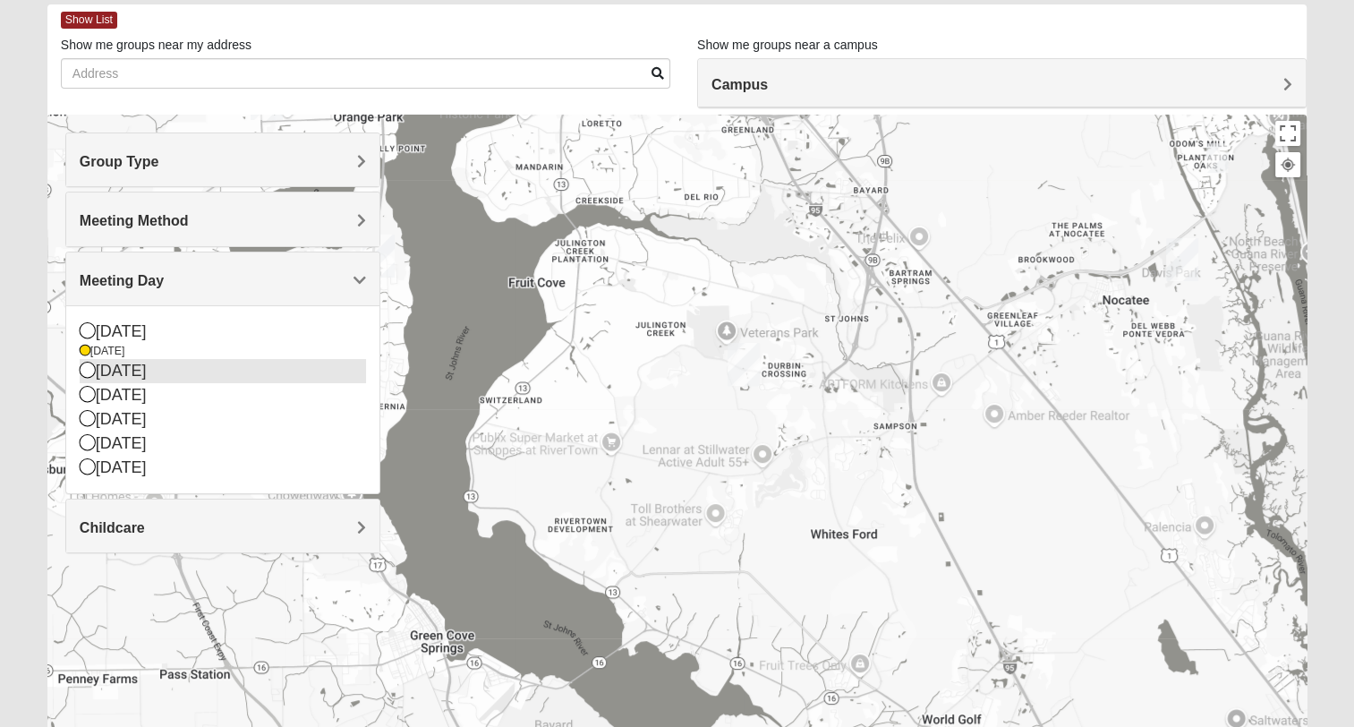
click at [88, 365] on icon at bounding box center [88, 370] width 16 height 16
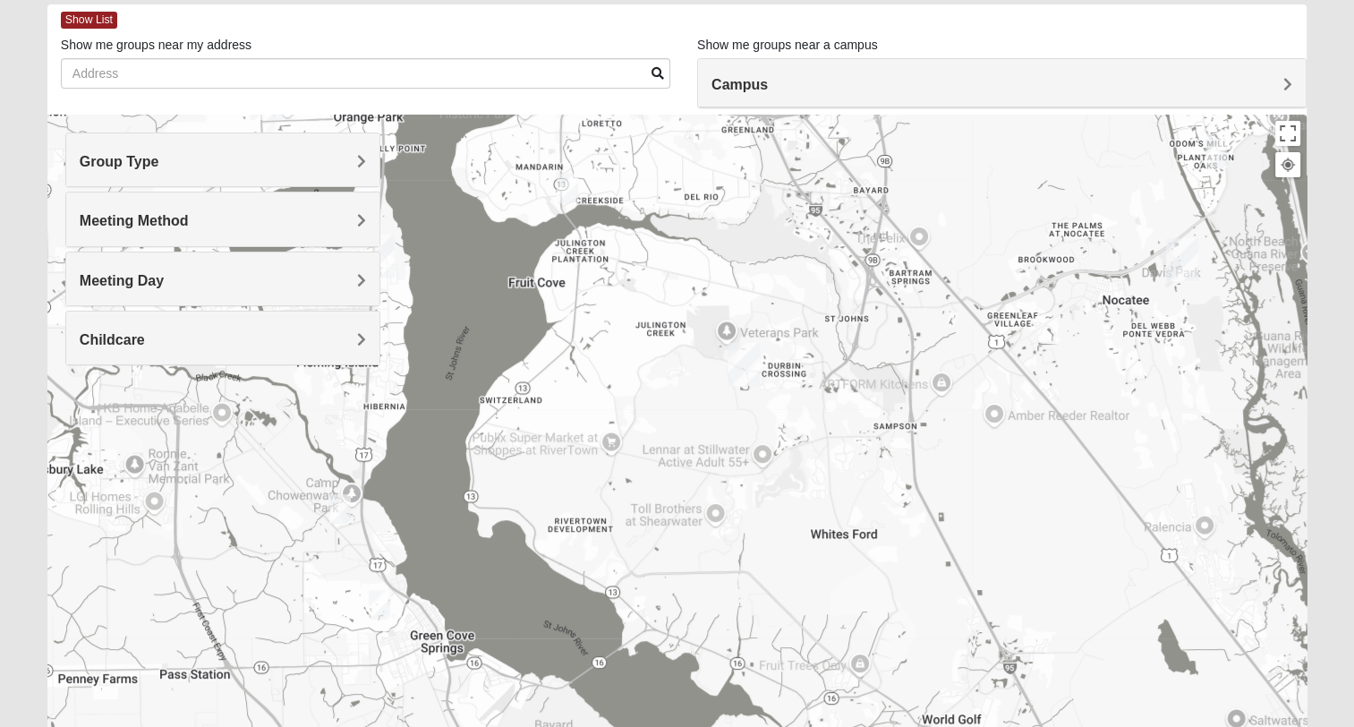
click at [164, 281] on span "Meeting Day" at bounding box center [122, 280] width 84 height 15
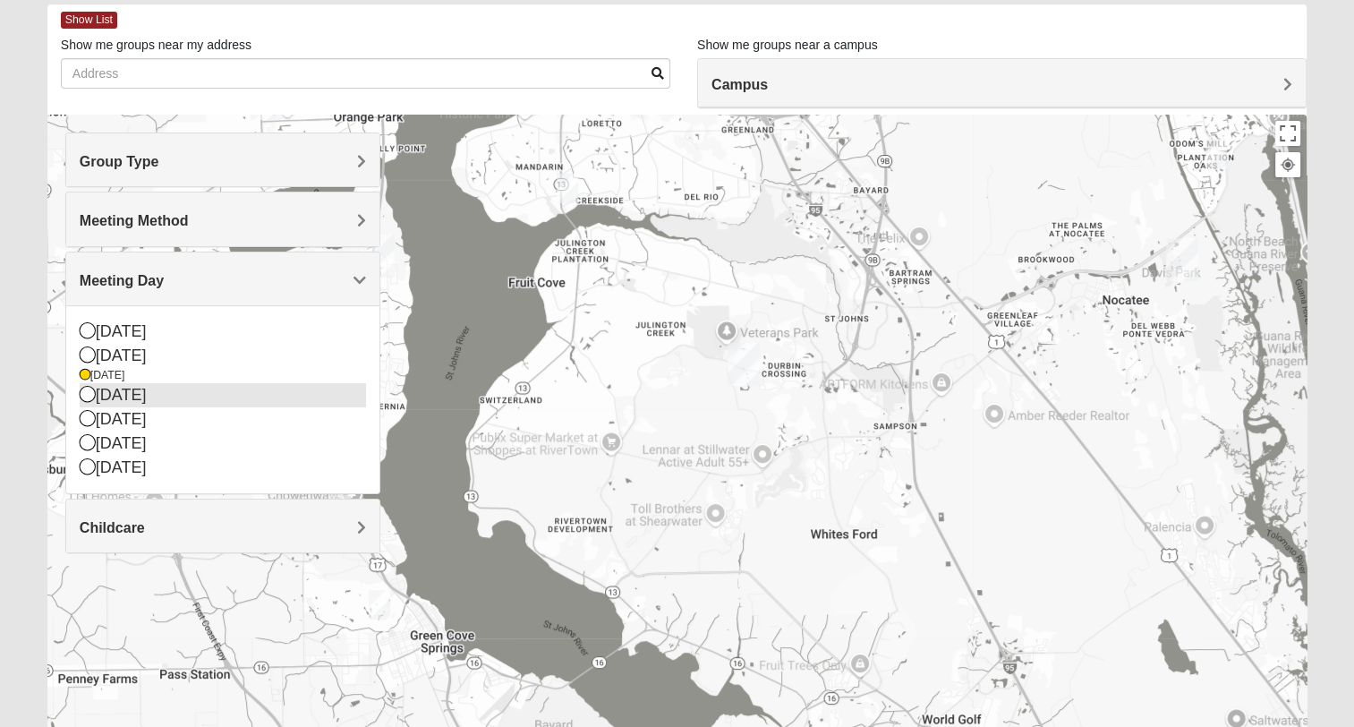
click at [82, 391] on icon at bounding box center [88, 394] width 16 height 16
